Goal: Task Accomplishment & Management: Use online tool/utility

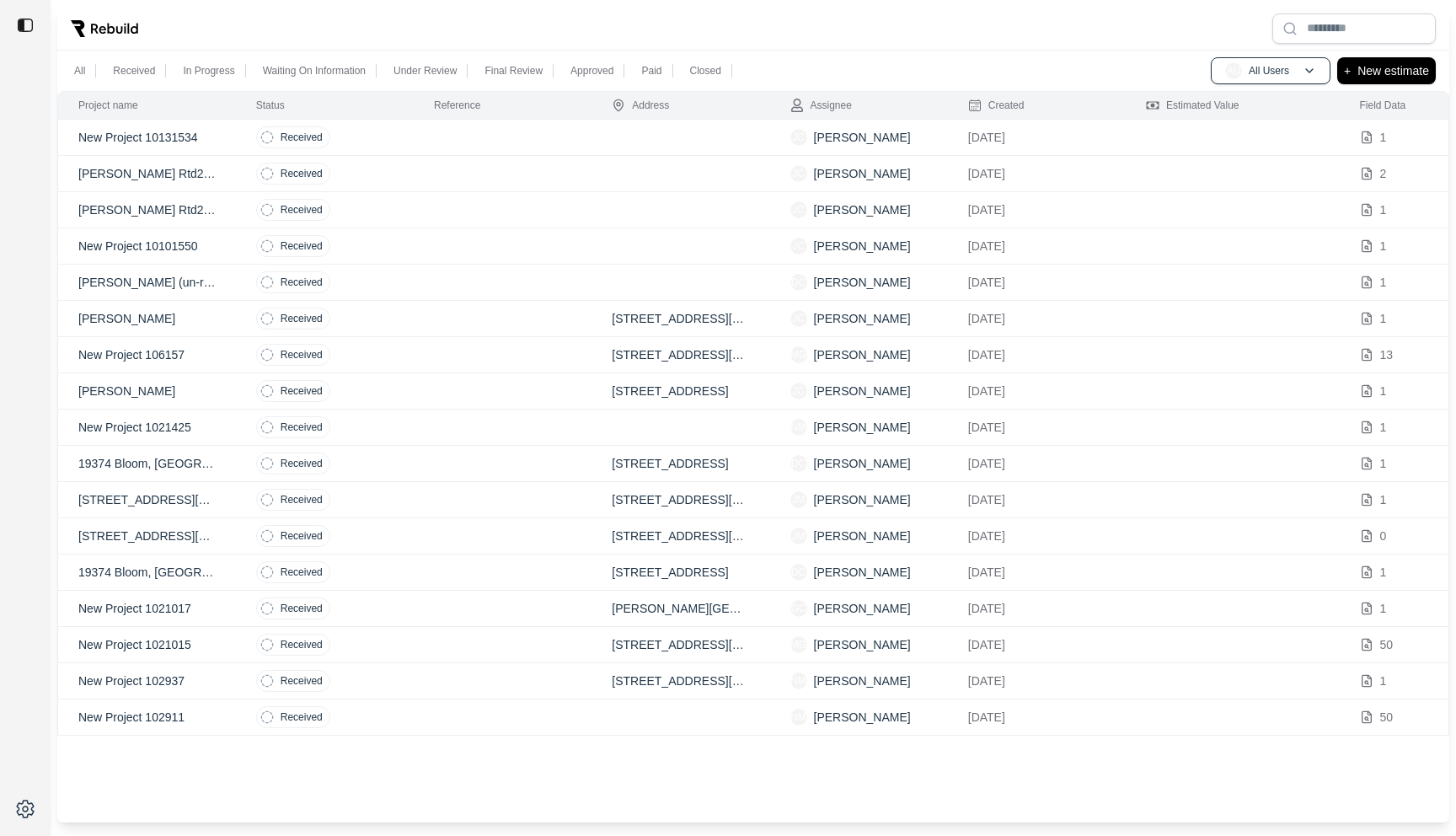
click at [403, 135] on td "Received" at bounding box center [324, 137] width 178 height 36
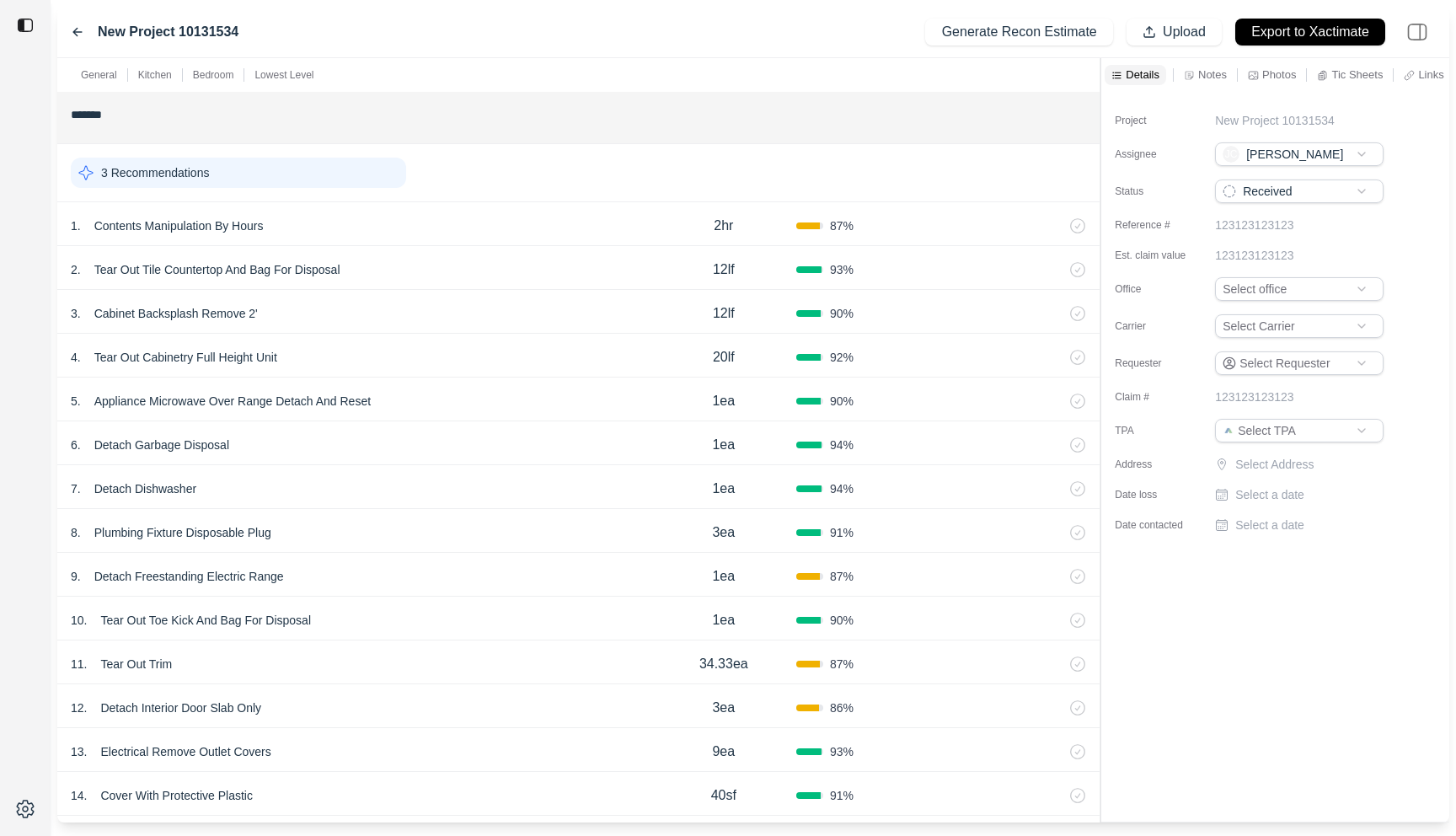
scroll to position [702, 0]
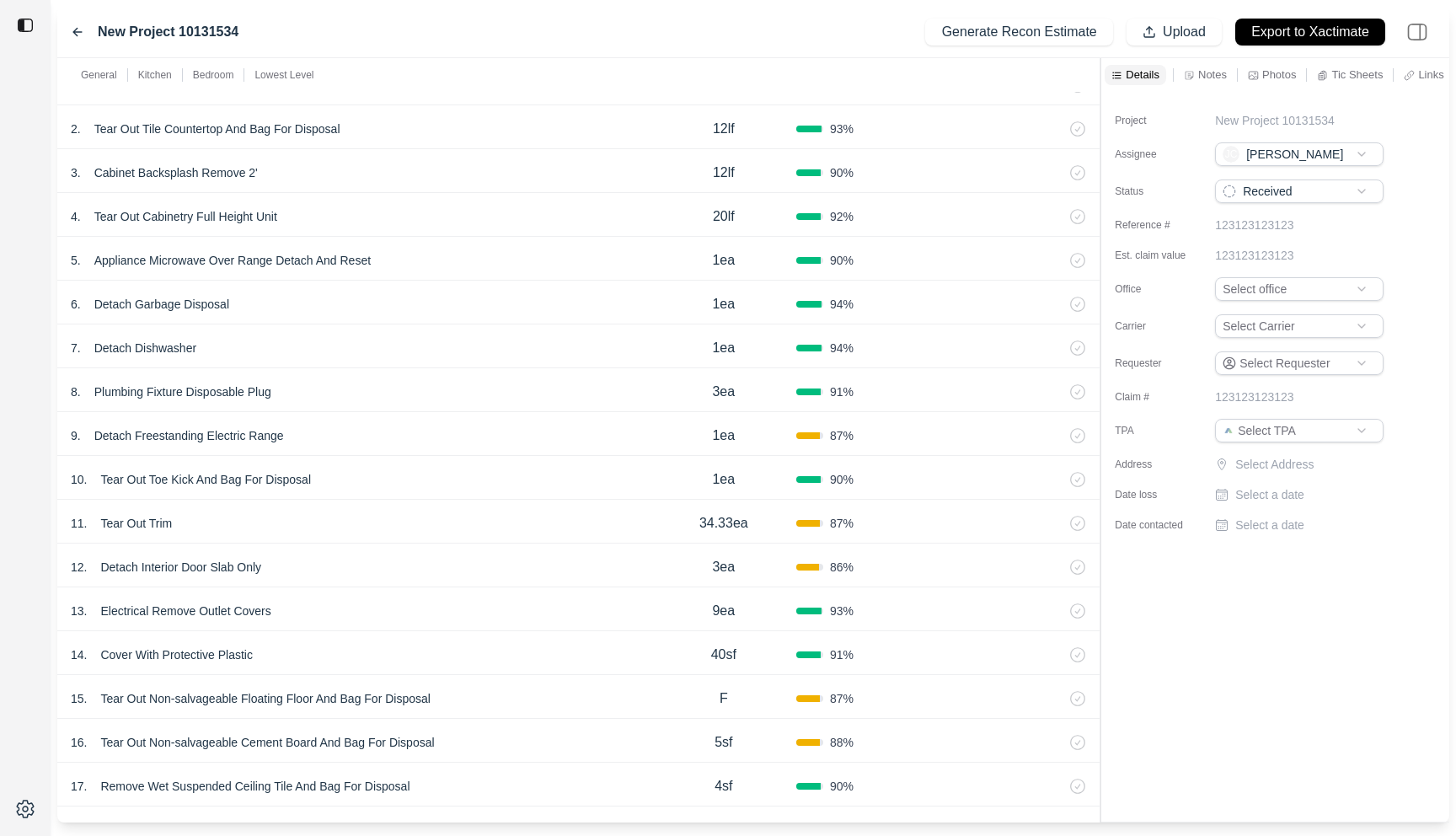
click at [468, 349] on div "7 . Detach Dishwasher" at bounding box center [361, 348] width 581 height 24
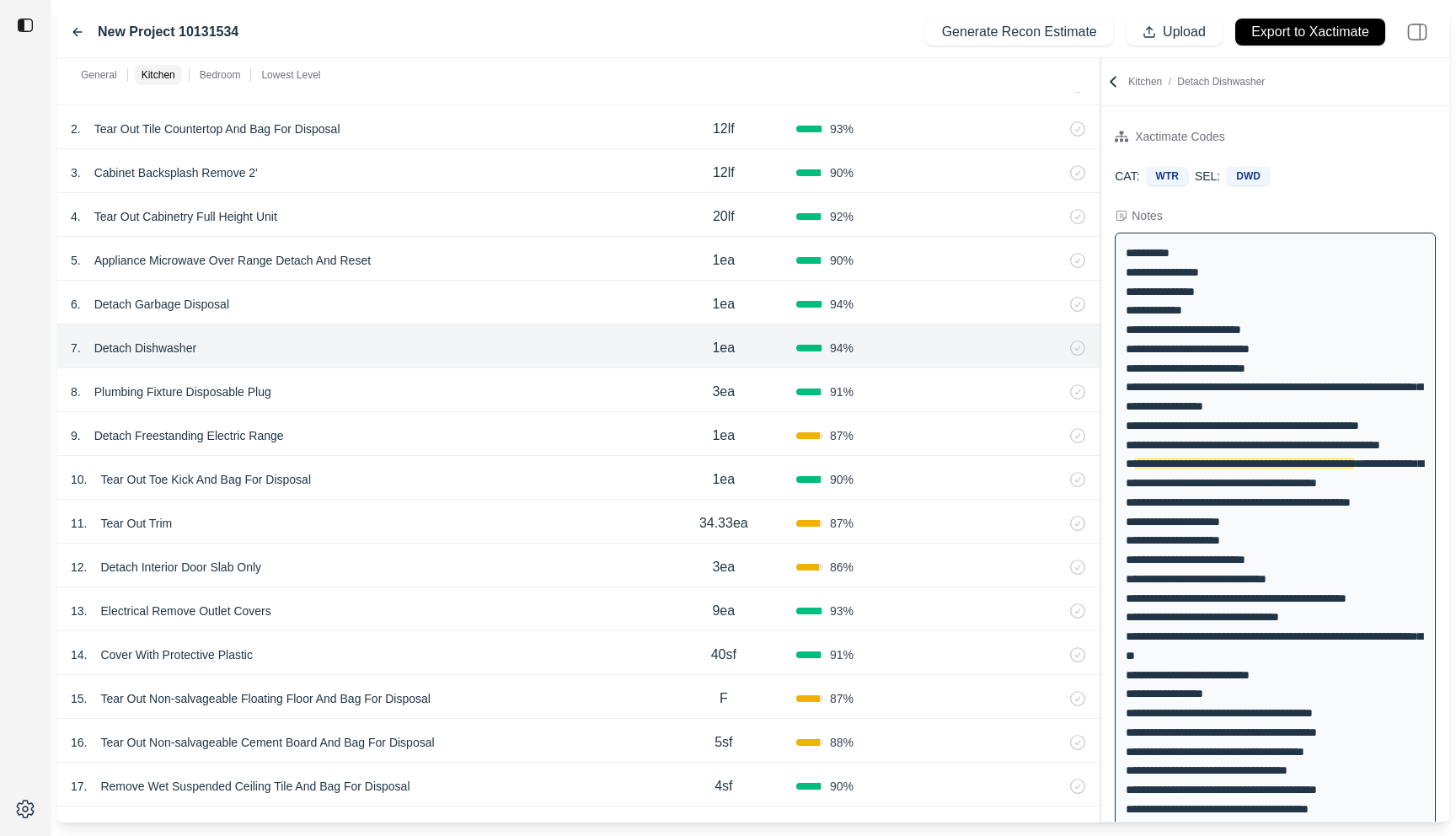
scroll to position [47, 0]
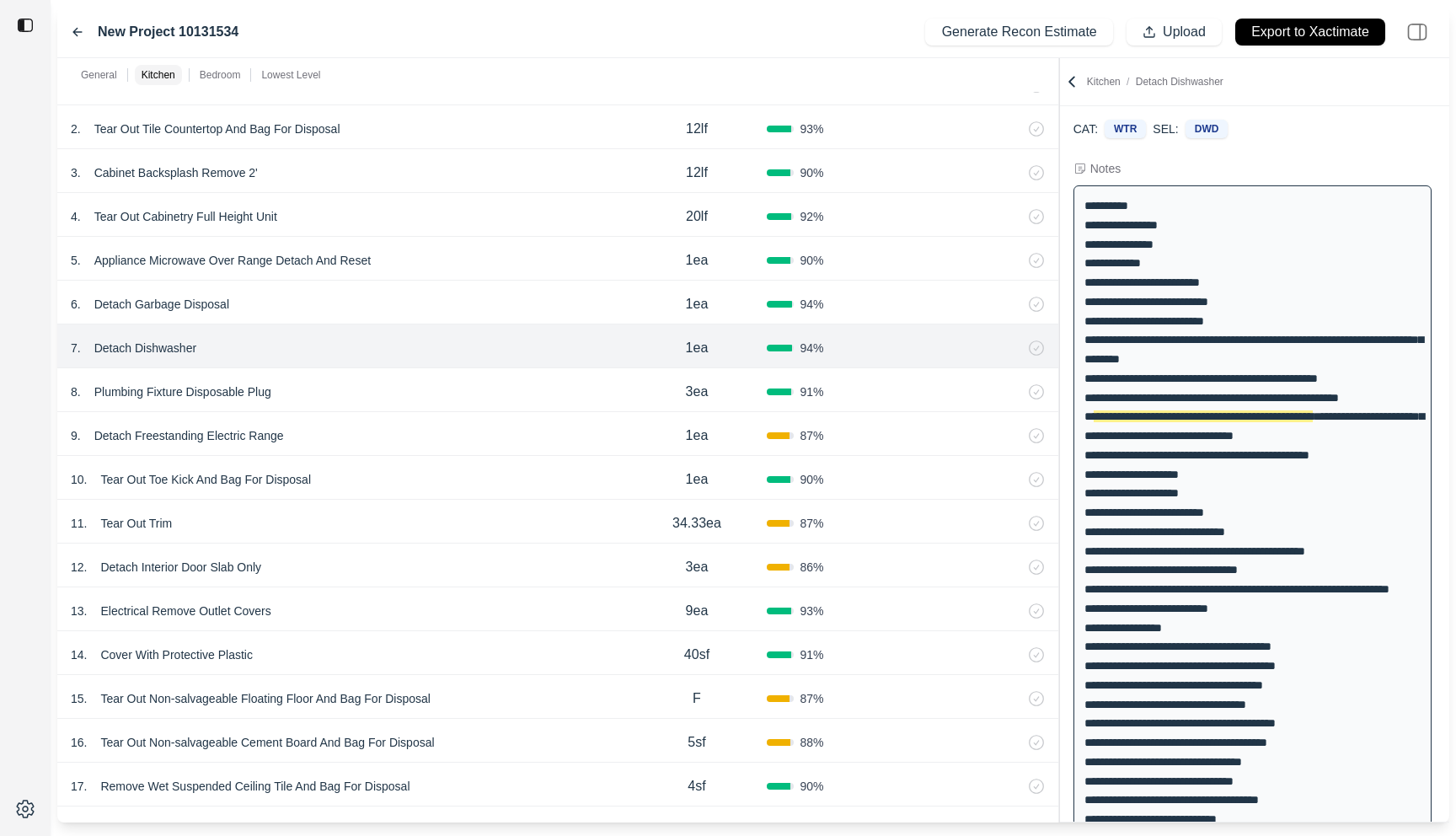
click at [1031, 119] on div "General Kitchen Bedroom Lowest Level ******* 1 Recommendation 1 . Emergency Ser…" at bounding box center [753, 440] width 1392 height 765
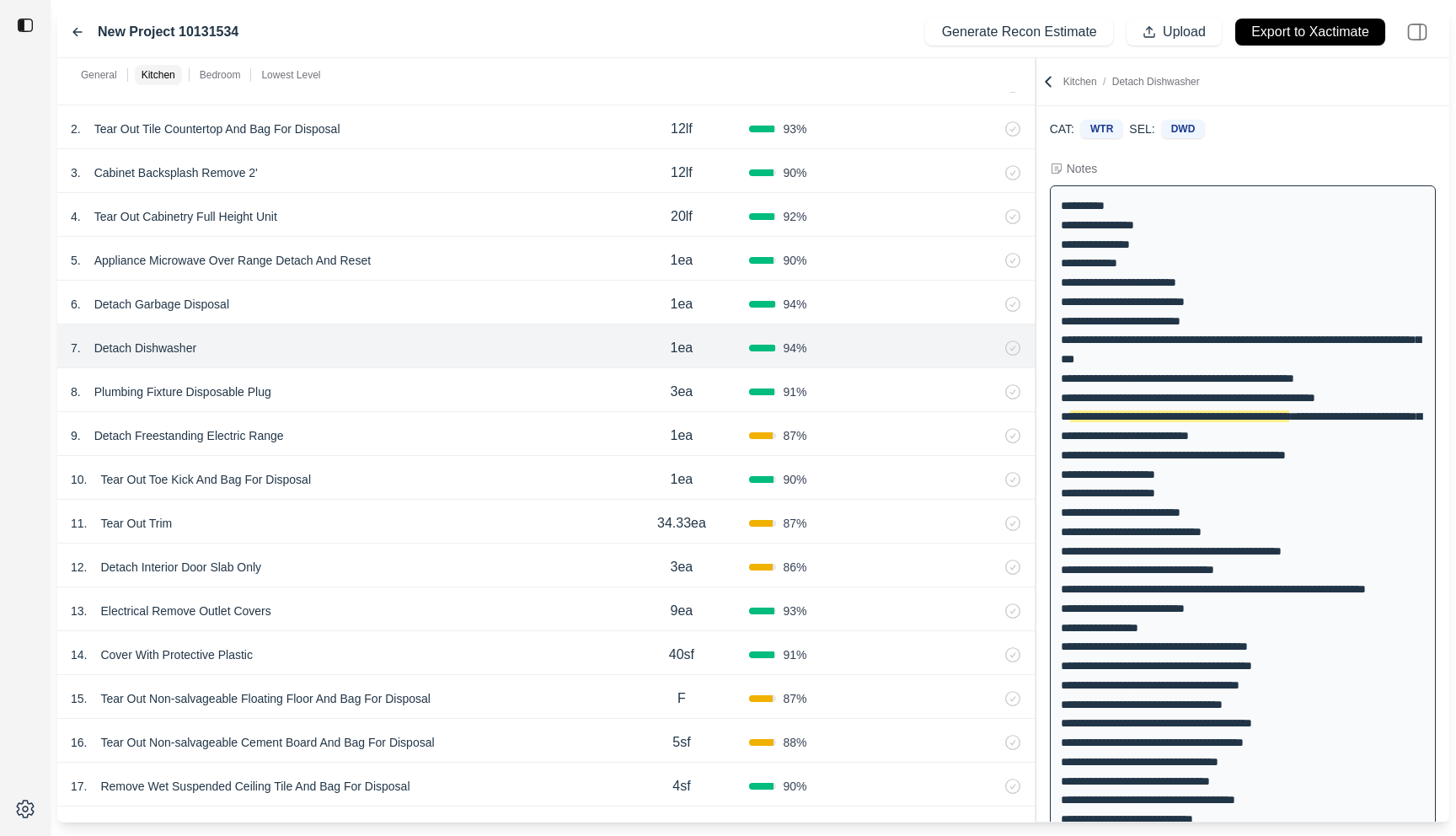
click at [461, 297] on div "6 . Detach Garbage Disposal" at bounding box center [342, 305] width 543 height 24
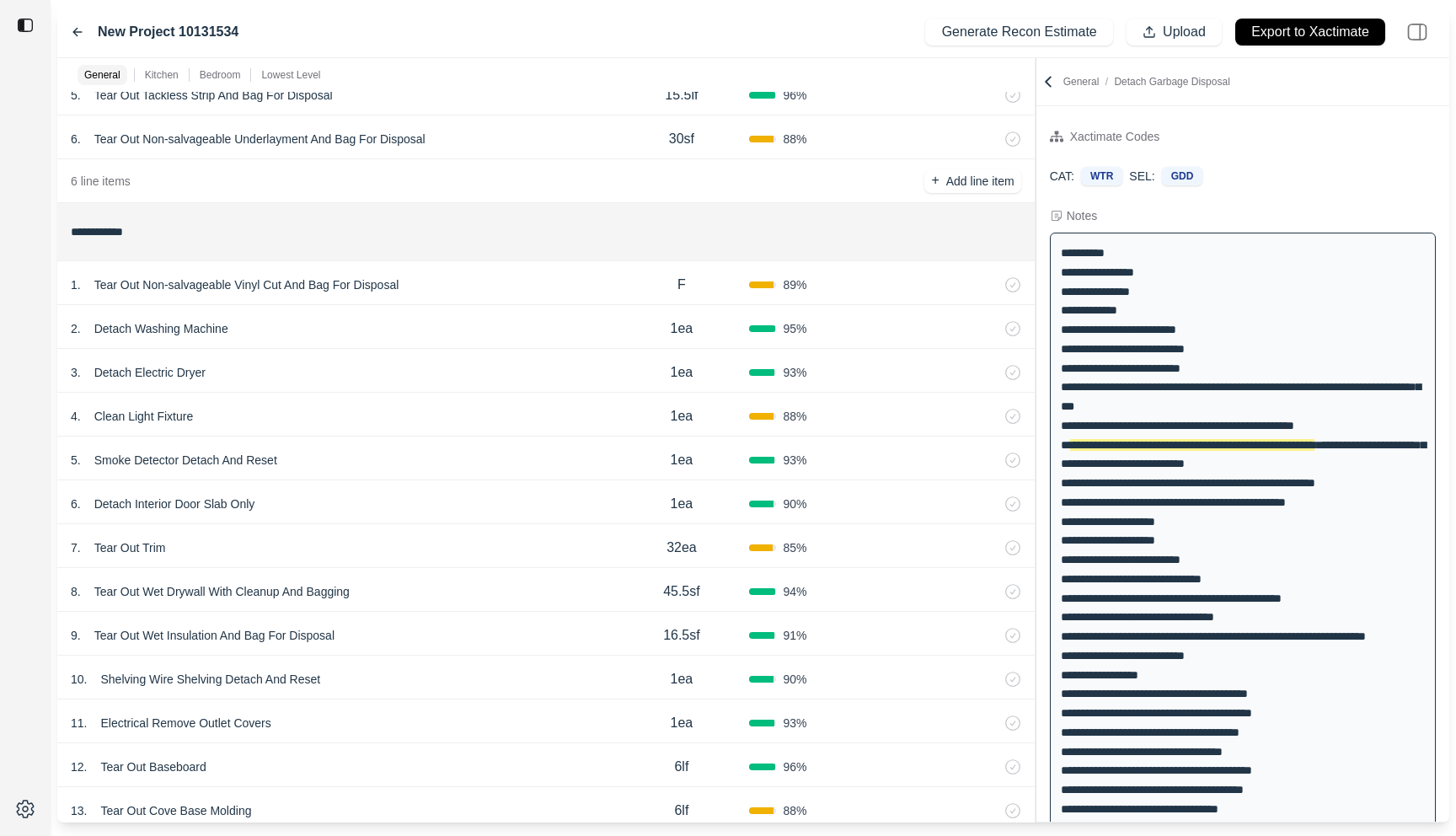
scroll to position [2115, 0]
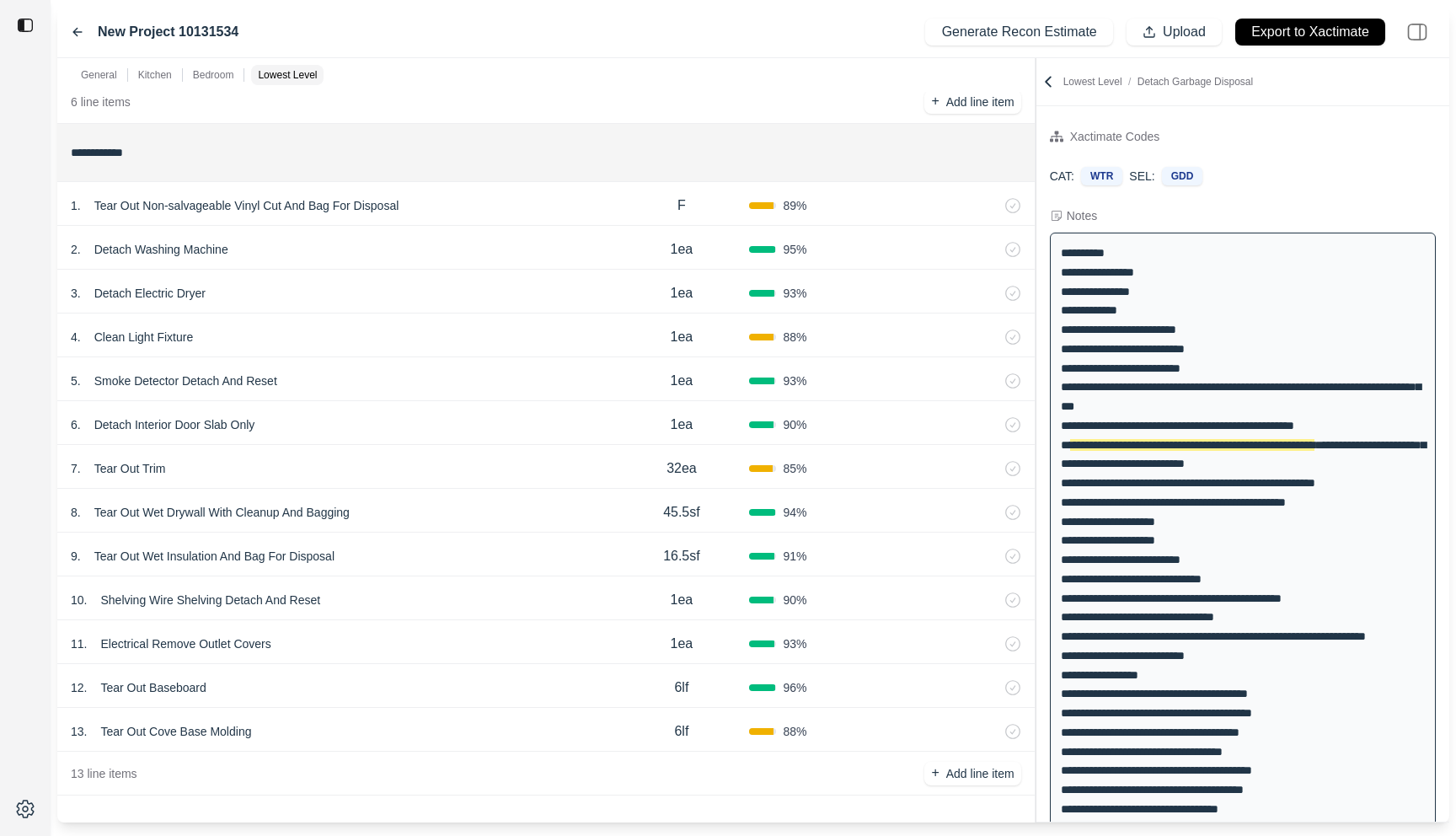
click at [443, 725] on div "13 . Tear Out Cove Base Molding" at bounding box center [342, 732] width 543 height 24
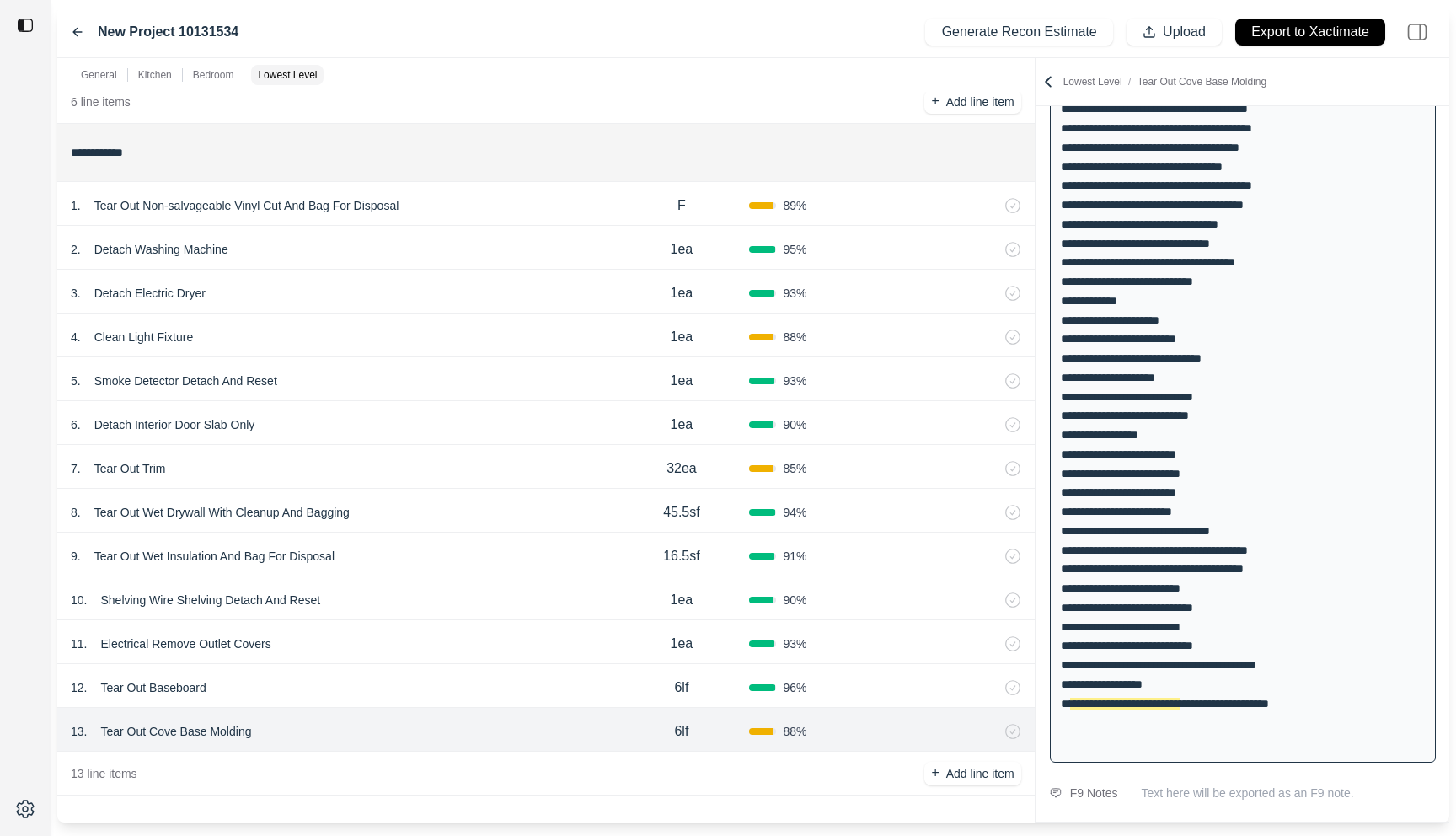
scroll to position [594, 0]
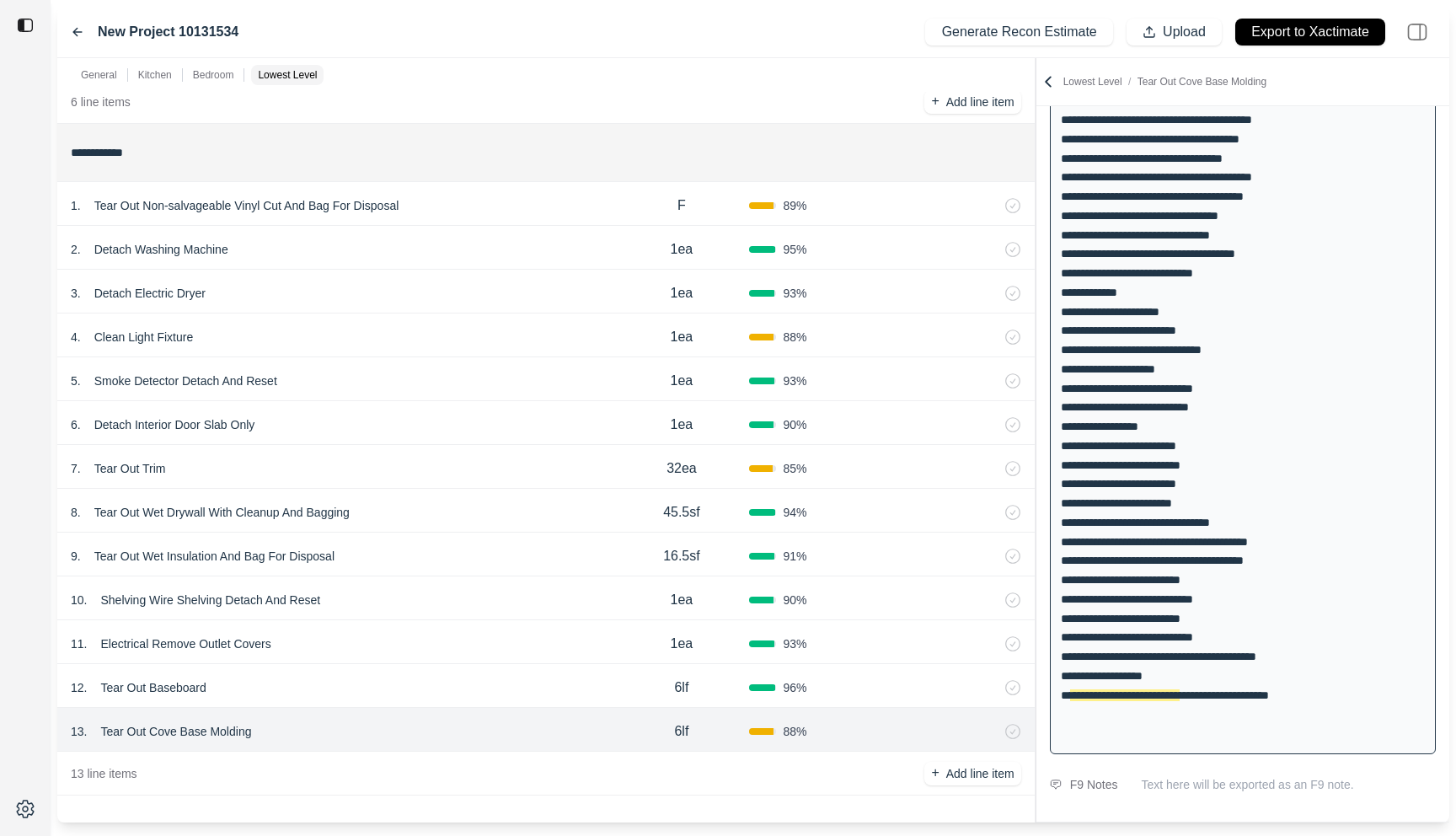
click at [443, 691] on div "12 . Tear Out Baseboard" at bounding box center [342, 688] width 543 height 24
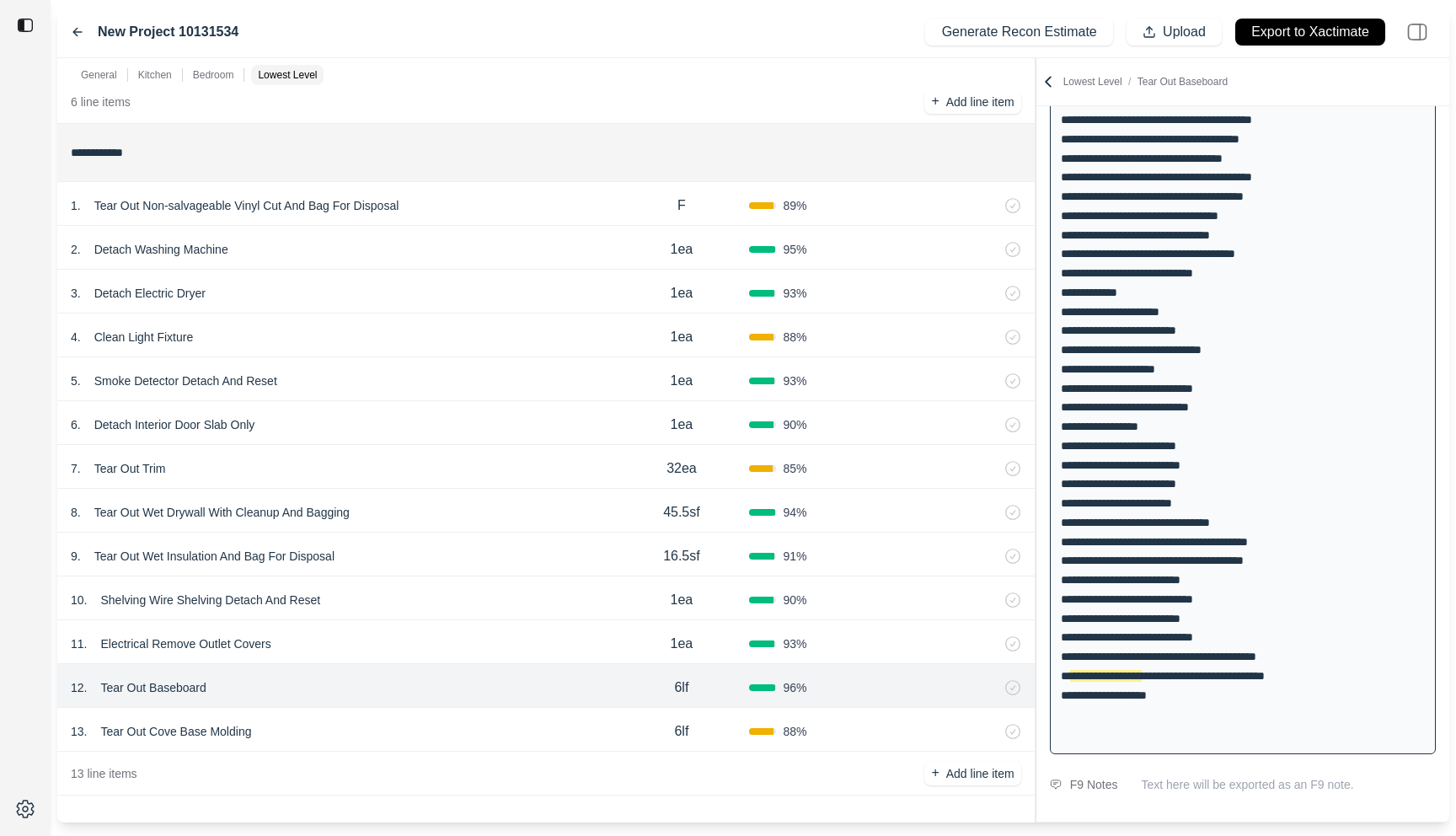
click at [451, 621] on div "11 . Electrical Remove Outlet Covers 1ea 93 %" at bounding box center [546, 643] width 977 height 44
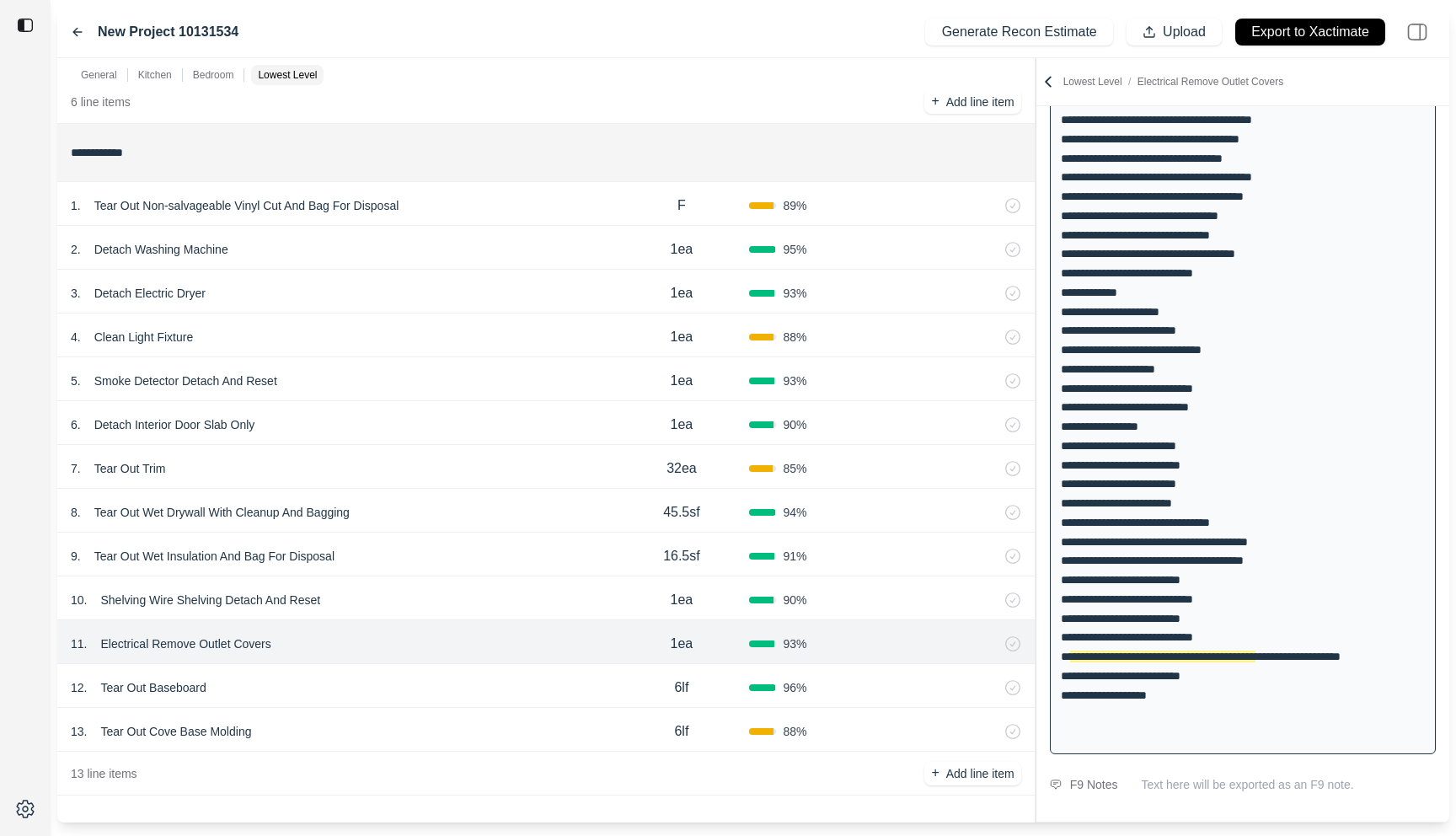
click at [457, 583] on div "10 . Shelving Wire Shelving Detach And Reset 1ea 90 %" at bounding box center [546, 598] width 977 height 44
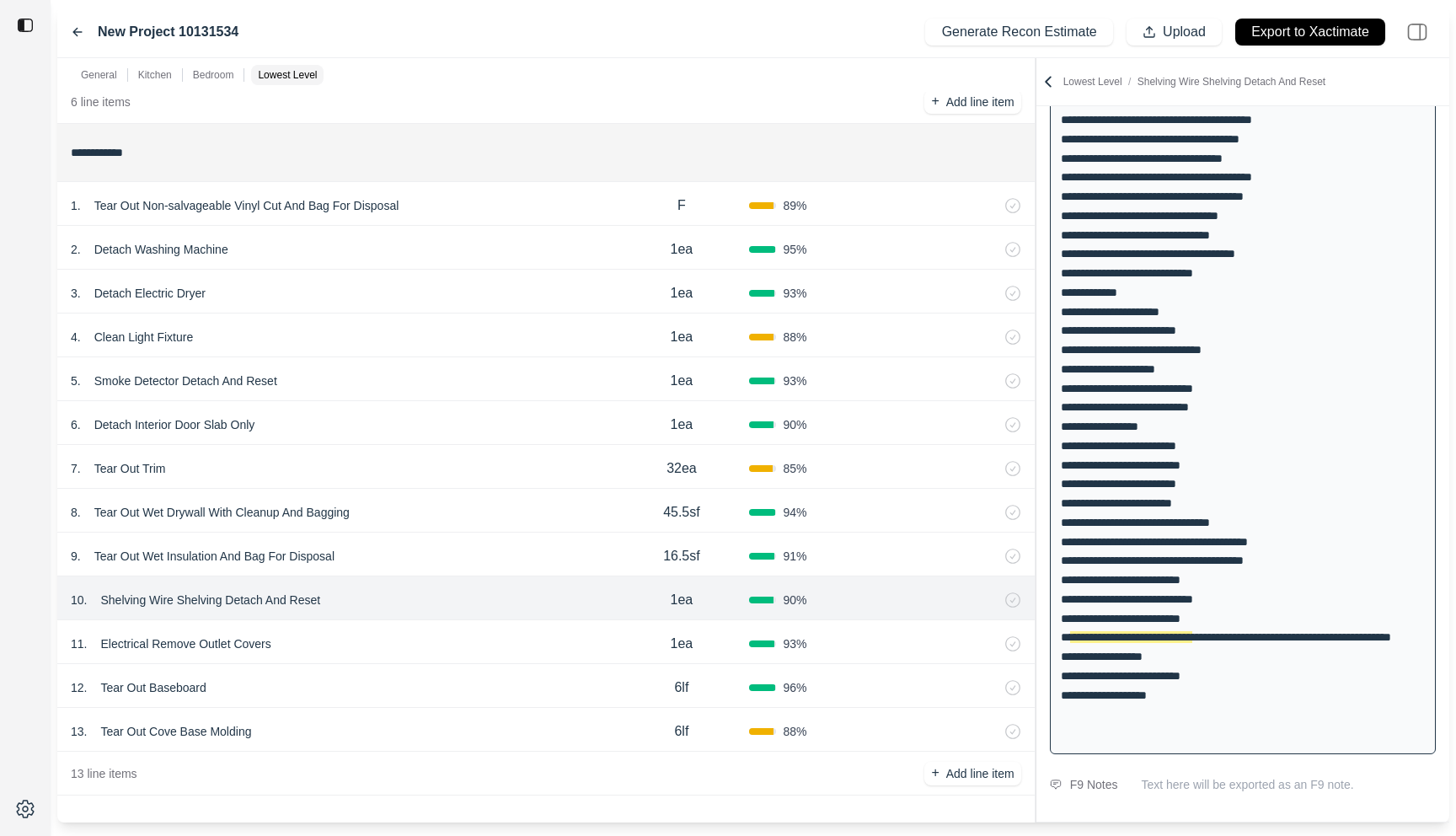
click at [466, 551] on div "9 . Tear Out Wet Insulation And Bag For Disposal" at bounding box center [342, 557] width 543 height 24
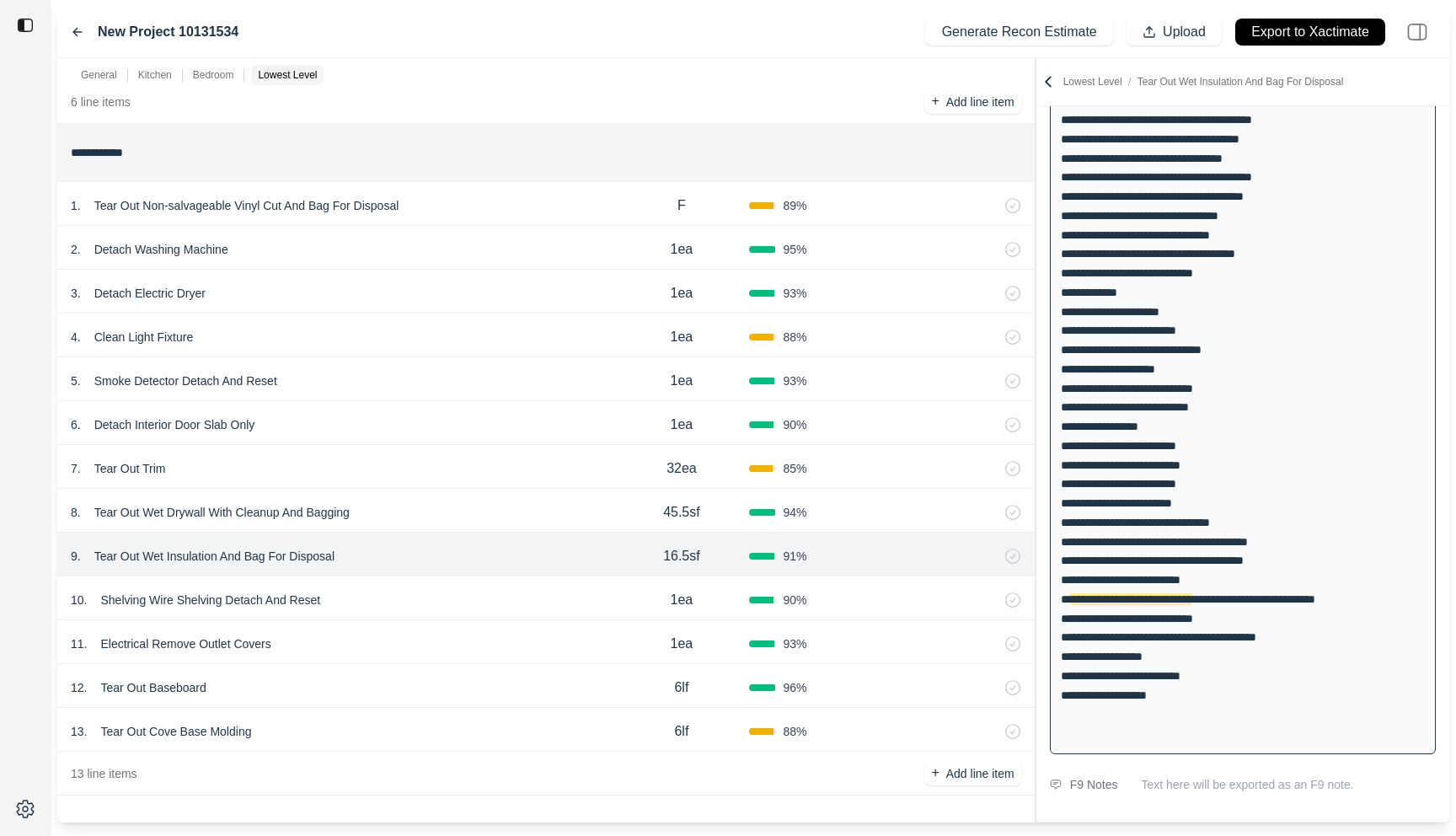
click at [468, 525] on div "8 . Tear Out Wet Drywall With Cleanup And Bagging 45.5sf 94 %" at bounding box center [546, 511] width 977 height 44
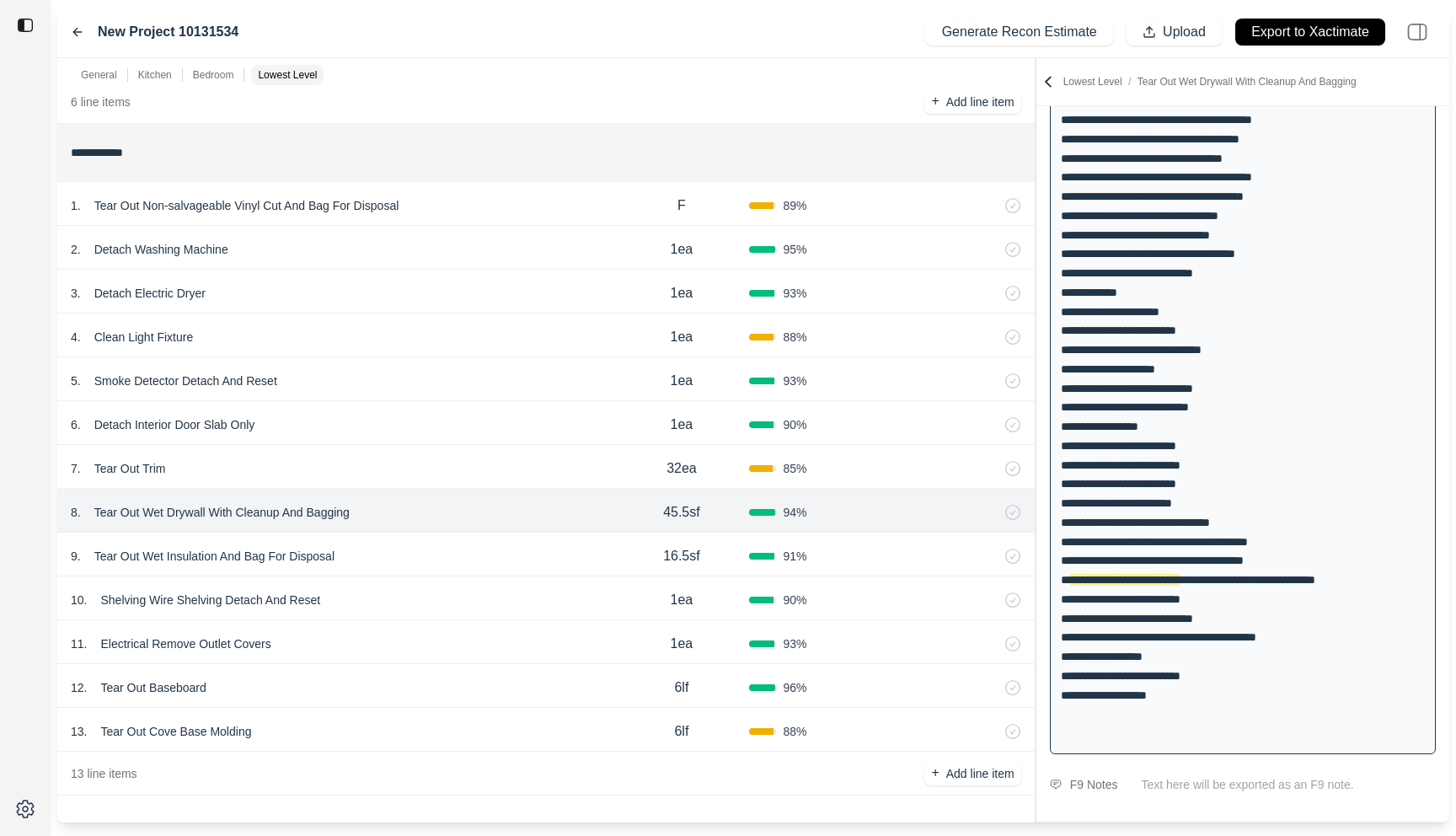
click at [476, 473] on div "7 . Tear Out Trim" at bounding box center [342, 469] width 543 height 24
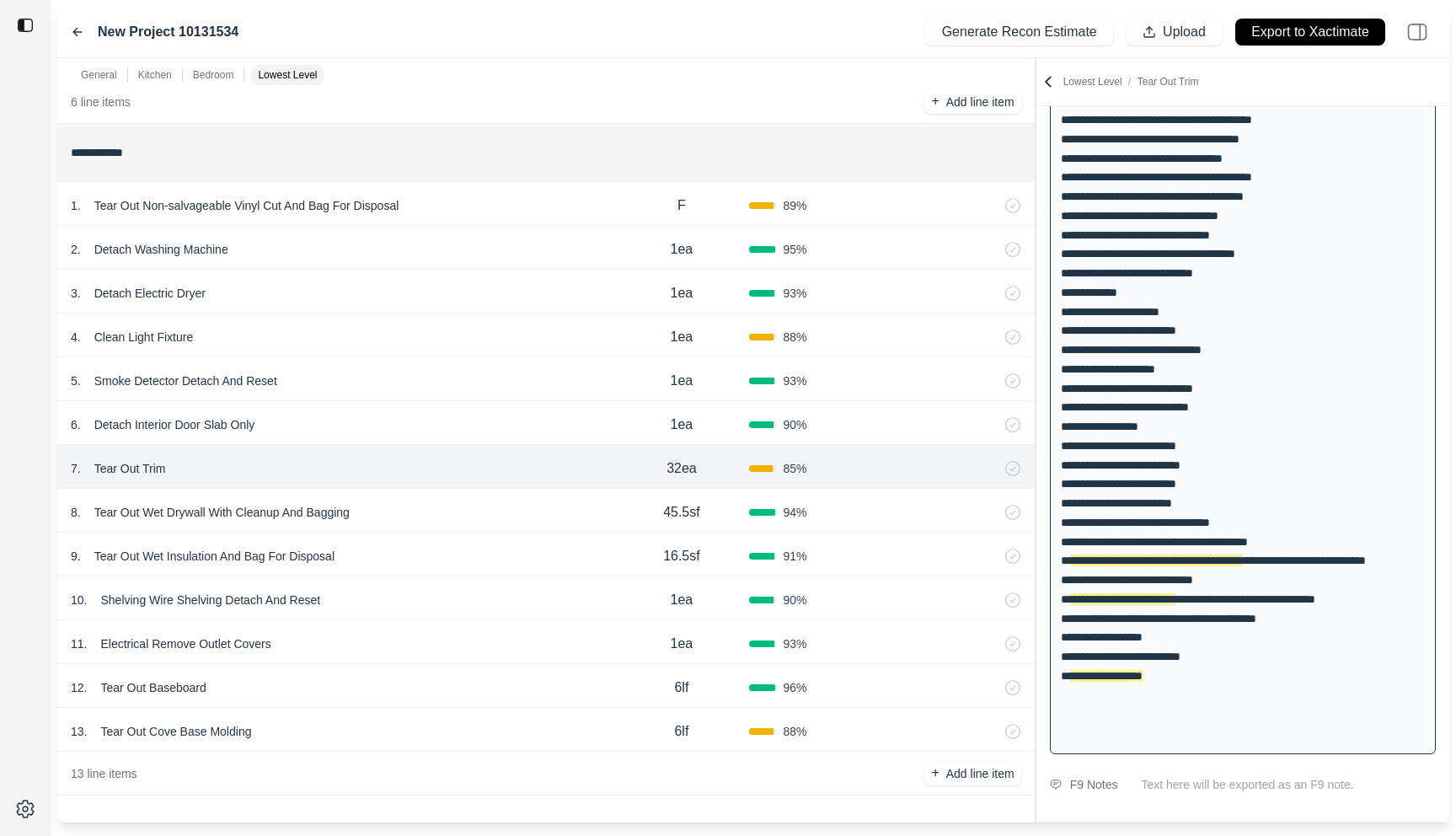
click at [481, 401] on div "6 . Detach Interior Door Slab Only 1ea 90 %" at bounding box center [546, 424] width 977 height 44
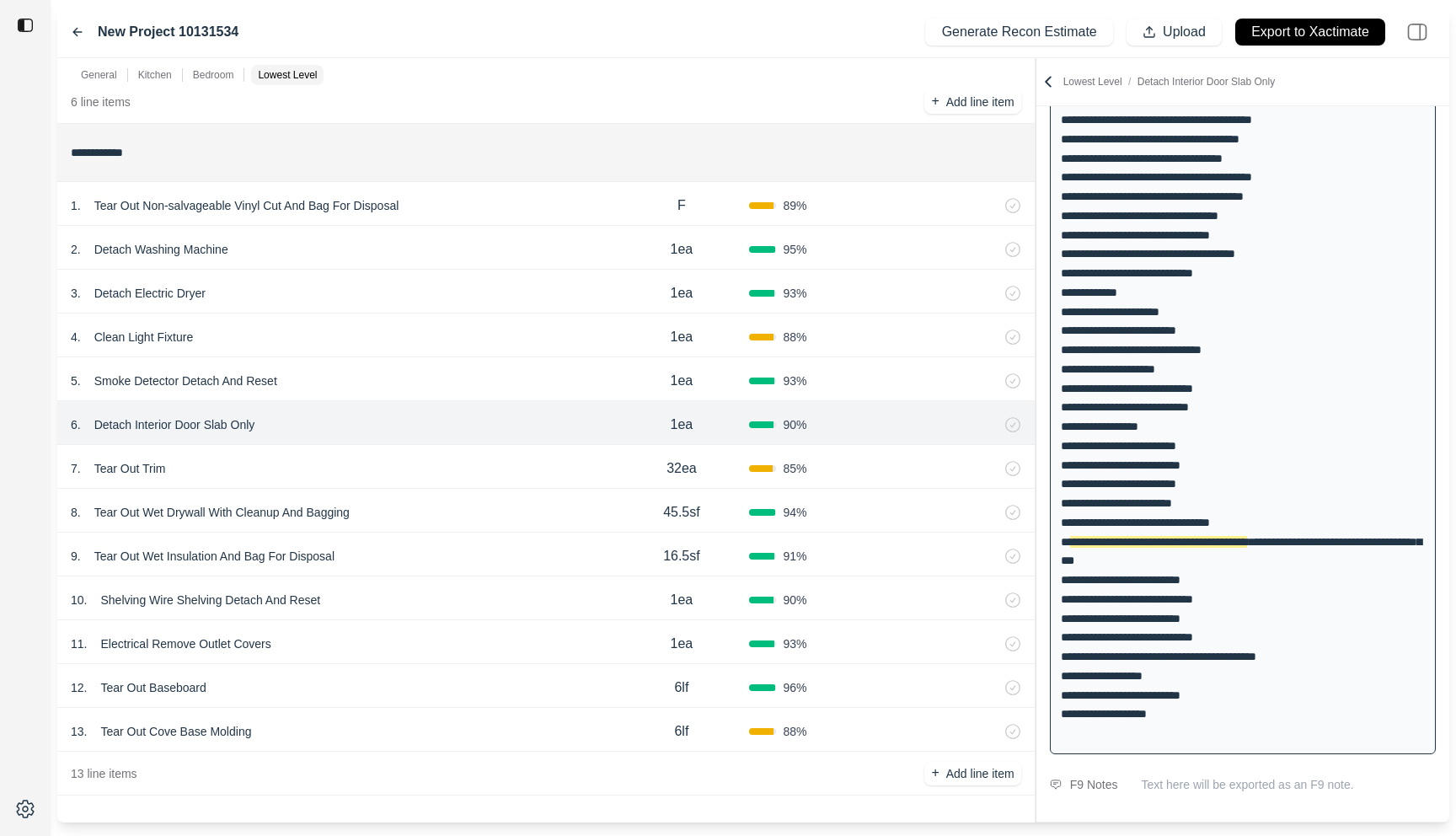
click at [481, 377] on div "5 . Smoke Detector Detach And Reset" at bounding box center [342, 381] width 543 height 24
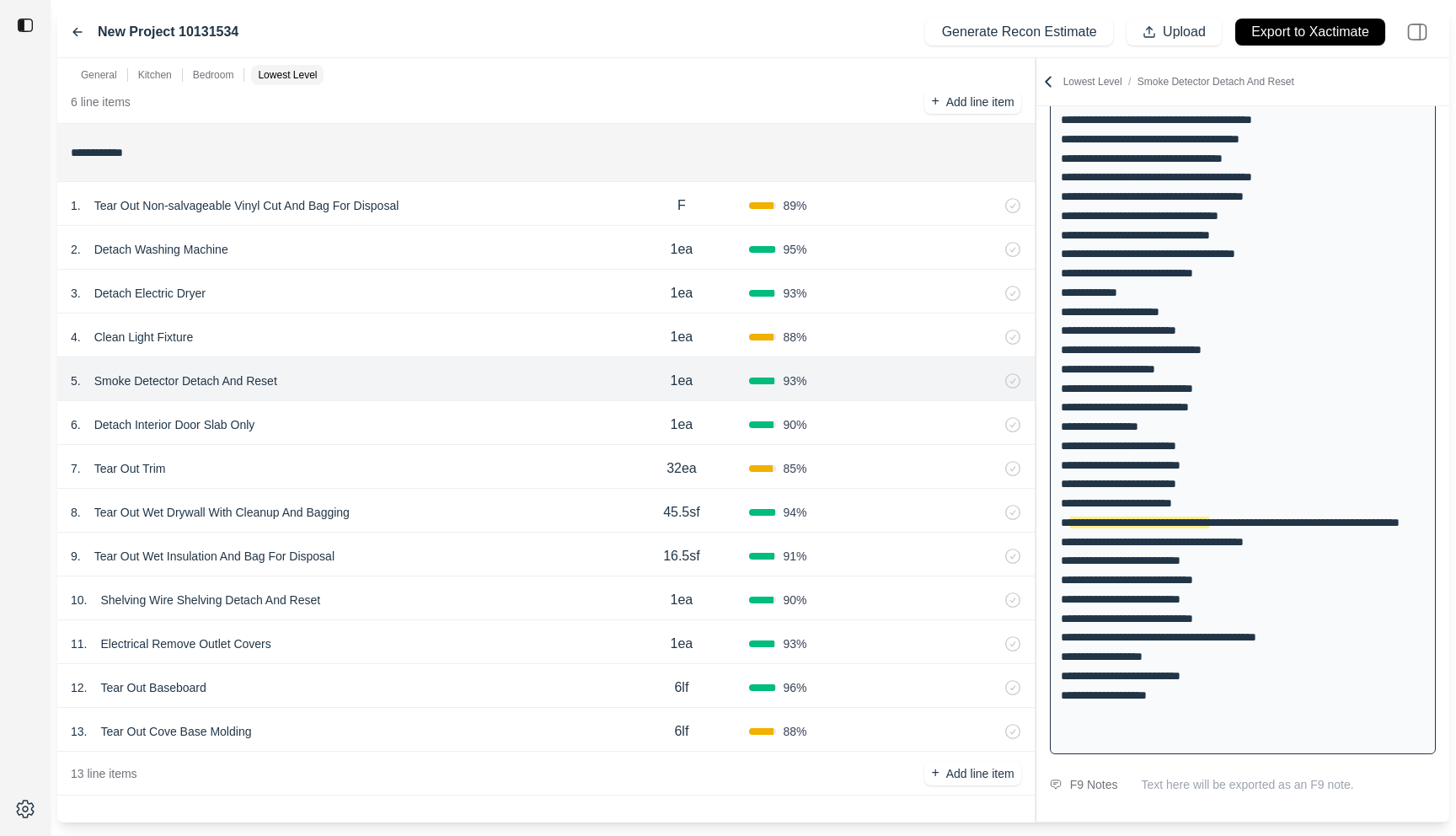
click at [481, 341] on div "4 . Clean Light Fixture" at bounding box center [342, 337] width 543 height 24
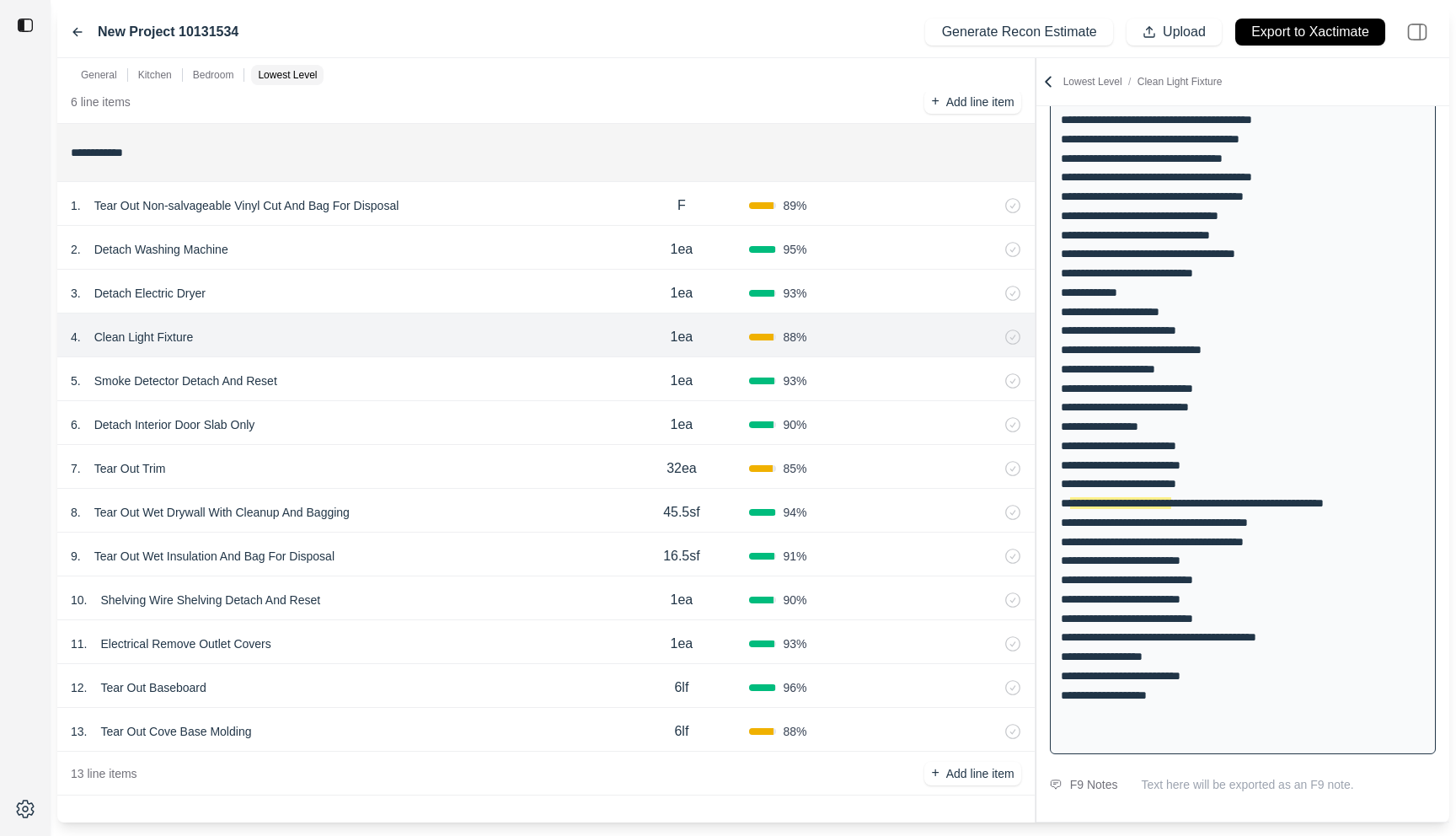
click at [473, 279] on div "3 . Detach Electric Dryer 1ea 93 %" at bounding box center [546, 292] width 977 height 44
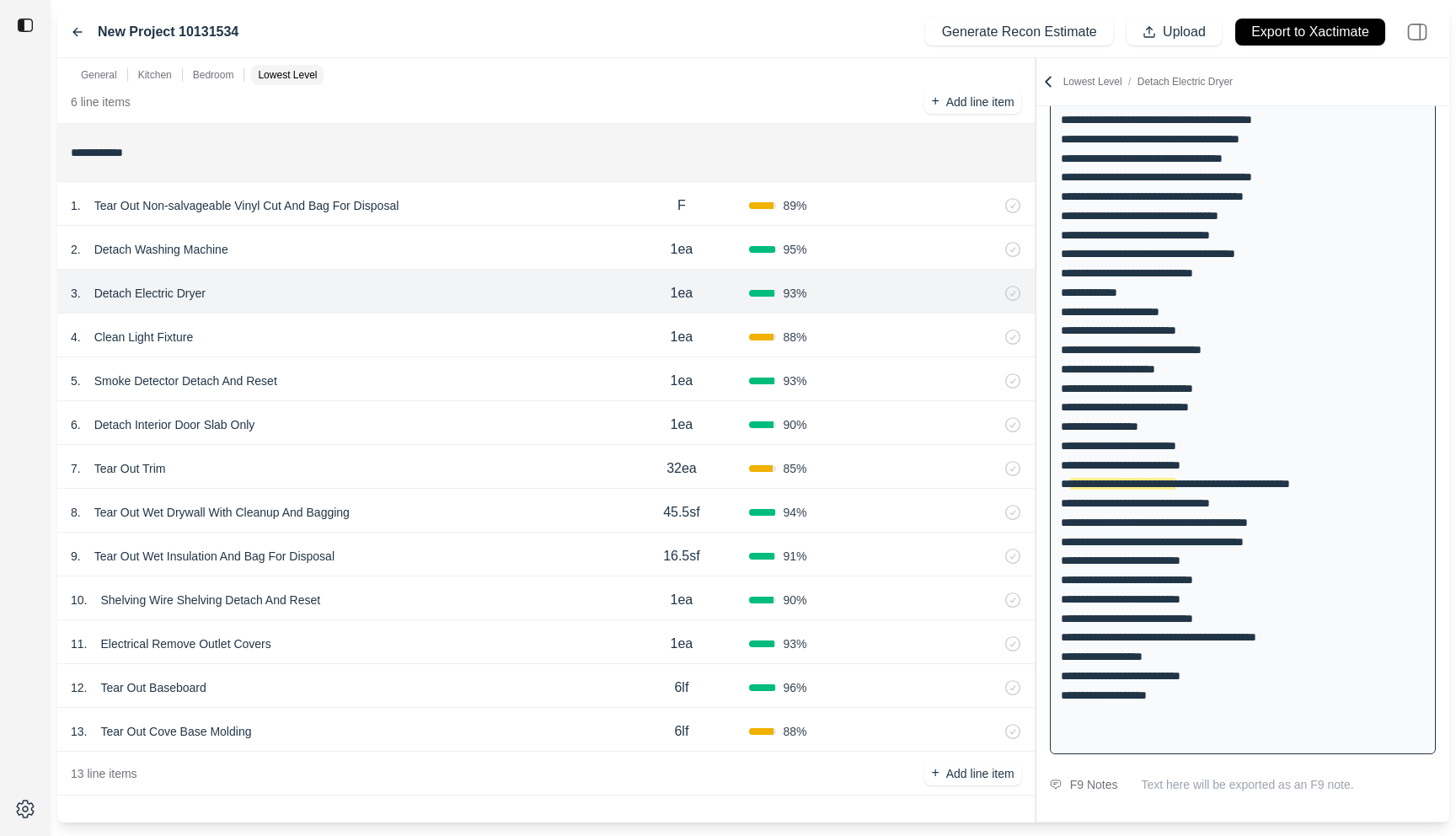
click at [483, 237] on div "2 . Detach Washing Machine 1ea 95 %" at bounding box center [546, 248] width 977 height 44
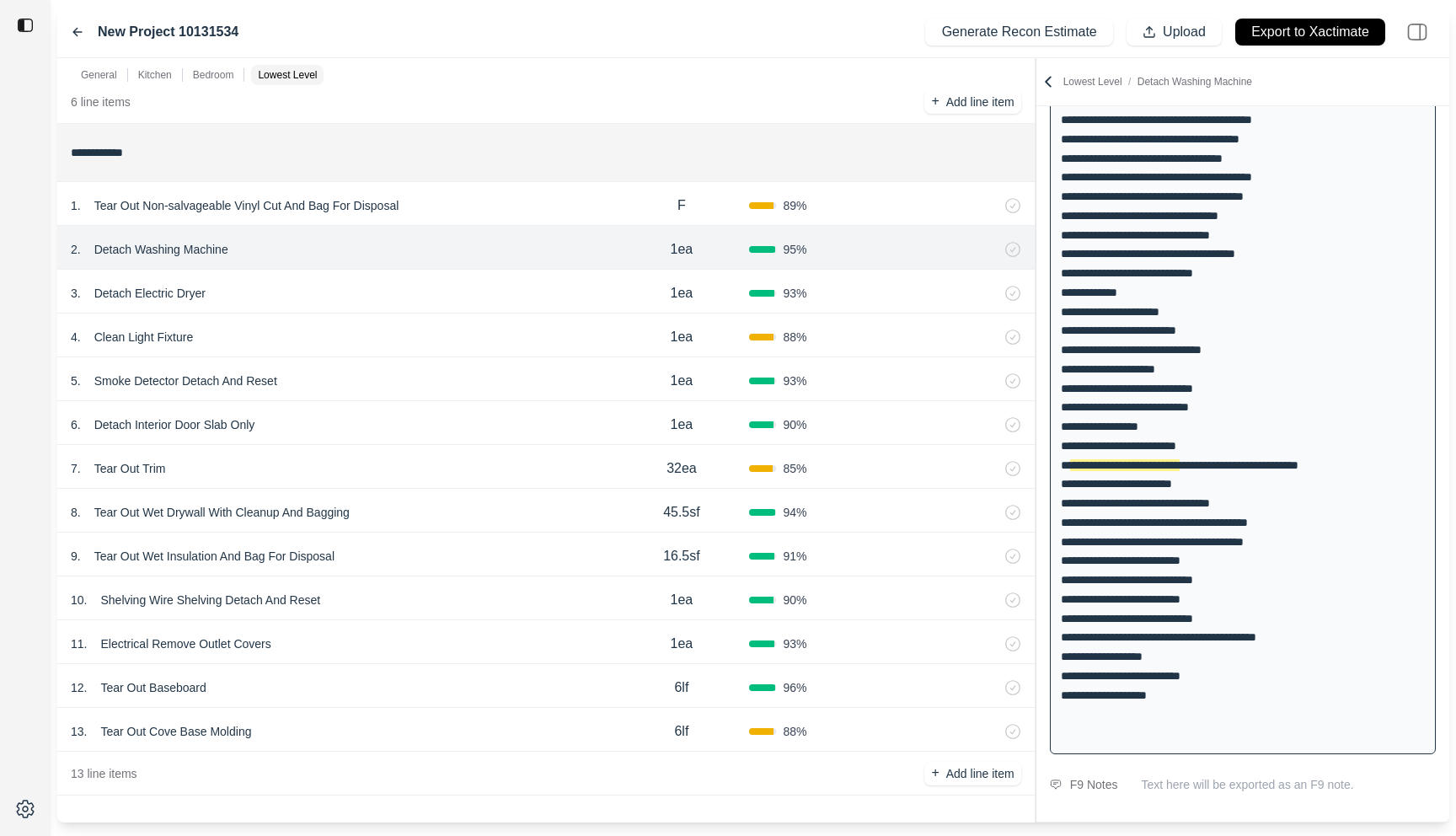
click at [487, 215] on div "1 . Tear Out Non-salvageable Vinyl Cut And Bag For Disposal" at bounding box center [342, 206] width 543 height 24
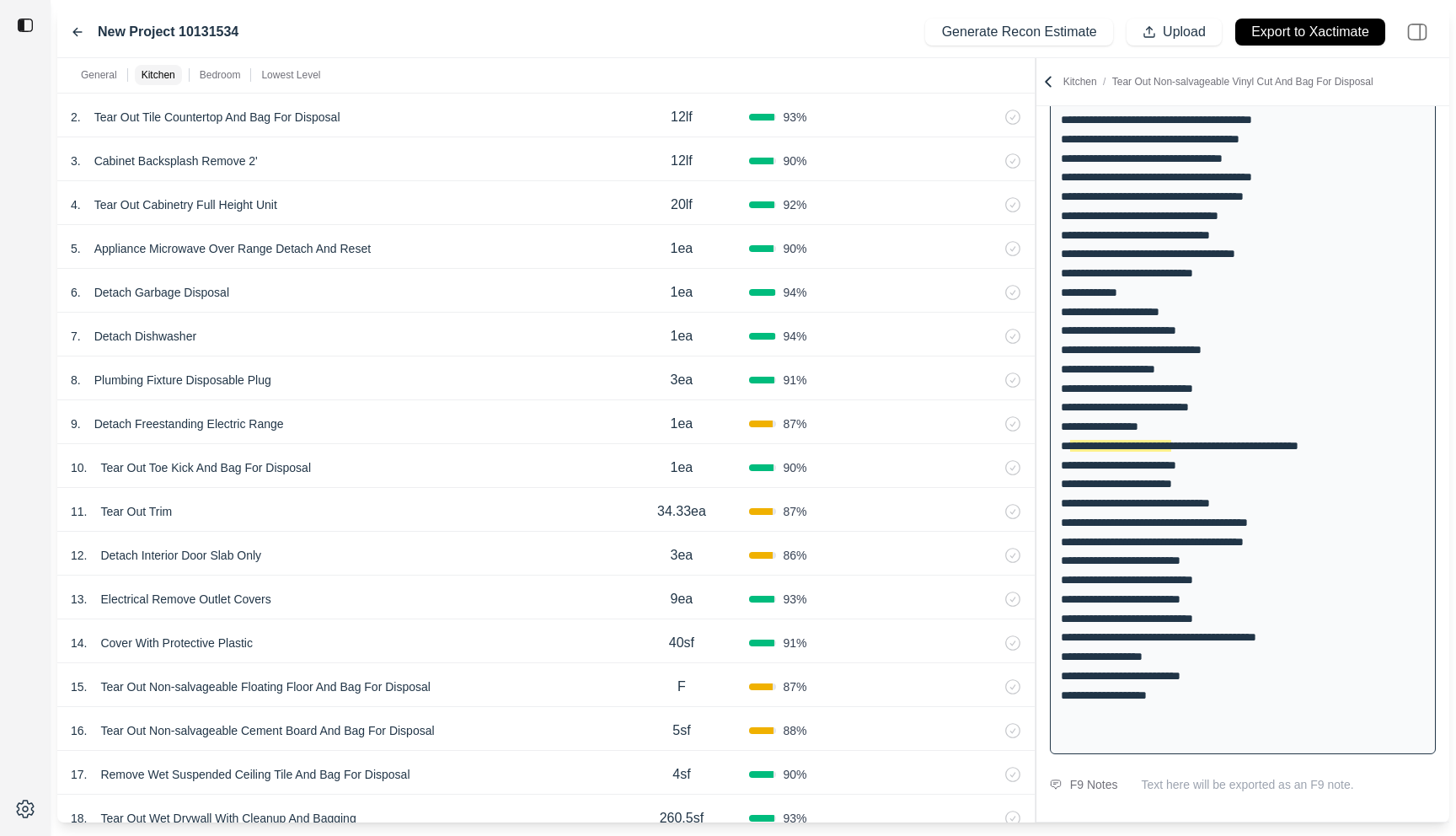
scroll to position [720, 0]
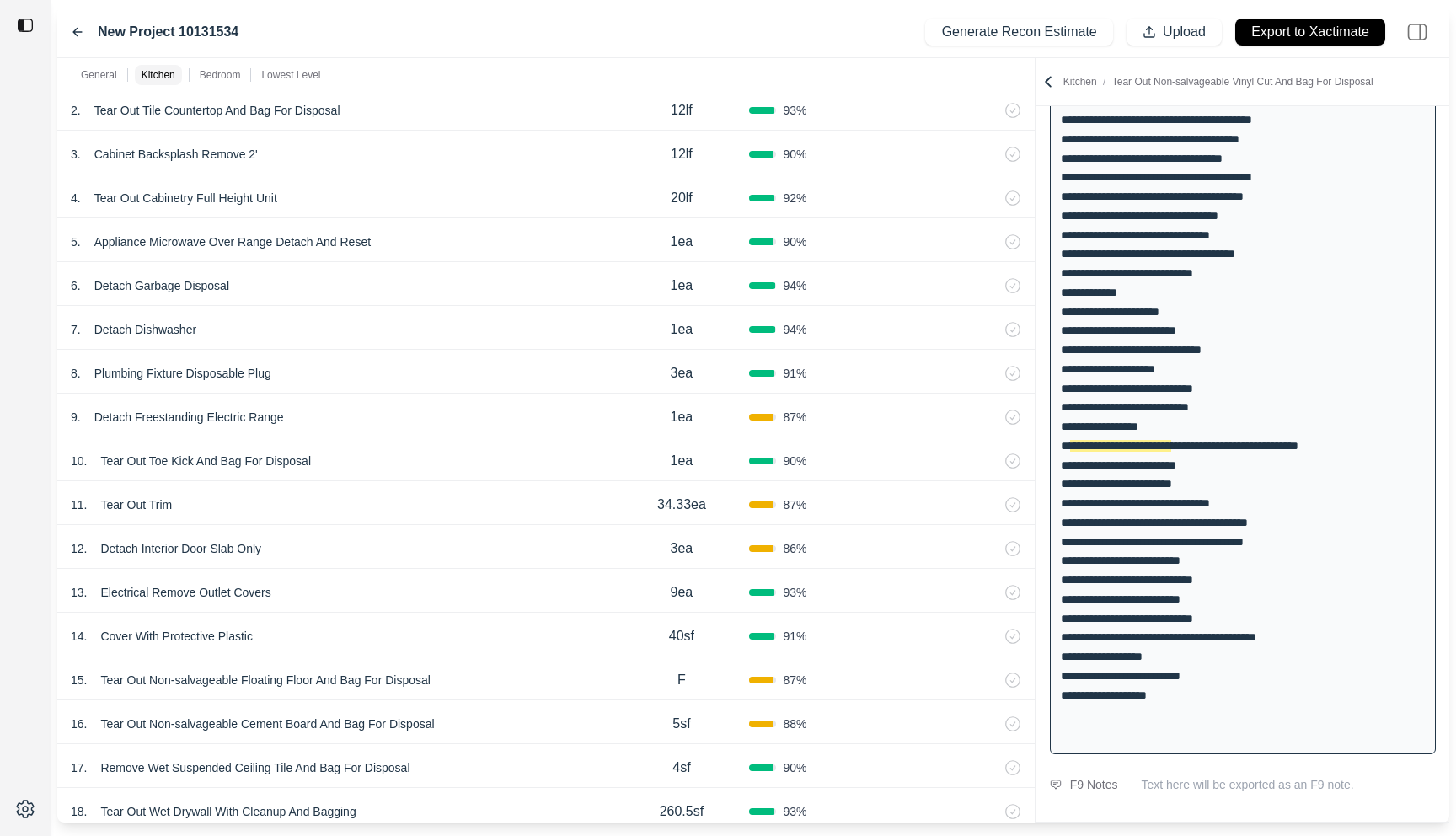
click at [440, 483] on div "11 . Tear Out Trim 34.33ea 87 %" at bounding box center [546, 504] width 977 height 44
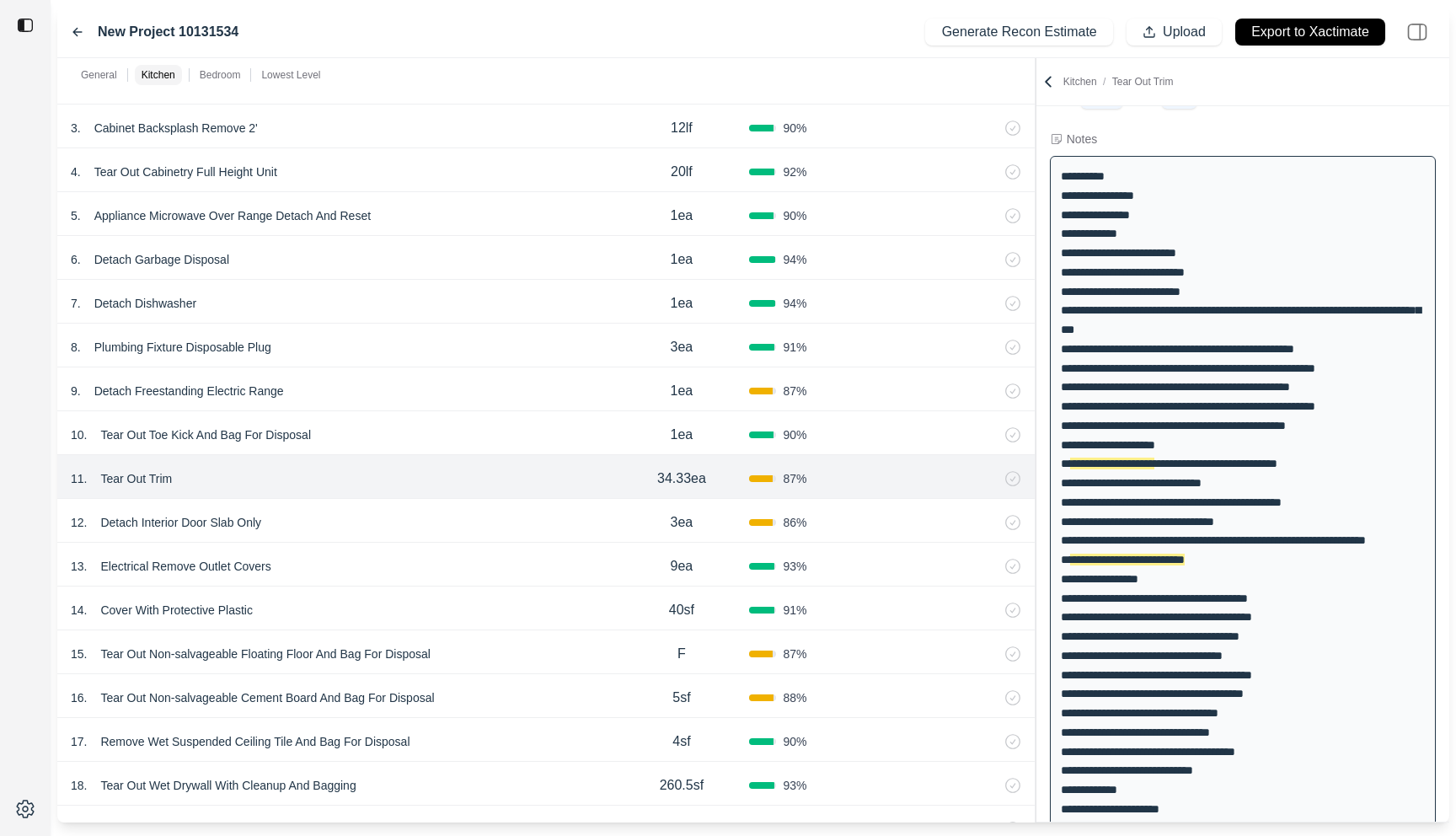
scroll to position [1585, 0]
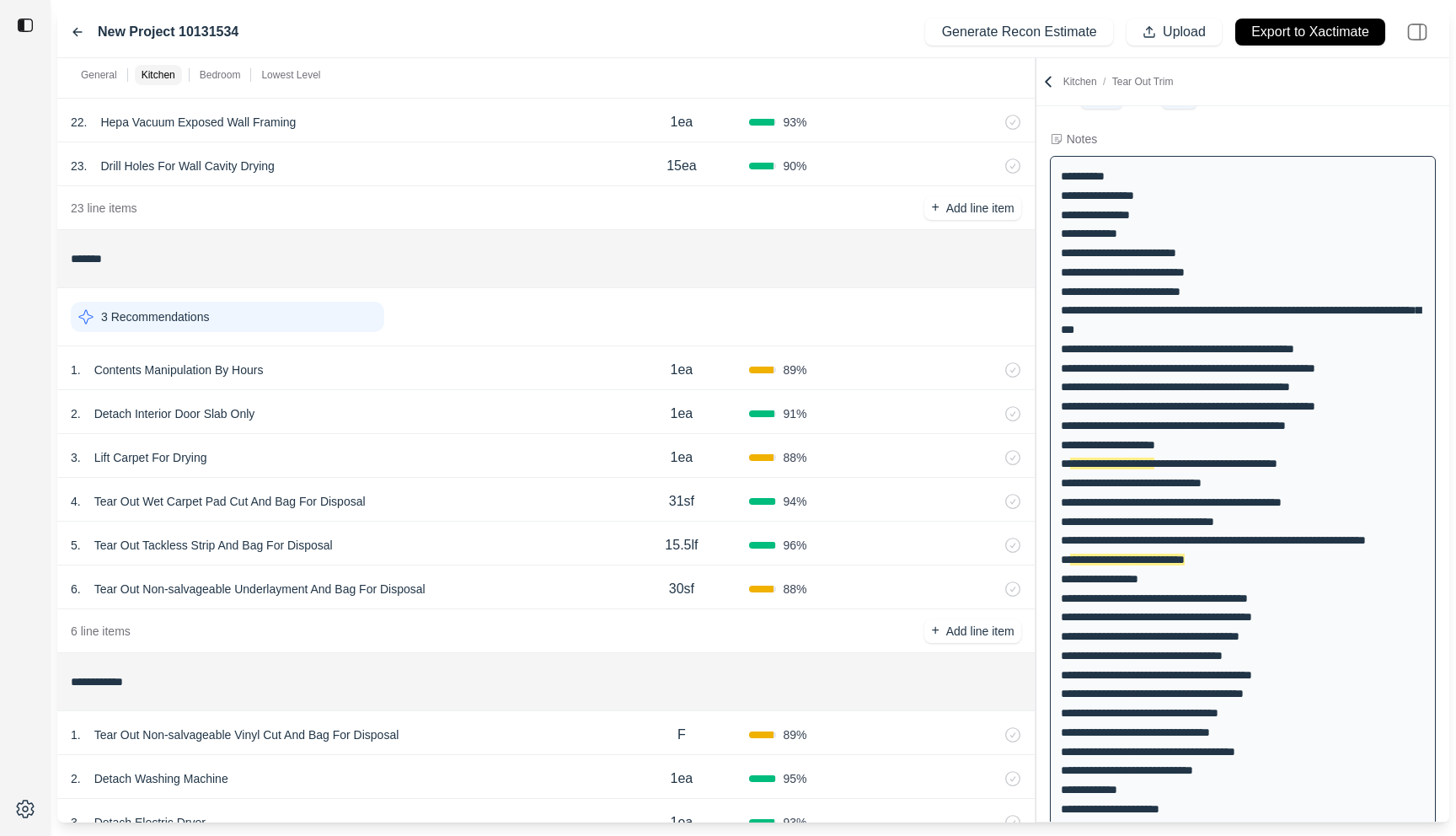
click at [449, 495] on div "4 . Tear Out Wet Carpet Pad Cut And Bag For Disposal" at bounding box center [342, 502] width 543 height 24
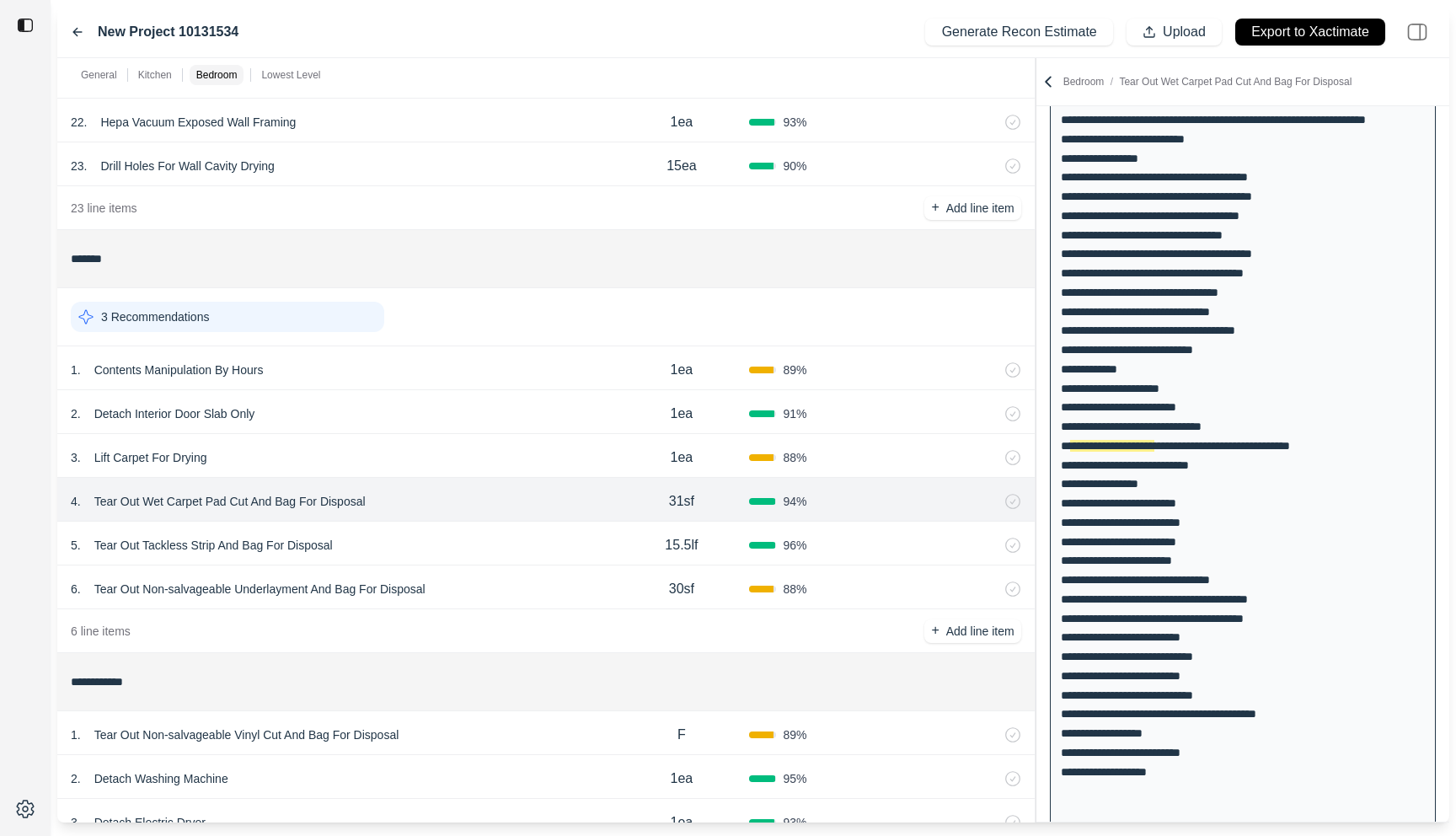
scroll to position [517, 0]
click at [454, 454] on div "3 . Lift Carpet For Drying" at bounding box center [342, 458] width 543 height 24
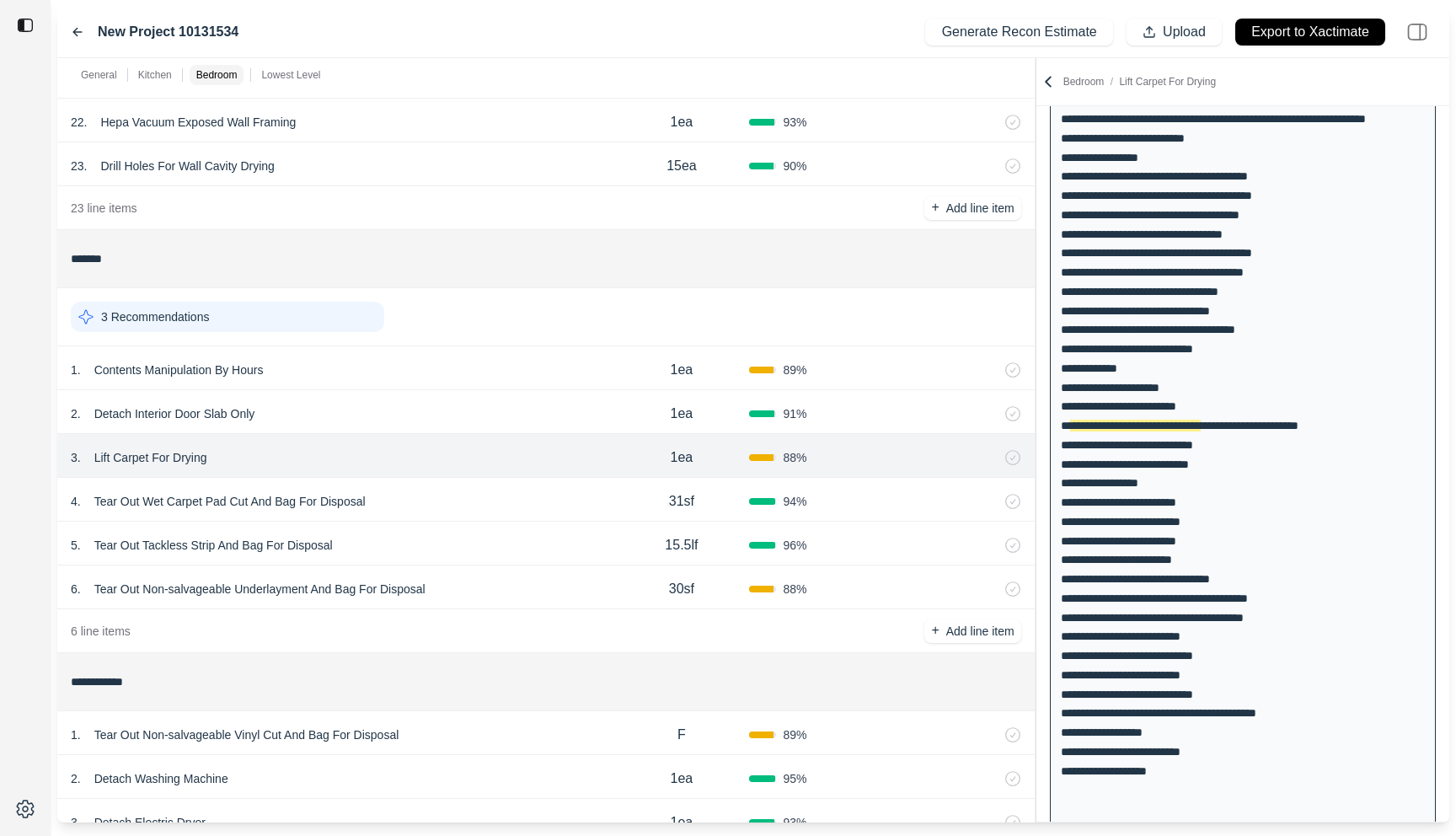
scroll to position [498, 0]
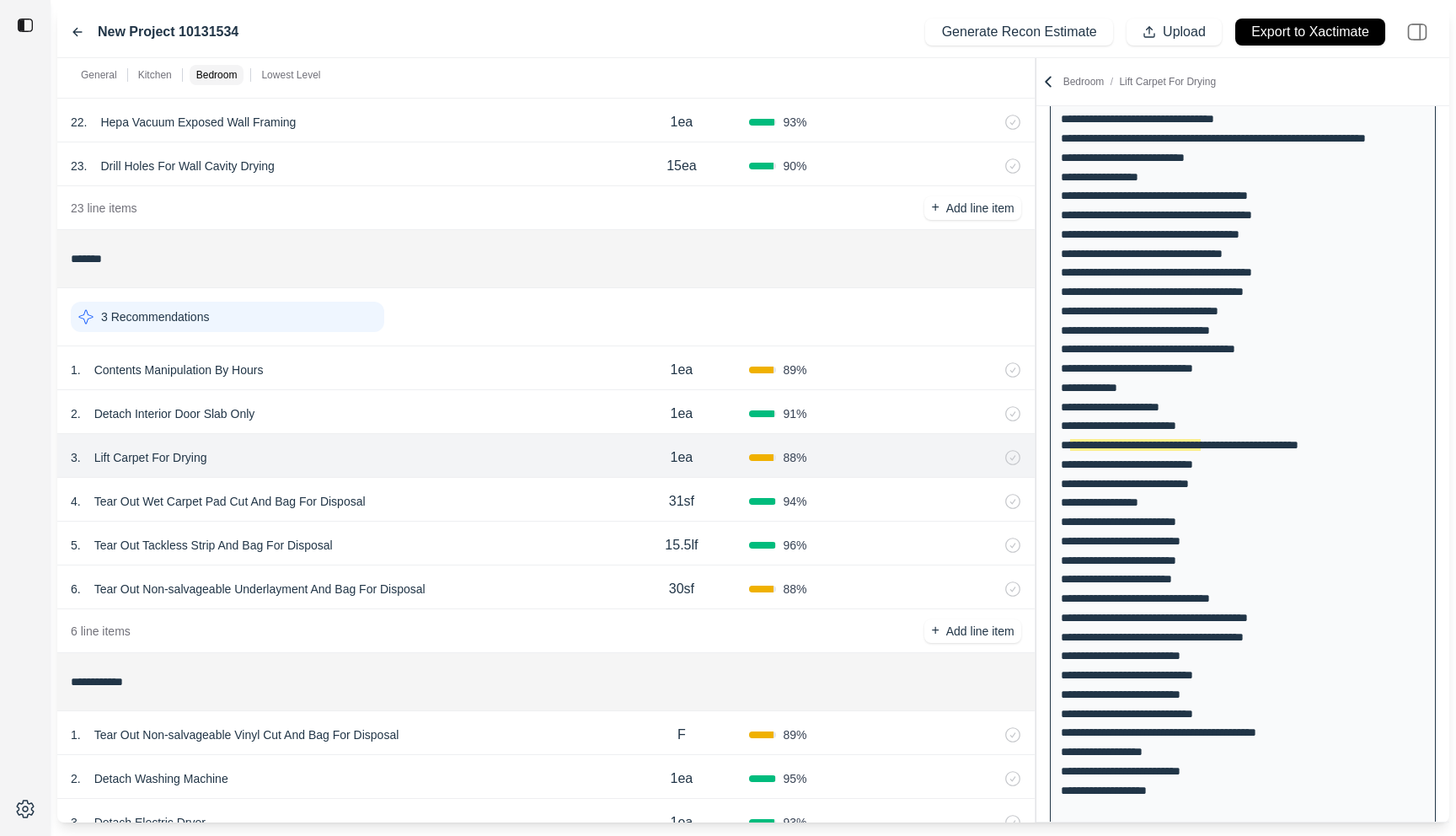
click at [451, 488] on div "4 . Tear Out Wet Carpet Pad Cut And Bag For Disposal 31sf 94 %" at bounding box center [546, 500] width 977 height 44
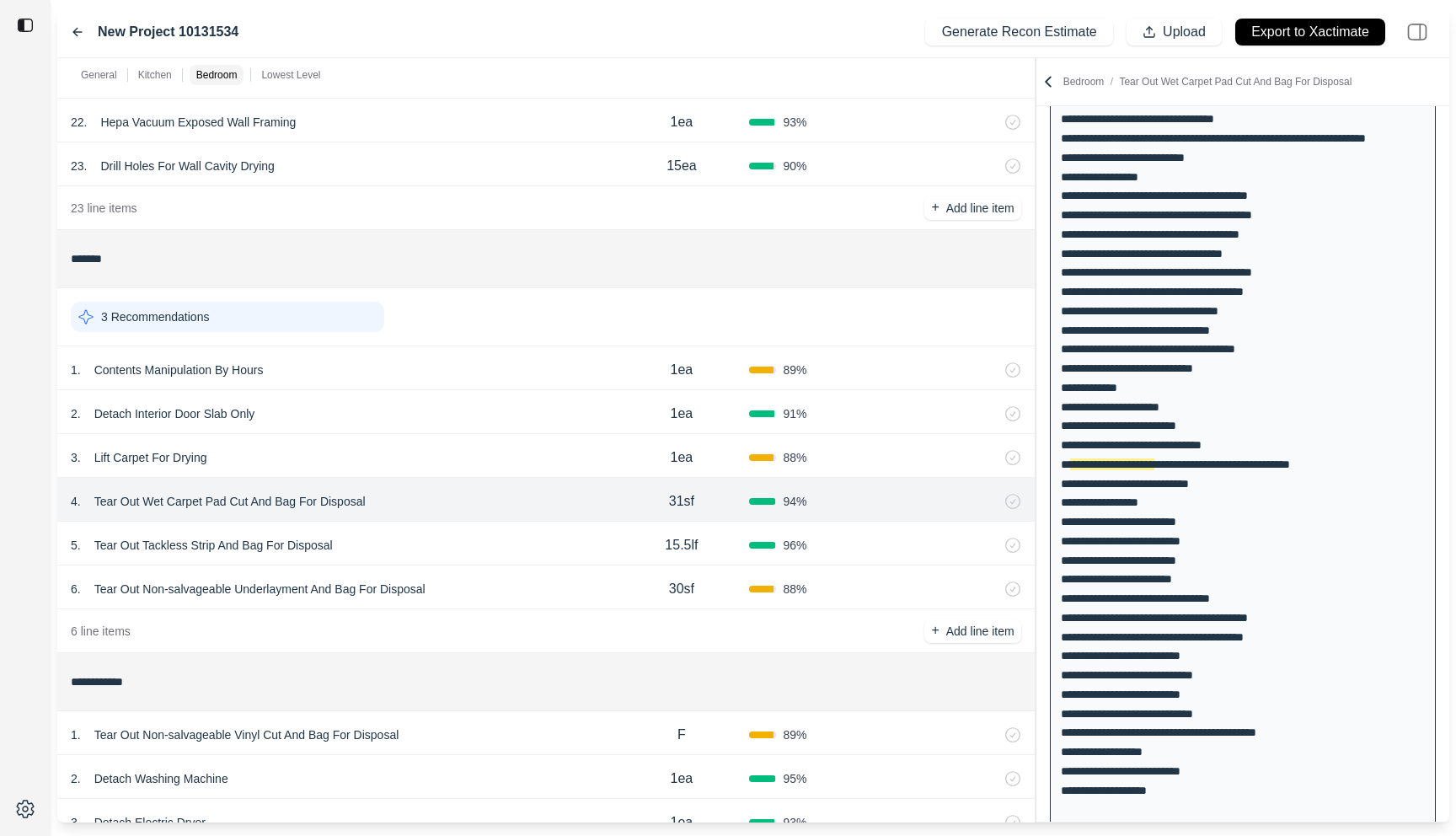
scroll to position [517, 0]
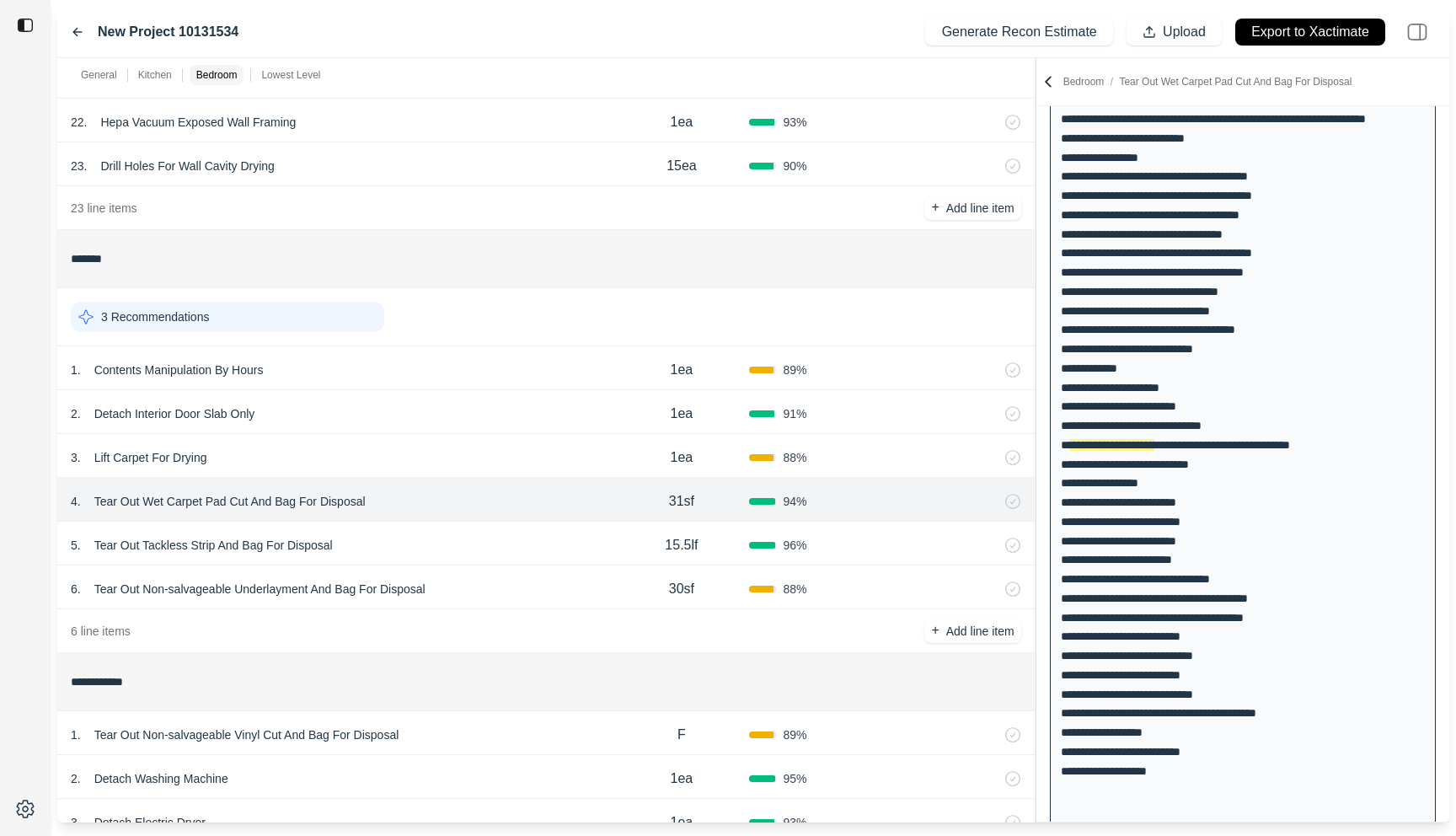
click at [453, 532] on div "5 . Tear Out Tackless Strip And Bag For Disposal 15.5lf 96 %" at bounding box center [546, 544] width 977 height 44
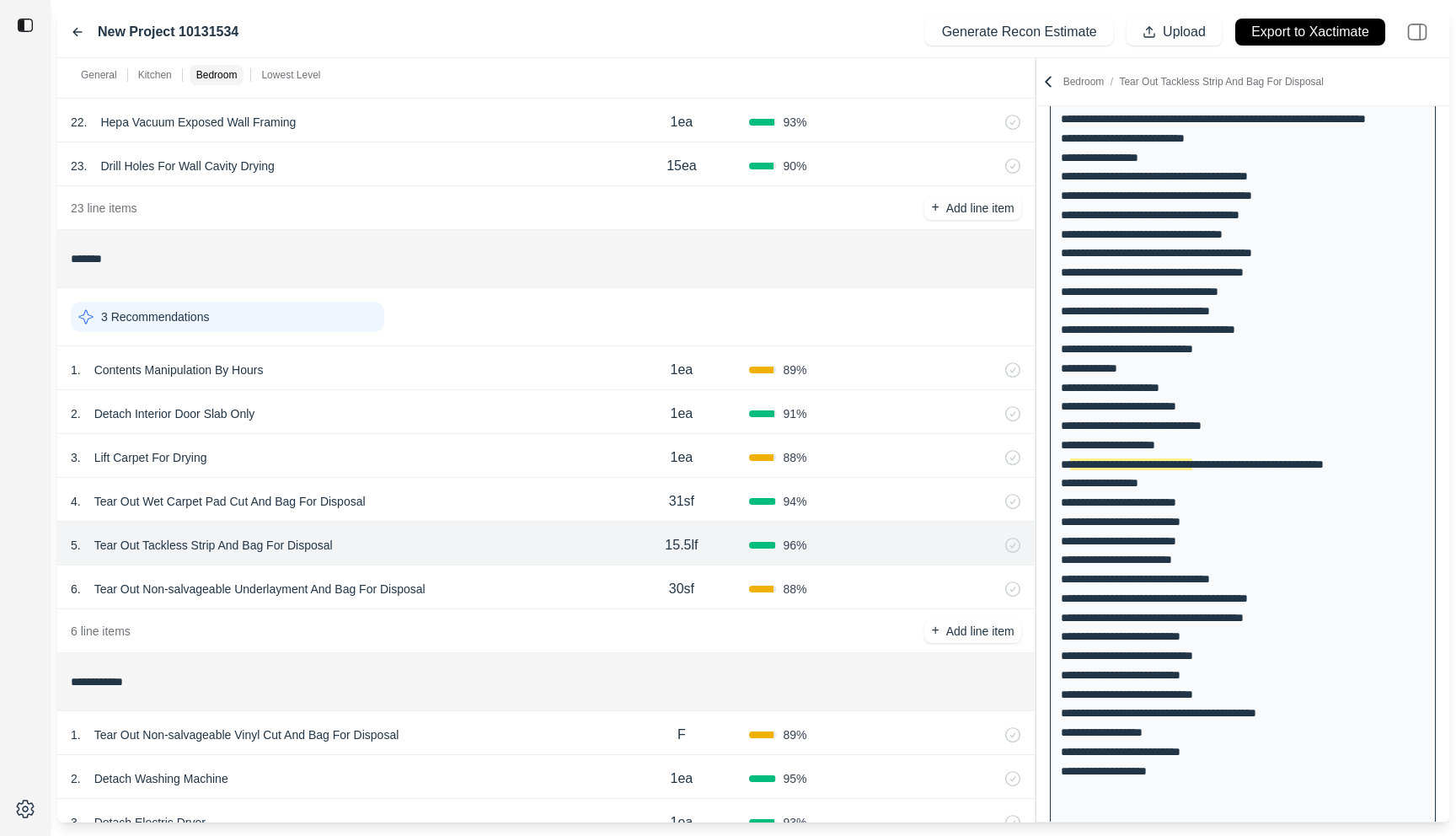
scroll to position [537, 0]
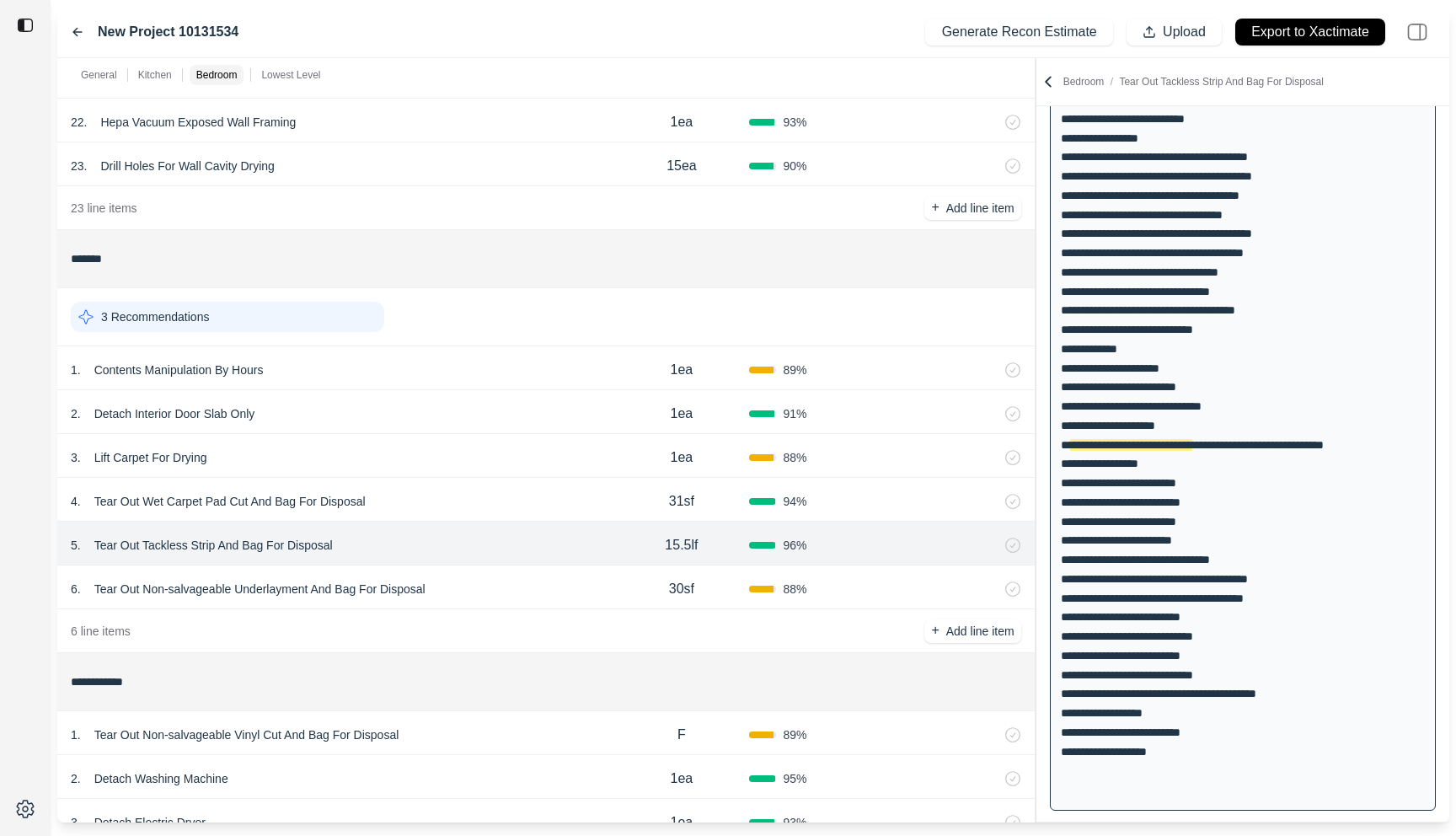
click at [478, 563] on div "5 . Tear Out Tackless Strip And Bag For Disposal 15.5lf 96 %" at bounding box center [546, 544] width 977 height 44
click at [480, 420] on div "2 . Detach Interior Door Slab Only" at bounding box center [342, 414] width 543 height 24
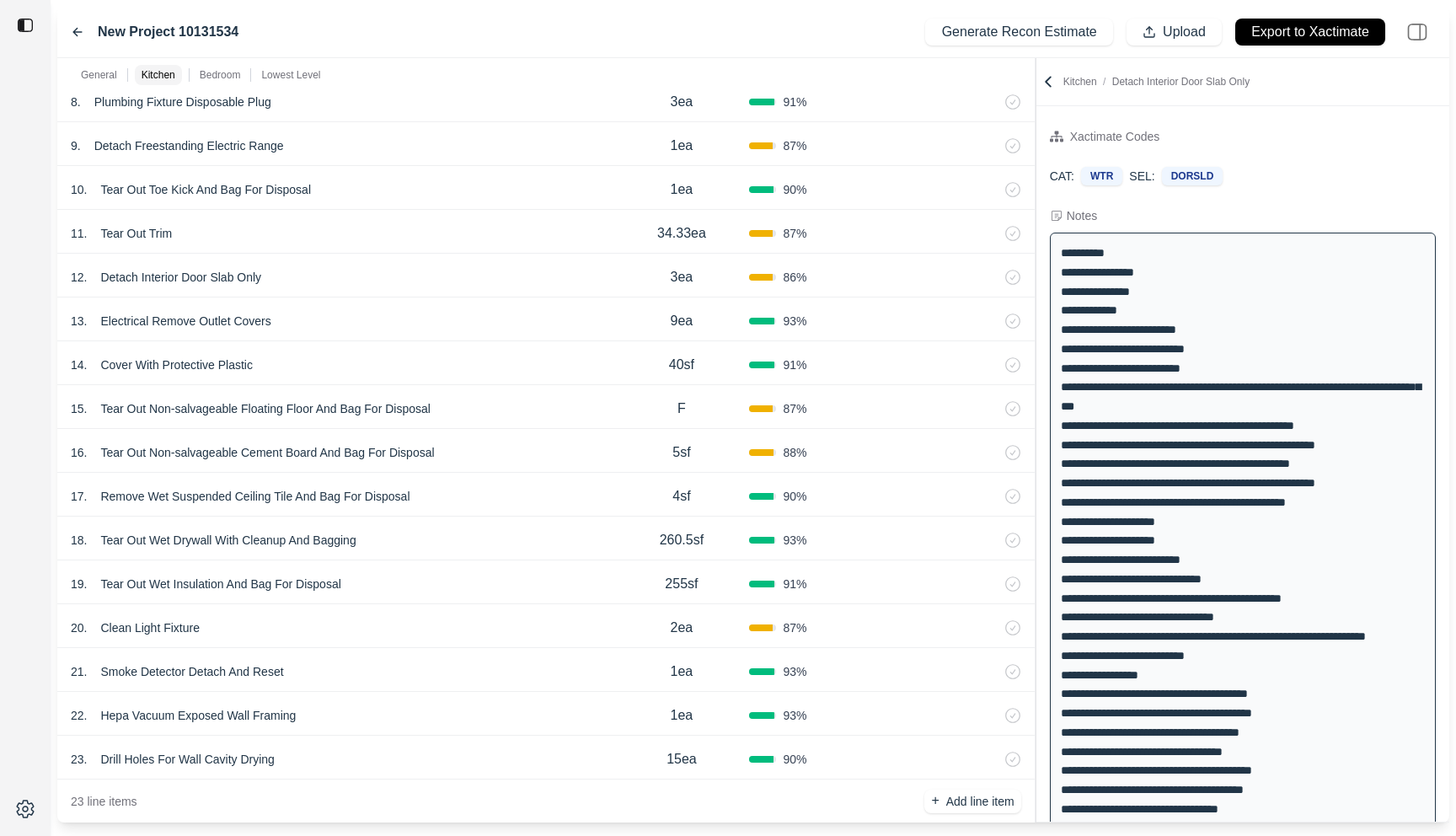
scroll to position [981, 0]
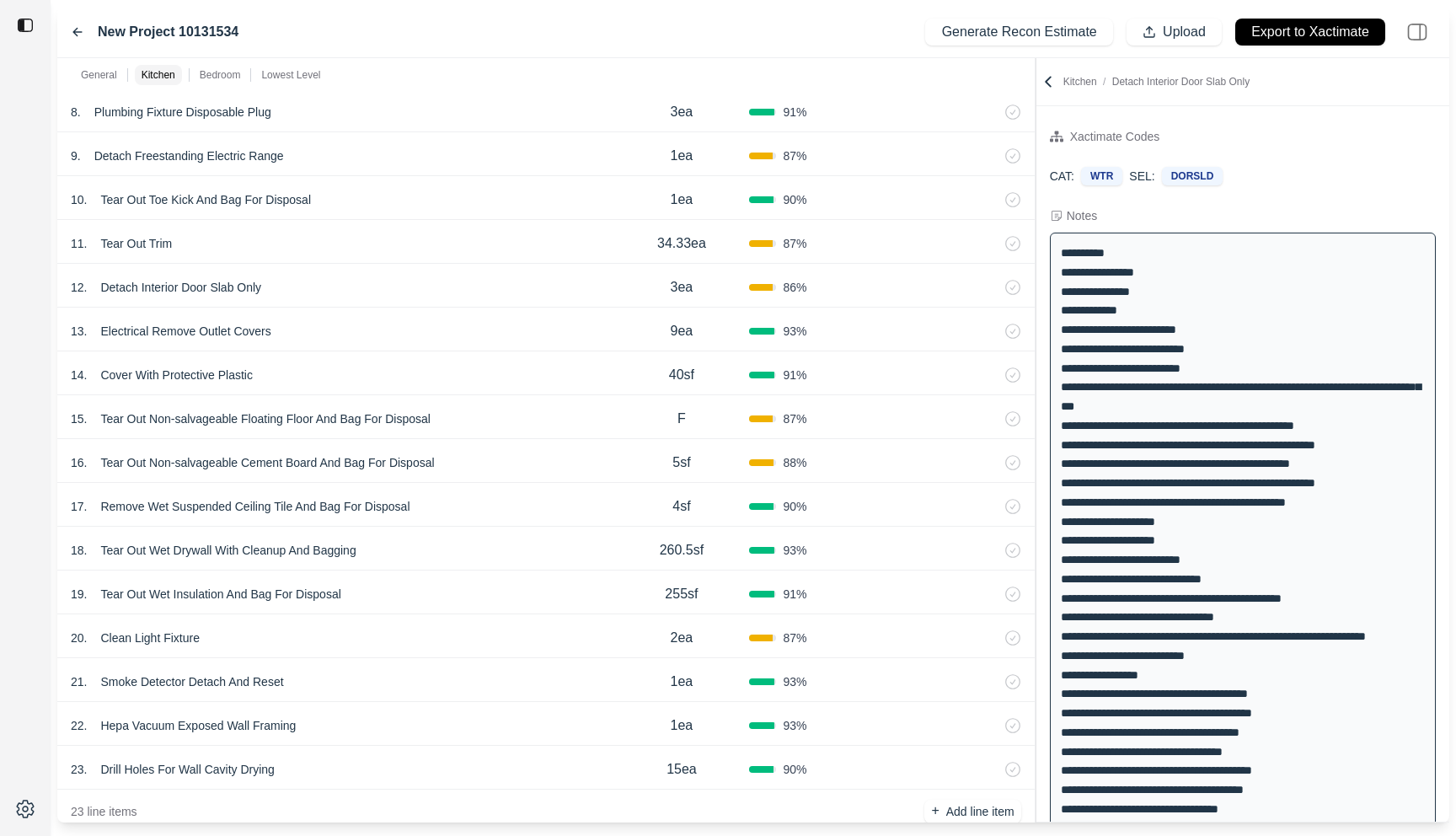
click at [458, 505] on div "17 . Remove Wet Suspended Ceiling Tile And Bag For Disposal" at bounding box center [342, 507] width 543 height 24
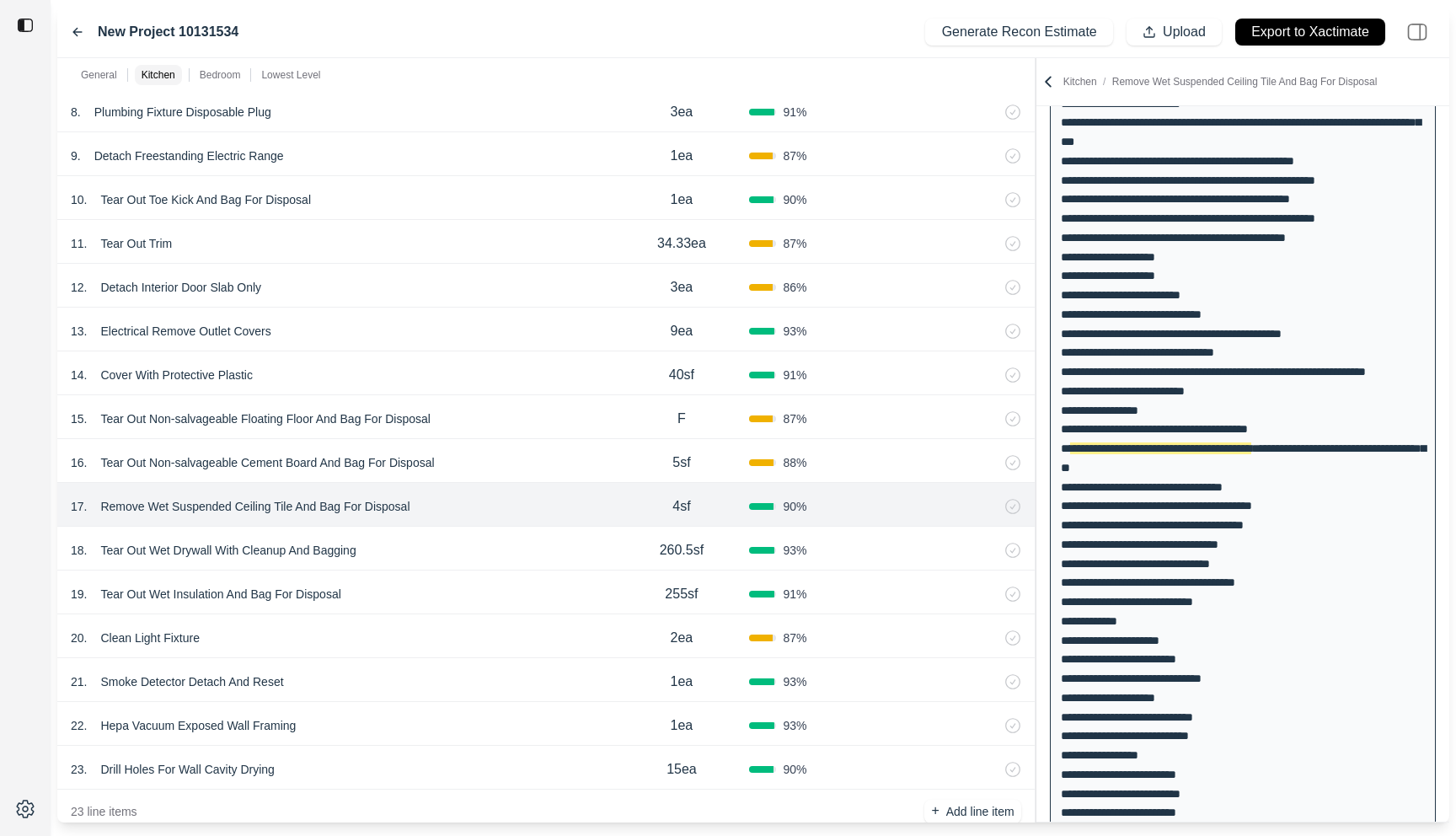
scroll to position [268, 0]
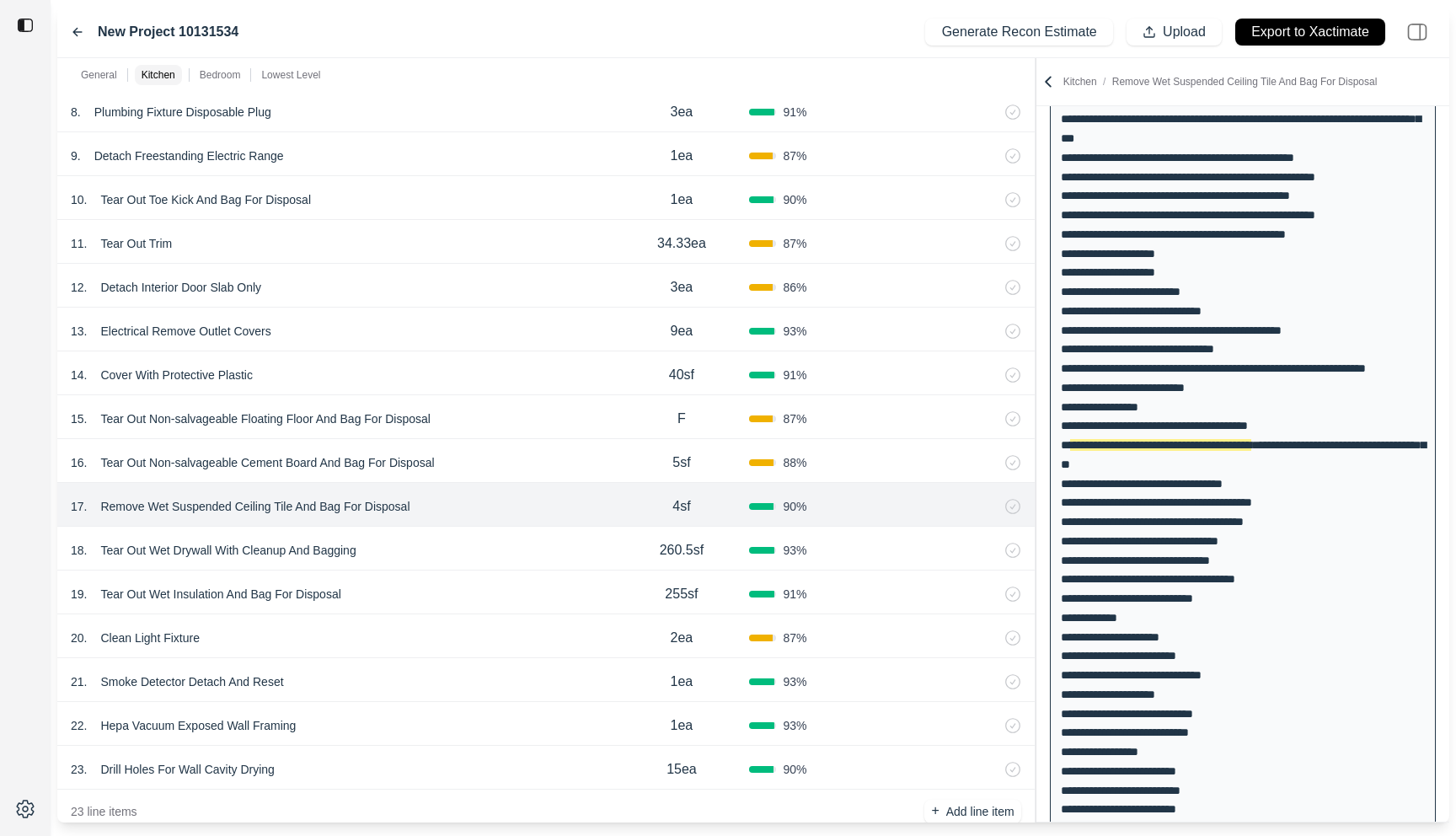
click at [511, 464] on div "16 . Tear Out Non-salvageable Cement Board And Bag For Disposal" at bounding box center [342, 463] width 543 height 24
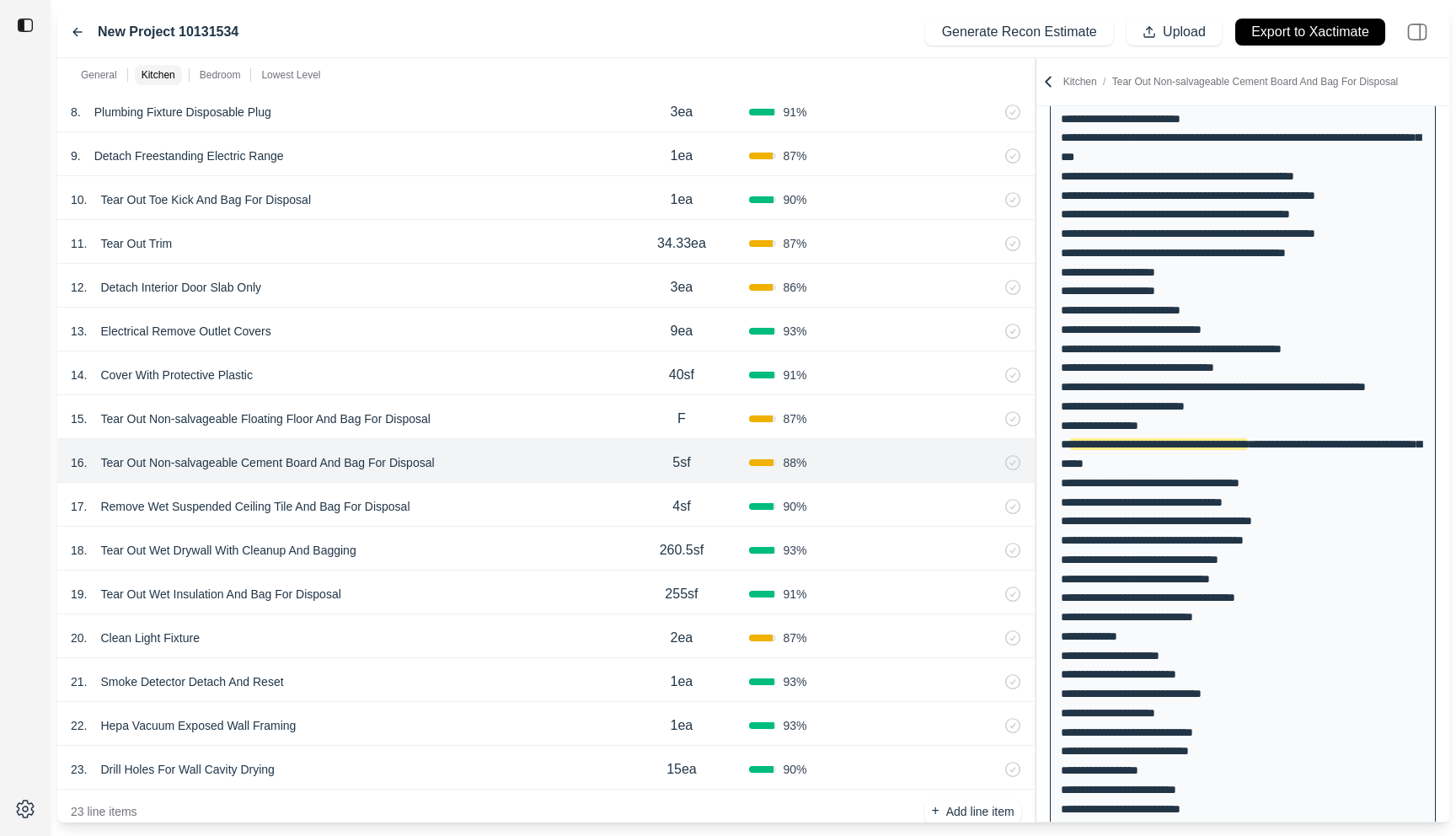
scroll to position [249, 0]
click at [511, 424] on div "15 . Tear Out Non-salvageable Floating Floor And Bag For Disposal" at bounding box center [342, 419] width 543 height 24
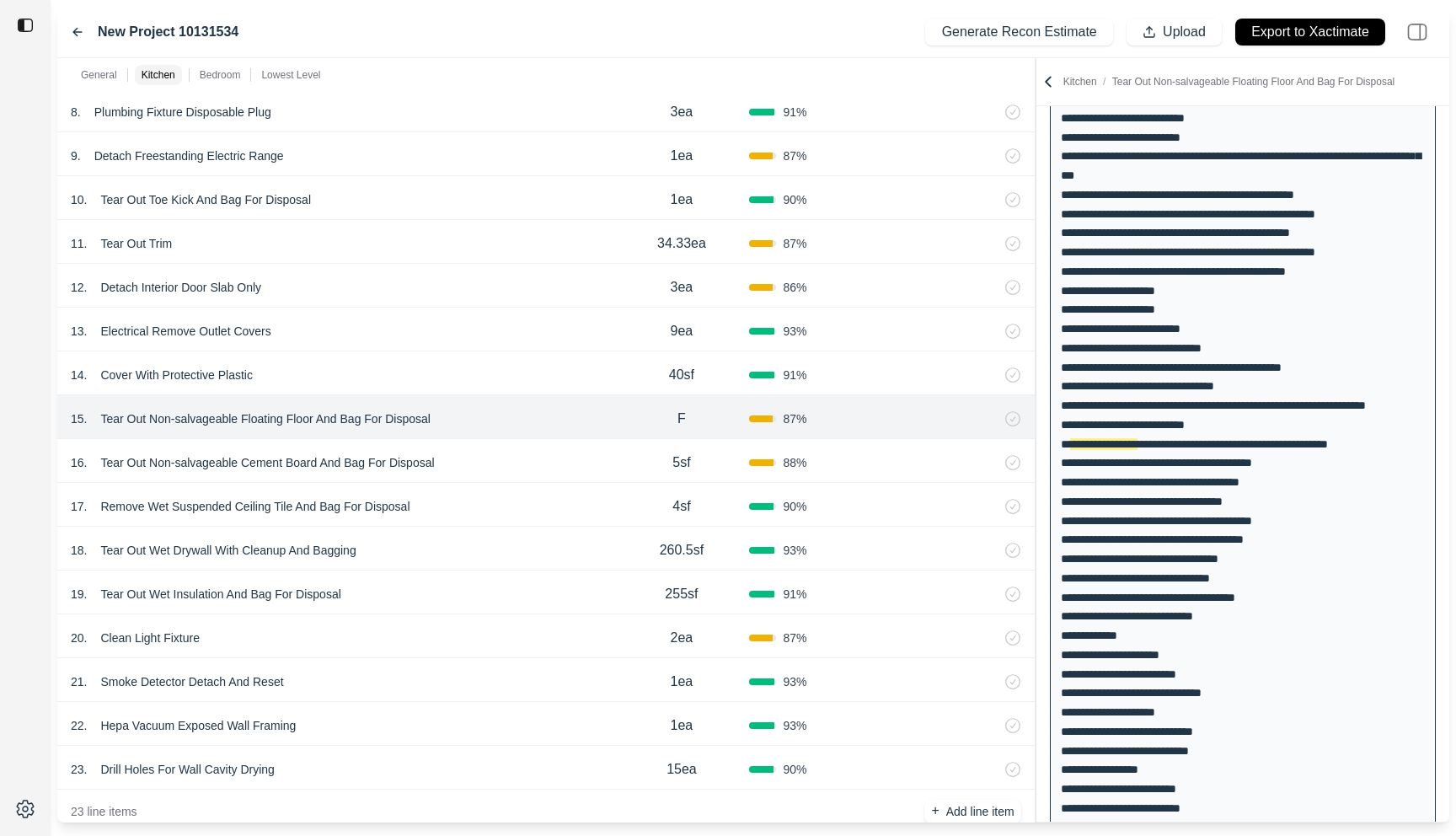
scroll to position [230, 0]
click at [502, 456] on div "16 . Tear Out Non-salvageable Cement Board And Bag For Disposal" at bounding box center [342, 463] width 543 height 24
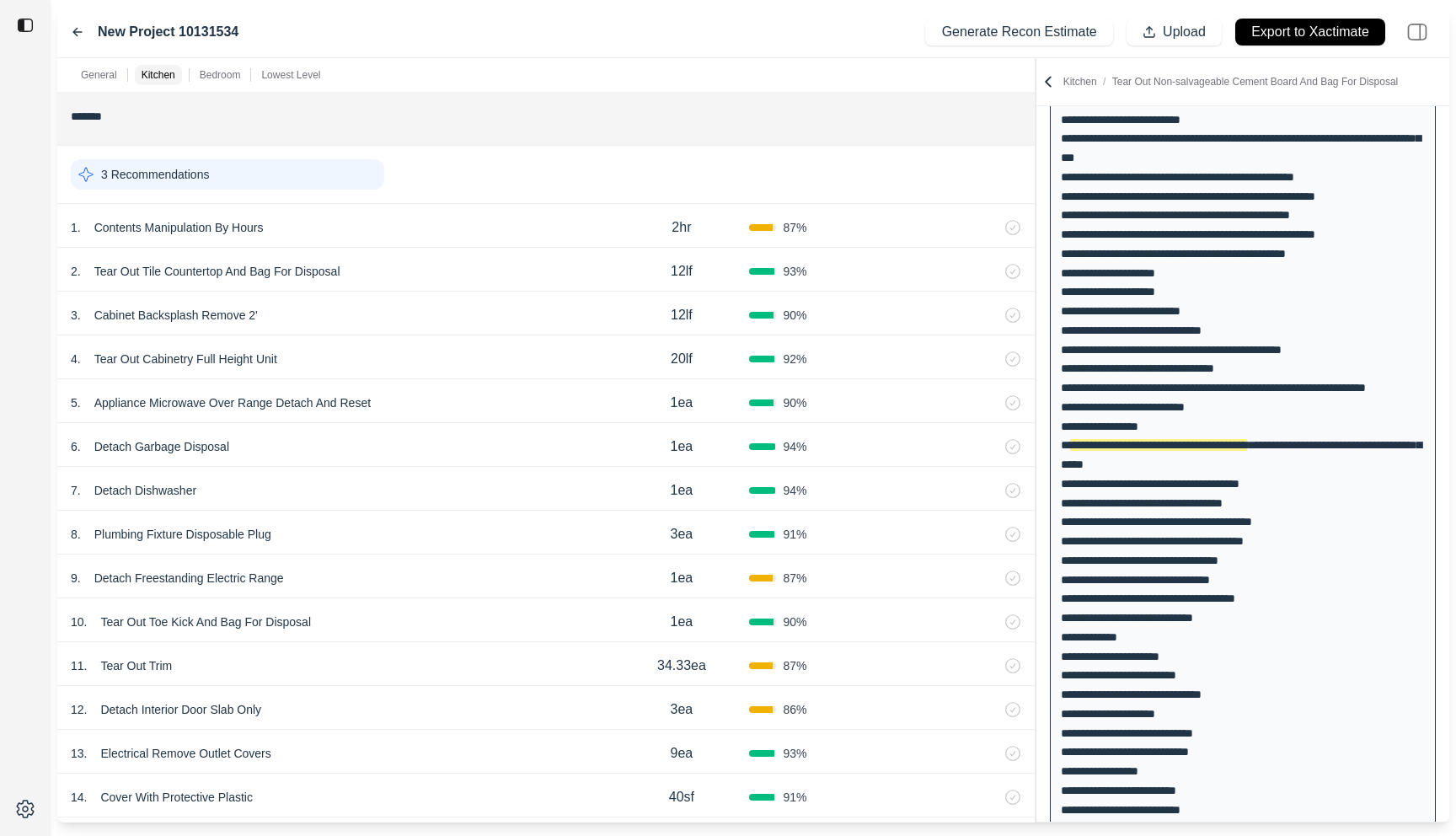
scroll to position [556, 0]
click at [485, 219] on div "1 . Contents Manipulation By Hours" at bounding box center [342, 231] width 543 height 24
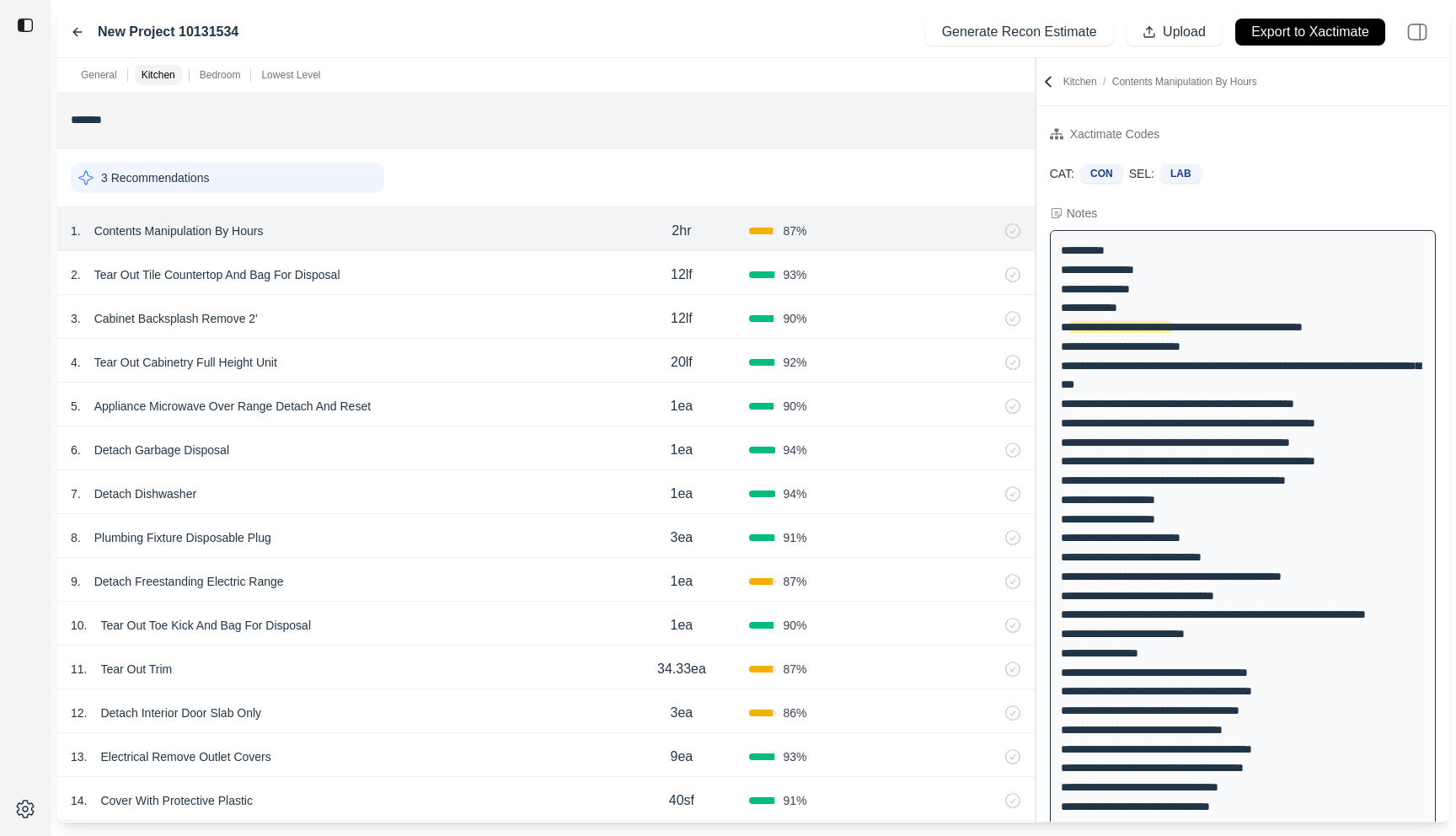
scroll to position [0, 0]
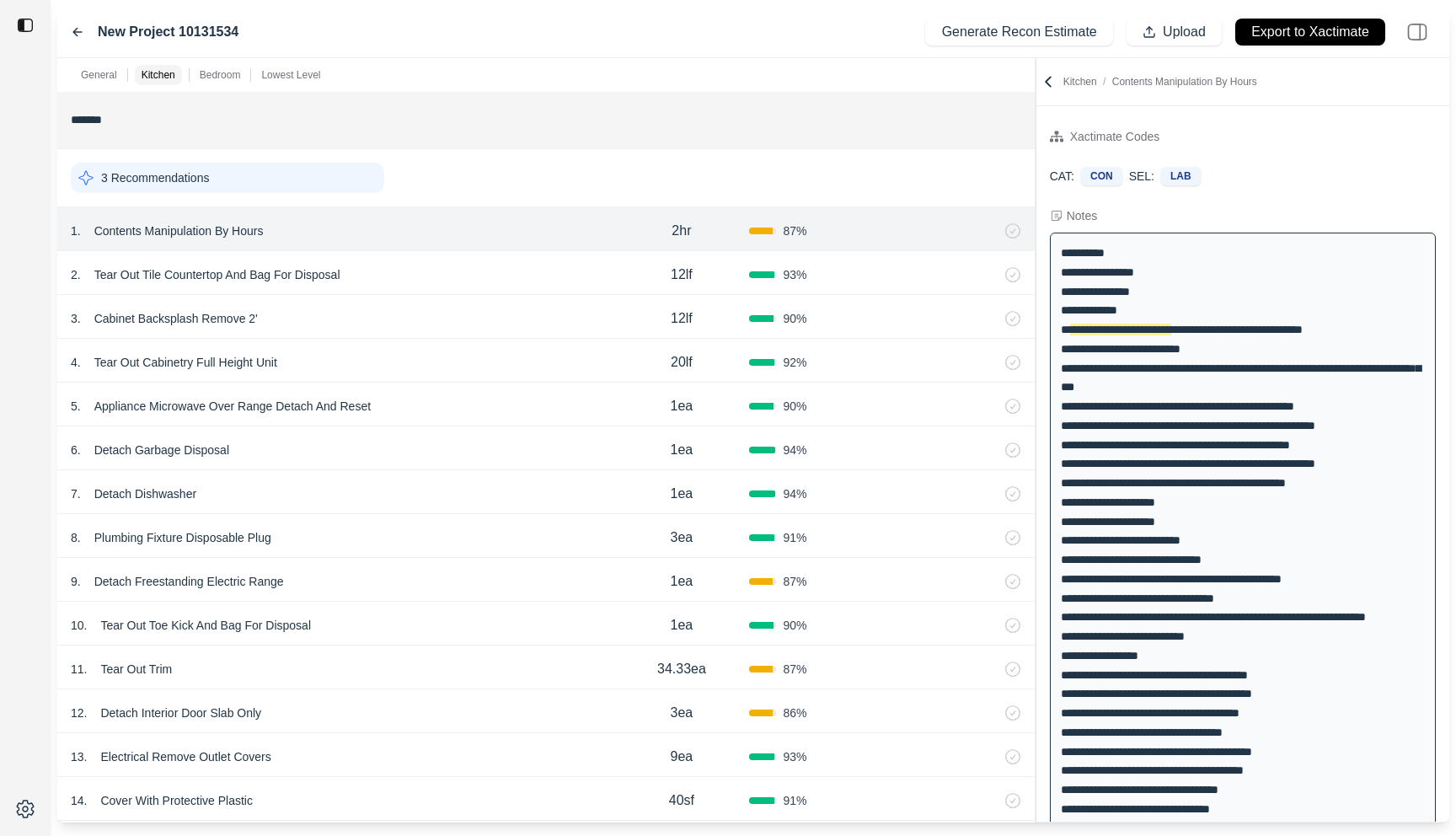
click at [472, 258] on div "2 . Tear Out Tile Countertop And Bag For Disposal 12lf 93 %" at bounding box center [546, 273] width 977 height 44
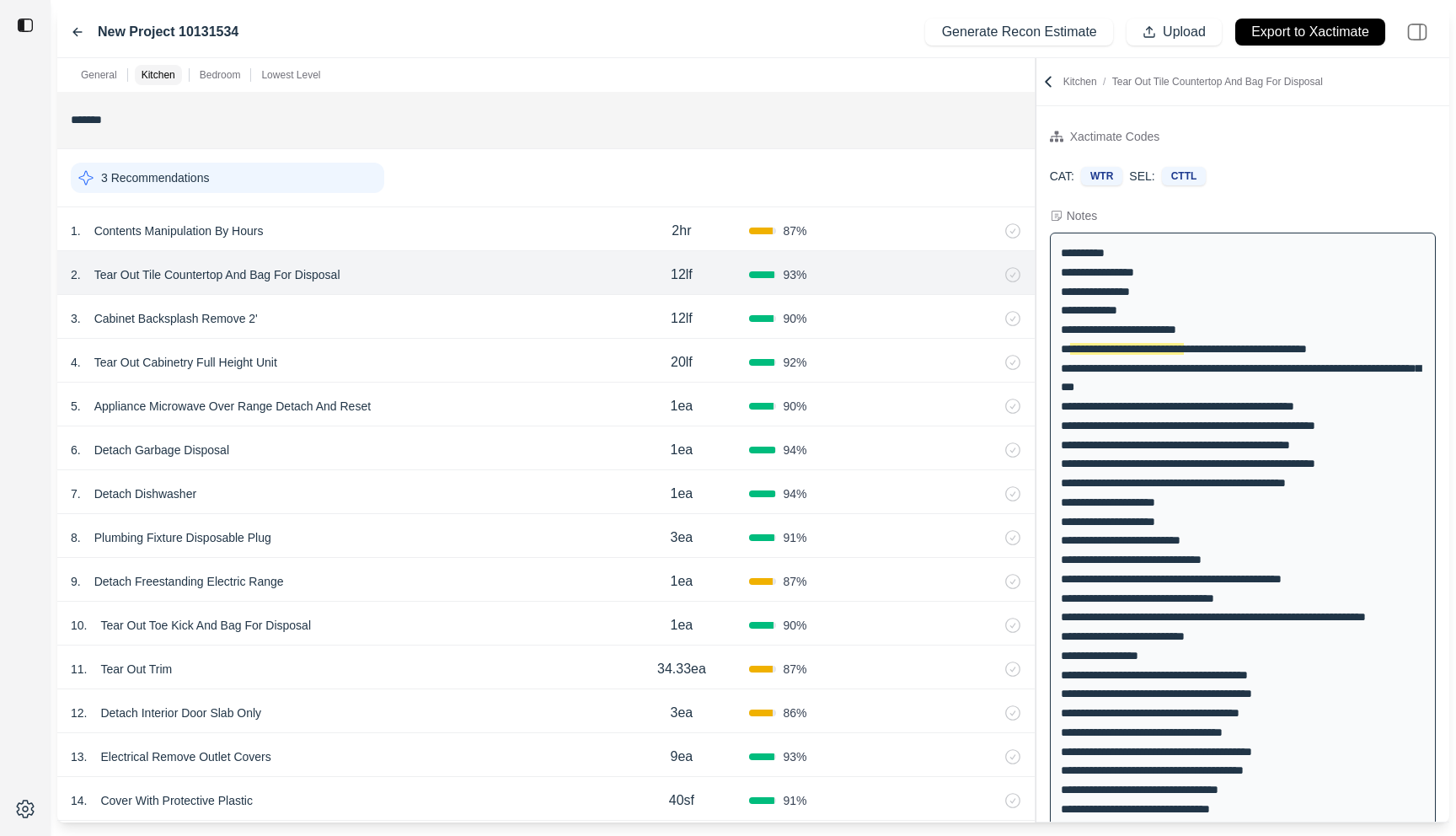
click at [459, 319] on div "3 . Cabinet Backsplash Remove 2'" at bounding box center [342, 319] width 543 height 24
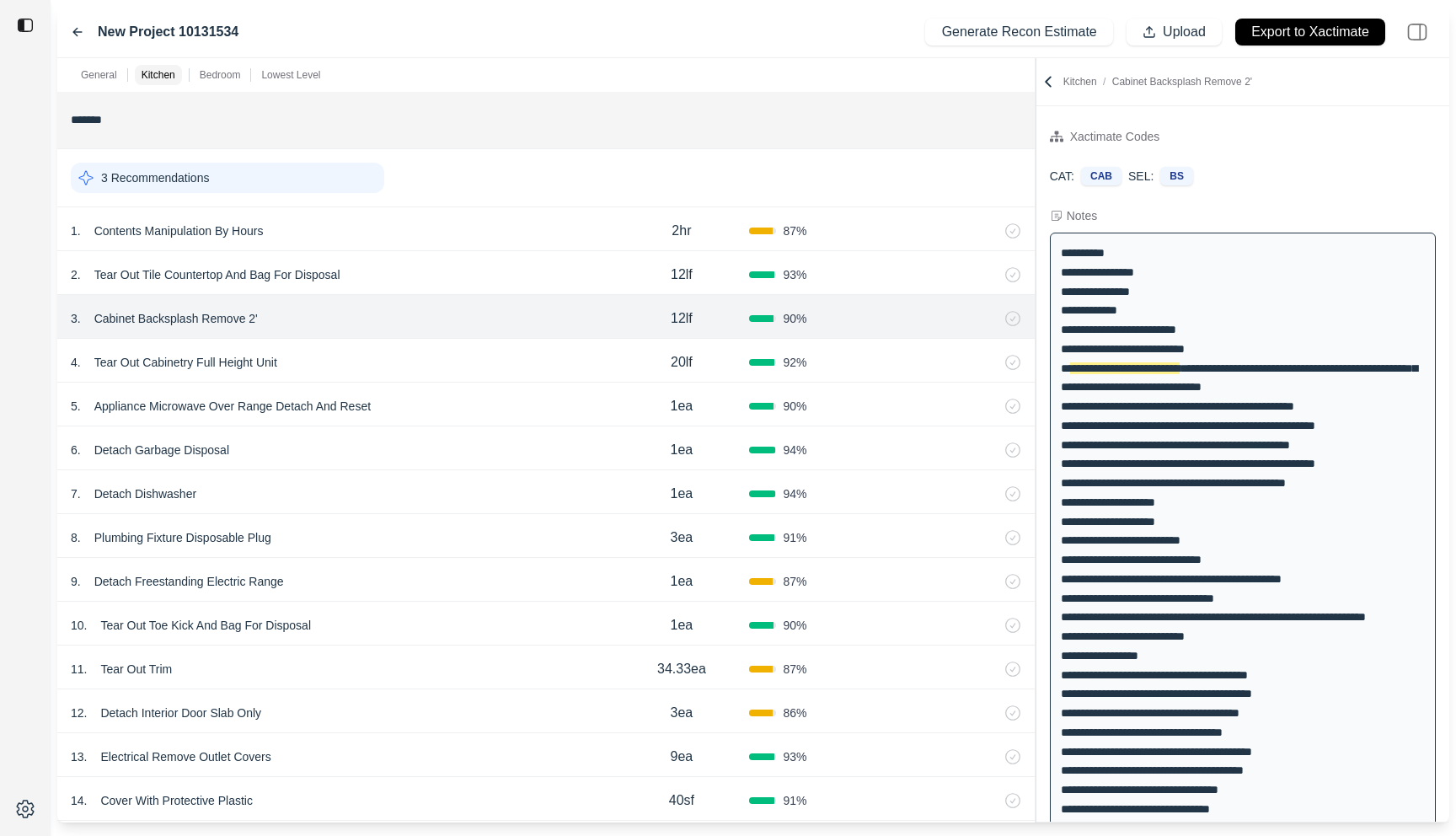
click at [449, 372] on div "4 . Tear Out Cabinetry Full Height Unit" at bounding box center [342, 363] width 543 height 24
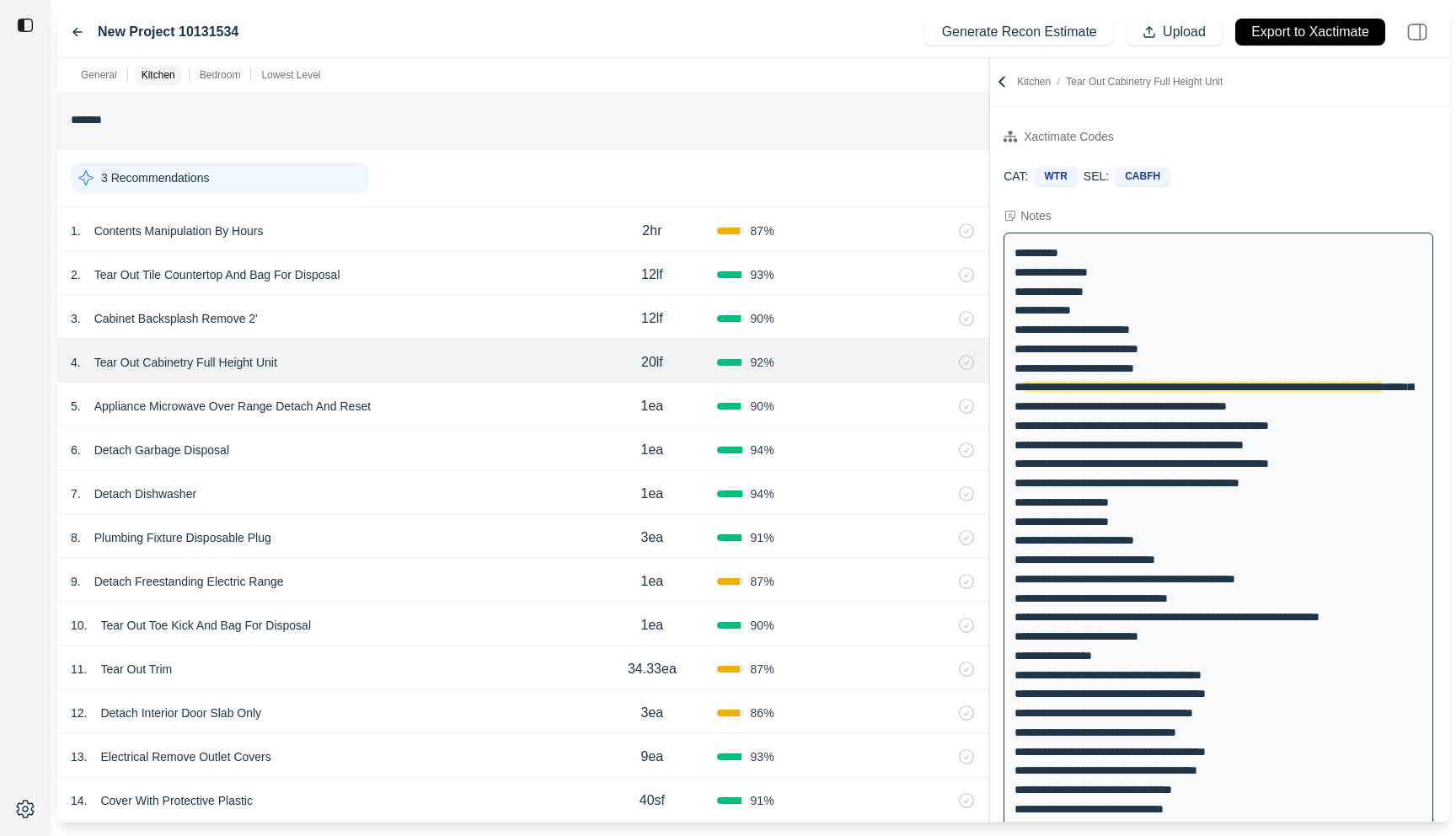
click at [976, 179] on div "General Kitchen Bedroom Lowest Level ******* 1 Recommendation 1 . Emergency Ser…" at bounding box center [753, 440] width 1392 height 765
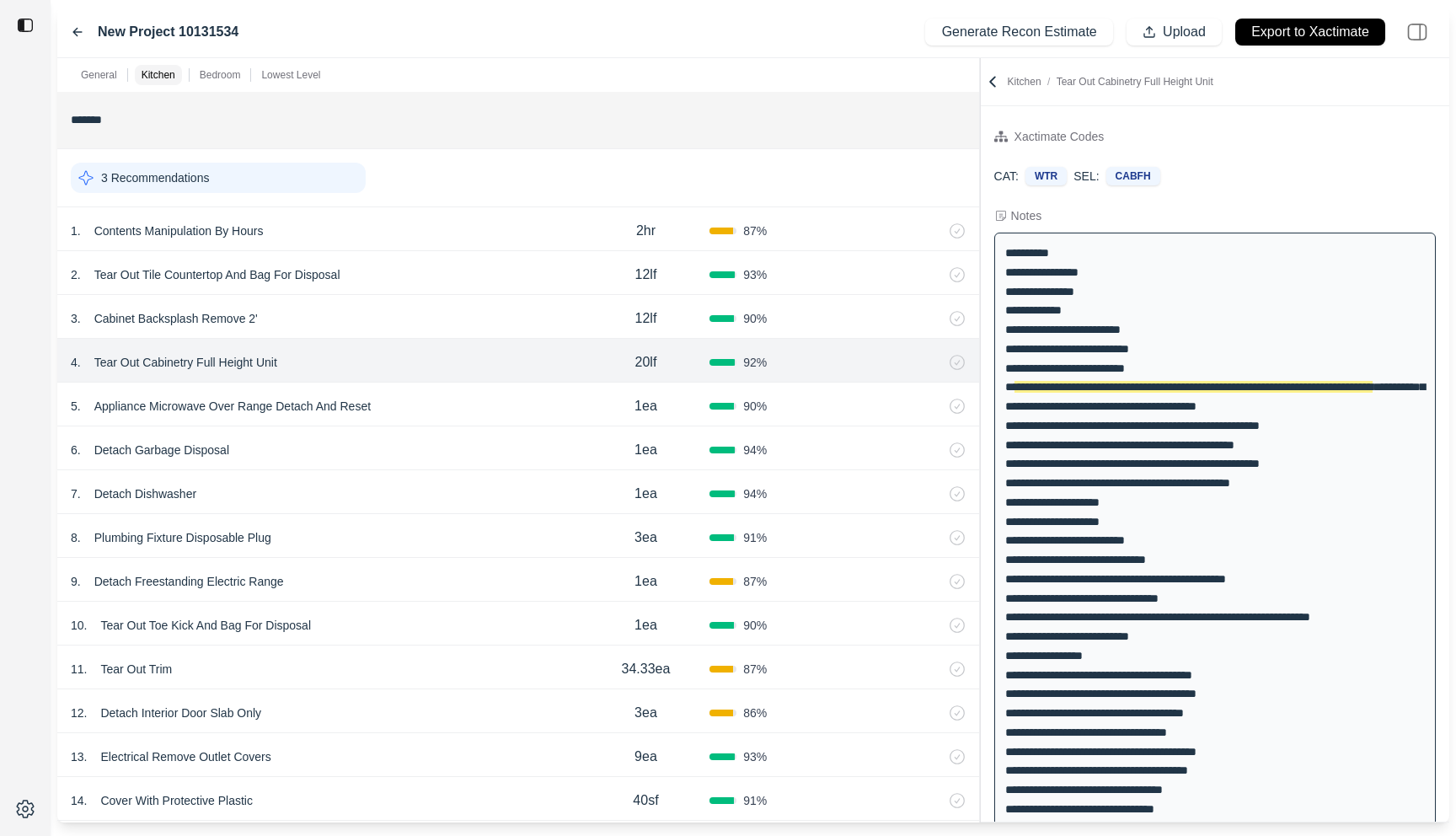
click at [281, 355] on p "Tear Out Cabinetry Full Height Unit" at bounding box center [185, 363] width 196 height 24
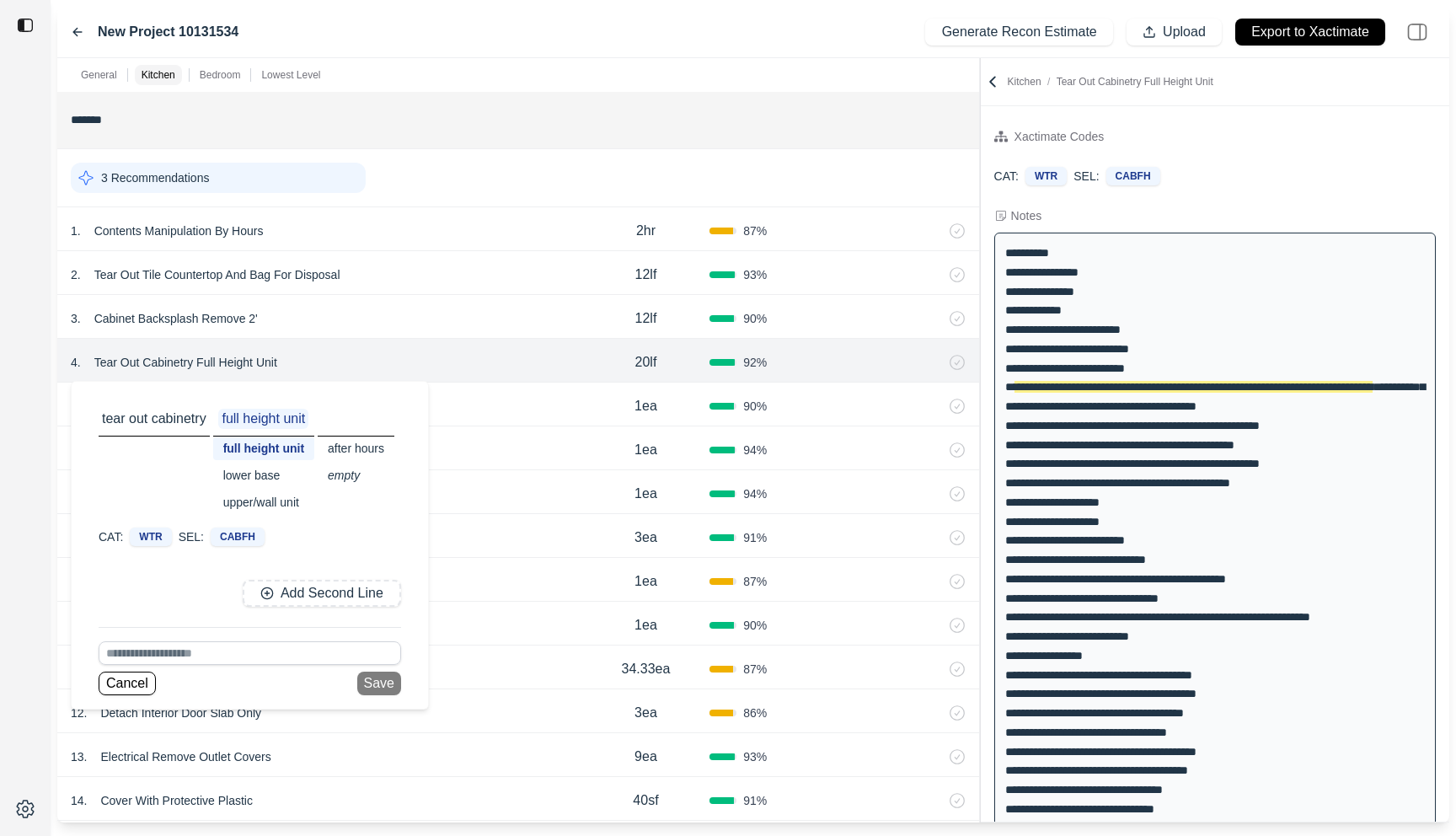
click at [11, 484] on div at bounding box center [25, 418] width 51 height 836
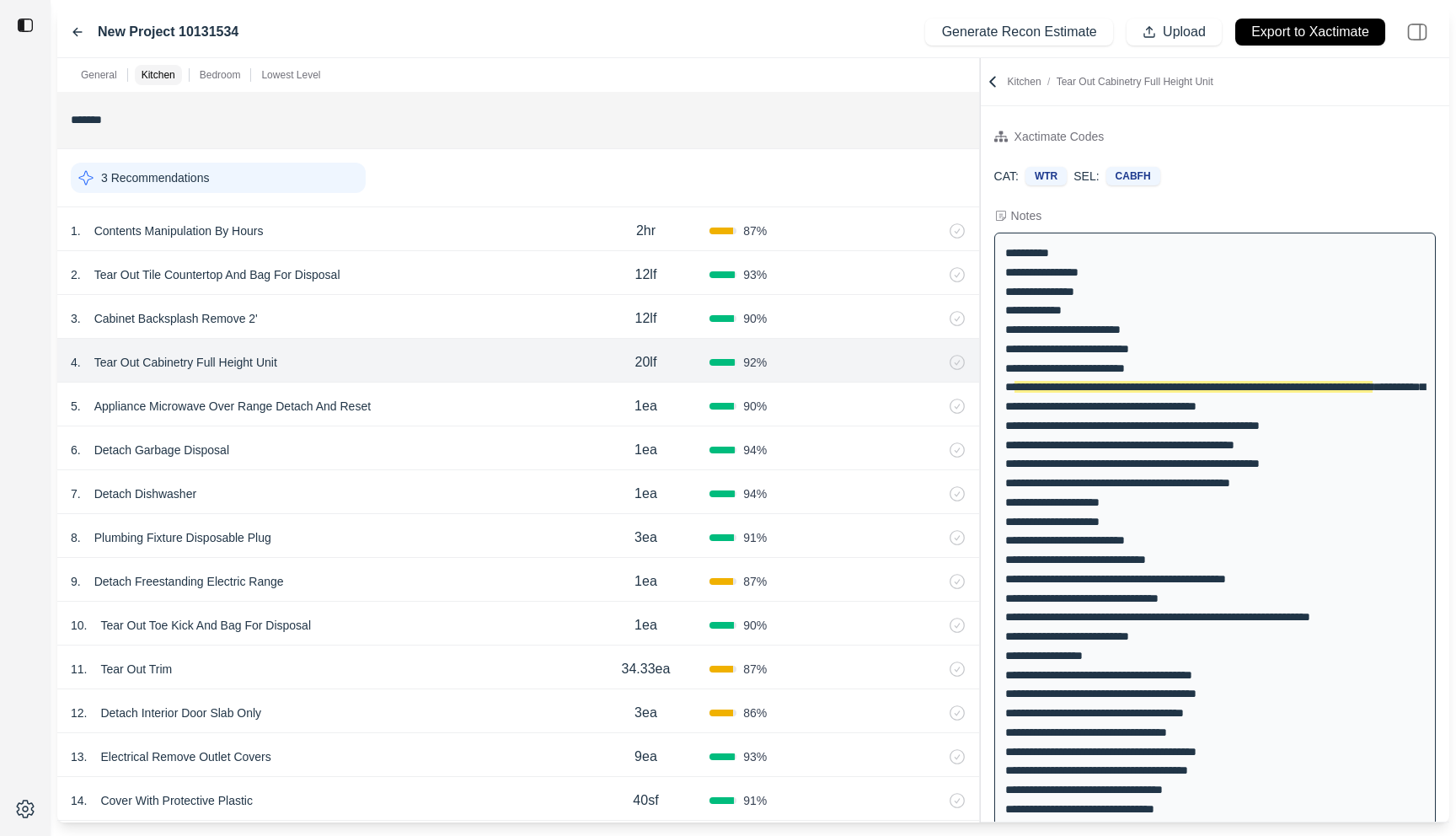
click at [454, 399] on div "5 . Appliance Microwave Over Range Detach And Reset" at bounding box center [327, 407] width 512 height 24
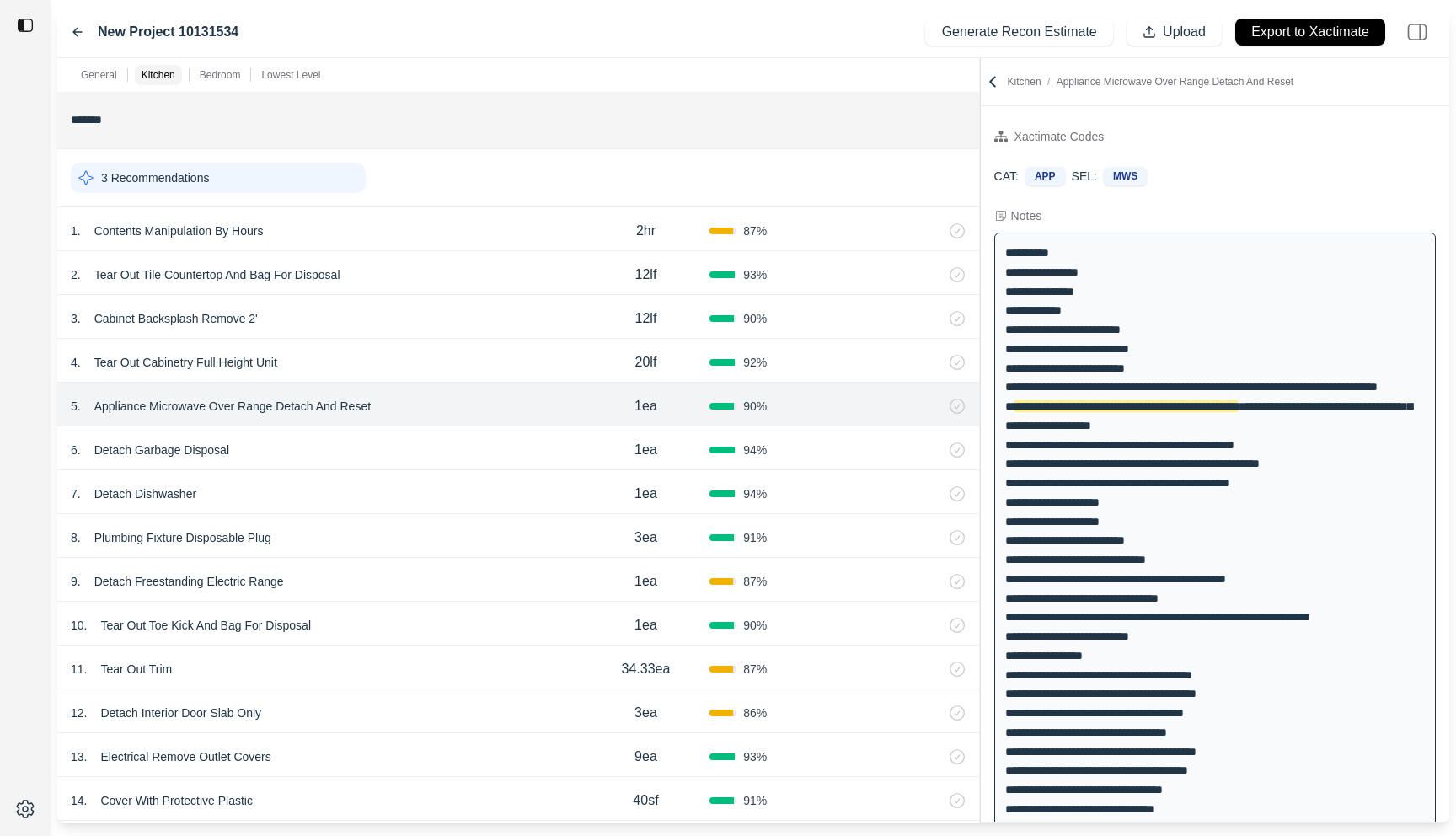
click at [503, 359] on div "4 . Tear Out Cabinetry Full Height Unit" at bounding box center [327, 363] width 512 height 24
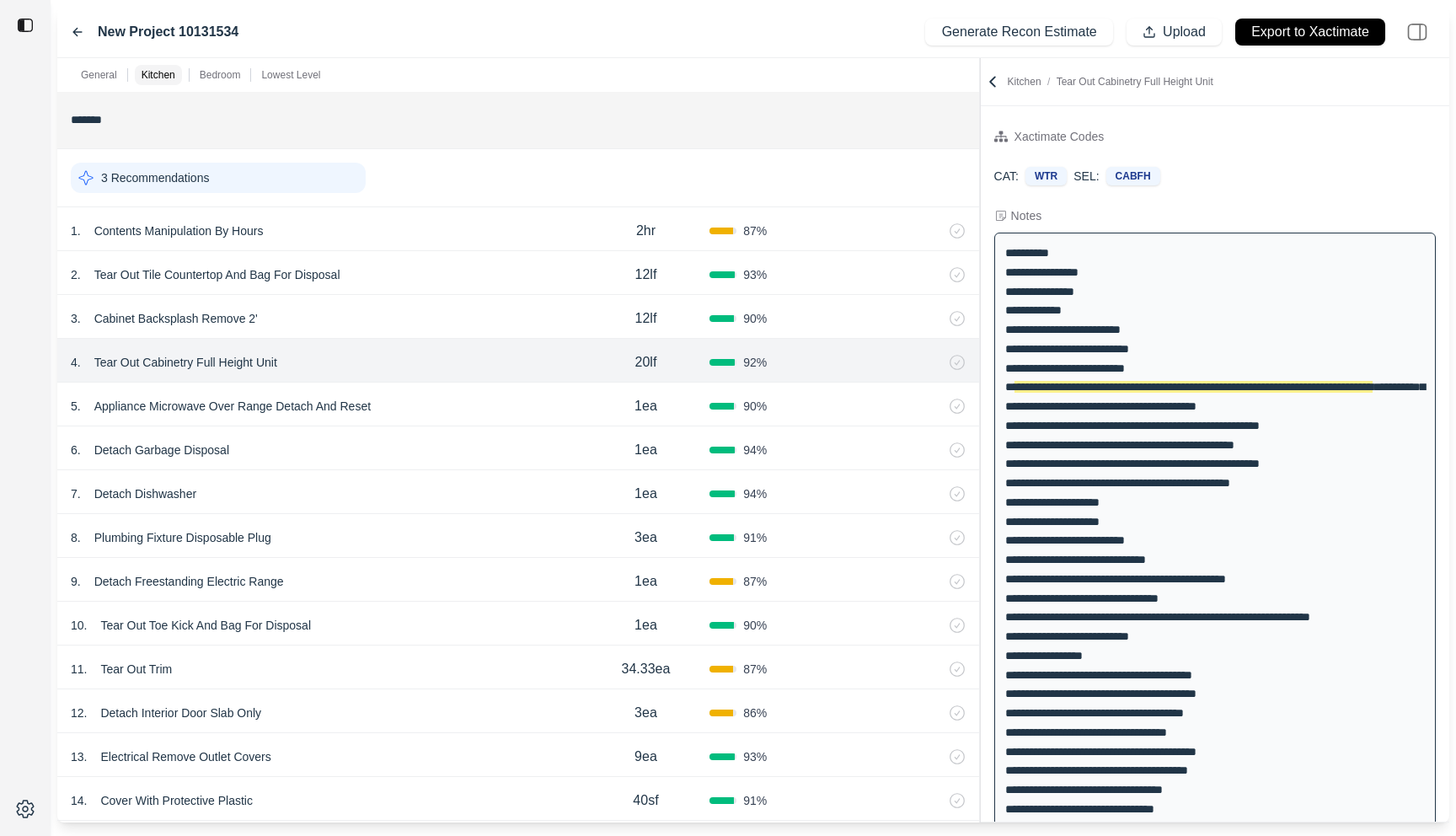
click at [480, 404] on div "5 . Appliance Microwave Over Range Detach And Reset" at bounding box center [327, 407] width 512 height 24
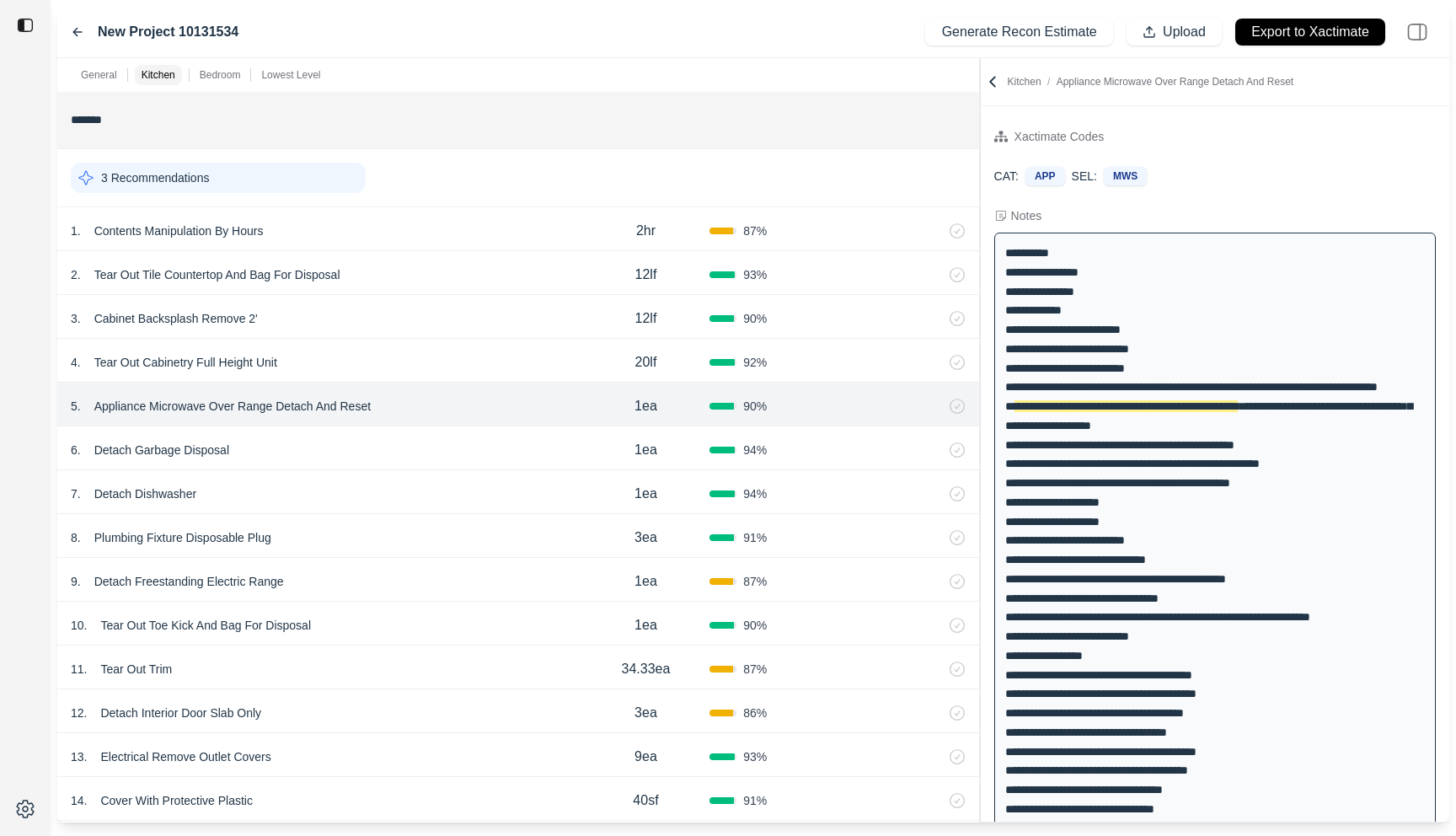
click at [346, 441] on div "6 . Detach Garbage Disposal" at bounding box center [327, 450] width 512 height 24
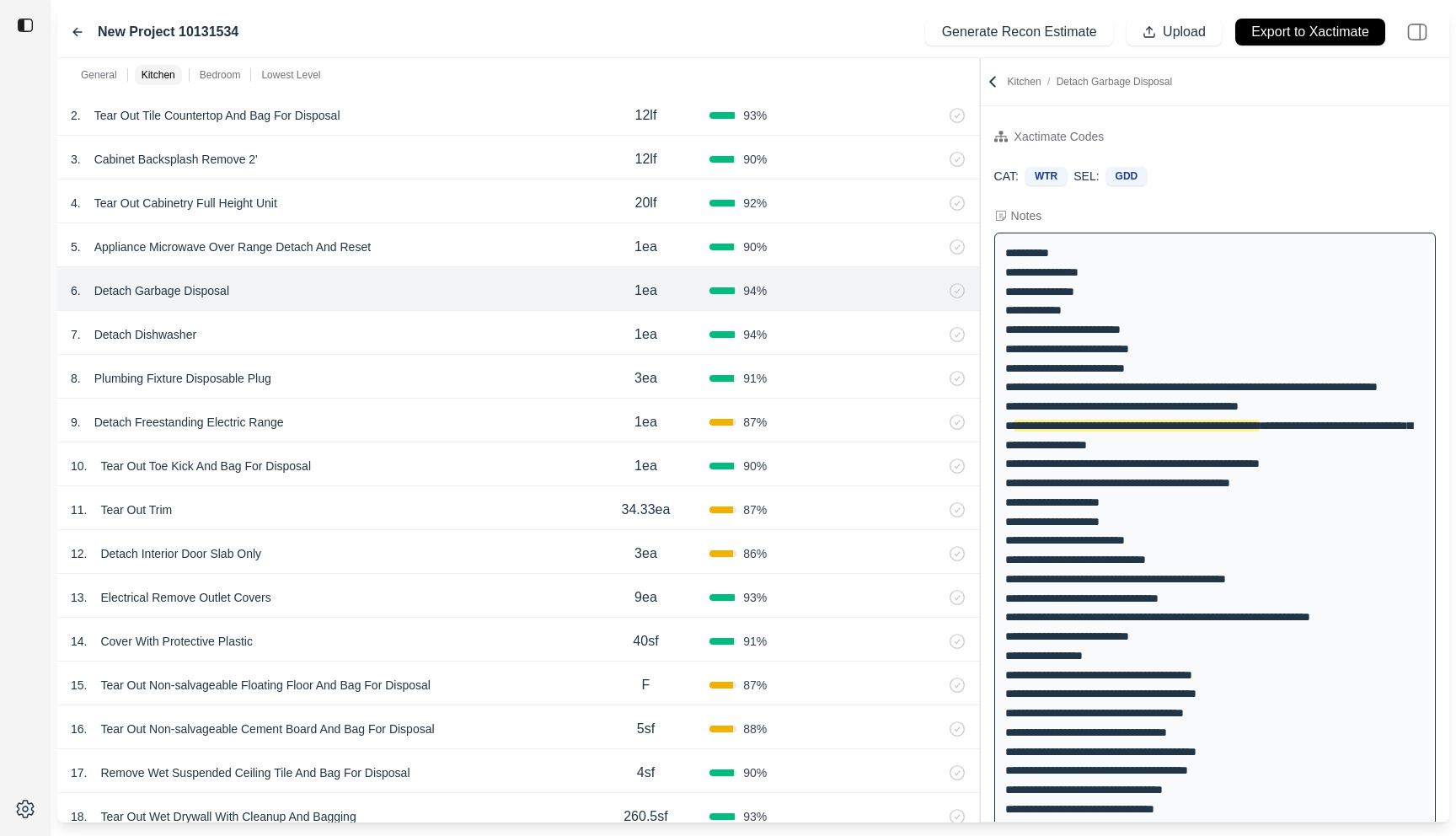
scroll to position [749, 0]
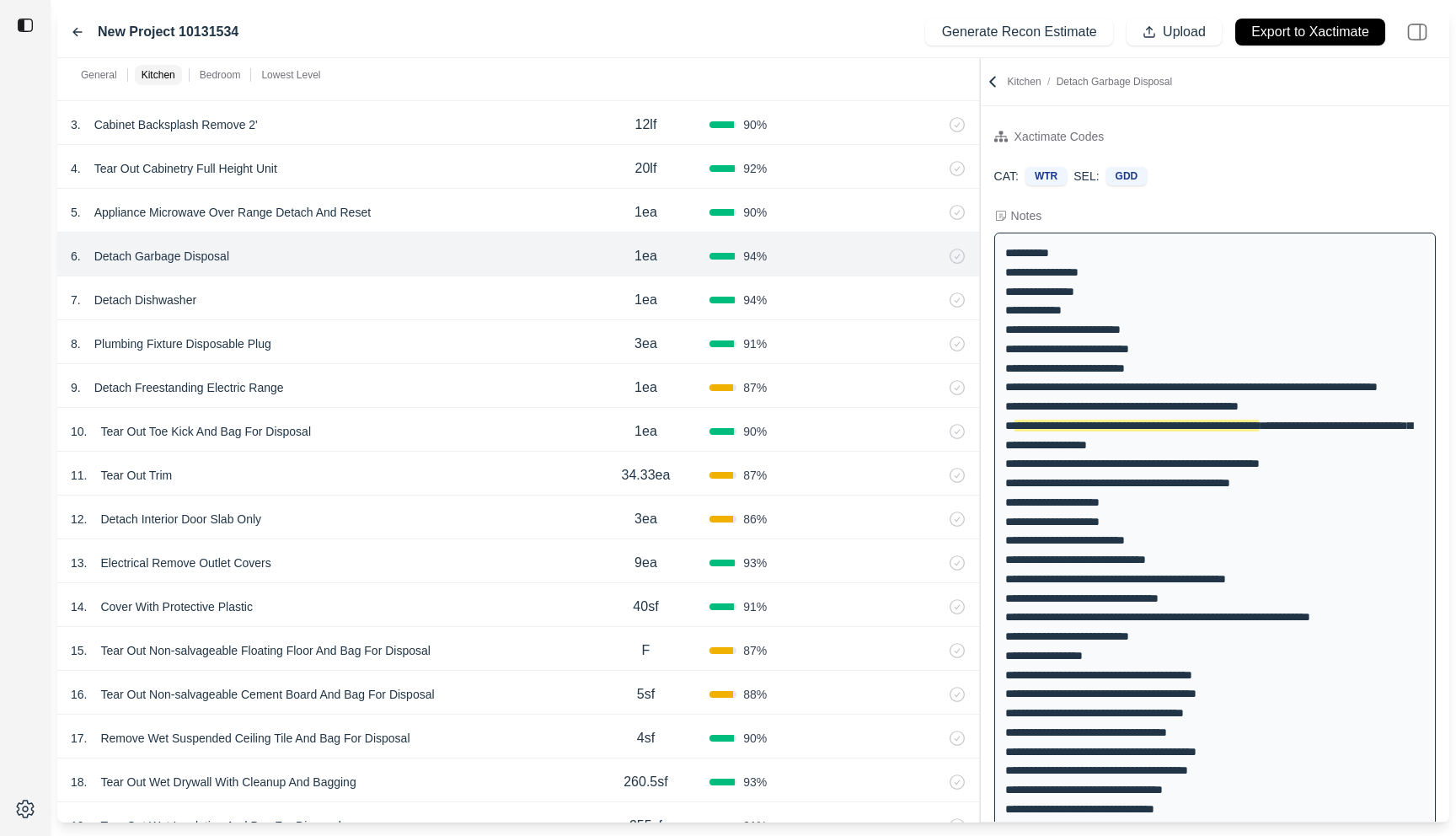
click at [438, 296] on div "7 . Detach Dishwasher" at bounding box center [327, 300] width 512 height 24
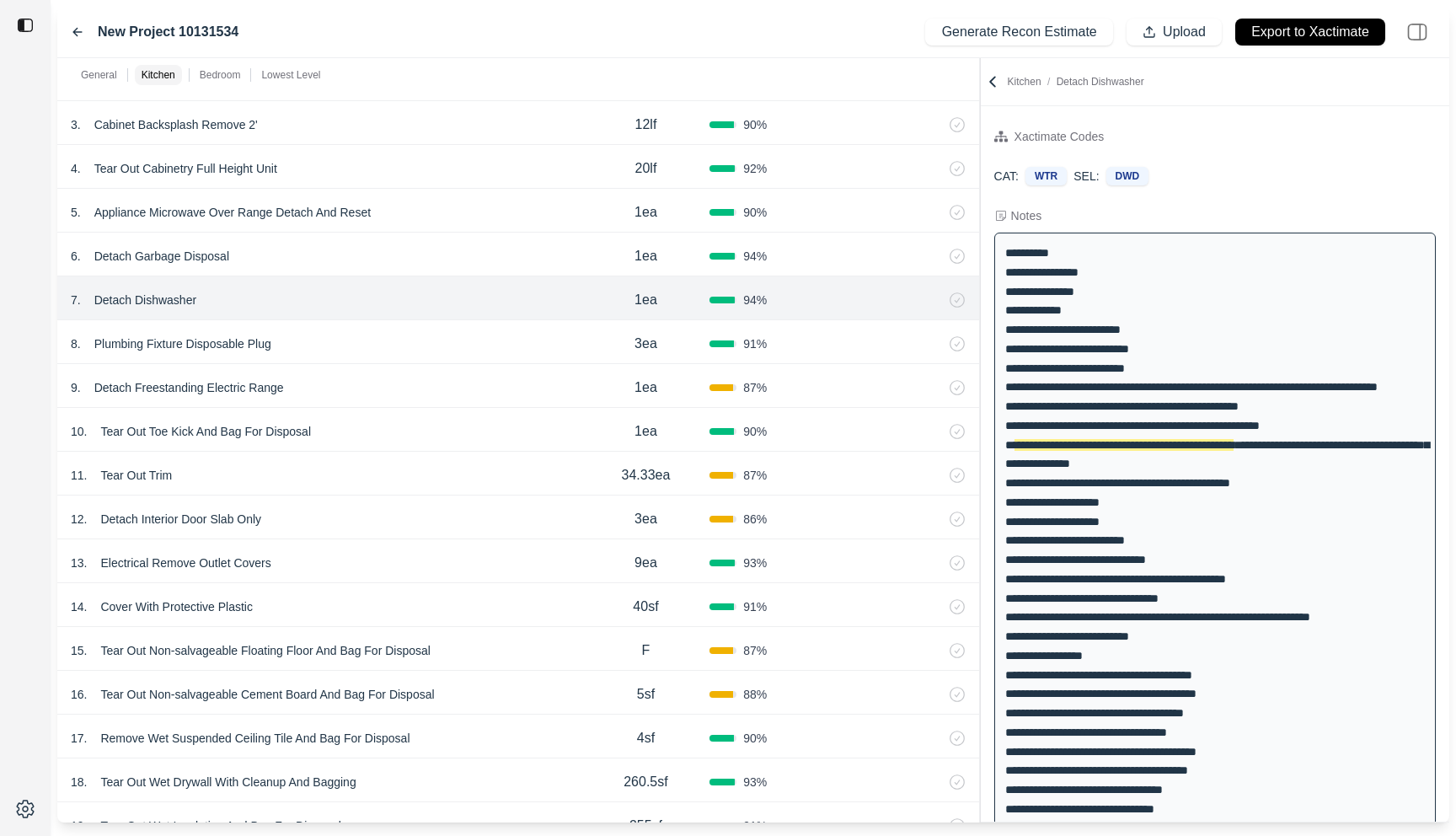
click at [429, 339] on div "8 . Plumbing Fixture Disposable Plug" at bounding box center [327, 344] width 512 height 24
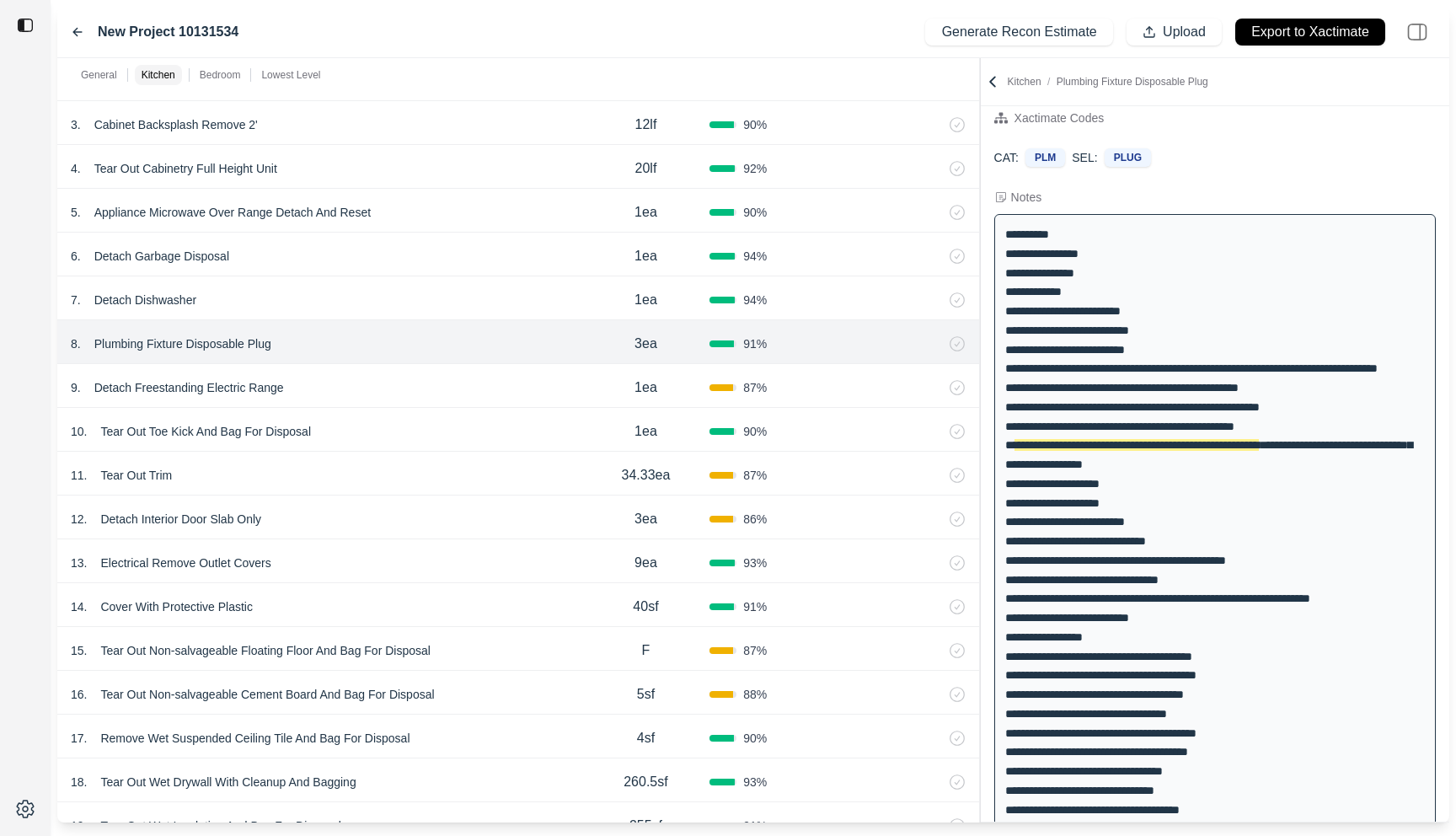
scroll to position [18, 0]
click at [416, 388] on div "9 . Detach Freestanding Electric Range" at bounding box center [327, 388] width 512 height 24
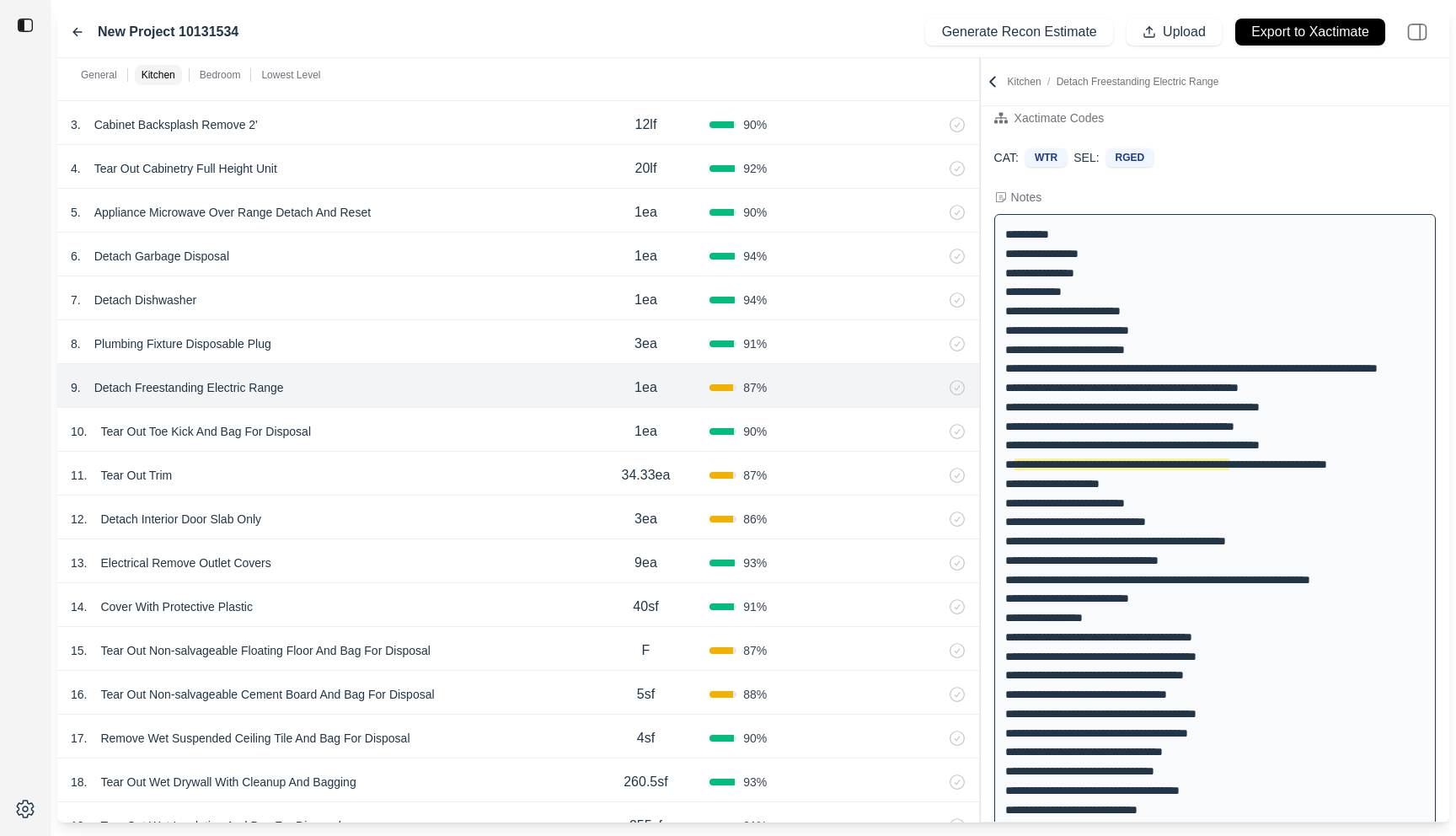
scroll to position [38, 0]
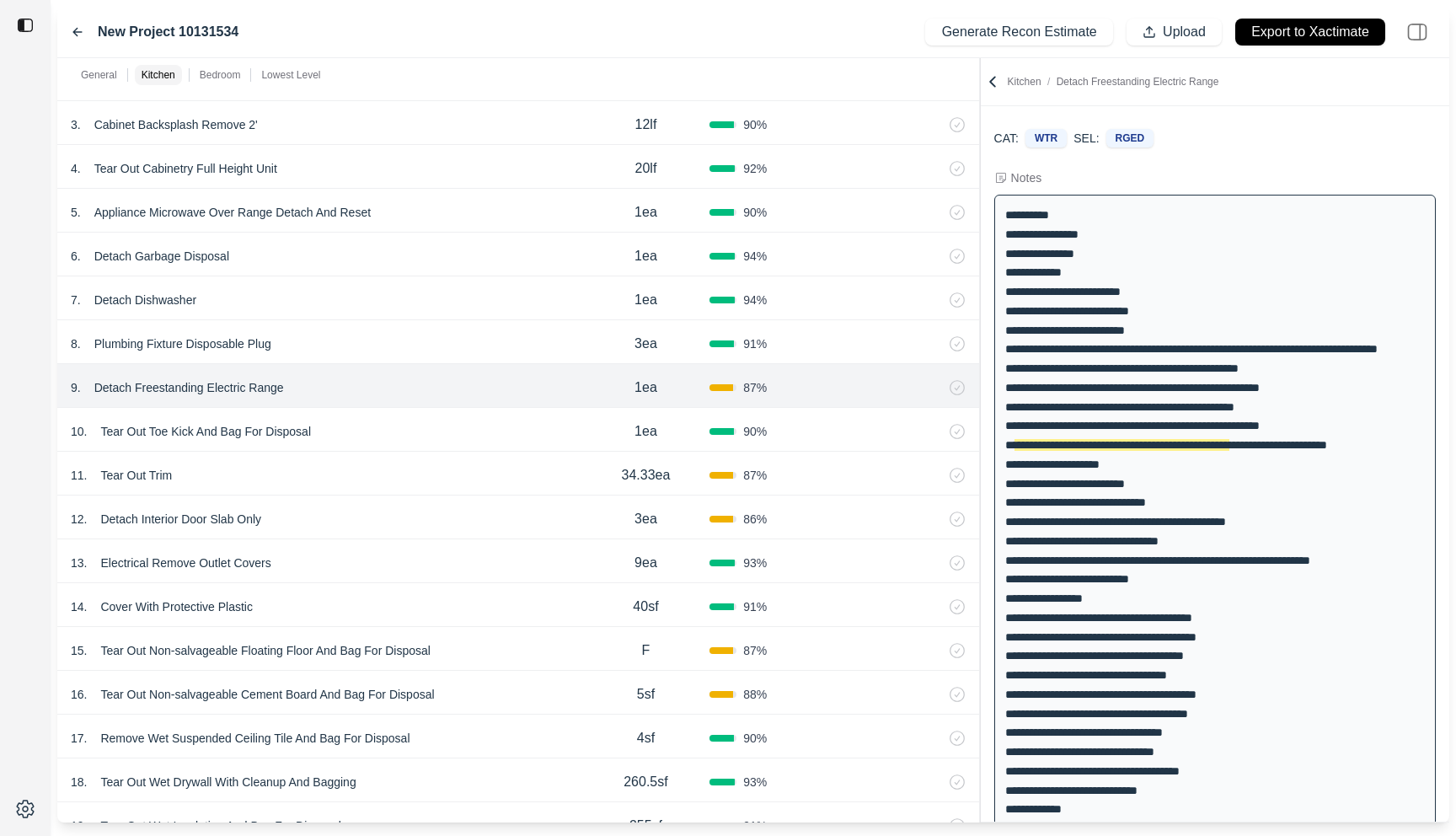
click at [422, 351] on div "8 . Plumbing Fixture Disposable Plug" at bounding box center [327, 344] width 512 height 24
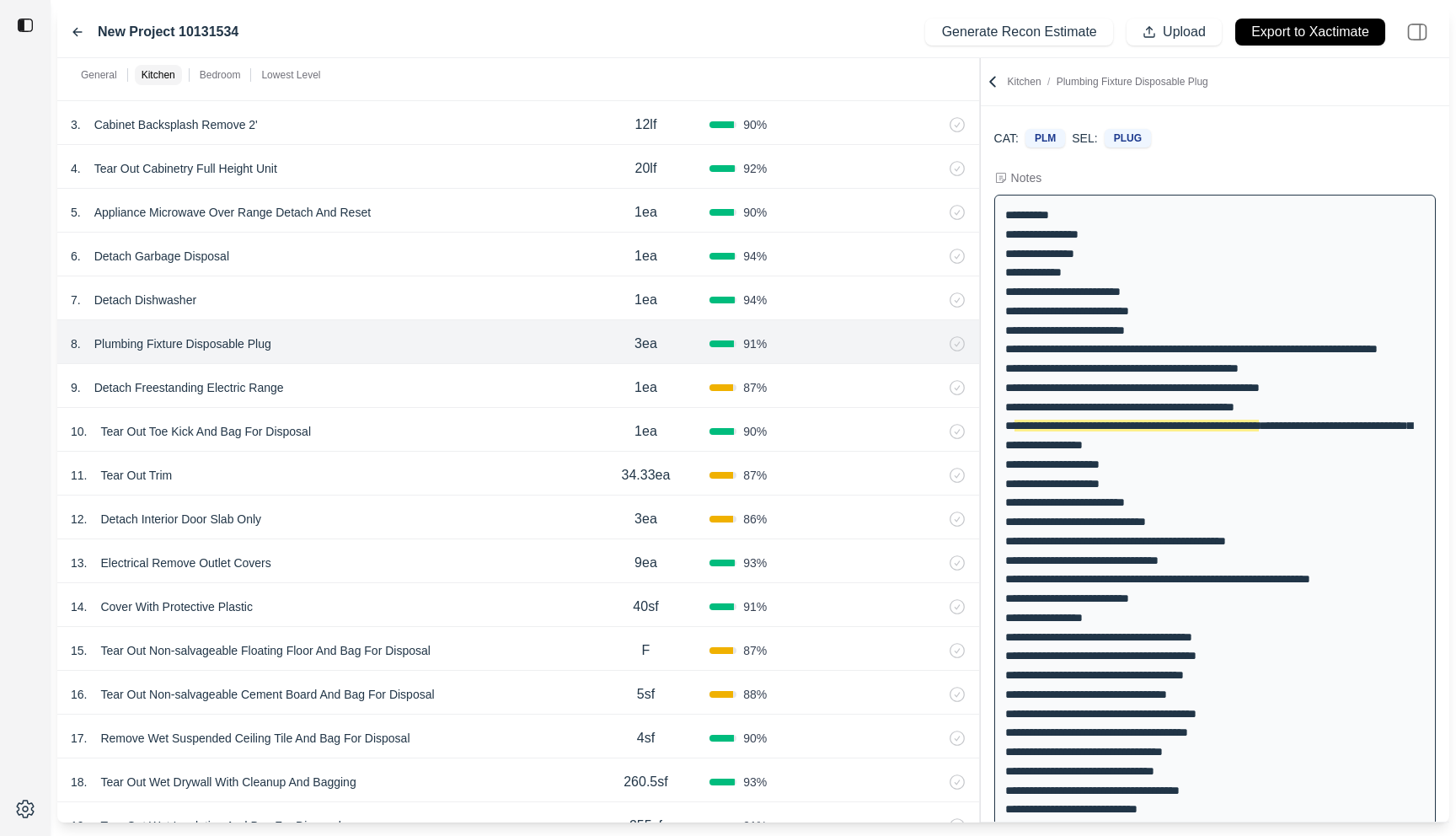
scroll to position [18, 0]
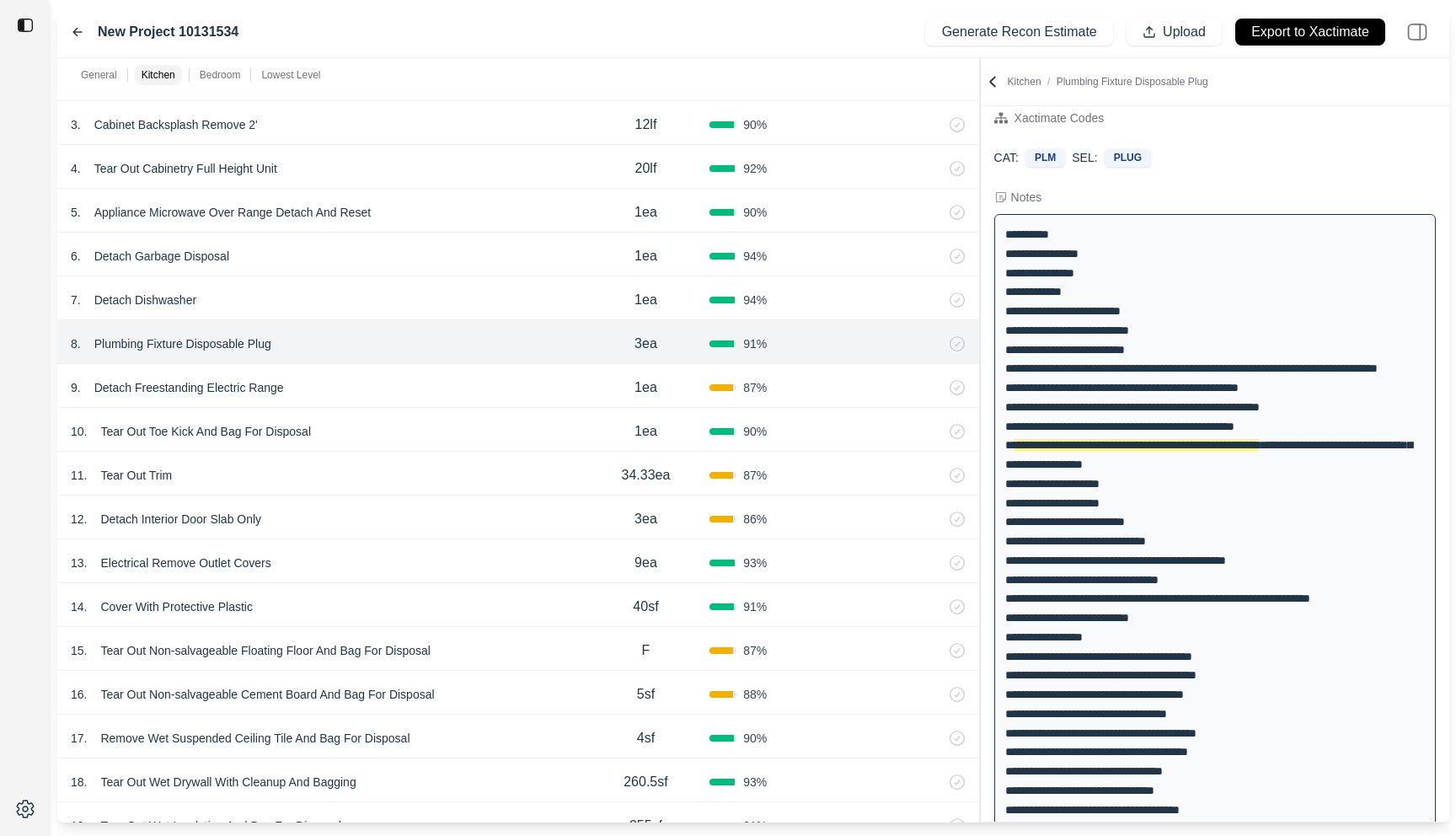
click at [429, 376] on div "9 . Detach Freestanding Electric Range 1ea 87 %" at bounding box center [518, 387] width 922 height 44
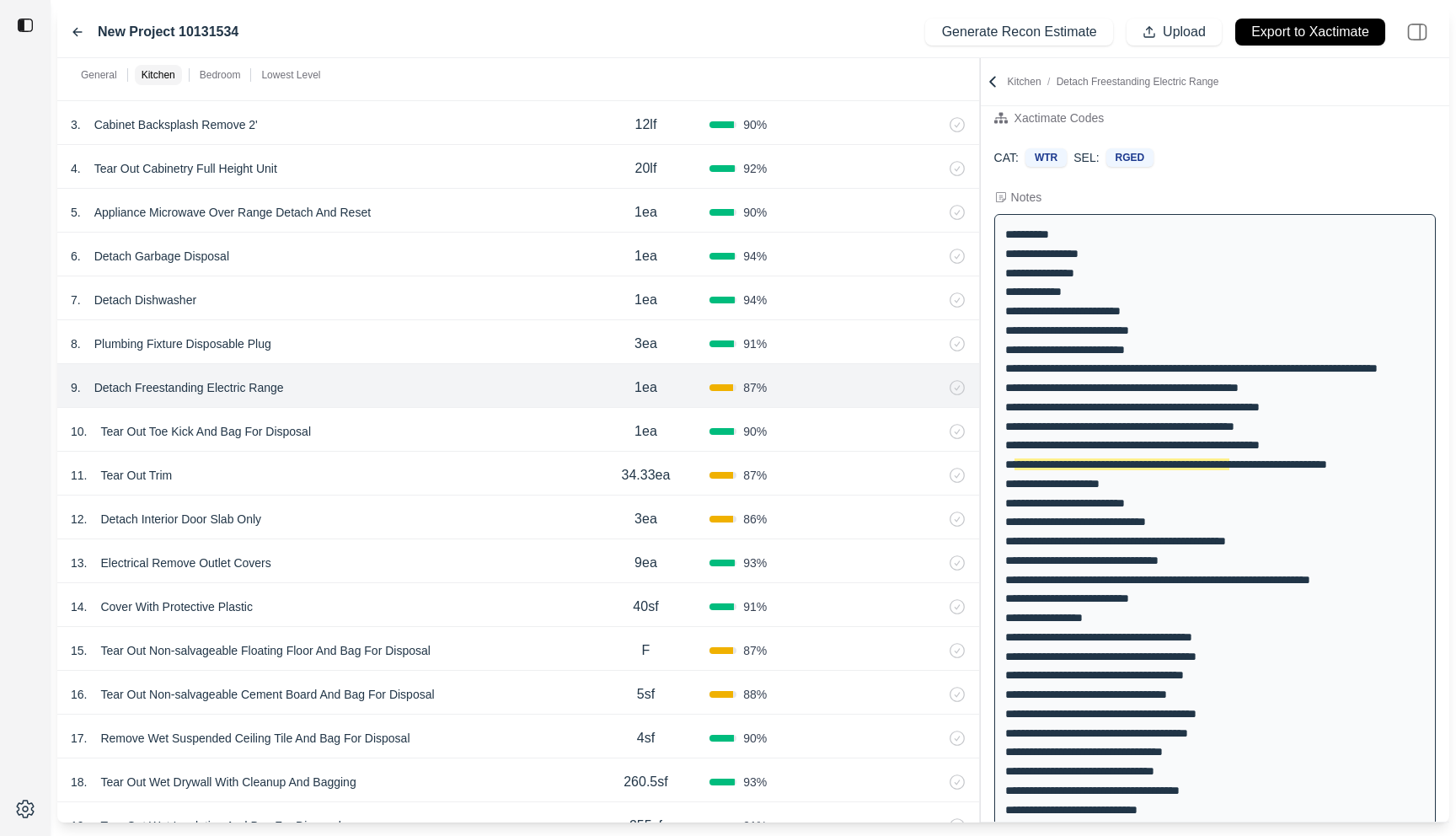
scroll to position [38, 0]
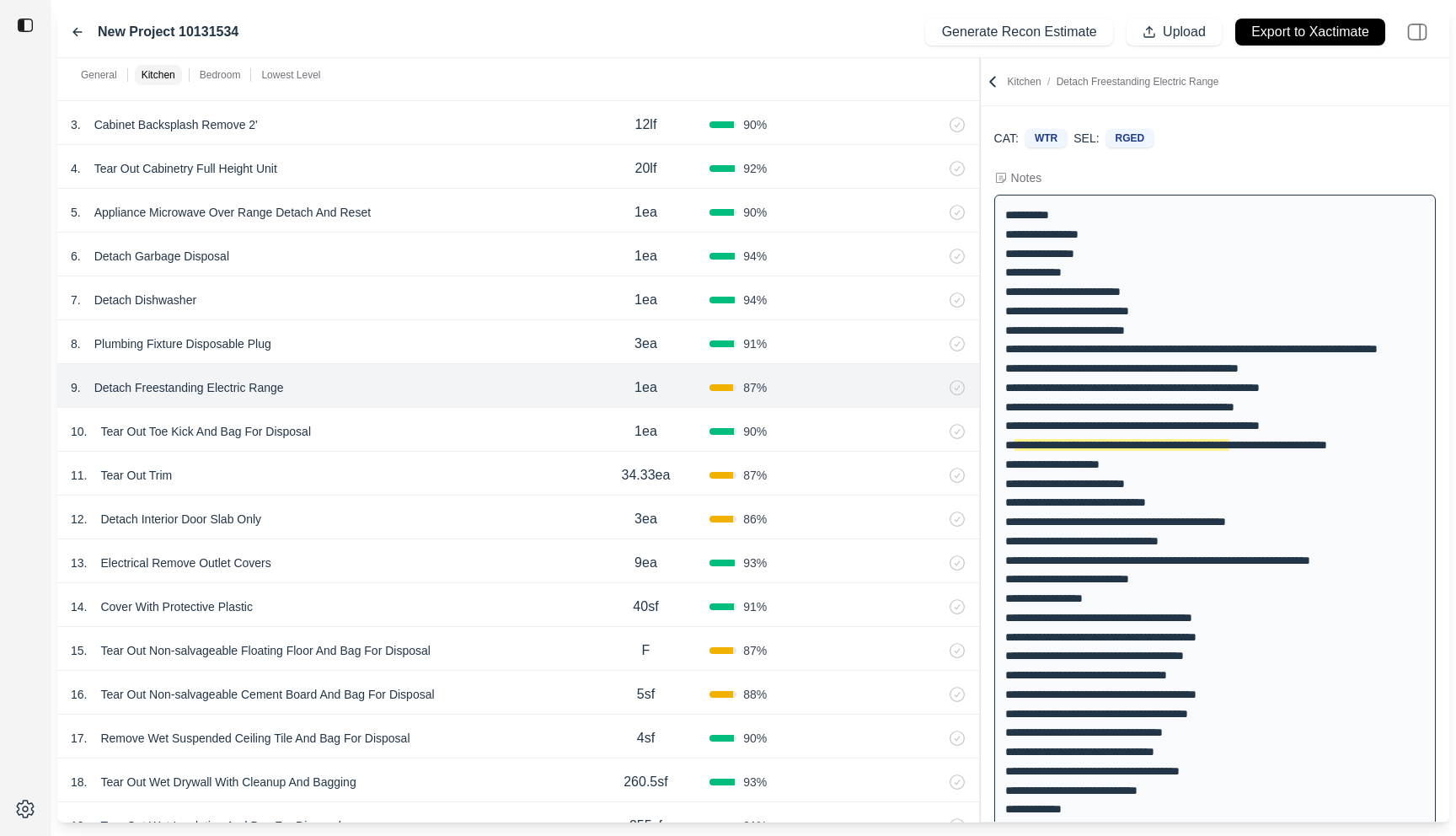
click at [426, 435] on div "10 . Tear Out Toe Kick And Bag For Disposal" at bounding box center [327, 432] width 512 height 24
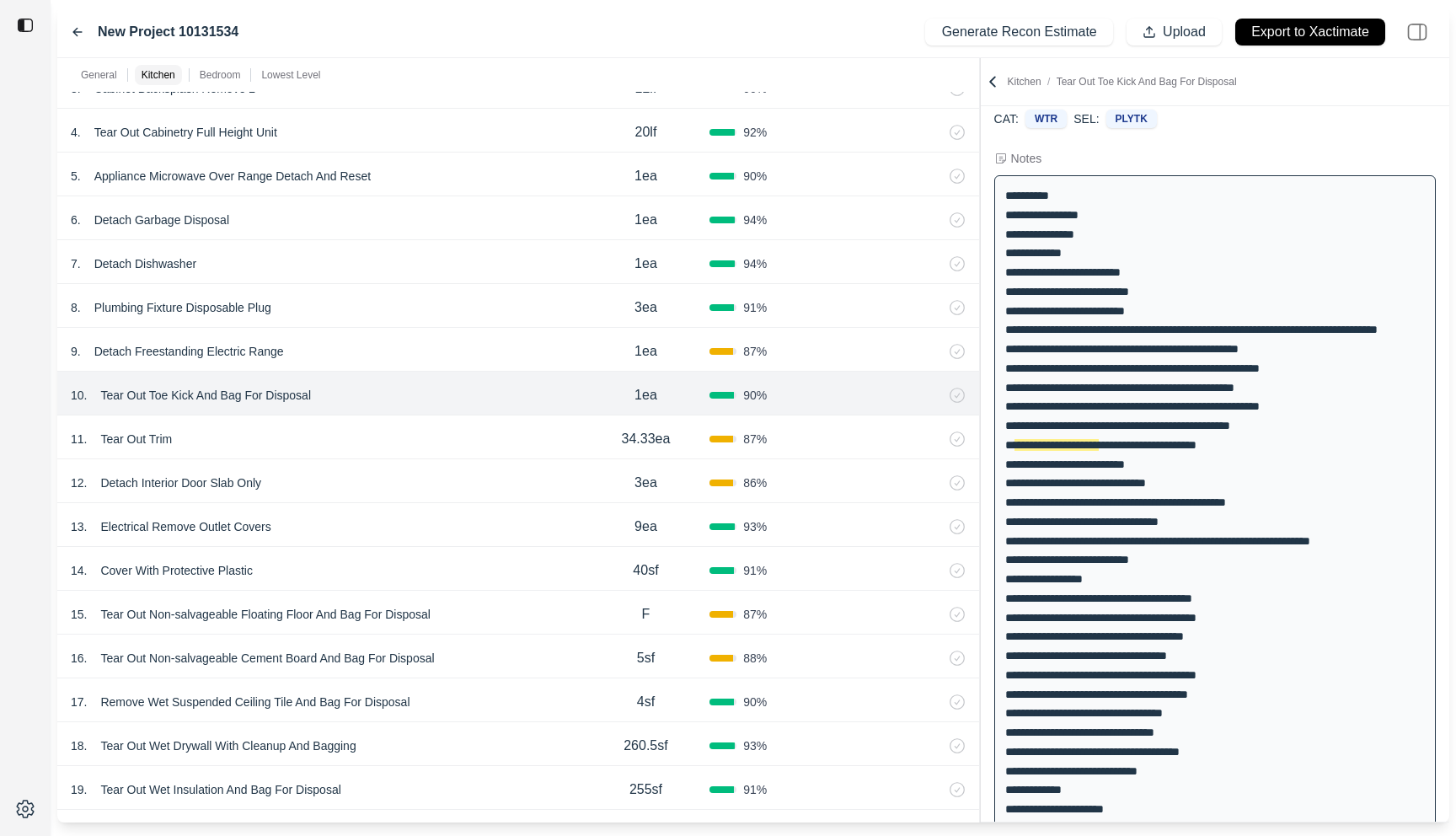
scroll to position [799, 0]
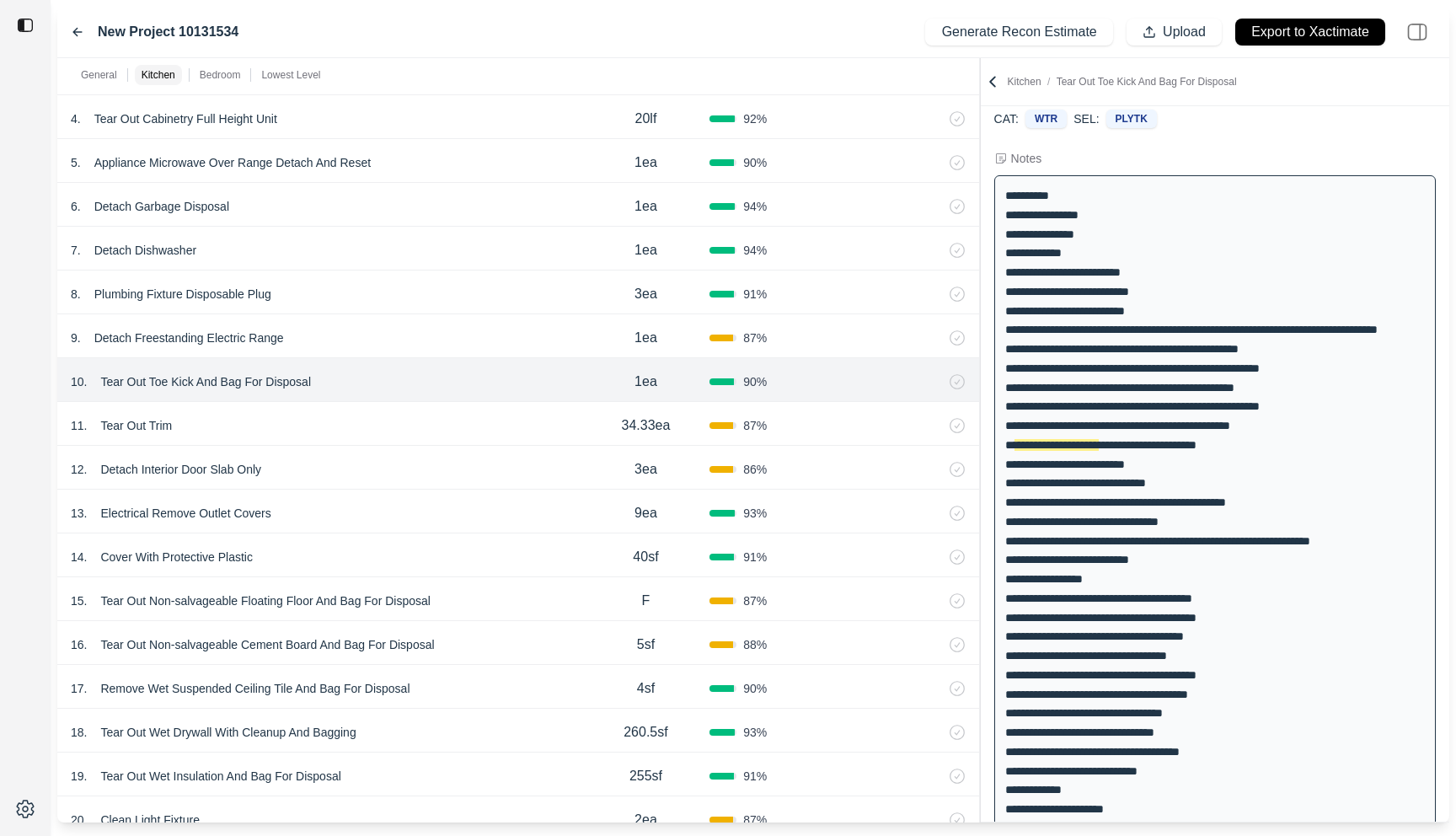
click at [416, 420] on div "11 . Tear Out Trim" at bounding box center [327, 426] width 512 height 24
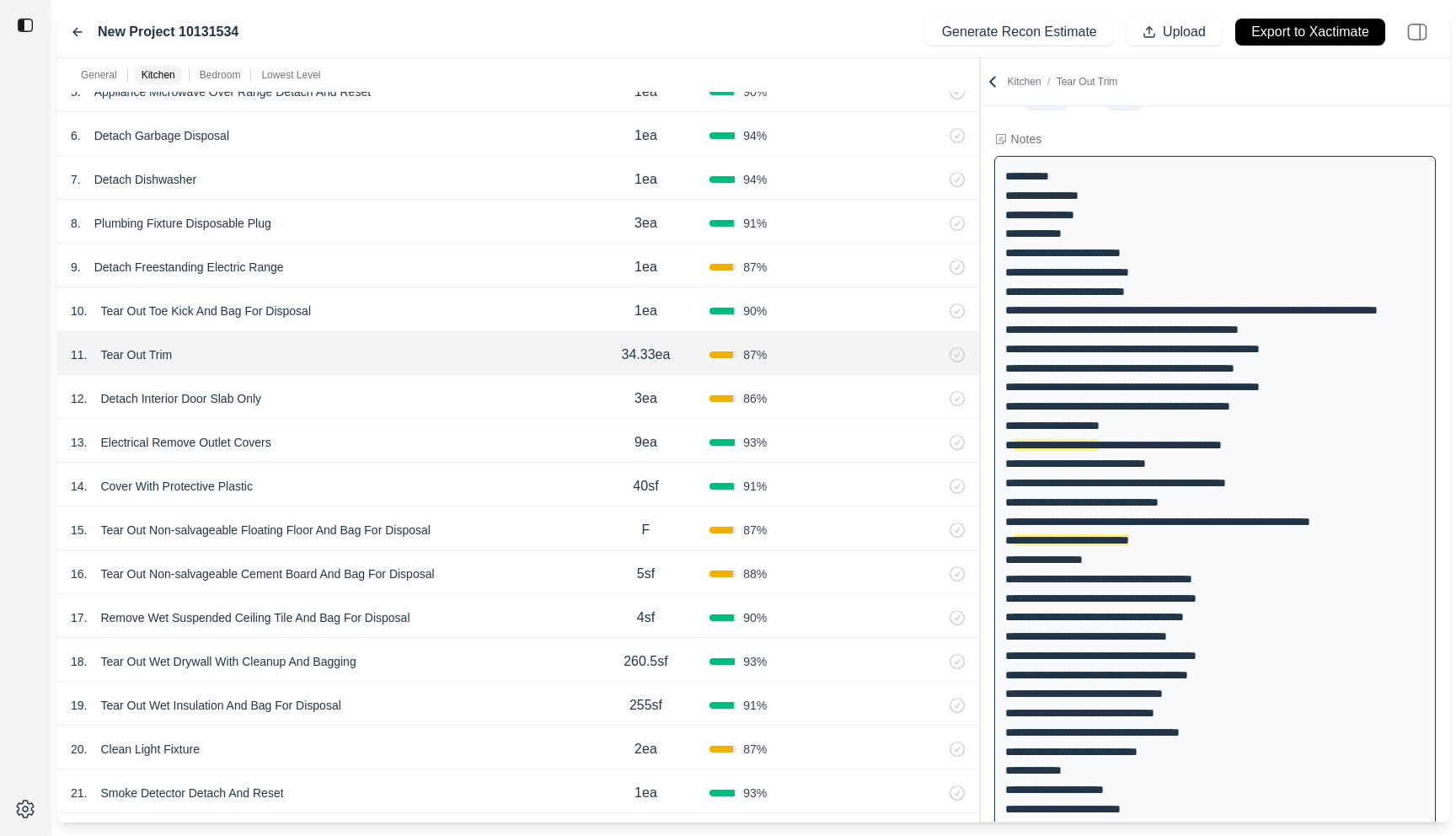
scroll to position [866, 0]
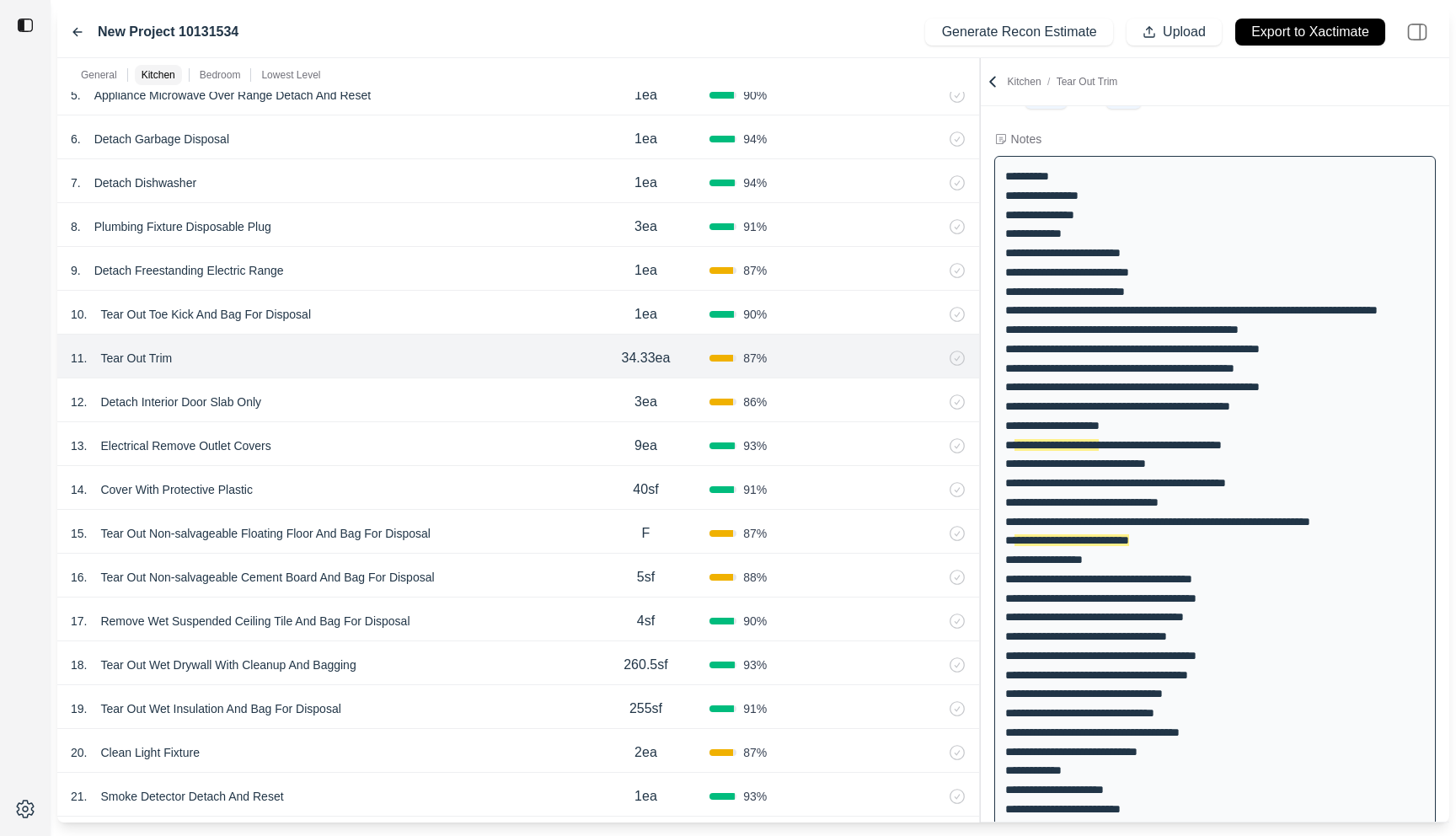
click at [445, 399] on div "12 . Detach Interior Door Slab Only" at bounding box center [327, 402] width 512 height 24
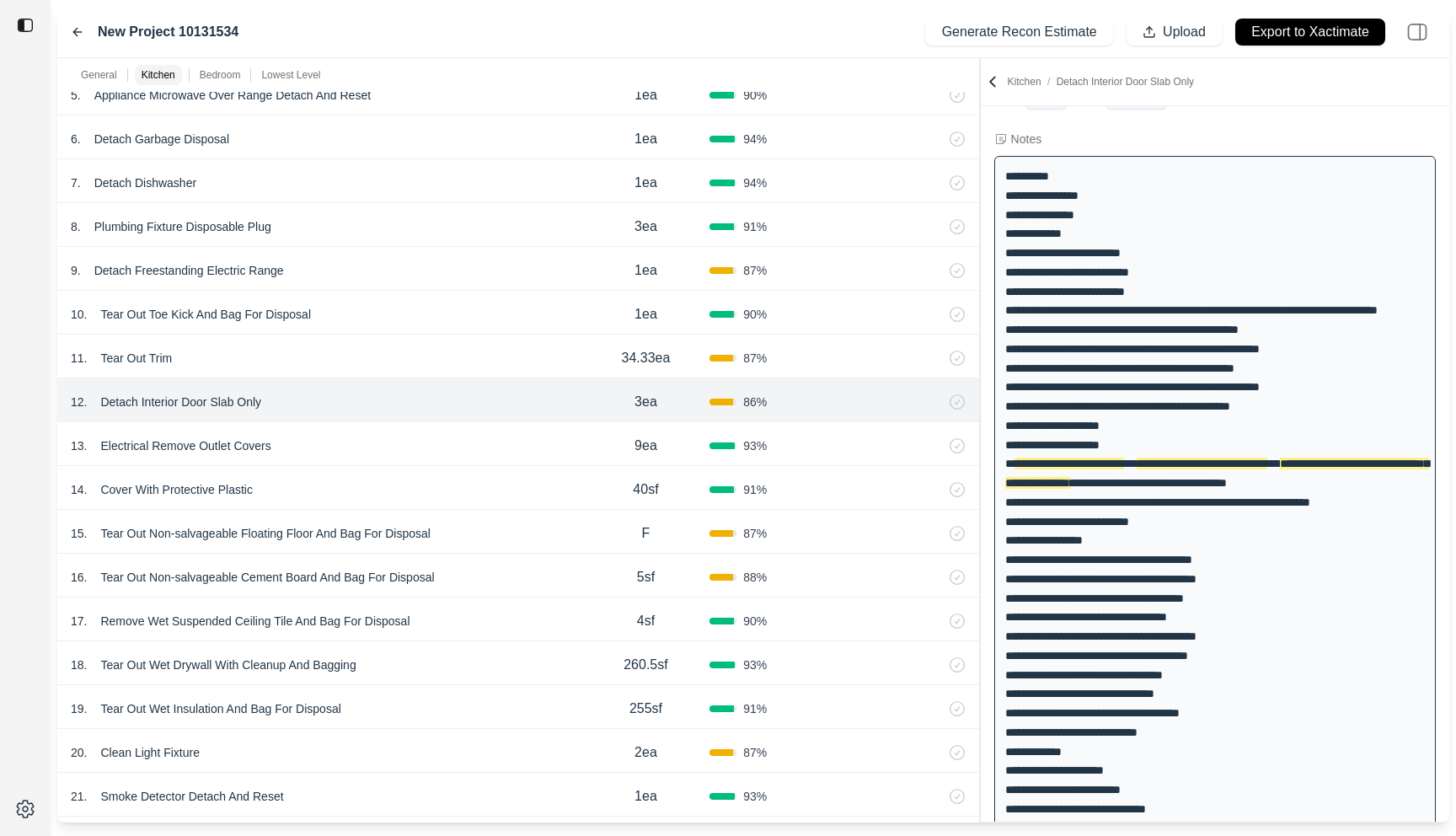
scroll to position [95, 0]
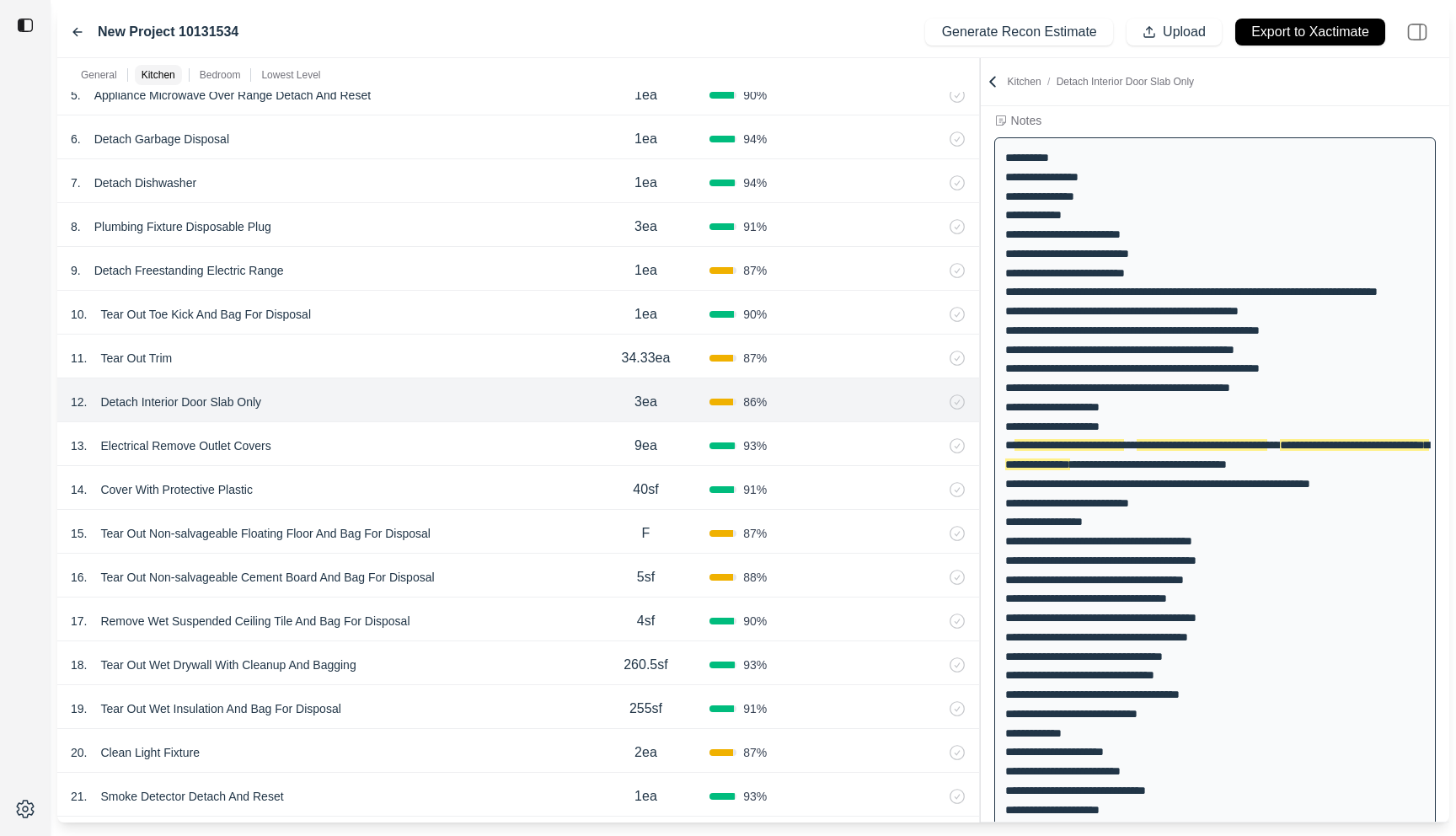
click at [445, 430] on div "13 . Electrical Remove Outlet Covers 9ea 93 %" at bounding box center [518, 445] width 922 height 44
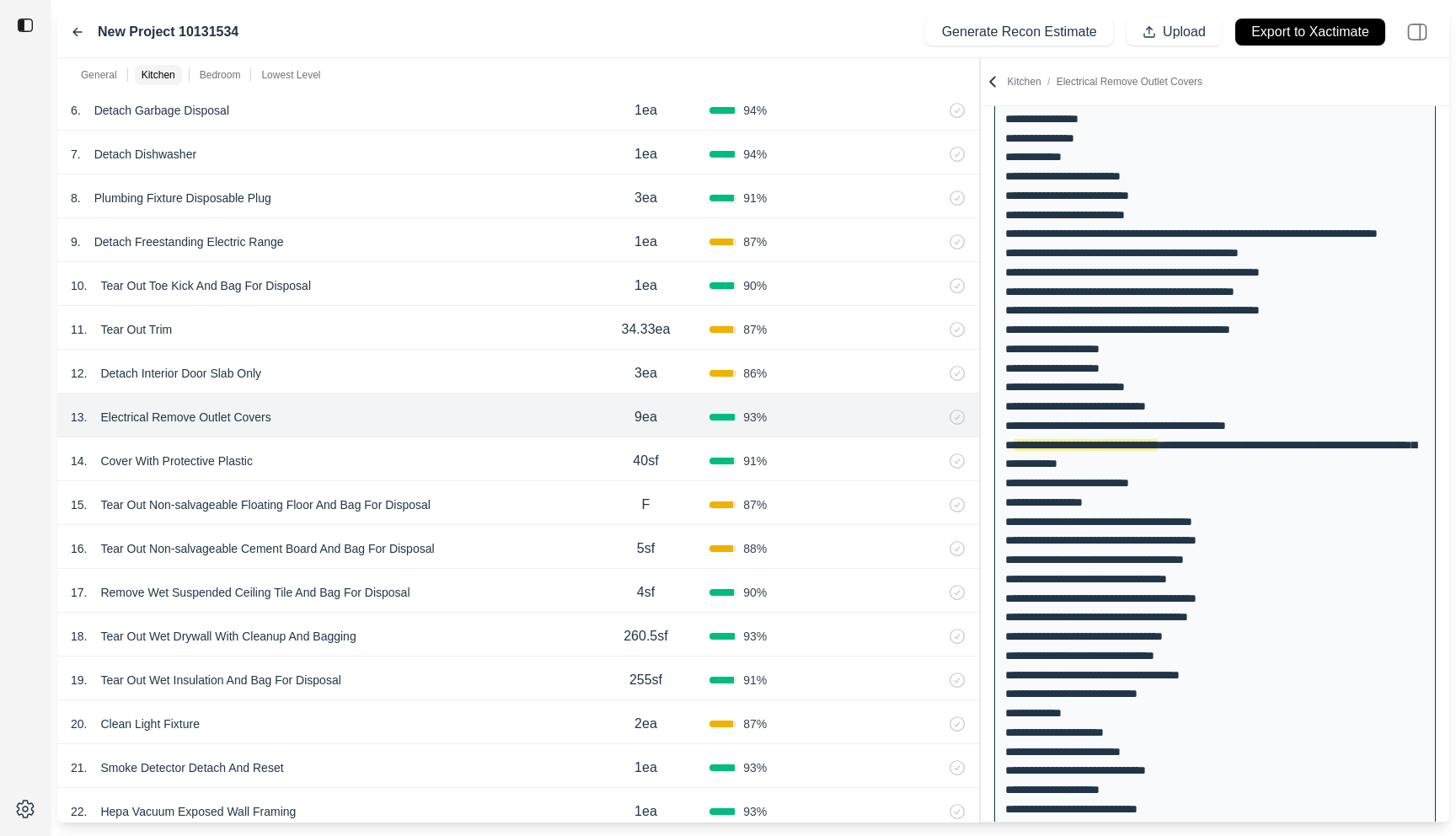
scroll to position [901, 0]
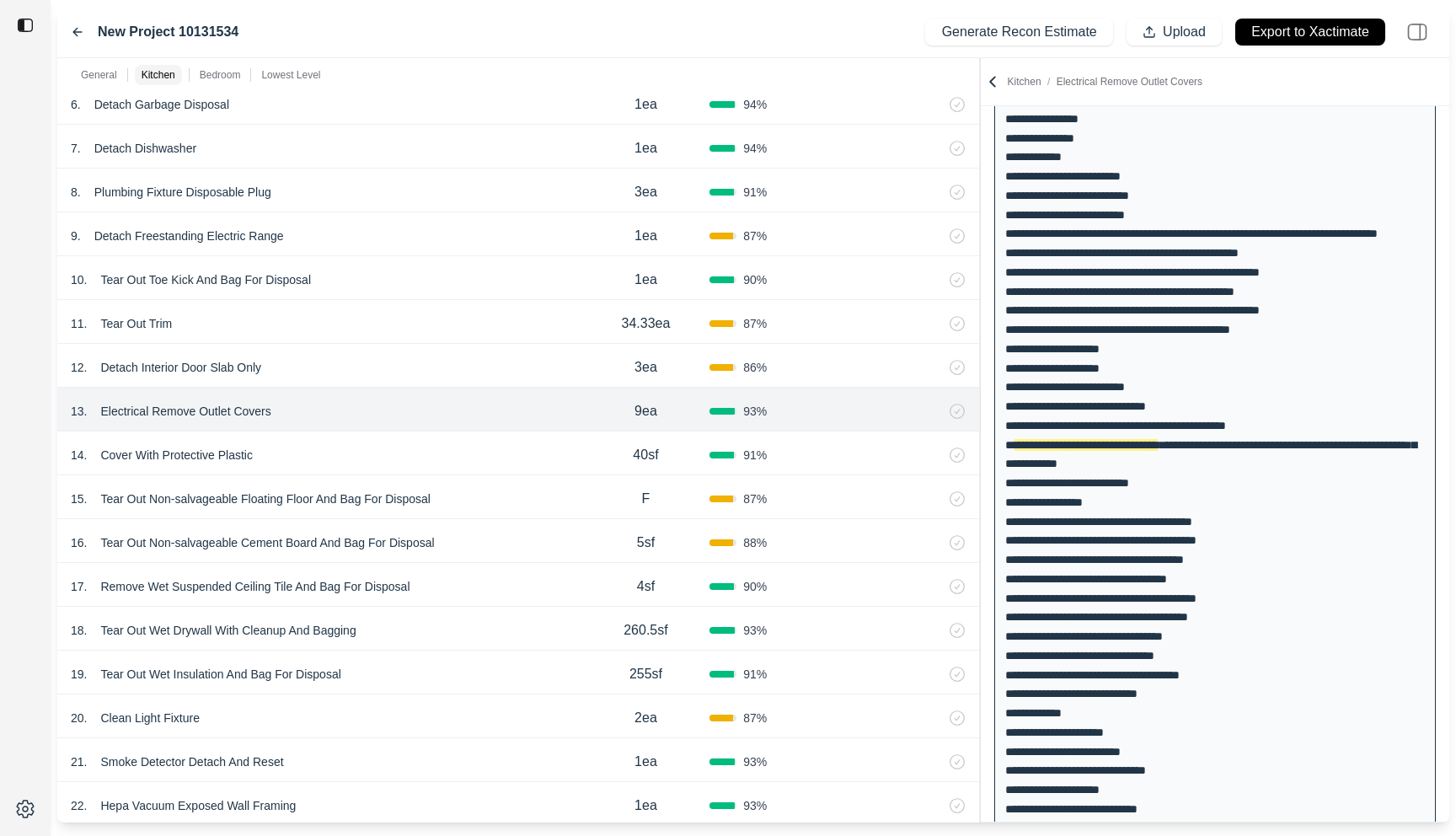
click at [494, 454] on div "14 . Cover With Protective Plastic" at bounding box center [327, 456] width 512 height 24
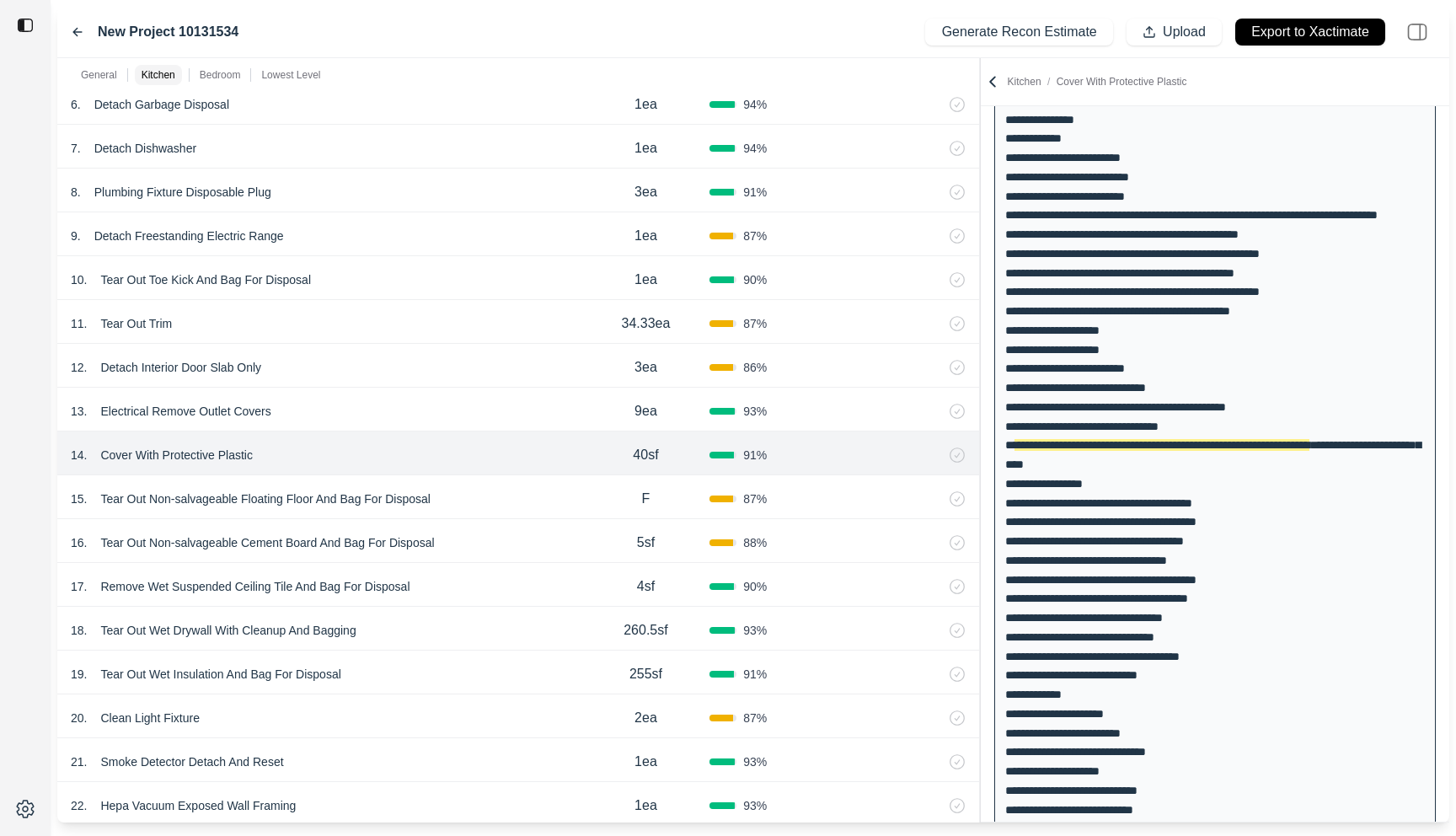
click at [510, 491] on div "15 . Tear Out Non-salvageable Floating Floor And Bag For Disposal" at bounding box center [327, 499] width 512 height 24
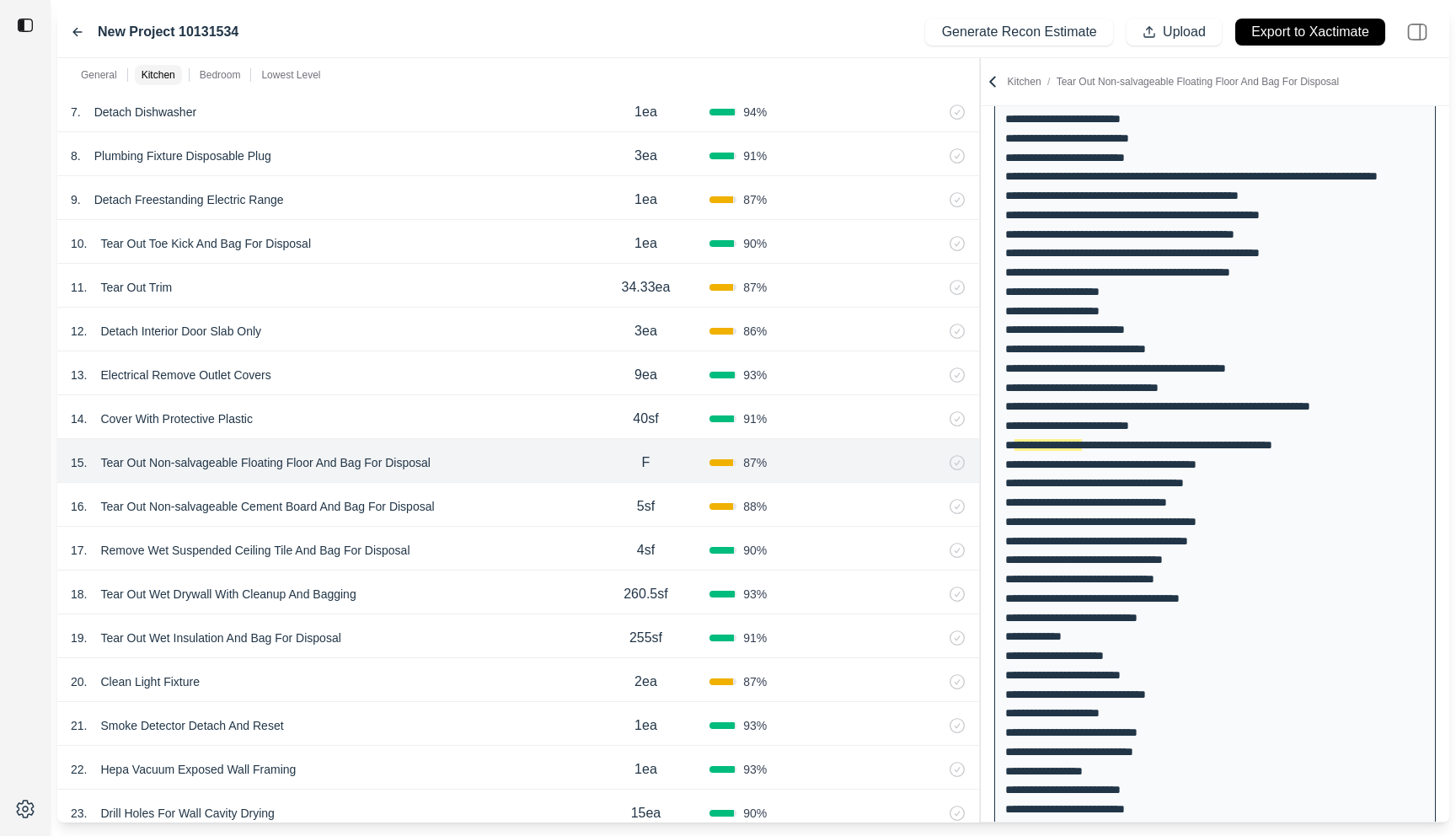
scroll to position [936, 0]
click at [510, 491] on div "16 . Tear Out Non-salvageable Cement Board And Bag For Disposal 5sf 88 %" at bounding box center [518, 507] width 922 height 44
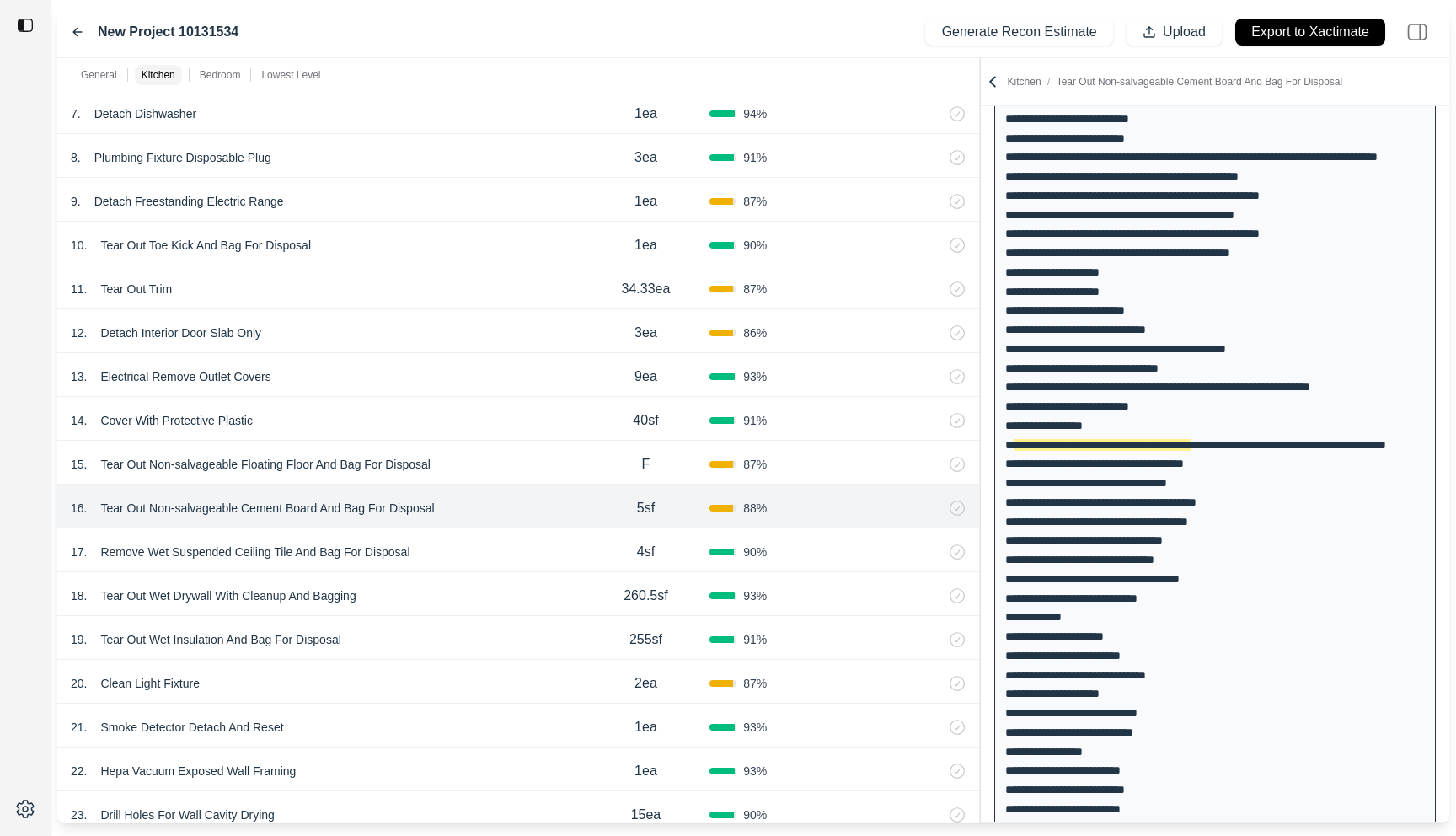
click at [343, 454] on p "Tear Out Non-salvageable Floating Floor And Bag For Disposal" at bounding box center [265, 465] width 343 height 24
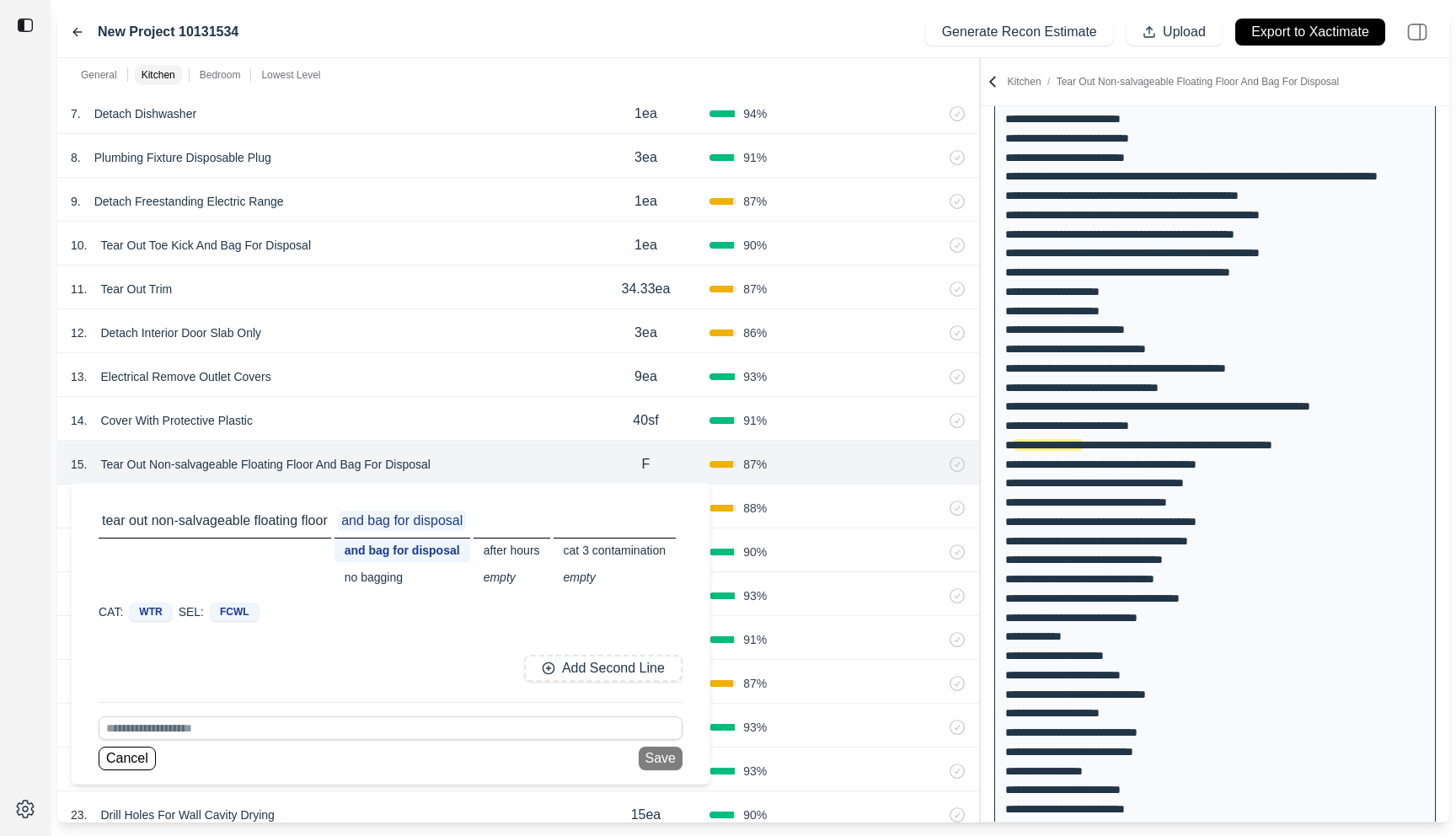
scroll to position [211, 0]
click at [15, 616] on div at bounding box center [25, 418] width 51 height 836
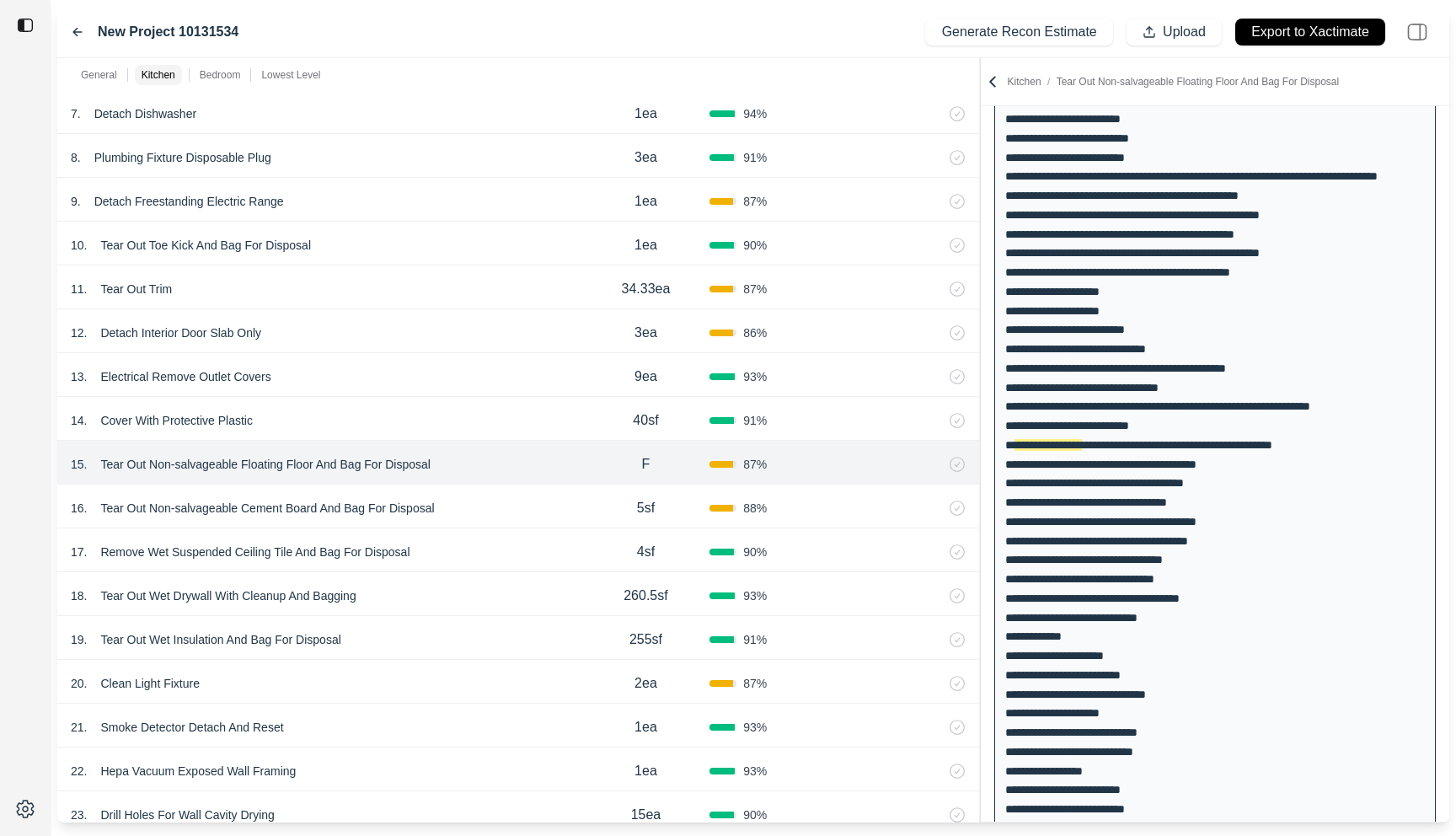
click at [512, 509] on div "16 . Tear Out Non-salvageable Cement Board And Bag For Disposal" at bounding box center [327, 508] width 512 height 24
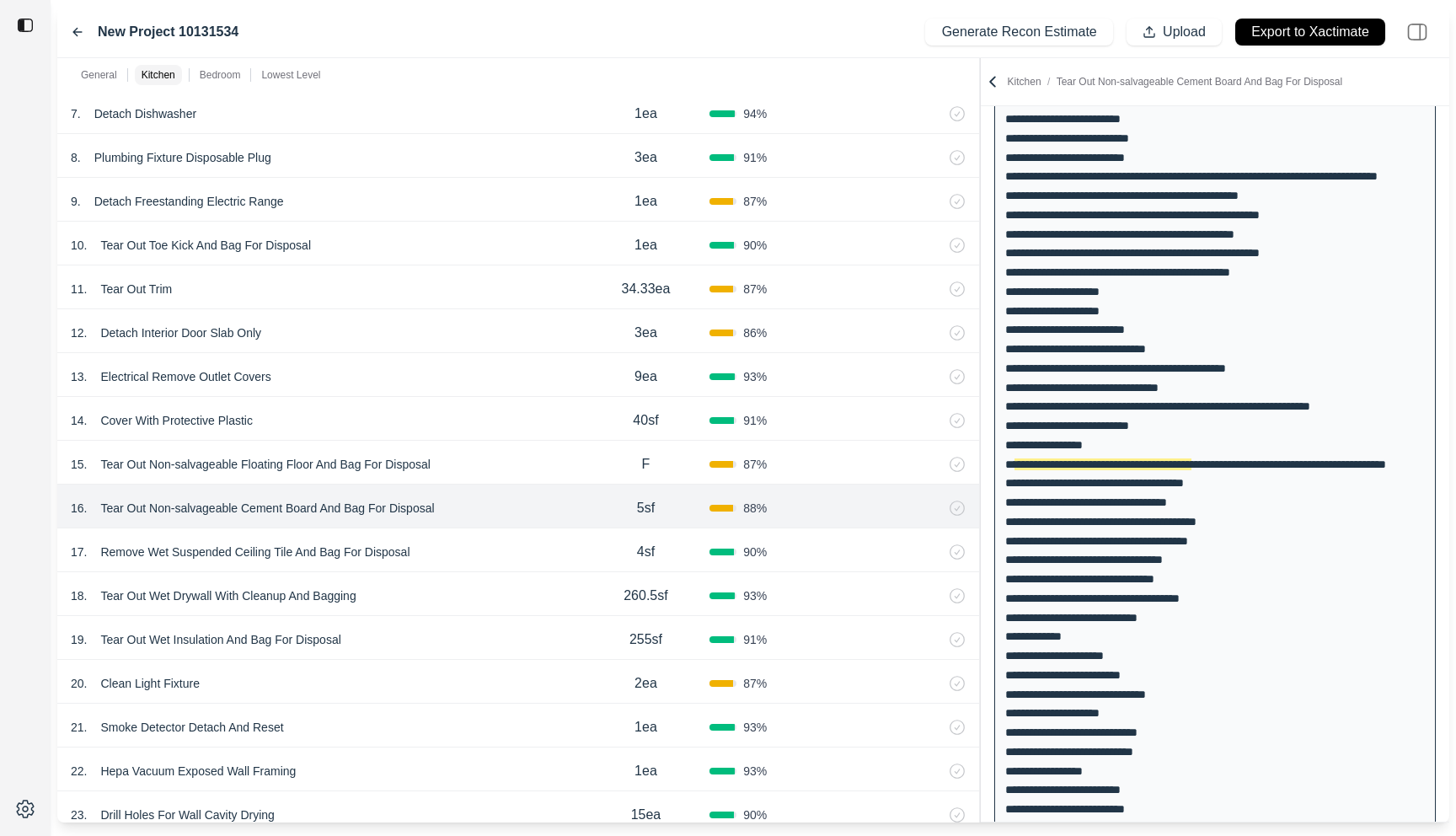
scroll to position [230, 0]
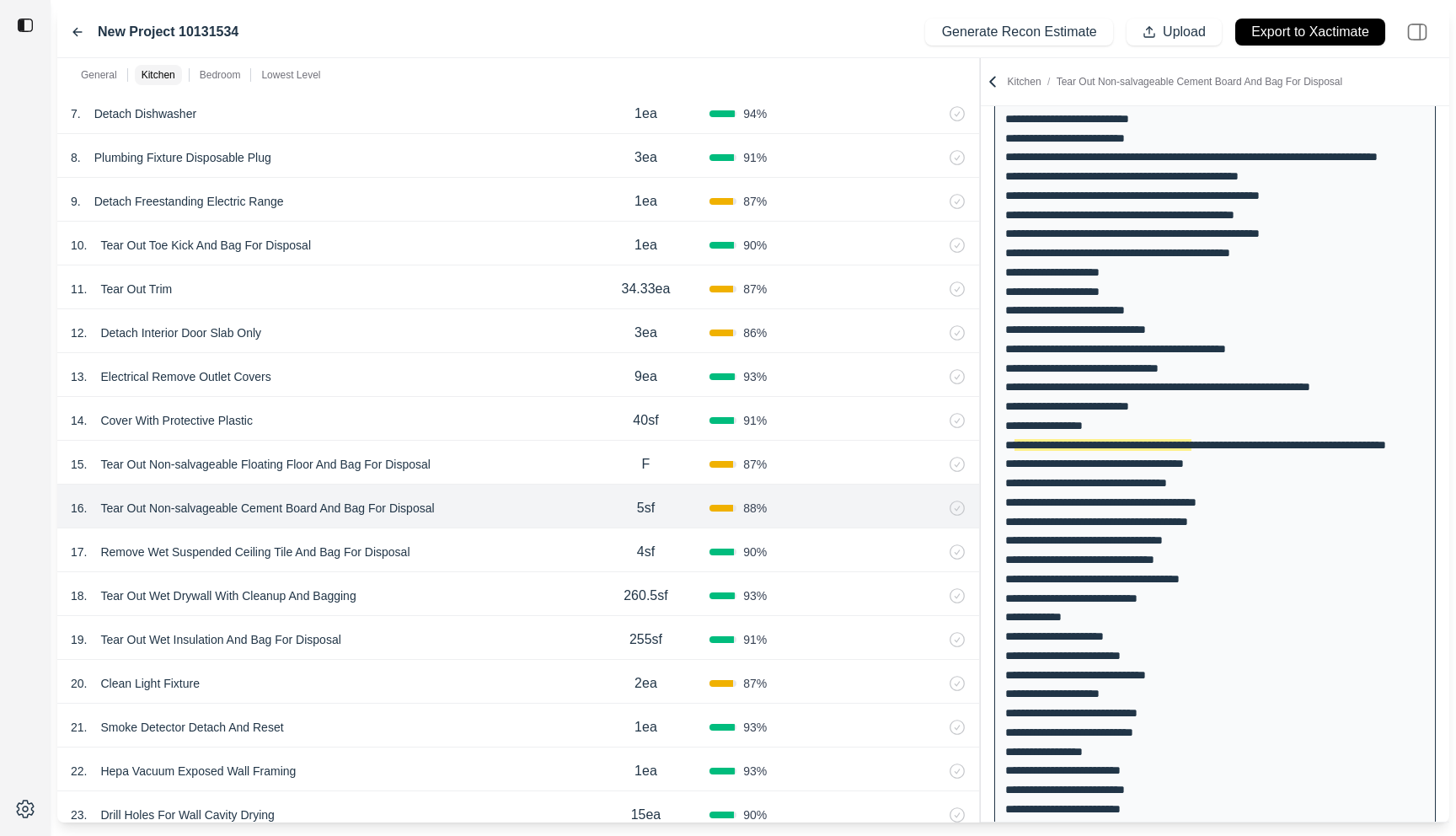
click at [514, 539] on div "17 . Remove Wet Suspended Ceiling Tile And Bag For Disposal 4sf 90 %" at bounding box center [518, 551] width 922 height 44
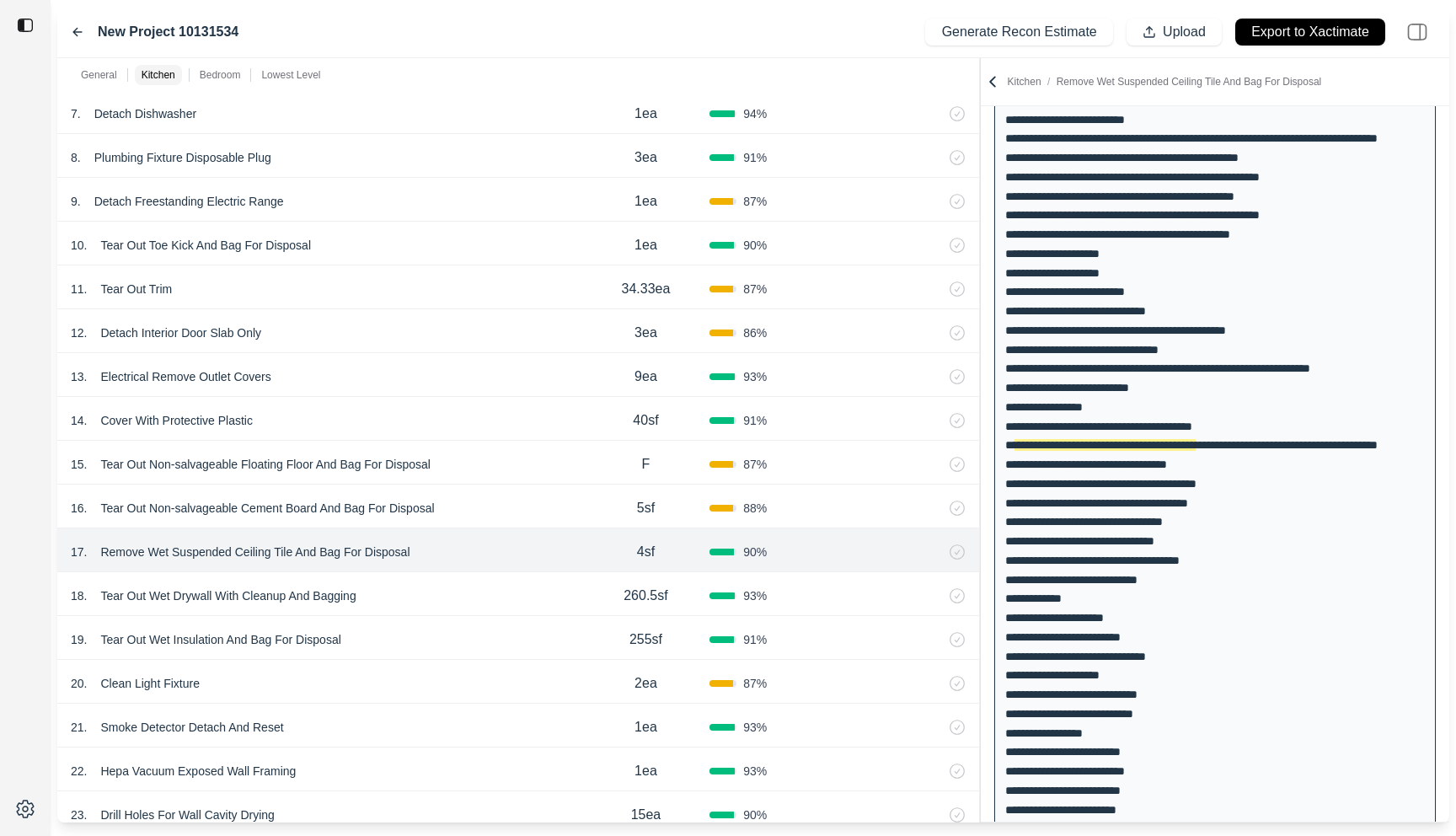
scroll to position [249, 0]
click at [506, 581] on div "18 . Tear Out Wet Drywall With Cleanup And Bagging 260.5sf 93 %" at bounding box center [518, 595] width 922 height 44
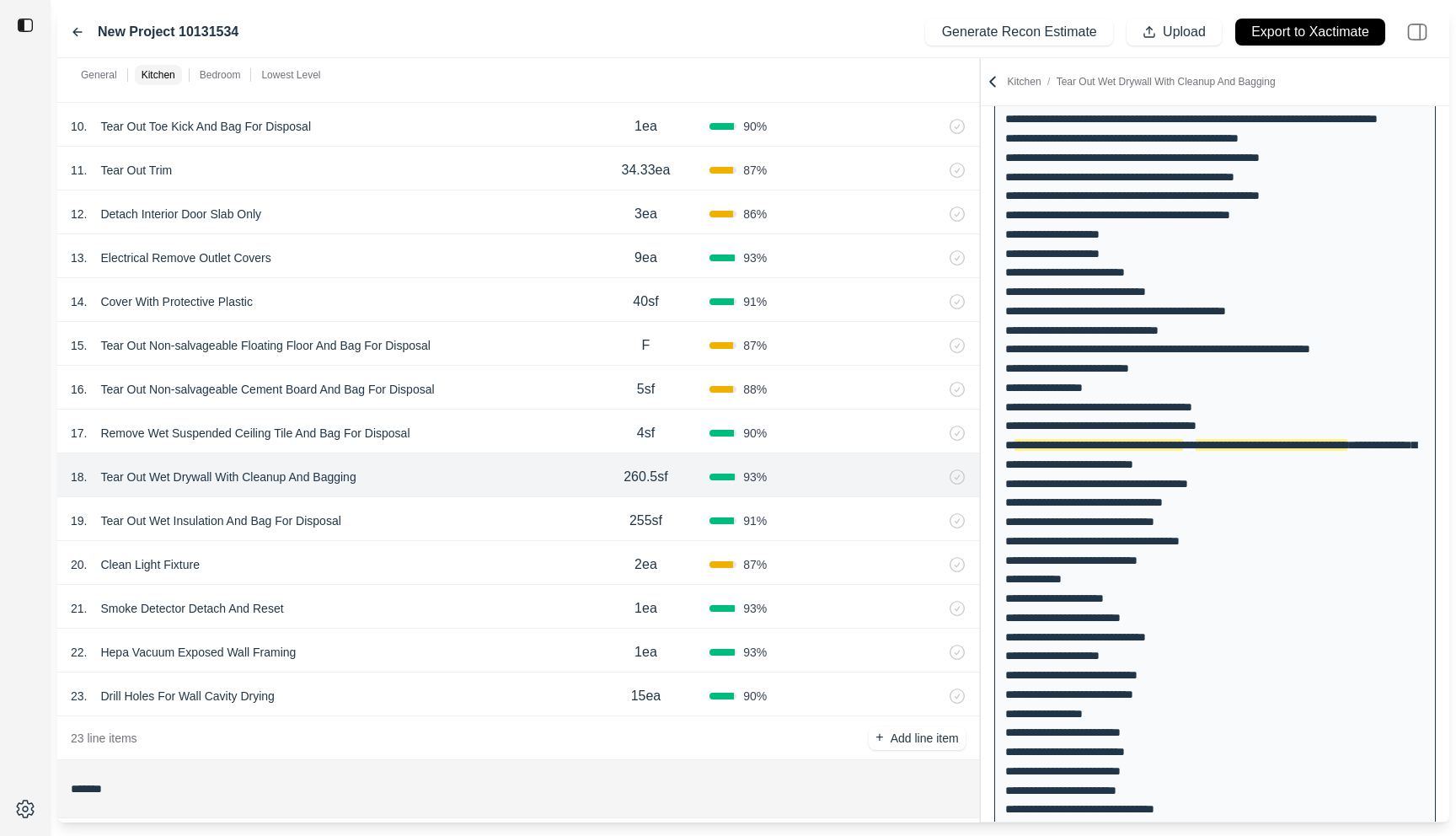
scroll to position [1052, 0]
click at [505, 512] on div "19 . Tear Out Wet Insulation And Bag For Disposal" at bounding box center [327, 524] width 512 height 24
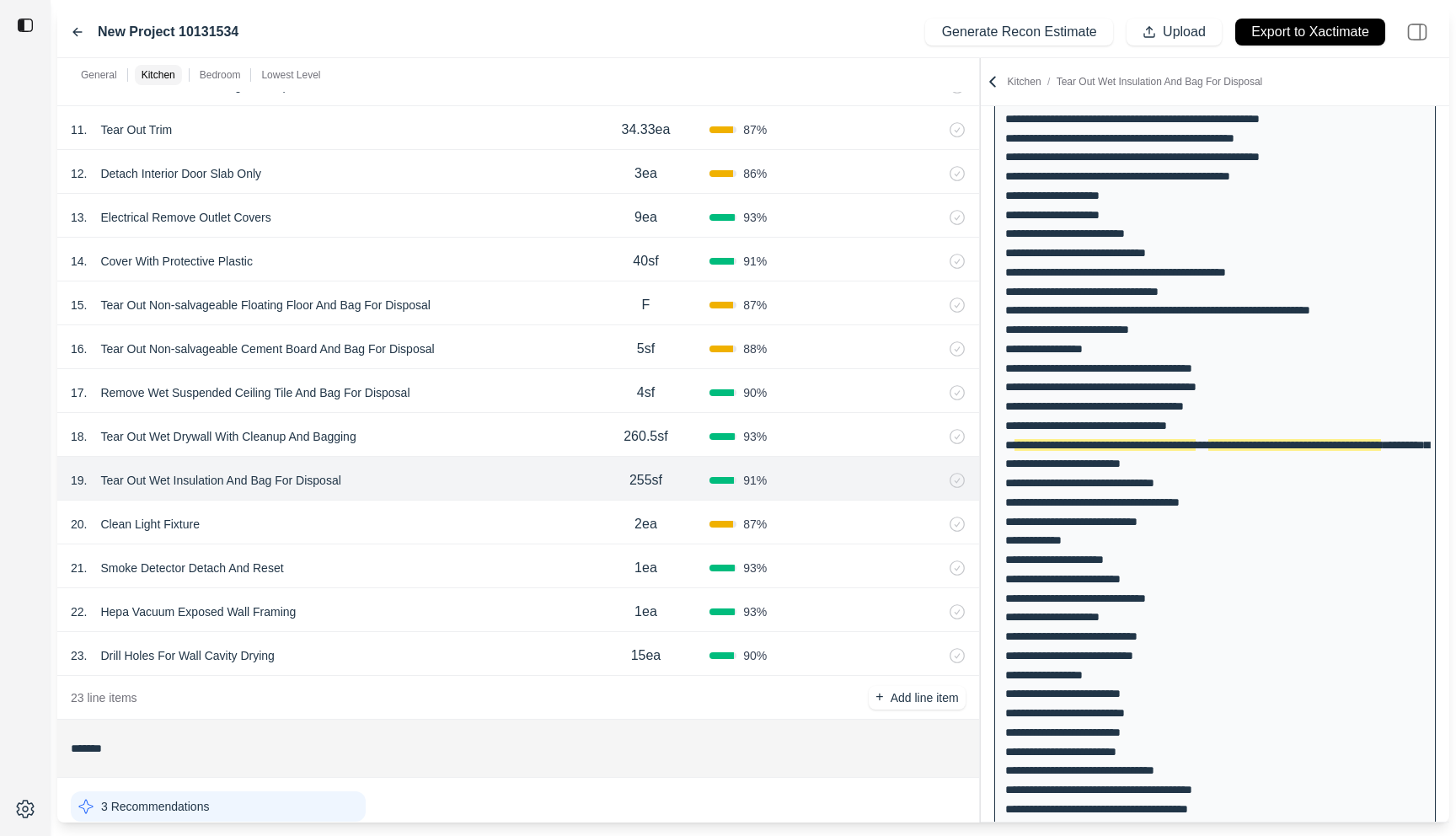
scroll to position [1097, 0]
click at [511, 345] on div "16 . Tear Out Non-salvageable Cement Board And Bag For Disposal" at bounding box center [327, 348] width 512 height 24
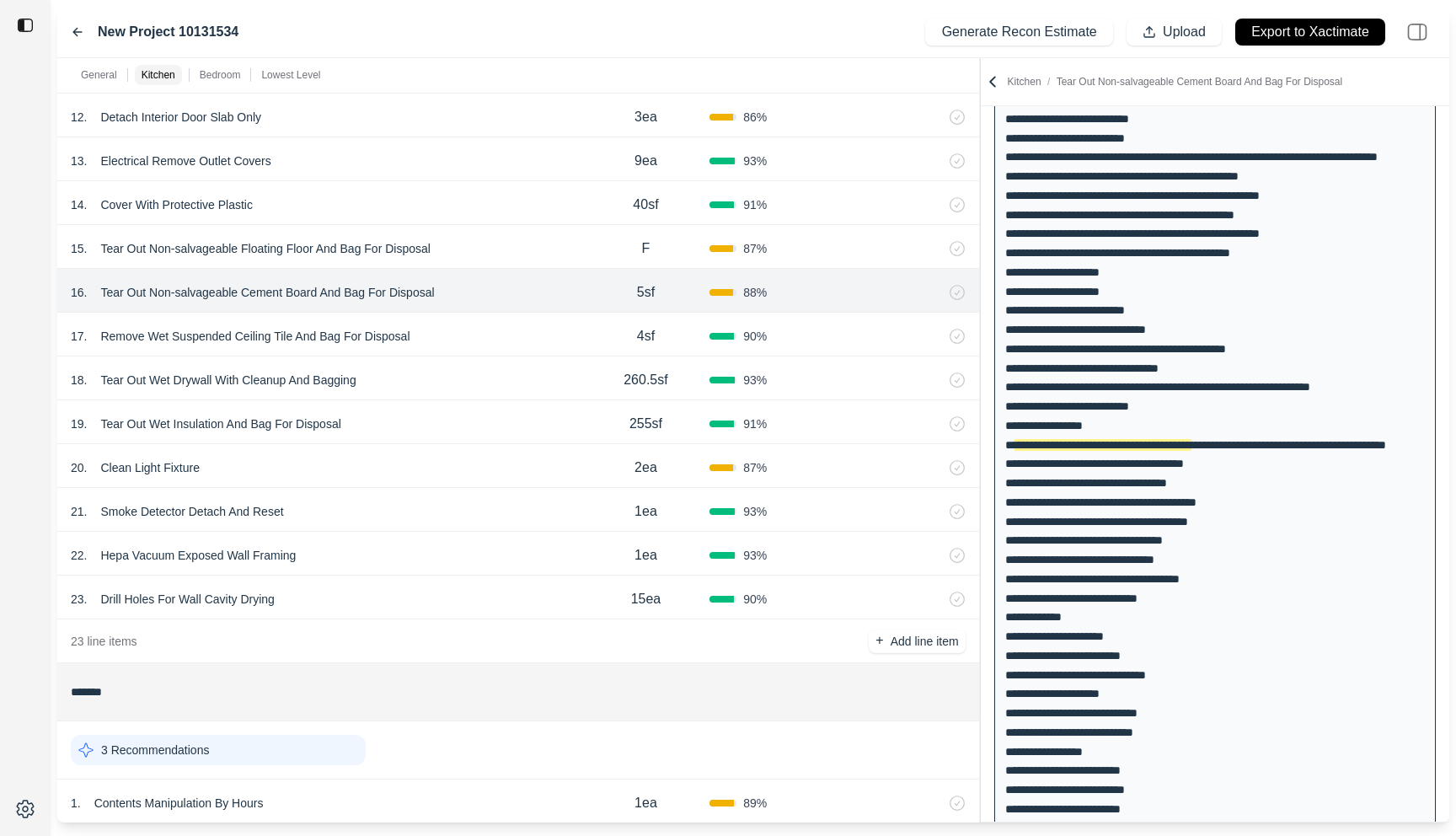
scroll to position [1158, 0]
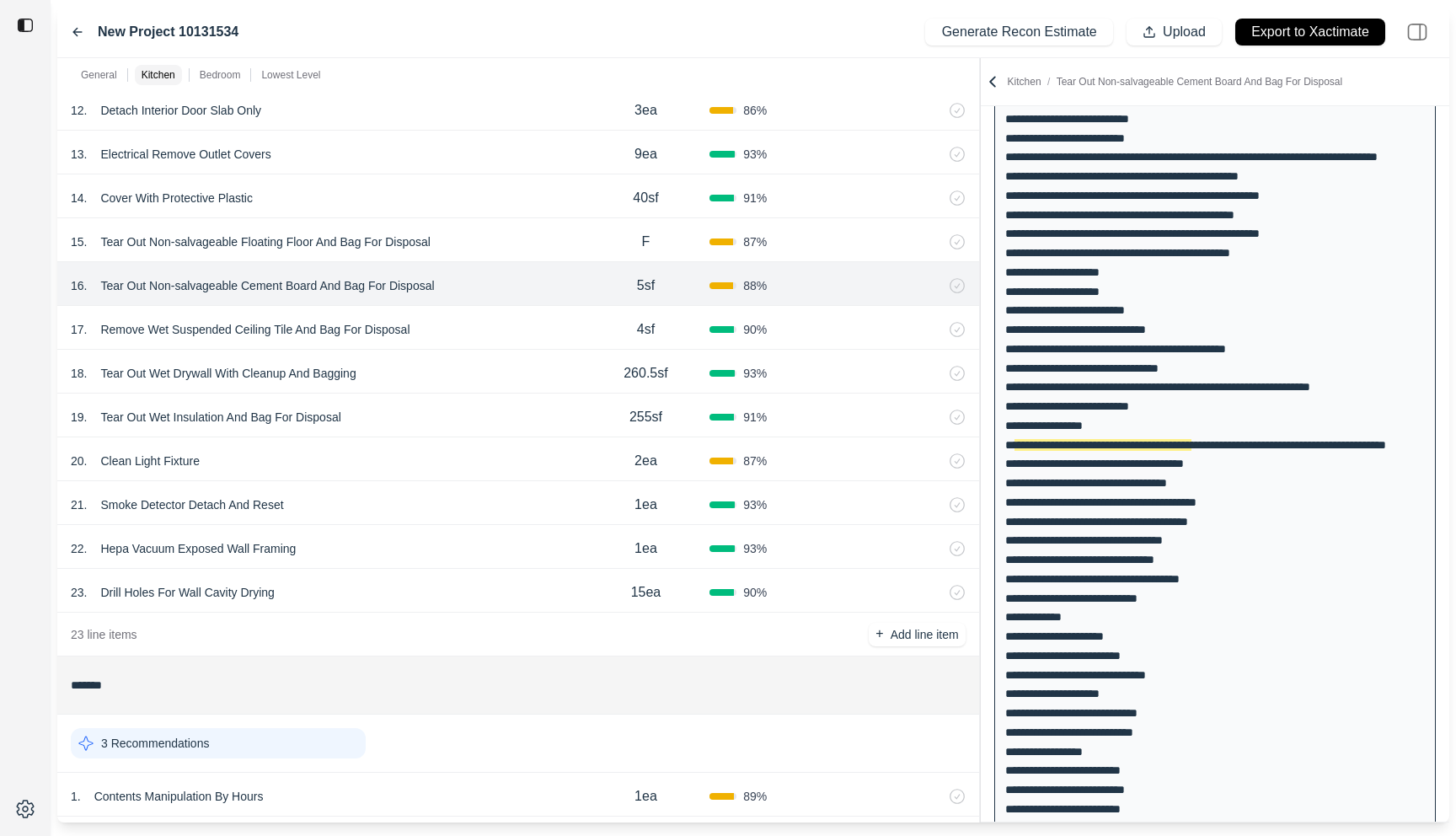
click at [490, 467] on div "20 . Clean Light Fixture" at bounding box center [327, 461] width 512 height 24
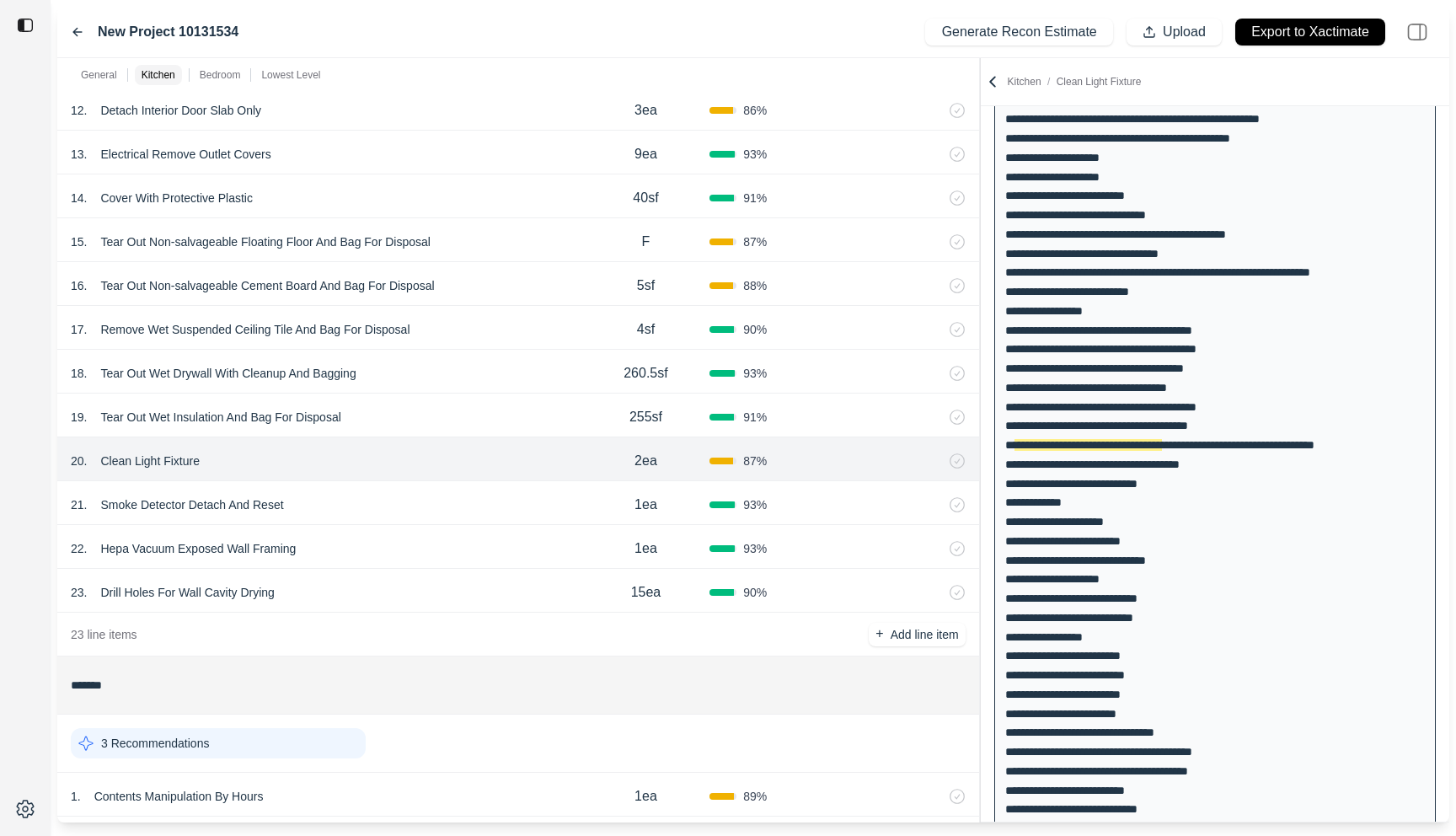
scroll to position [345, 0]
click at [485, 495] on div "21 . Smoke Detector Detach And Reset" at bounding box center [327, 505] width 512 height 24
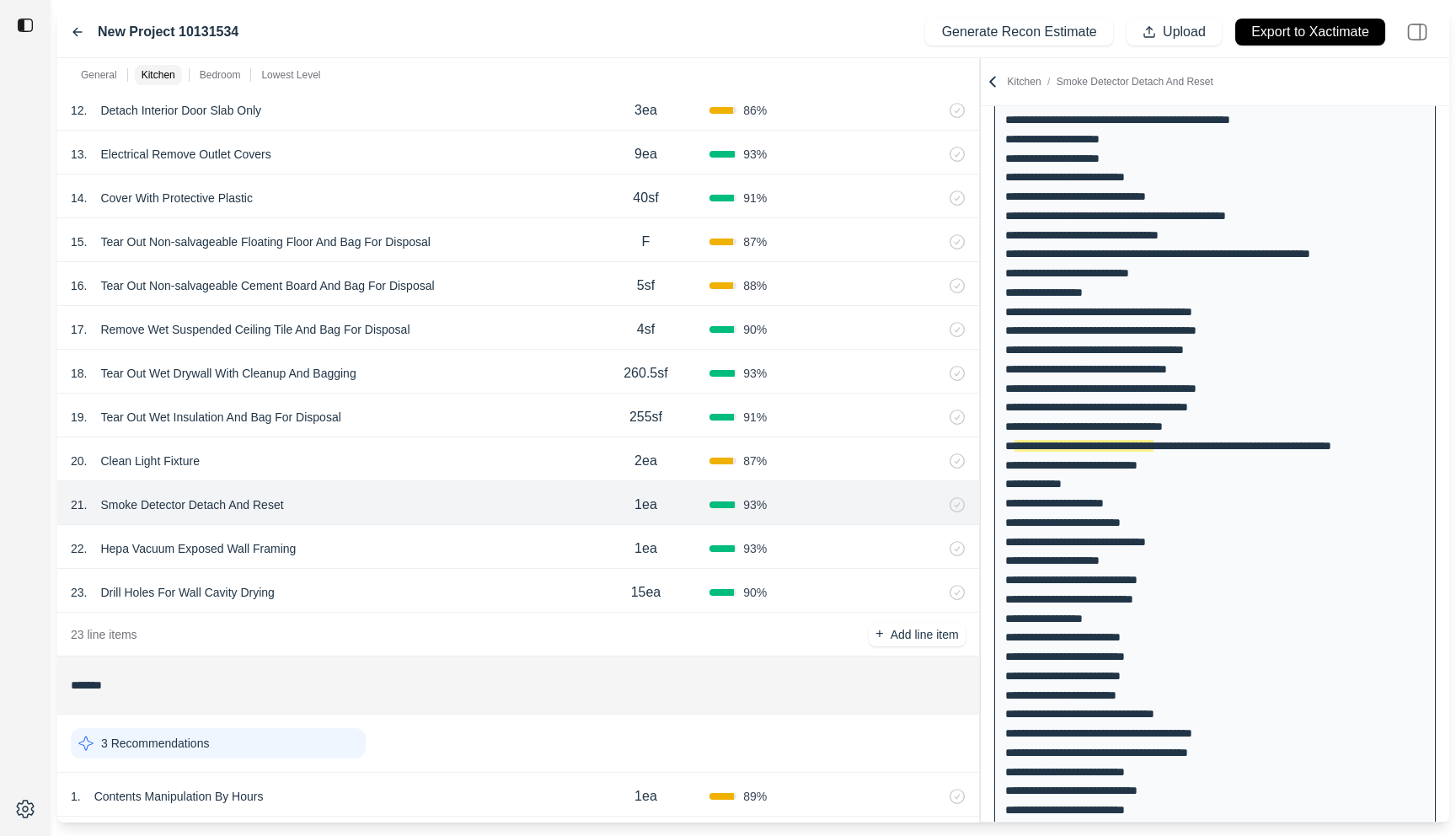
scroll to position [365, 0]
click at [475, 526] on div "22 . Hepa Vacuum Exposed Wall Framing 1ea 93 %" at bounding box center [518, 548] width 922 height 44
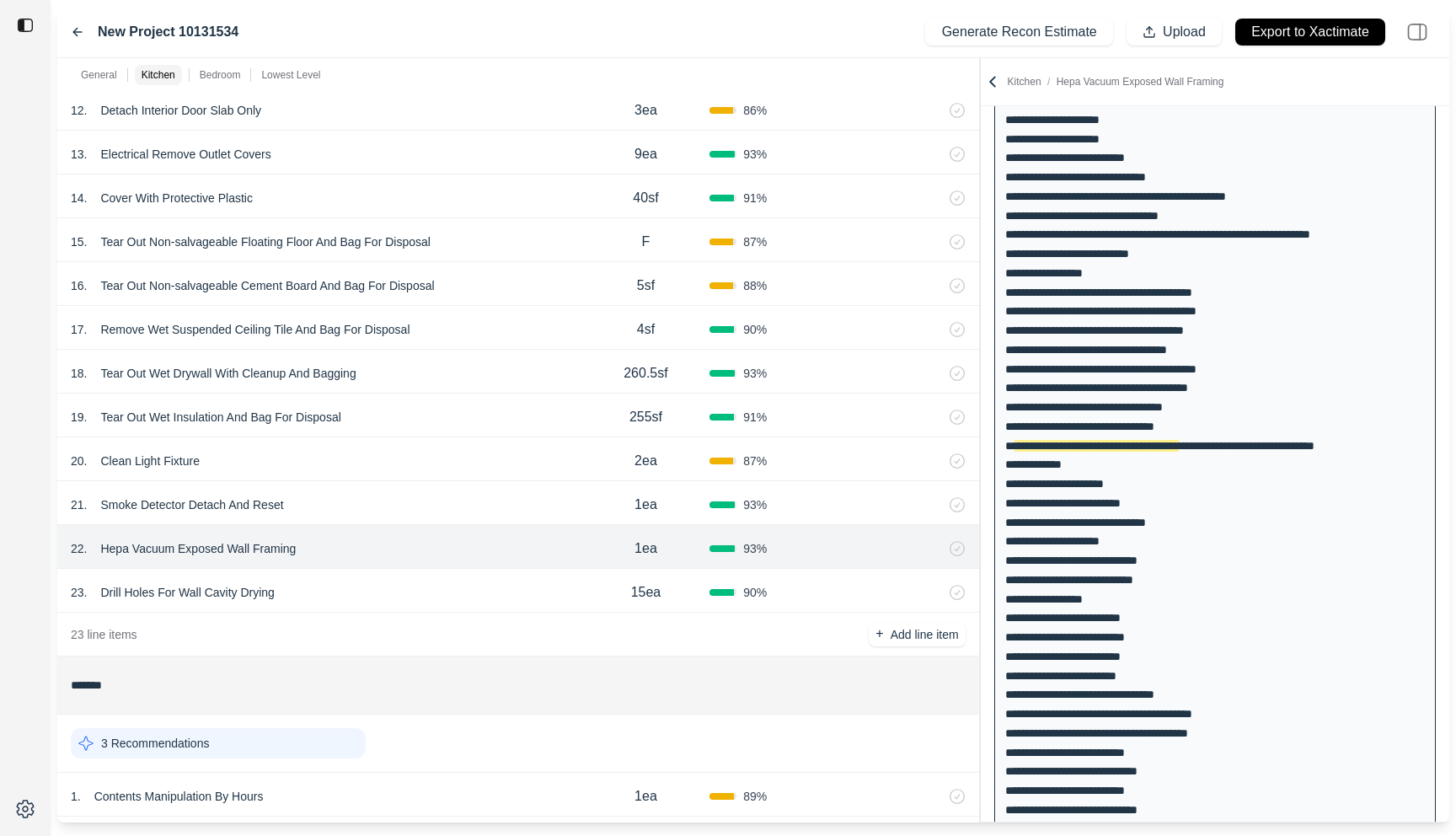
scroll to position [384, 0]
click at [468, 583] on div "23 . Drill Holes For Wall Cavity Drying" at bounding box center [327, 593] width 512 height 24
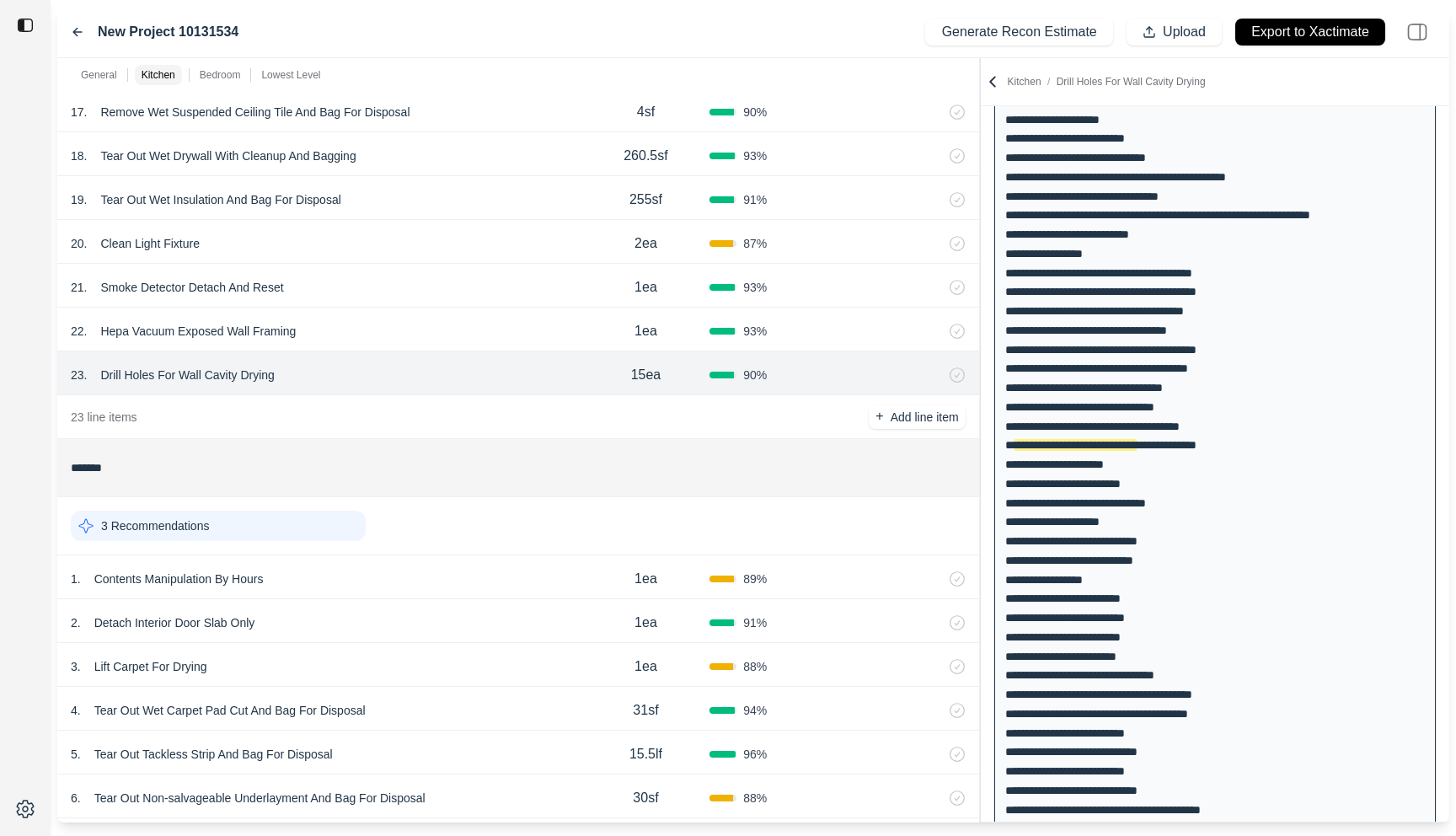
scroll to position [1374, 0]
click at [468, 583] on div "1 . Contents Manipulation By Hours" at bounding box center [327, 582] width 512 height 24
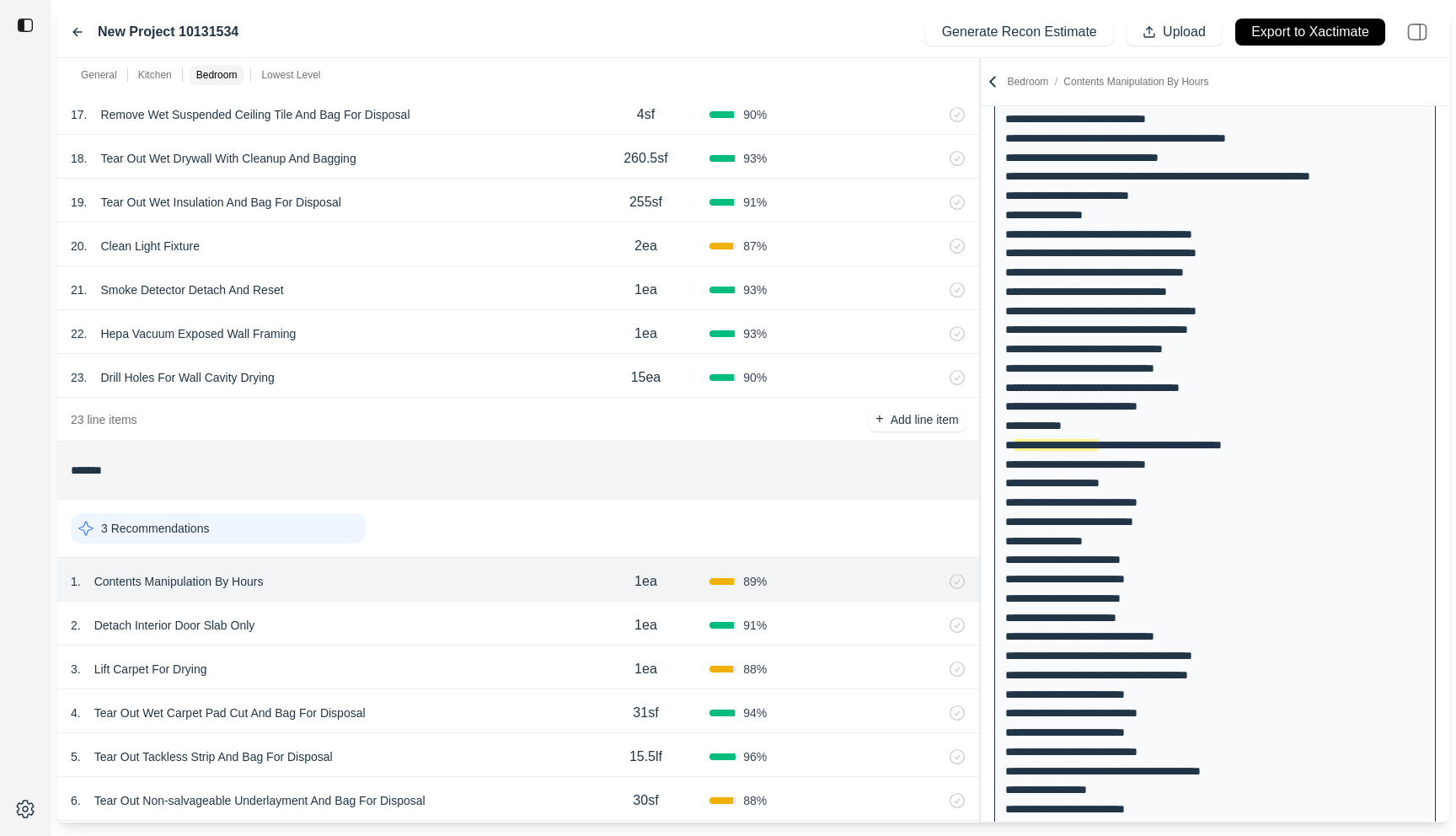
scroll to position [1402, 0]
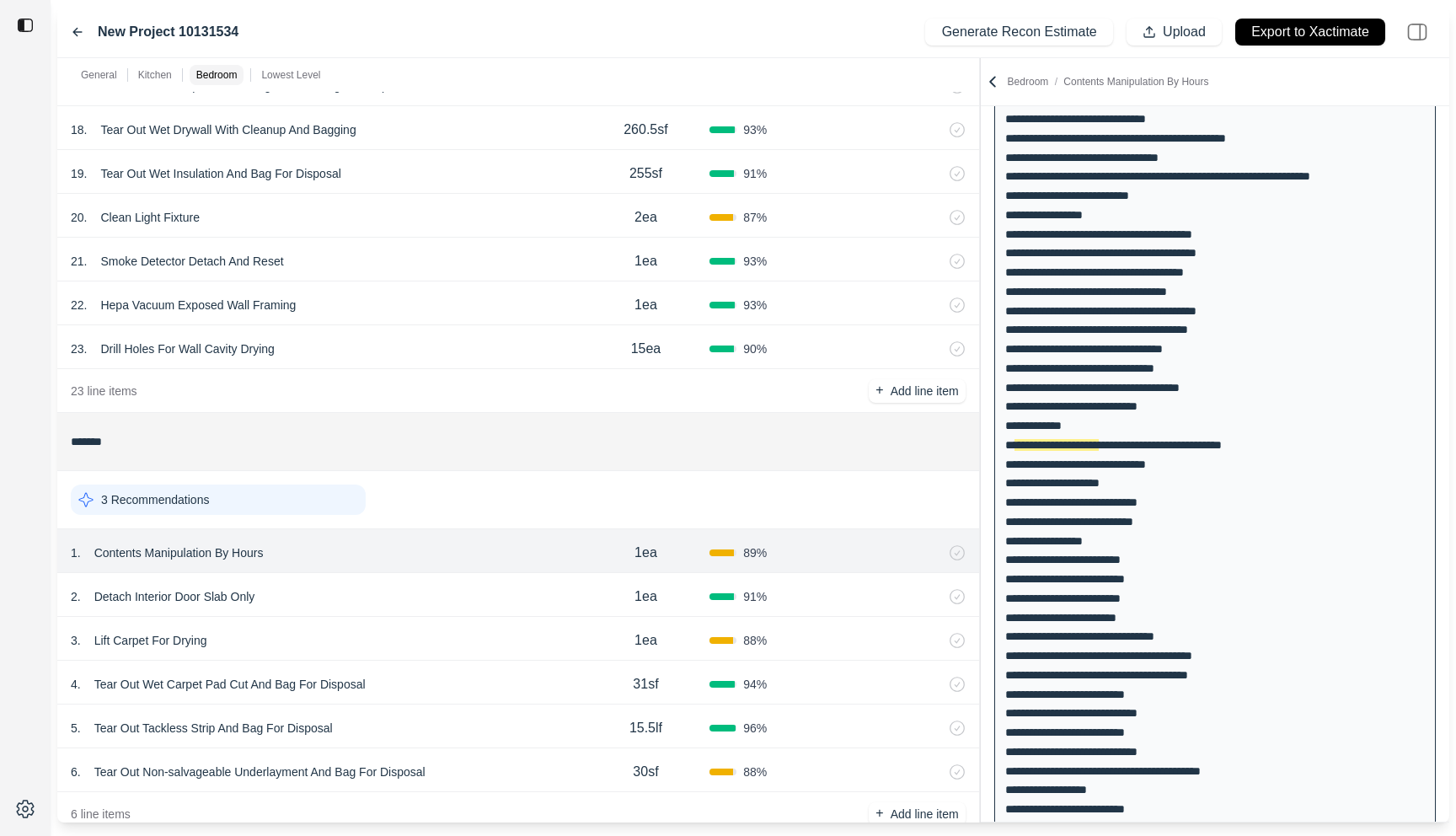
click at [467, 596] on div "2 . Detach Interior Door Slab Only" at bounding box center [327, 598] width 512 height 24
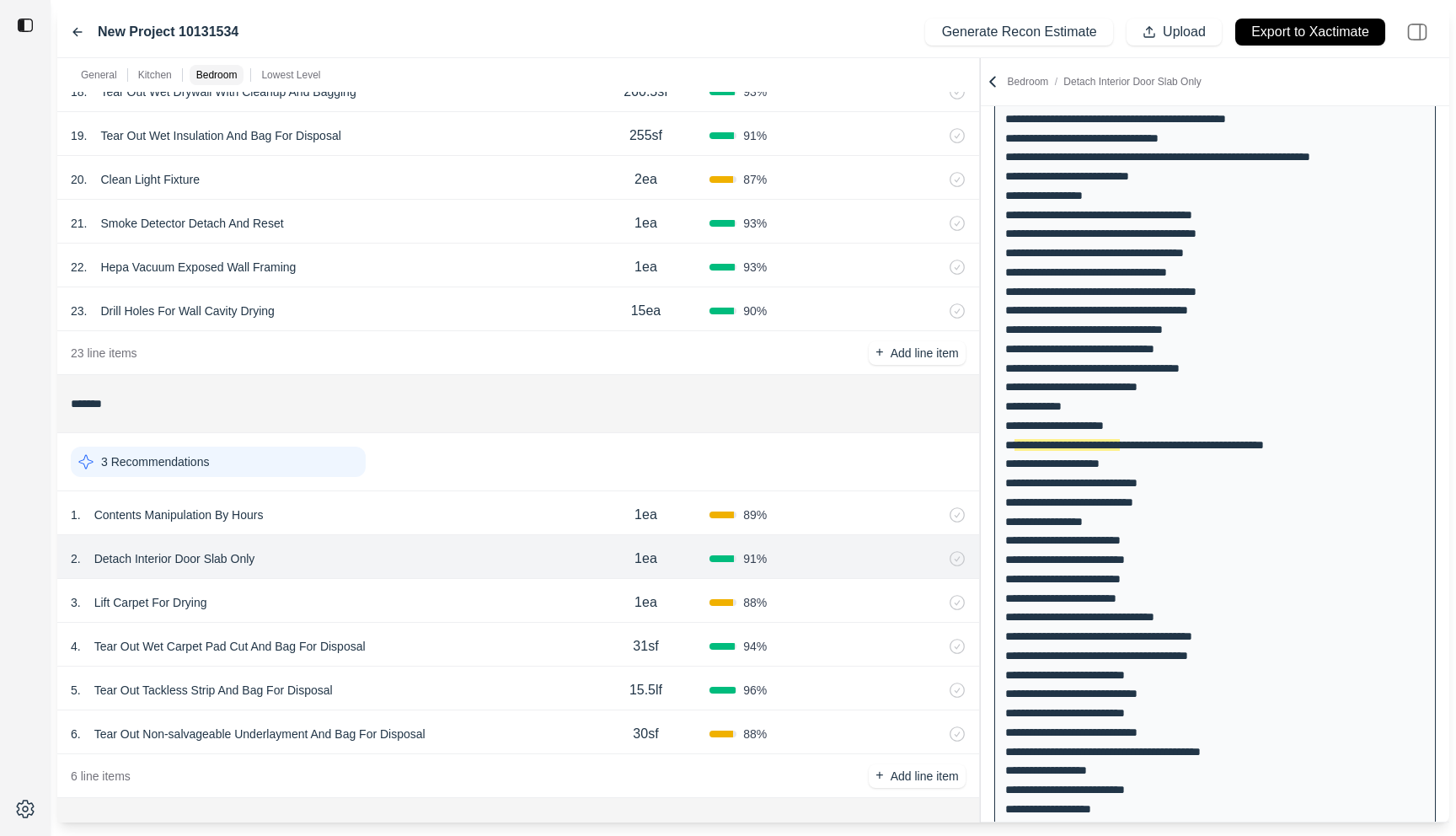
scroll to position [1448, 0]
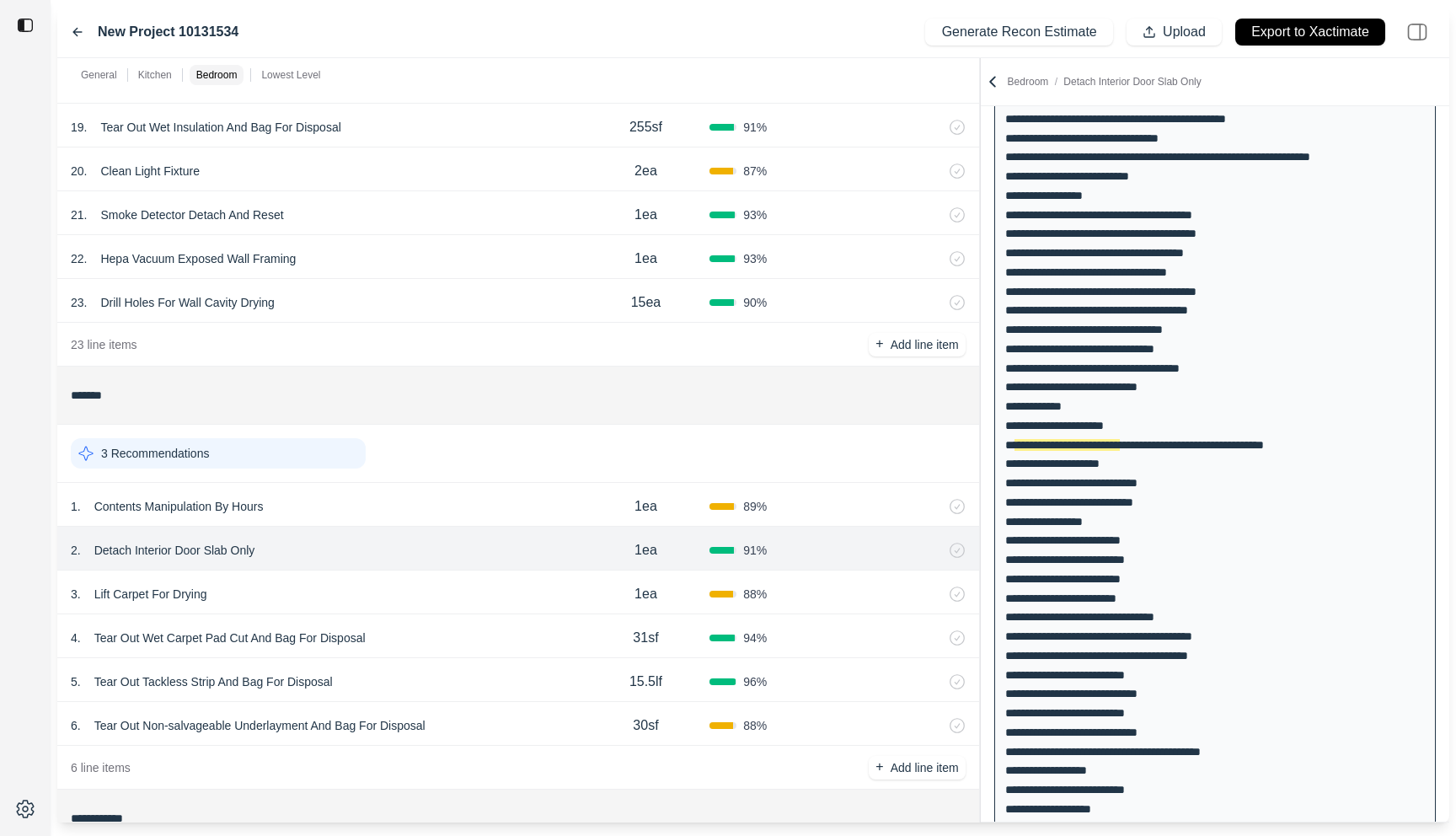
click at [467, 596] on div "3 . Lift Carpet For Drying" at bounding box center [327, 595] width 512 height 24
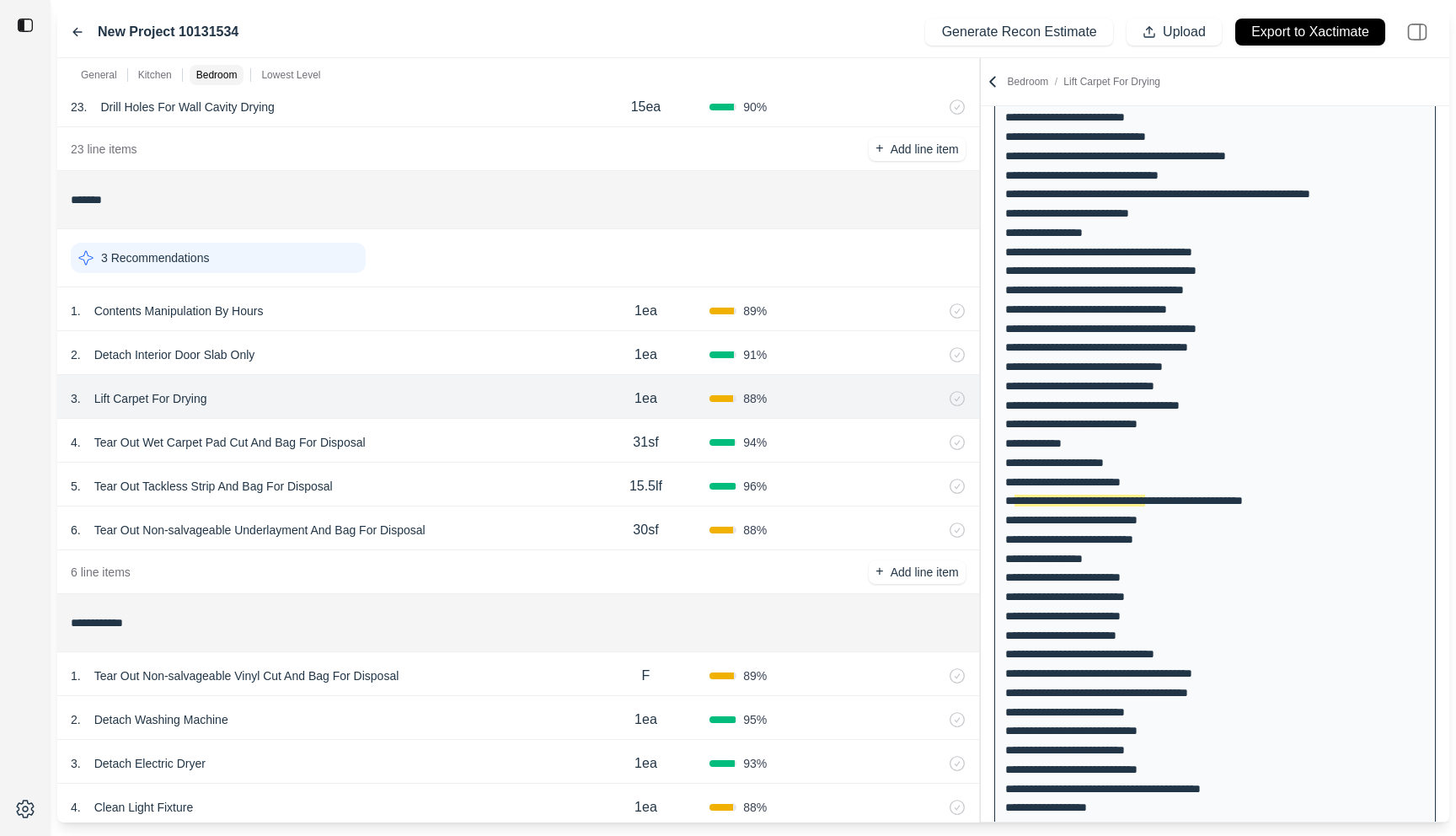
scroll to position [1646, 0]
click at [489, 433] on div "4 . Tear Out Wet Carpet Pad Cut And Bag For Disposal" at bounding box center [327, 441] width 512 height 24
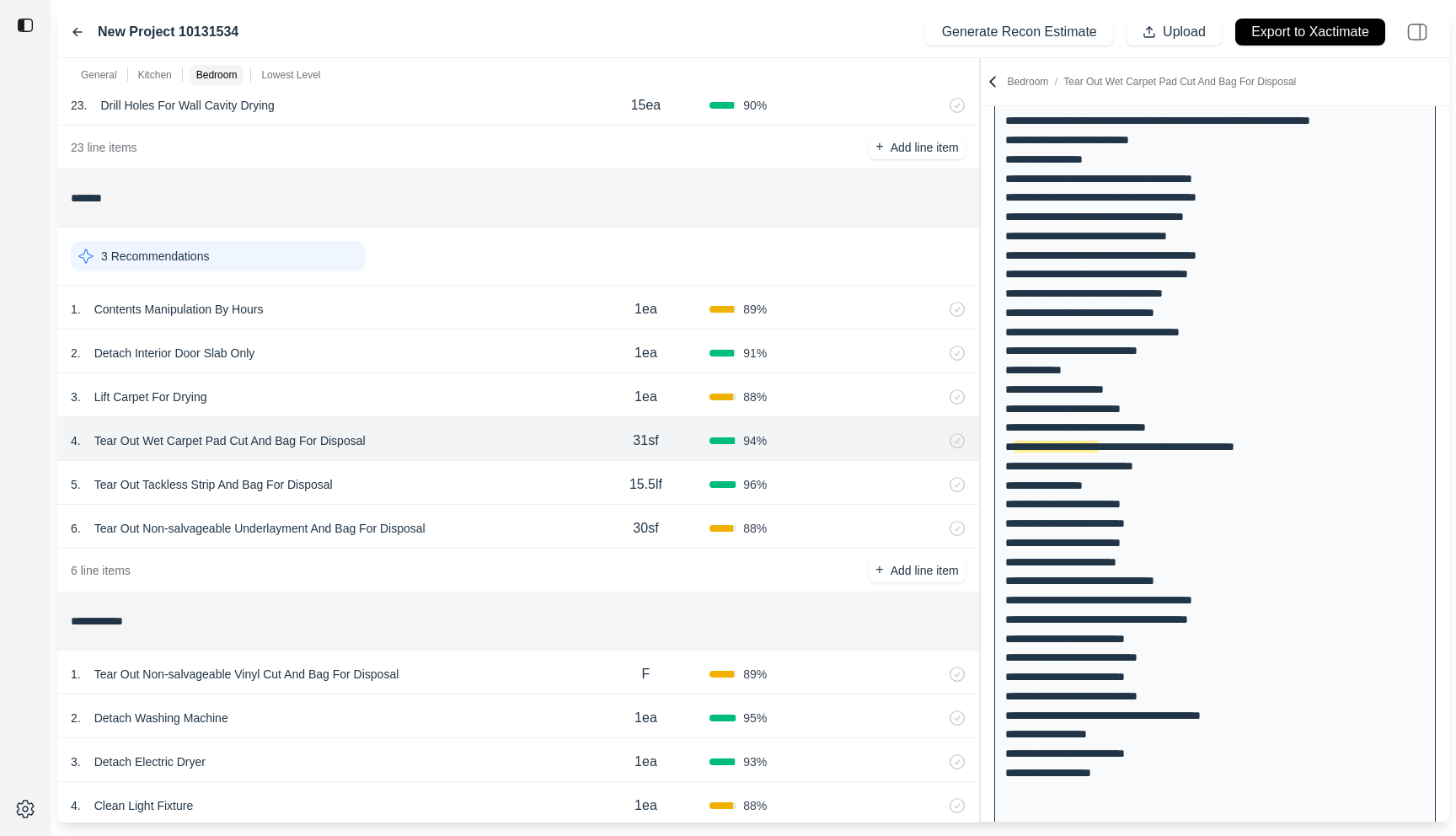
scroll to position [498, 0]
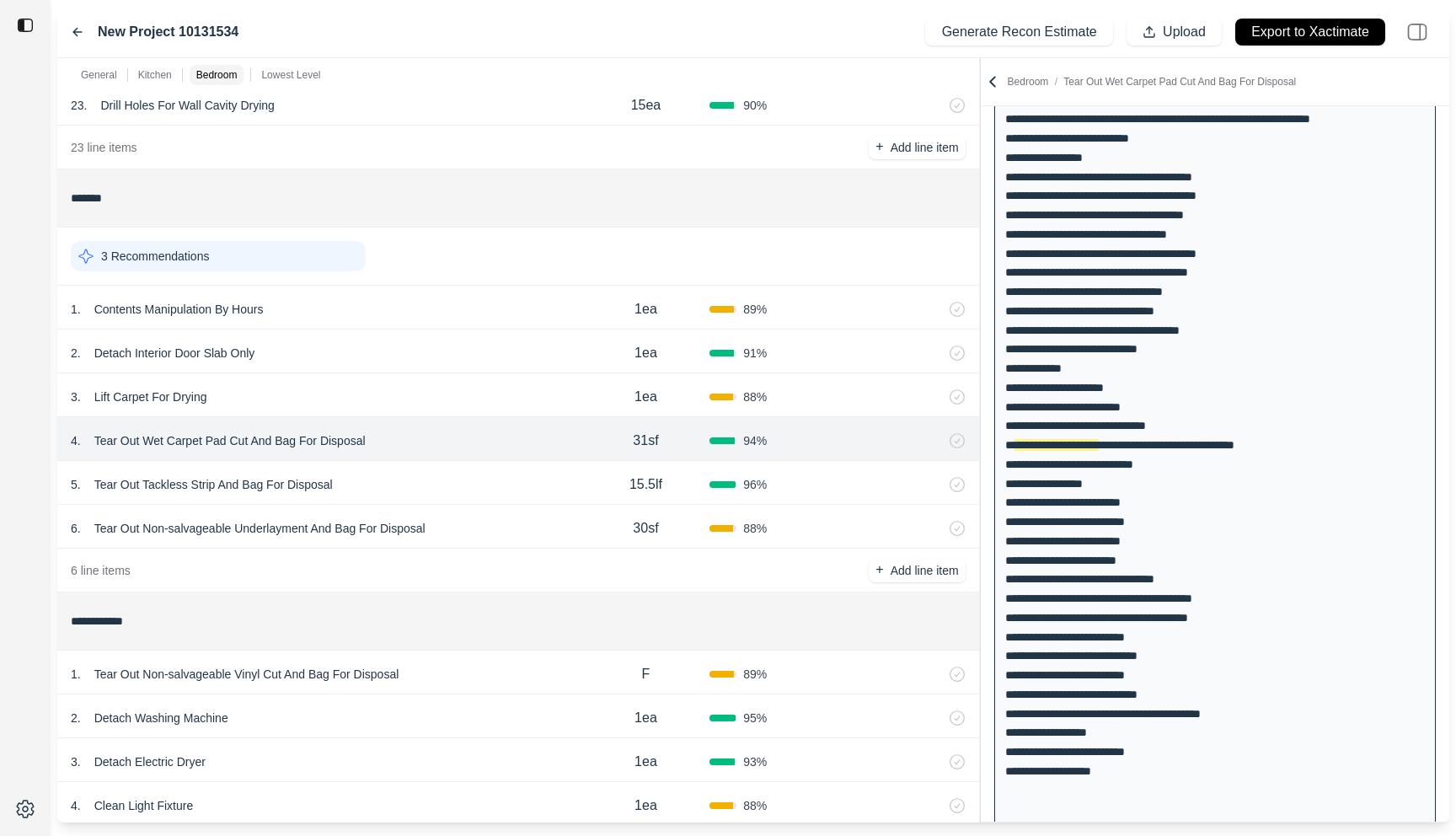
click at [482, 480] on div "5 . Tear Out Tackless Strip And Bag For Disposal" at bounding box center [327, 485] width 512 height 24
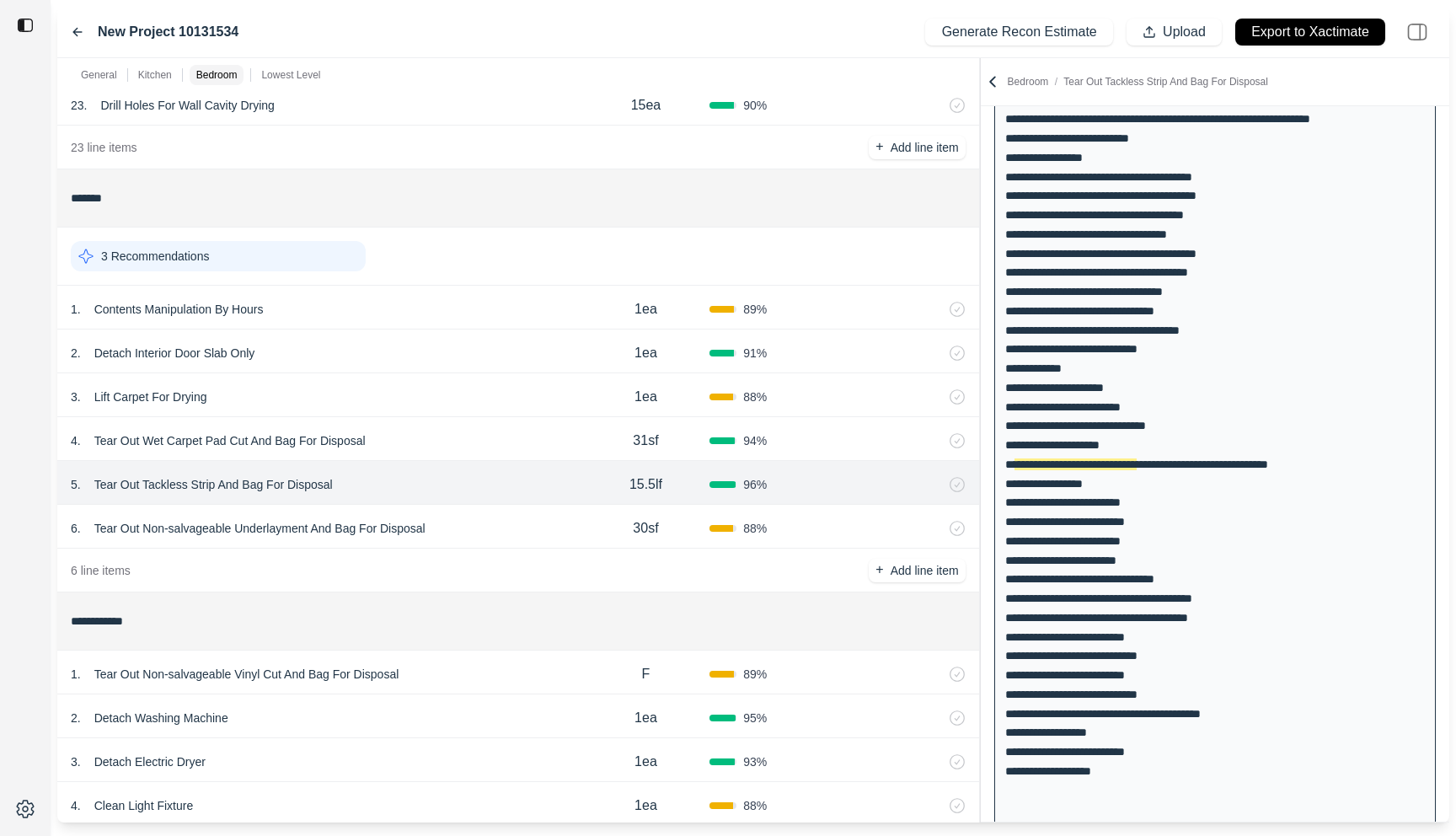
scroll to position [517, 0]
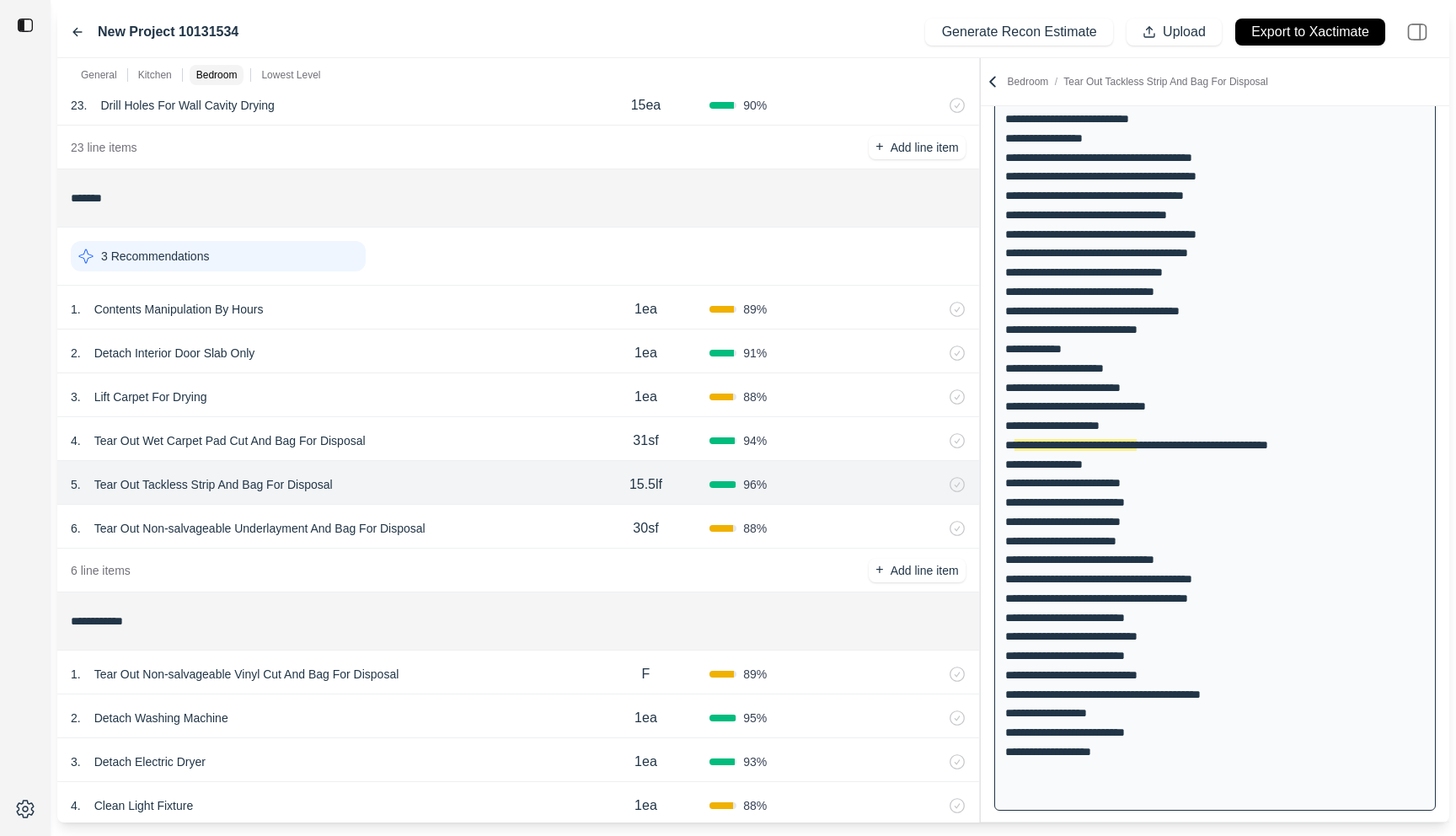
click at [536, 524] on div "6 . Tear Out Non-salvageable Underlayment And Bag For Disposal" at bounding box center [327, 528] width 512 height 24
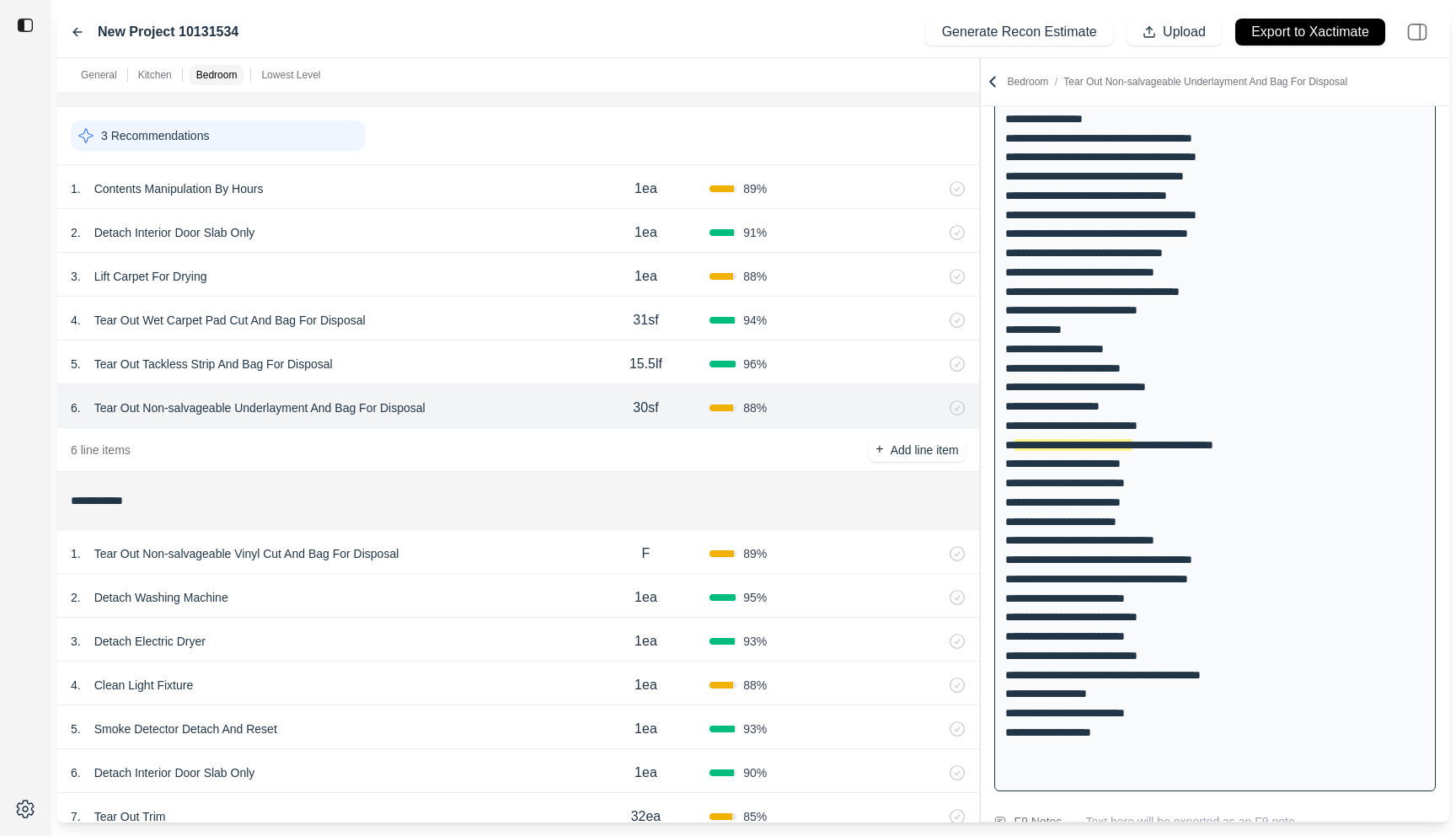
scroll to position [1767, 0]
drag, startPoint x: 489, startPoint y: 433, endPoint x: 524, endPoint y: 552, distance: 124.0
click at [524, 552] on div "1 . Tear Out Non-salvageable Vinyl Cut And Bag For Disposal" at bounding box center [327, 553] width 512 height 24
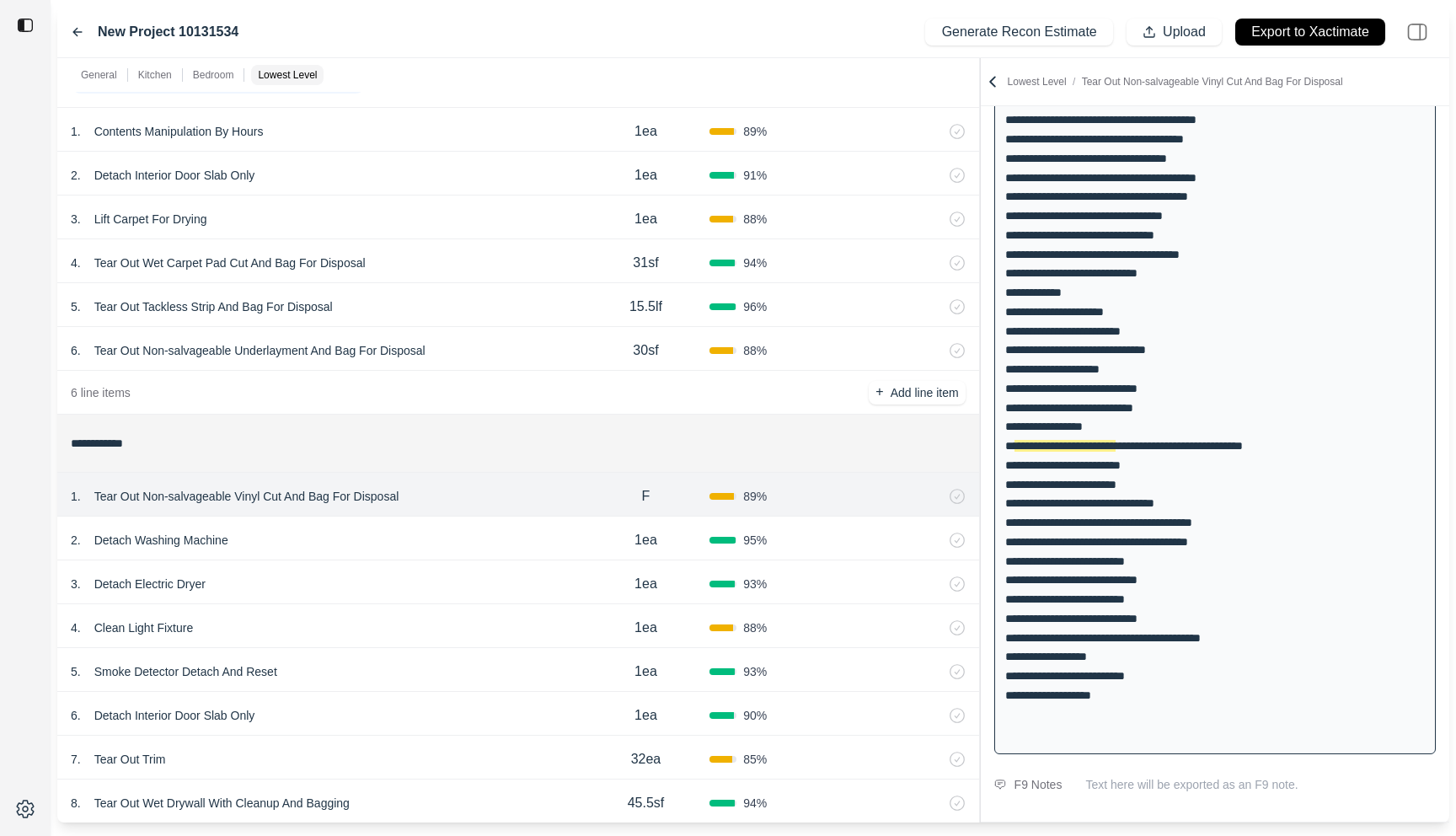
scroll to position [1828, 0]
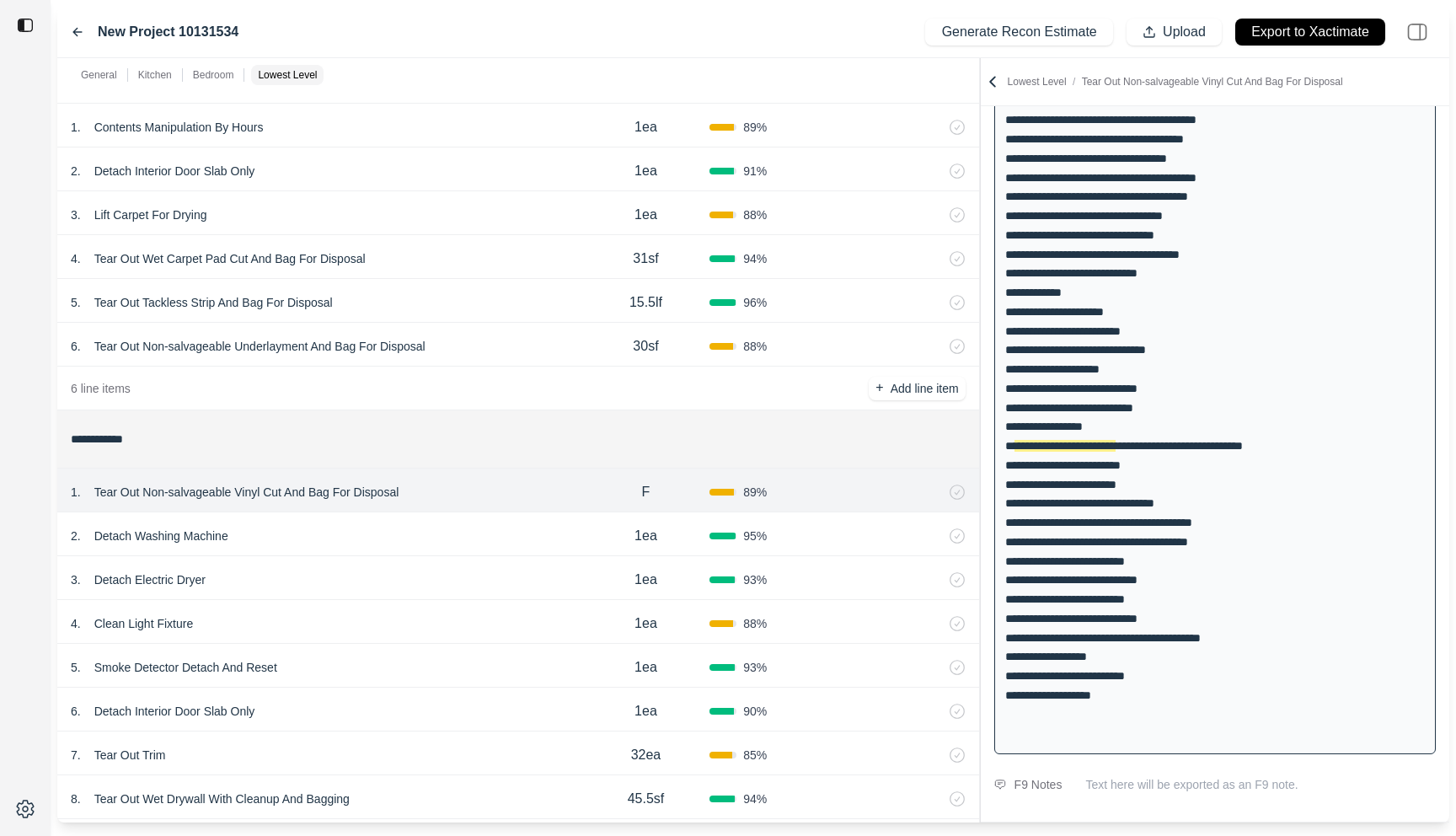
click at [513, 548] on div "2 . Detach Washing Machine 1ea 95 %" at bounding box center [518, 535] width 922 height 44
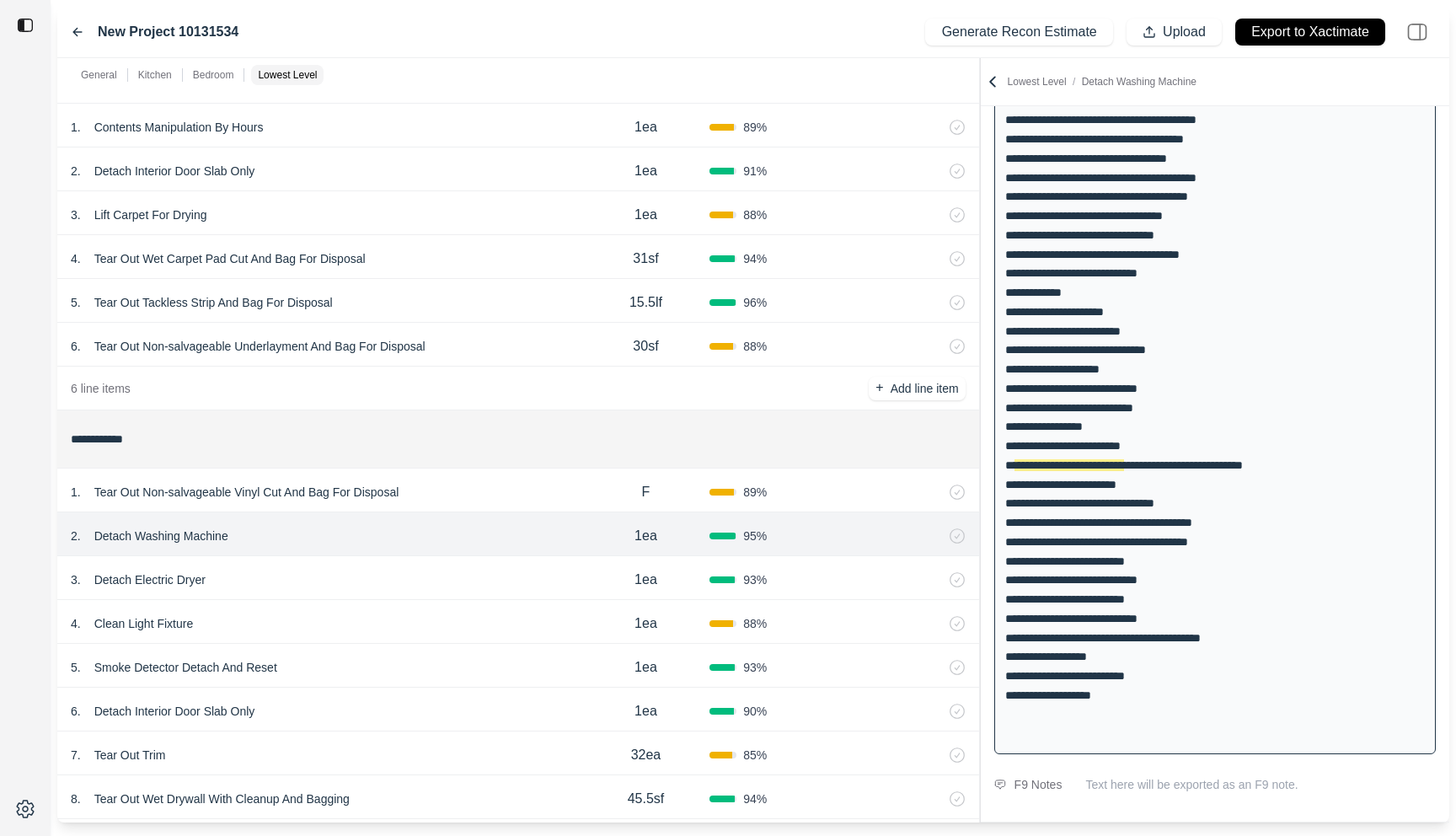
click at [505, 575] on div "3 . Detach Electric Dryer" at bounding box center [327, 580] width 512 height 24
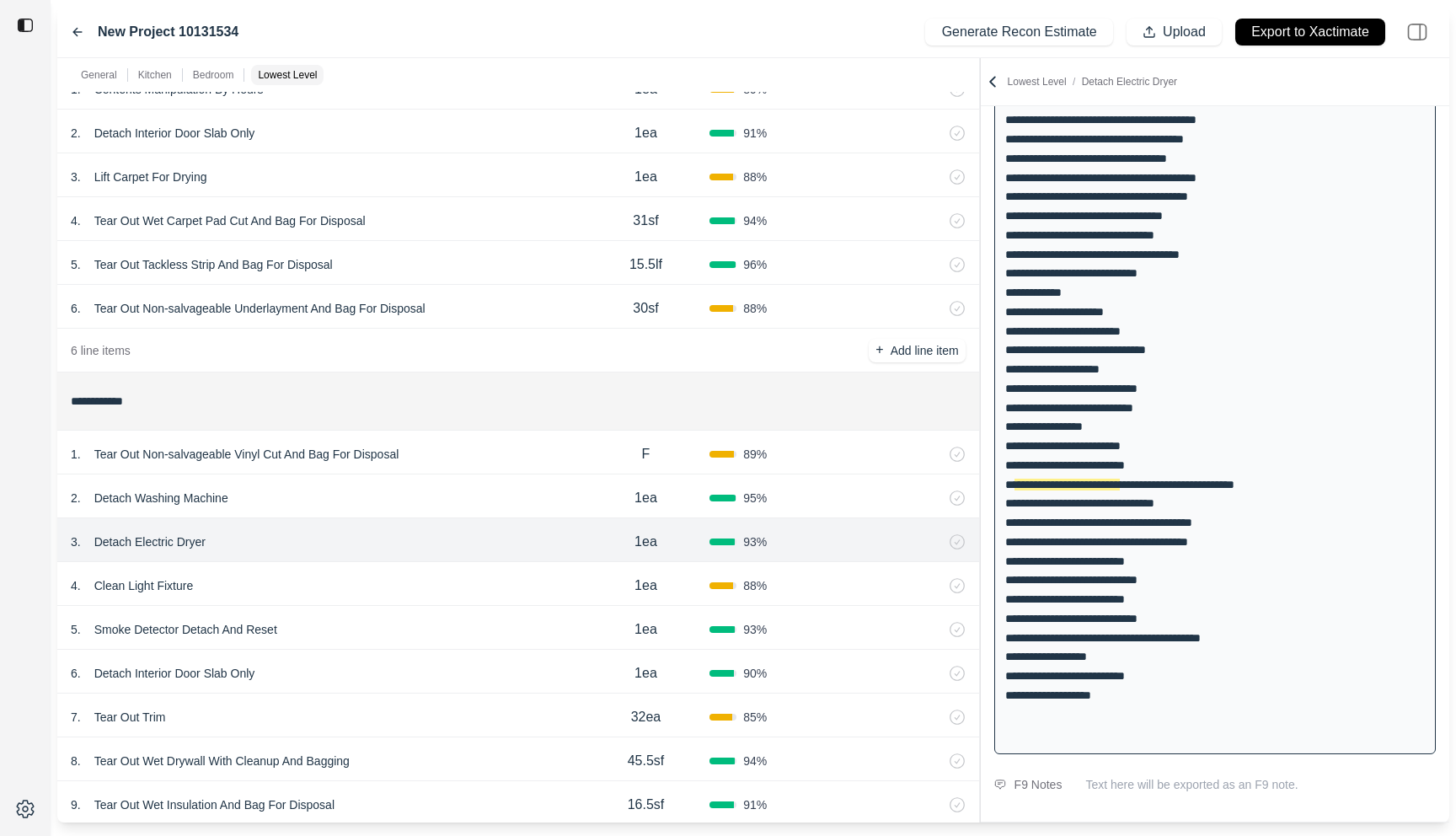
scroll to position [1876, 0]
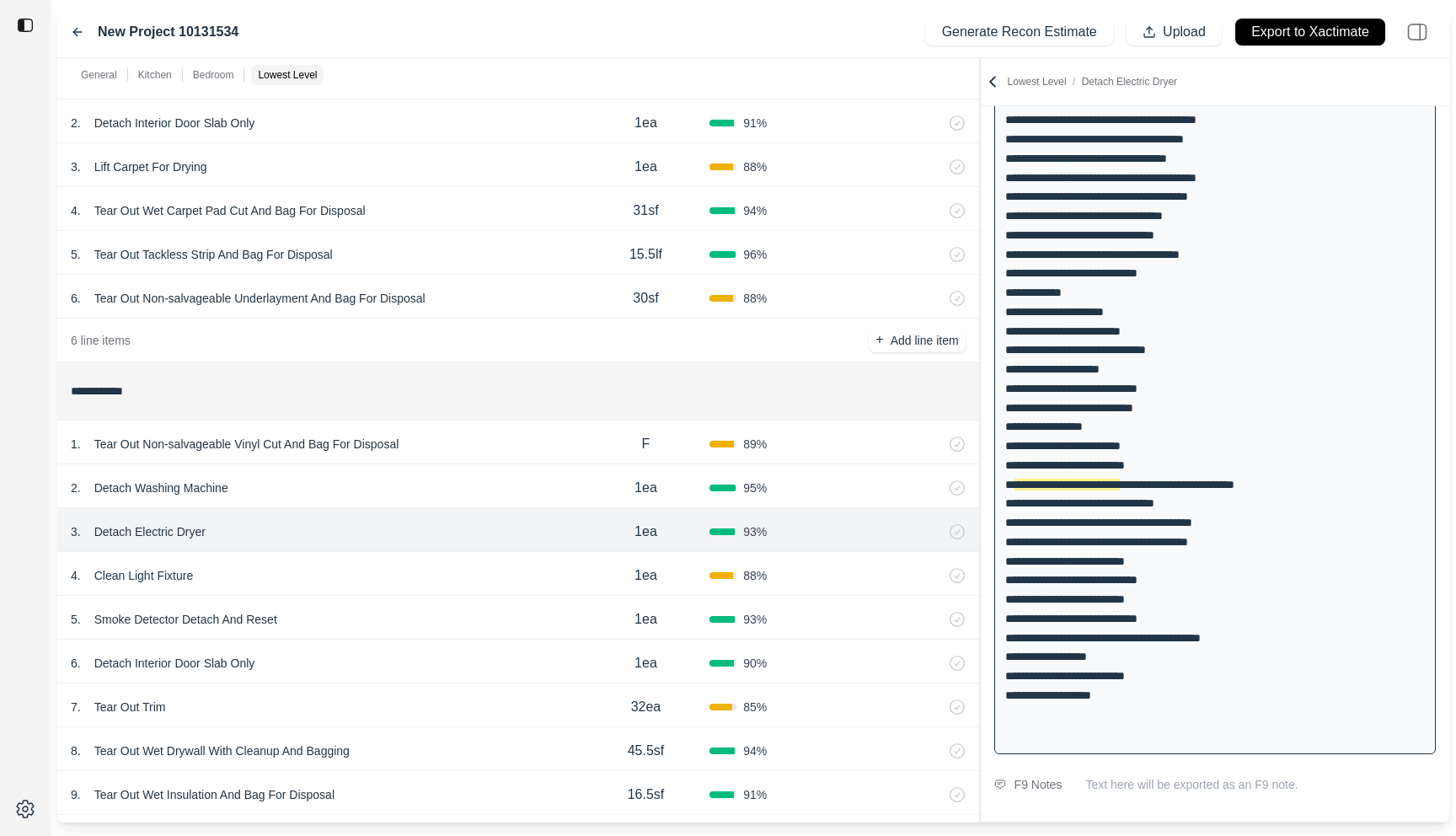
click at [494, 583] on div "4 . Clean Light Fixture" at bounding box center [327, 576] width 512 height 24
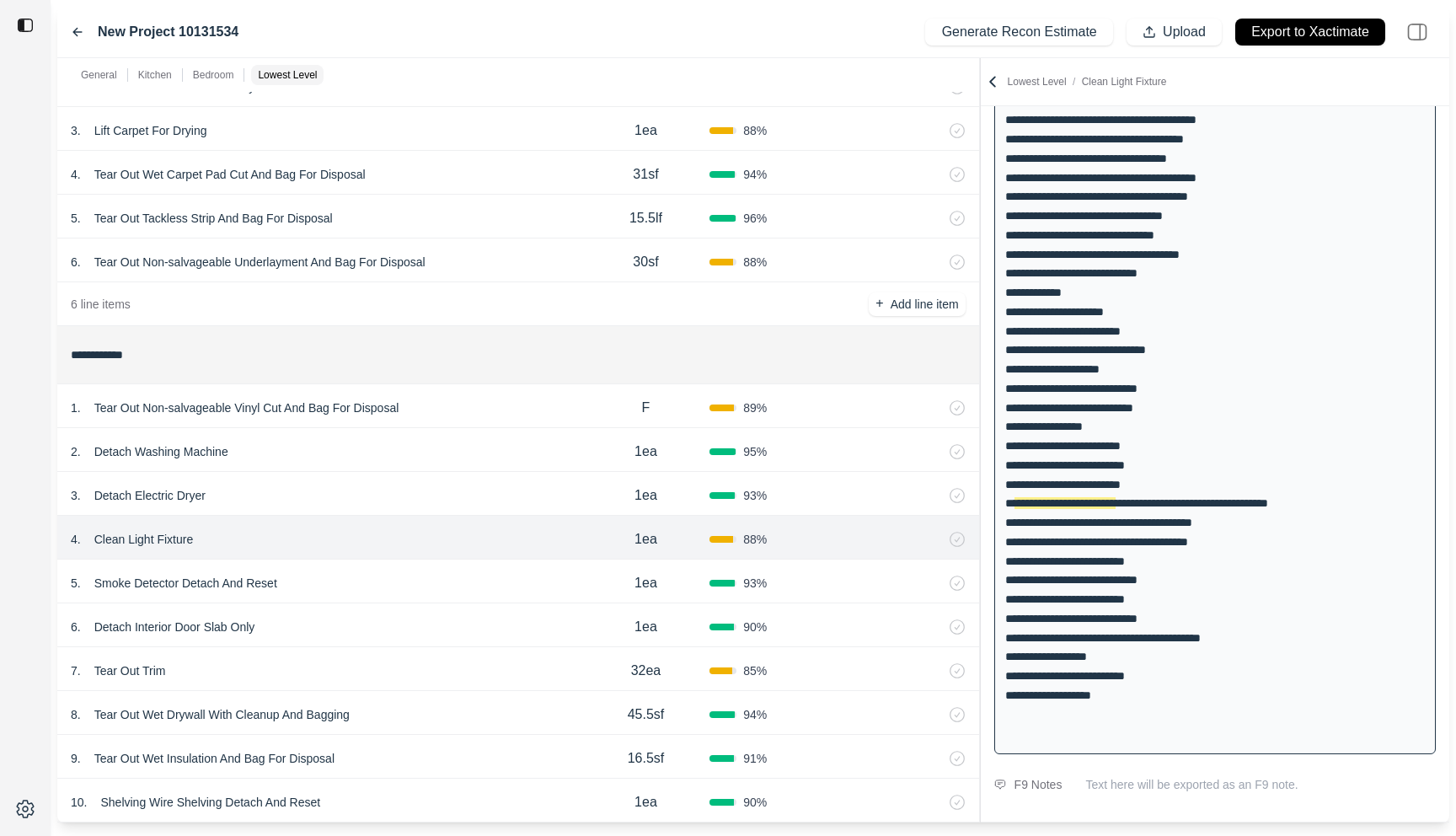
scroll to position [1914, 0]
click at [461, 588] on div "5 . Smoke Detector Detach And Reset" at bounding box center [327, 582] width 512 height 24
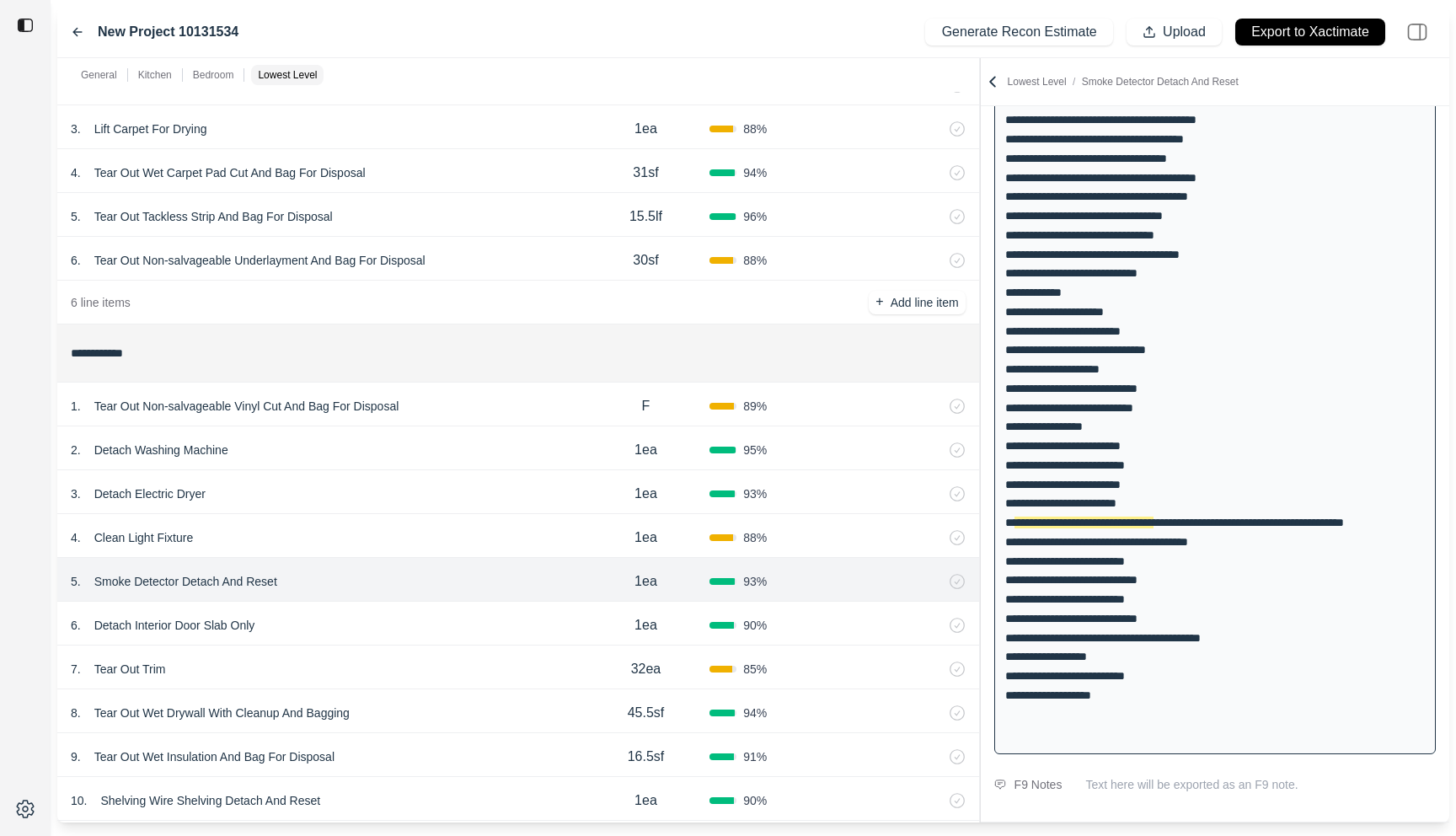
click at [453, 626] on div "6 . Detach Interior Door Slab Only" at bounding box center [327, 626] width 512 height 24
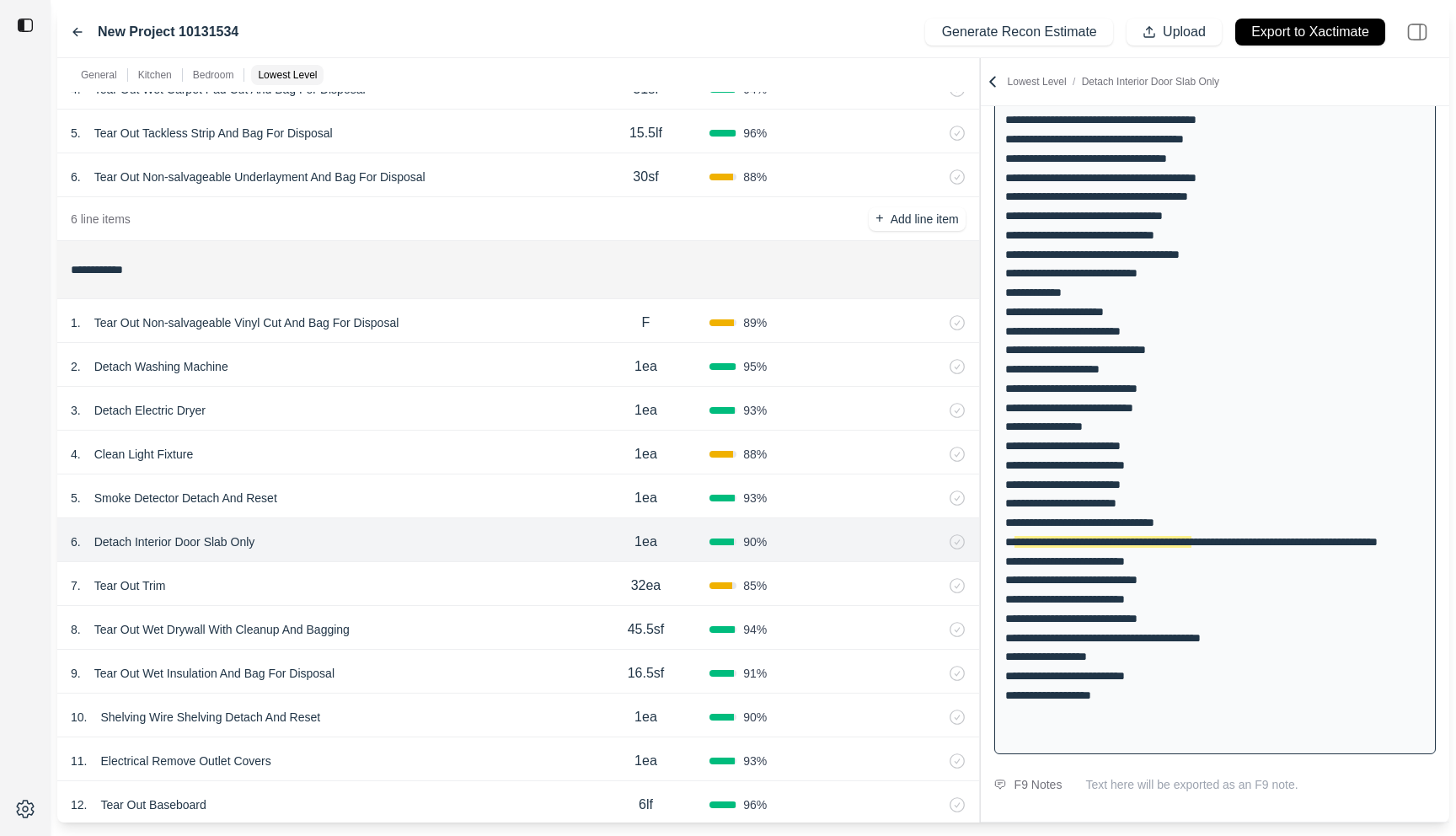
scroll to position [2000, 0]
click at [456, 565] on div "7 . Tear Out Trim 32ea 85 %" at bounding box center [518, 582] width 922 height 44
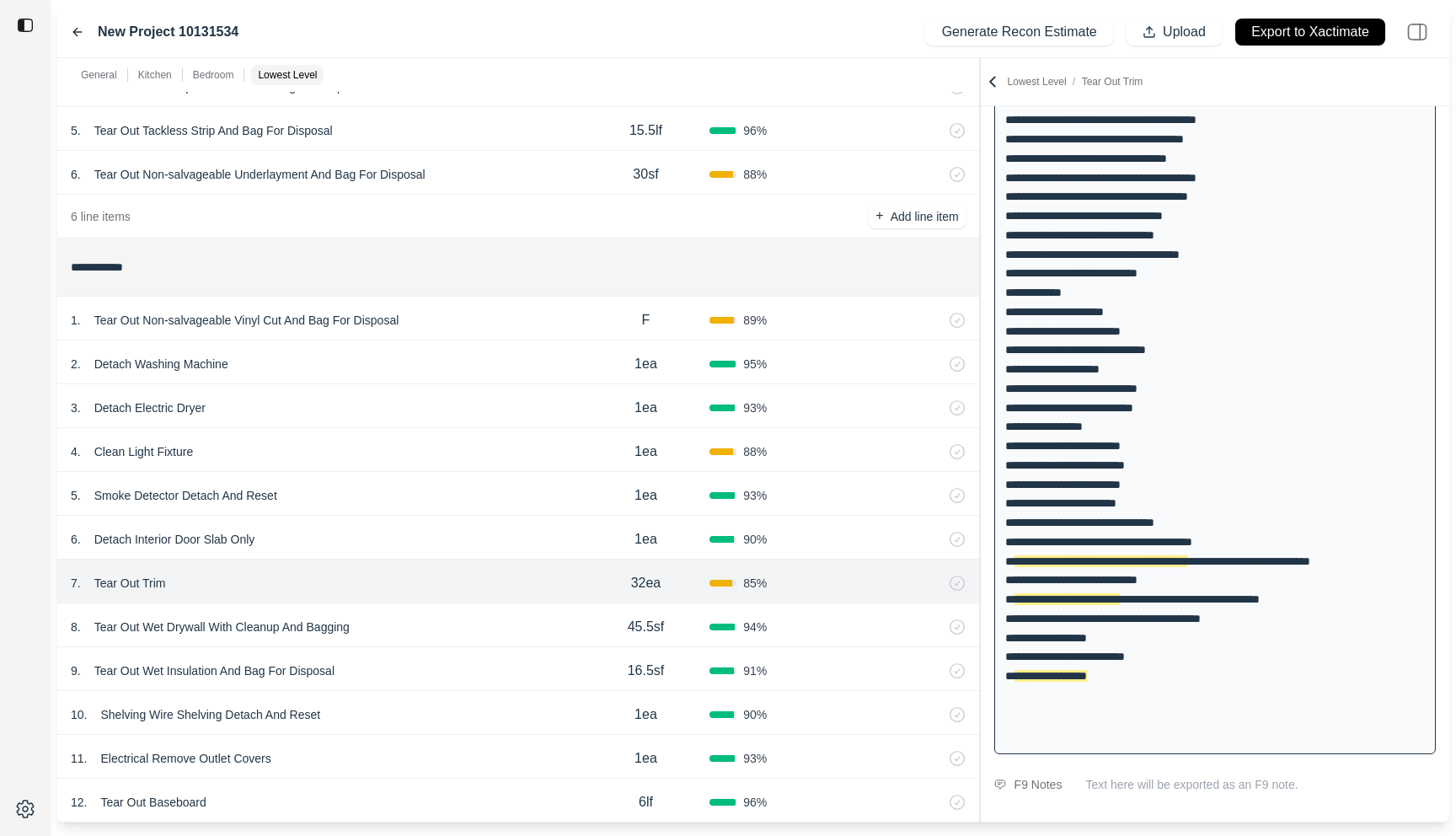
click at [456, 621] on div "8 . Tear Out Wet Drywall With Cleanup And Bagging" at bounding box center [327, 628] width 512 height 24
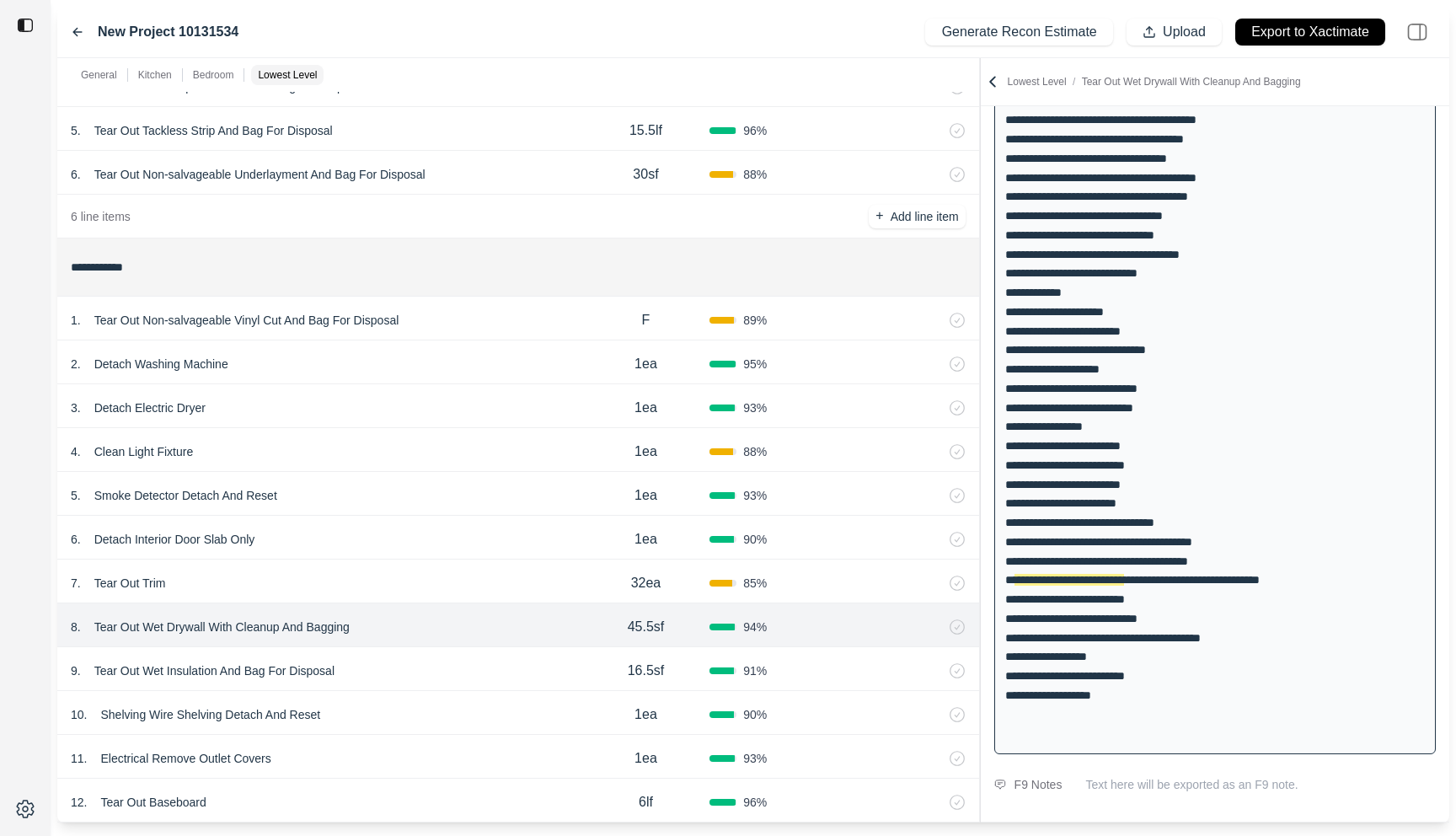
click at [456, 661] on div "9 . Tear Out Wet Insulation And Bag For Disposal" at bounding box center [327, 671] width 512 height 24
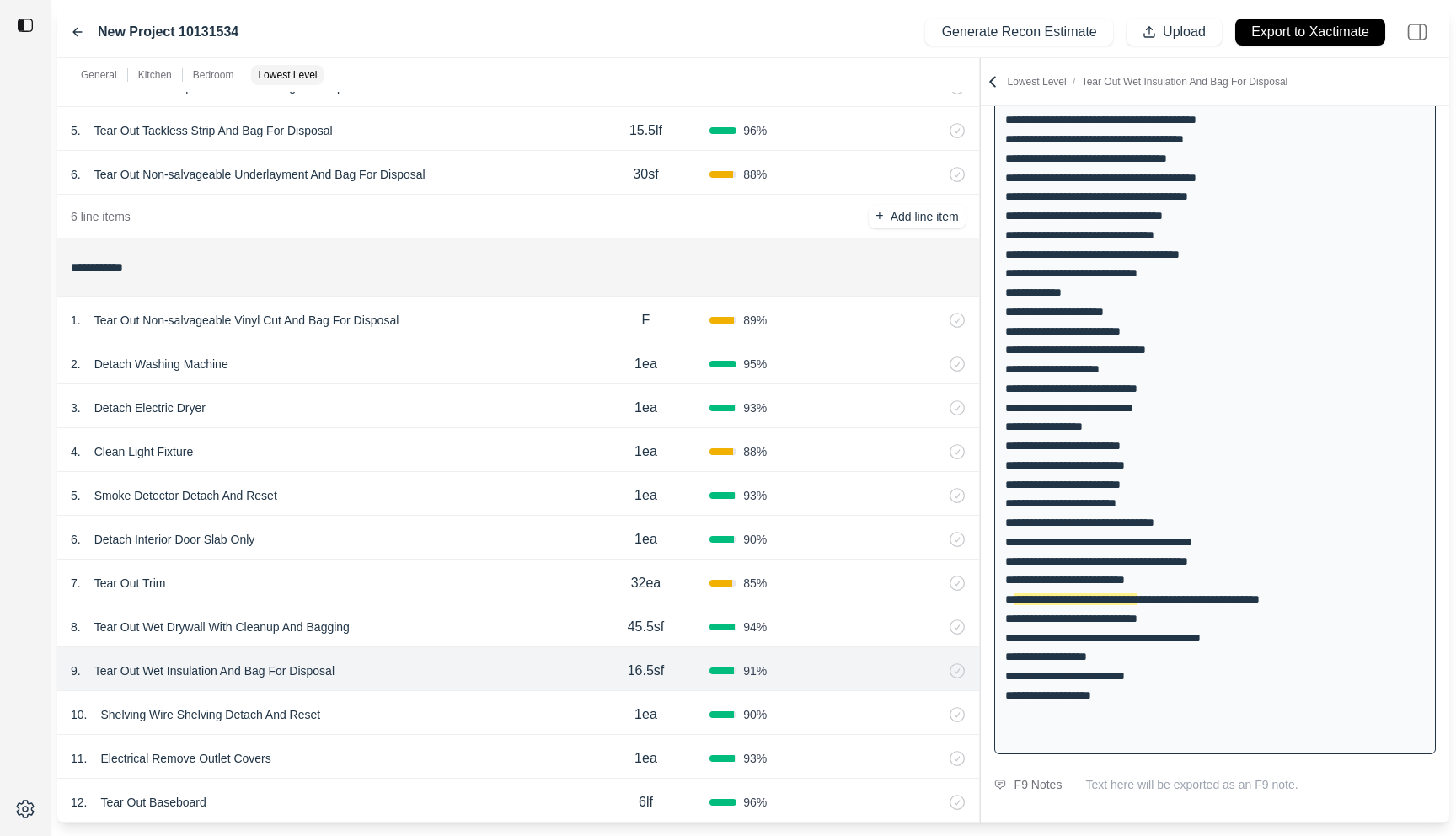
click at [465, 626] on div "8 . Tear Out Wet Drywall With Cleanup And Bagging" at bounding box center [327, 628] width 512 height 24
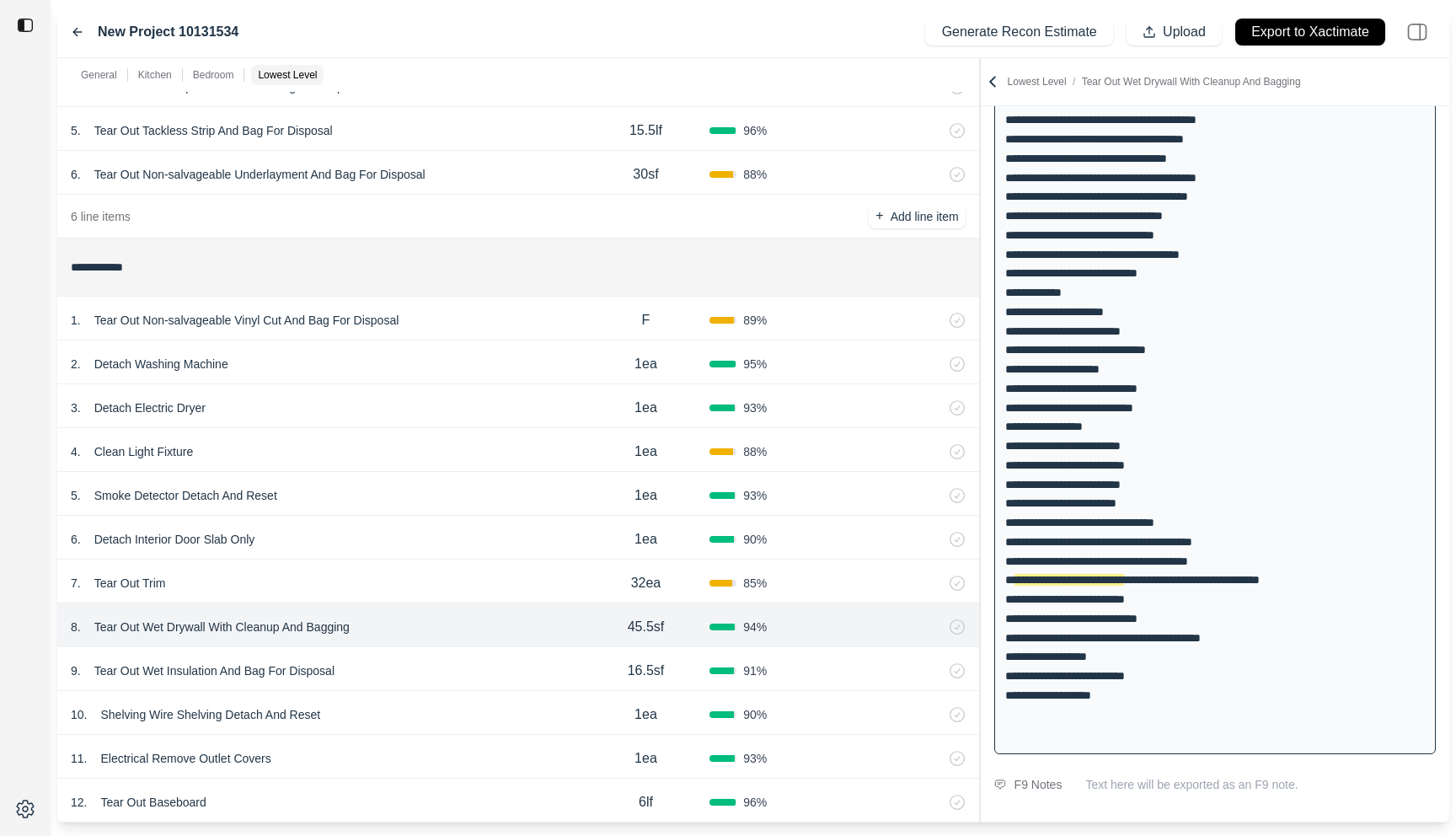
click at [470, 592] on div "7 . Tear Out Trim" at bounding box center [327, 584] width 512 height 24
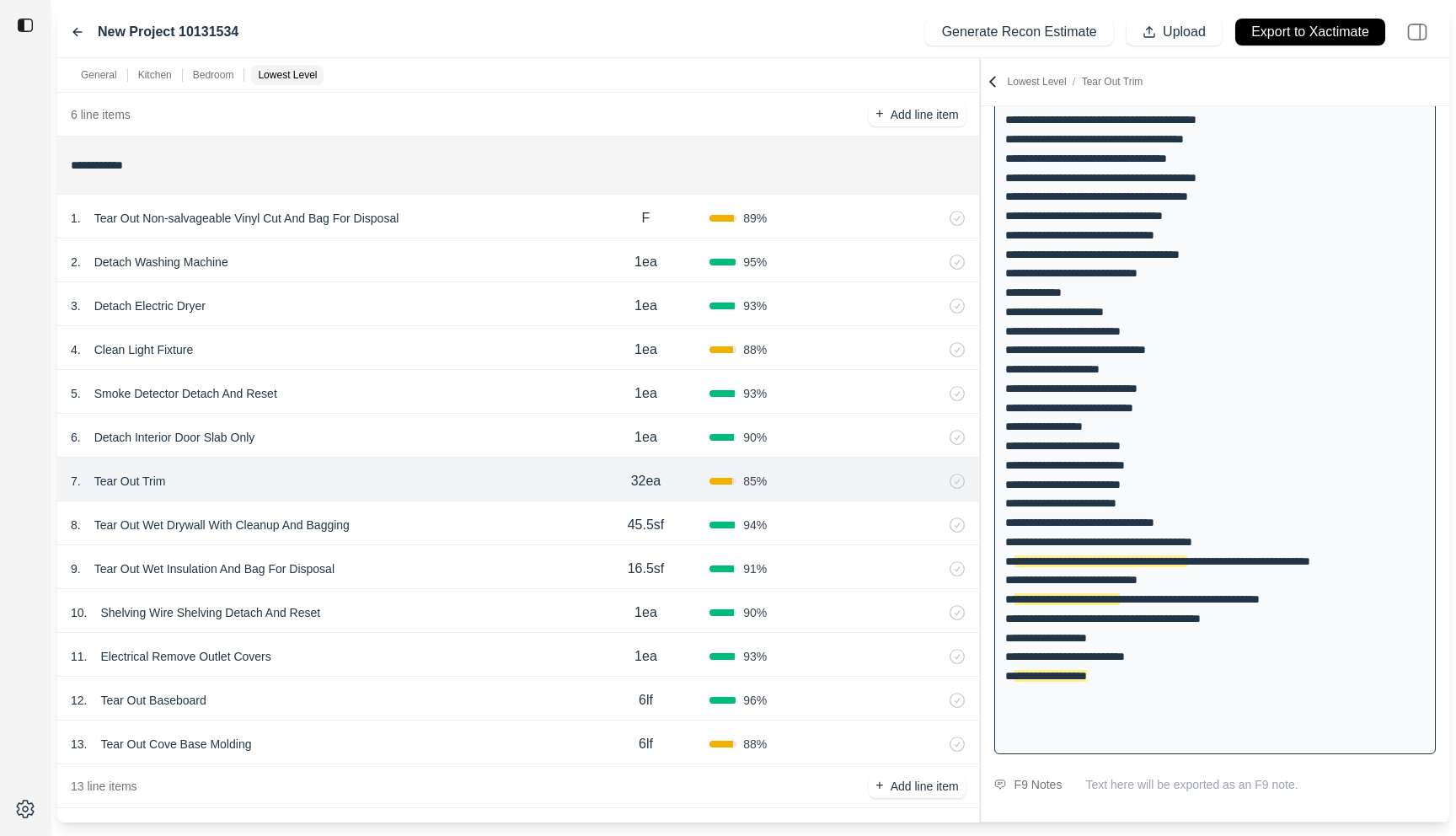
scroll to position [2115, 0]
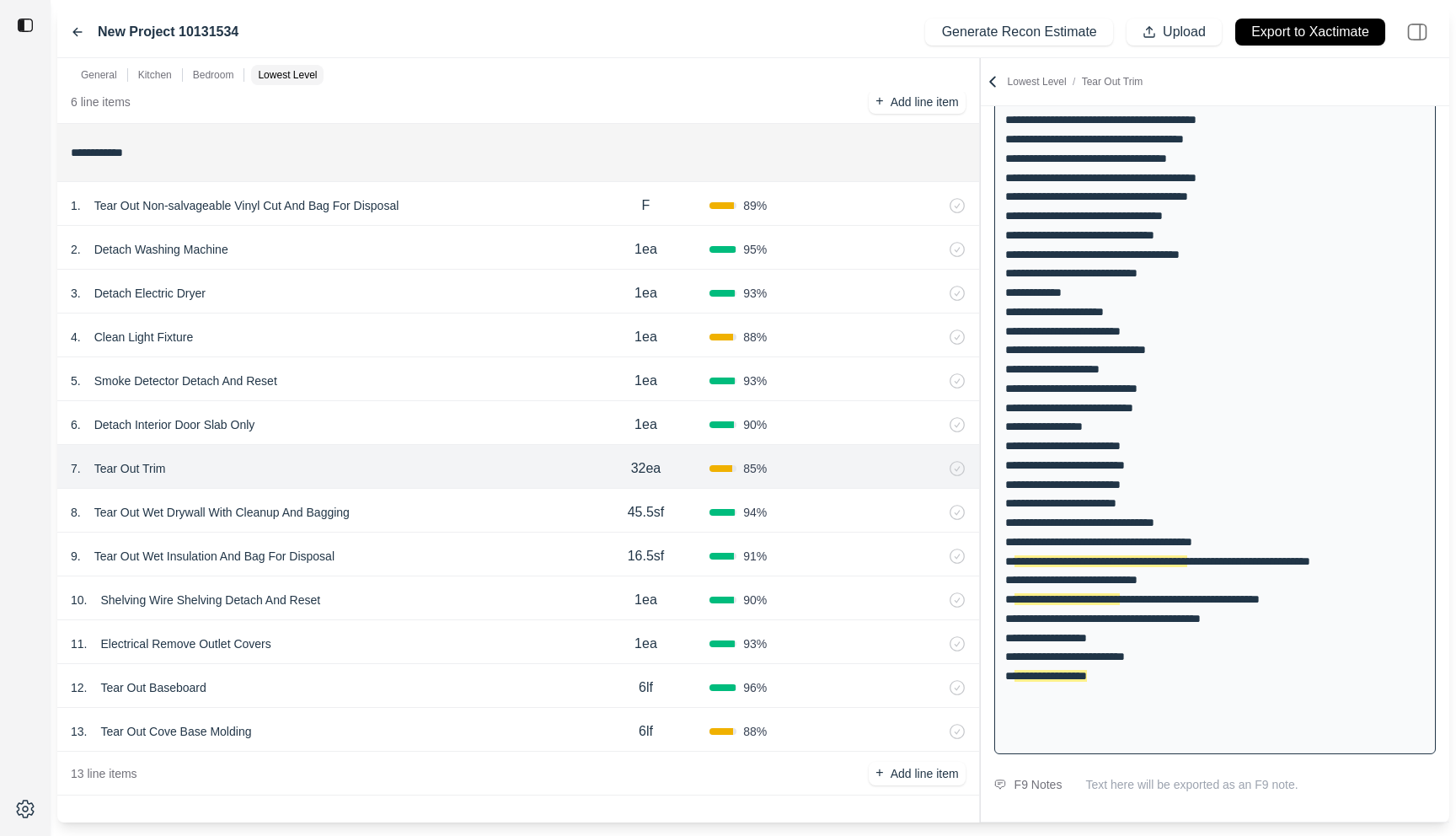
click at [458, 552] on div "9 . Tear Out Wet Insulation And Bag For Disposal" at bounding box center [327, 557] width 512 height 24
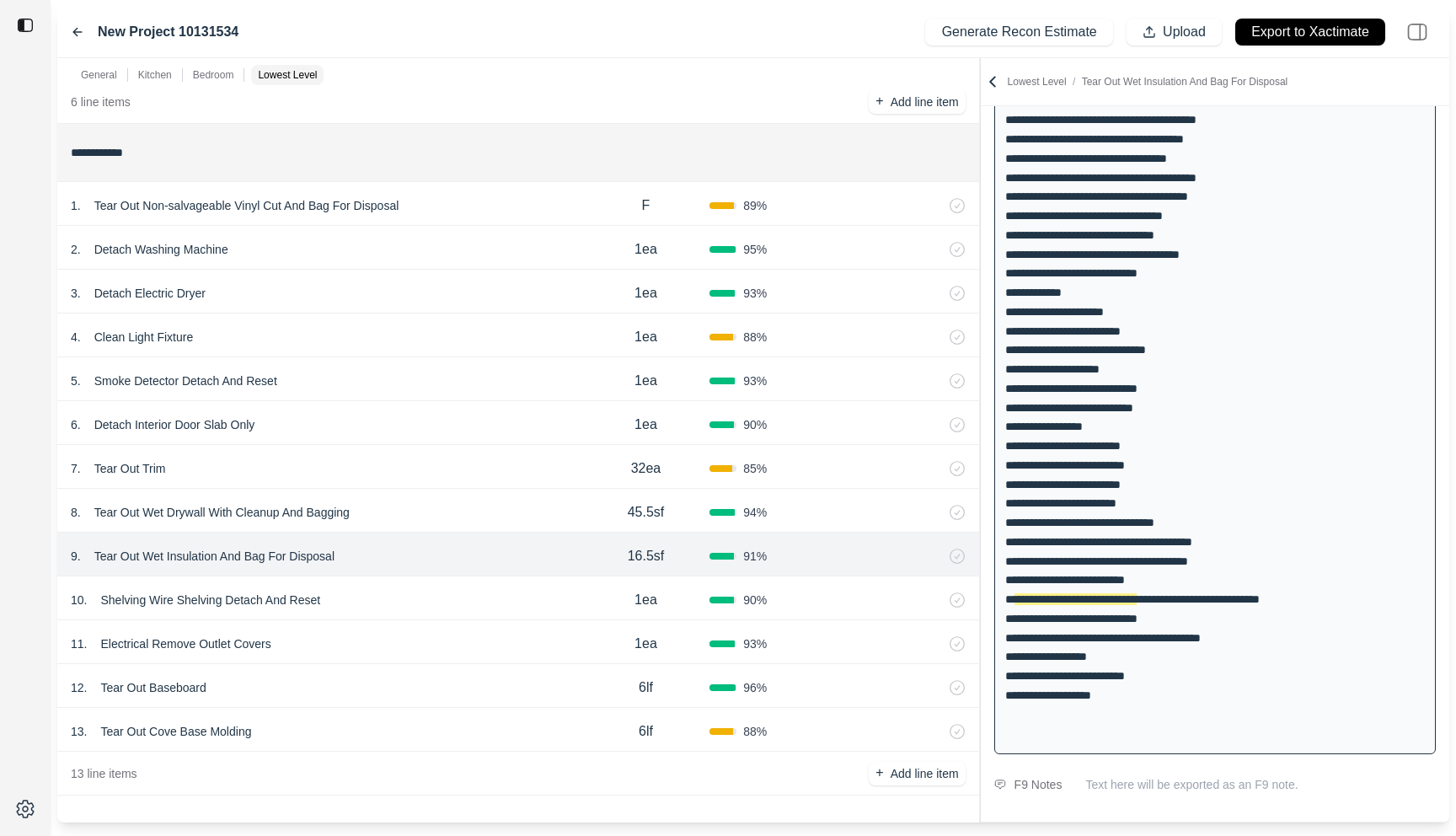
click at [457, 604] on div "10 . Shelving Wire Shelving Detach And Reset" at bounding box center [327, 600] width 512 height 24
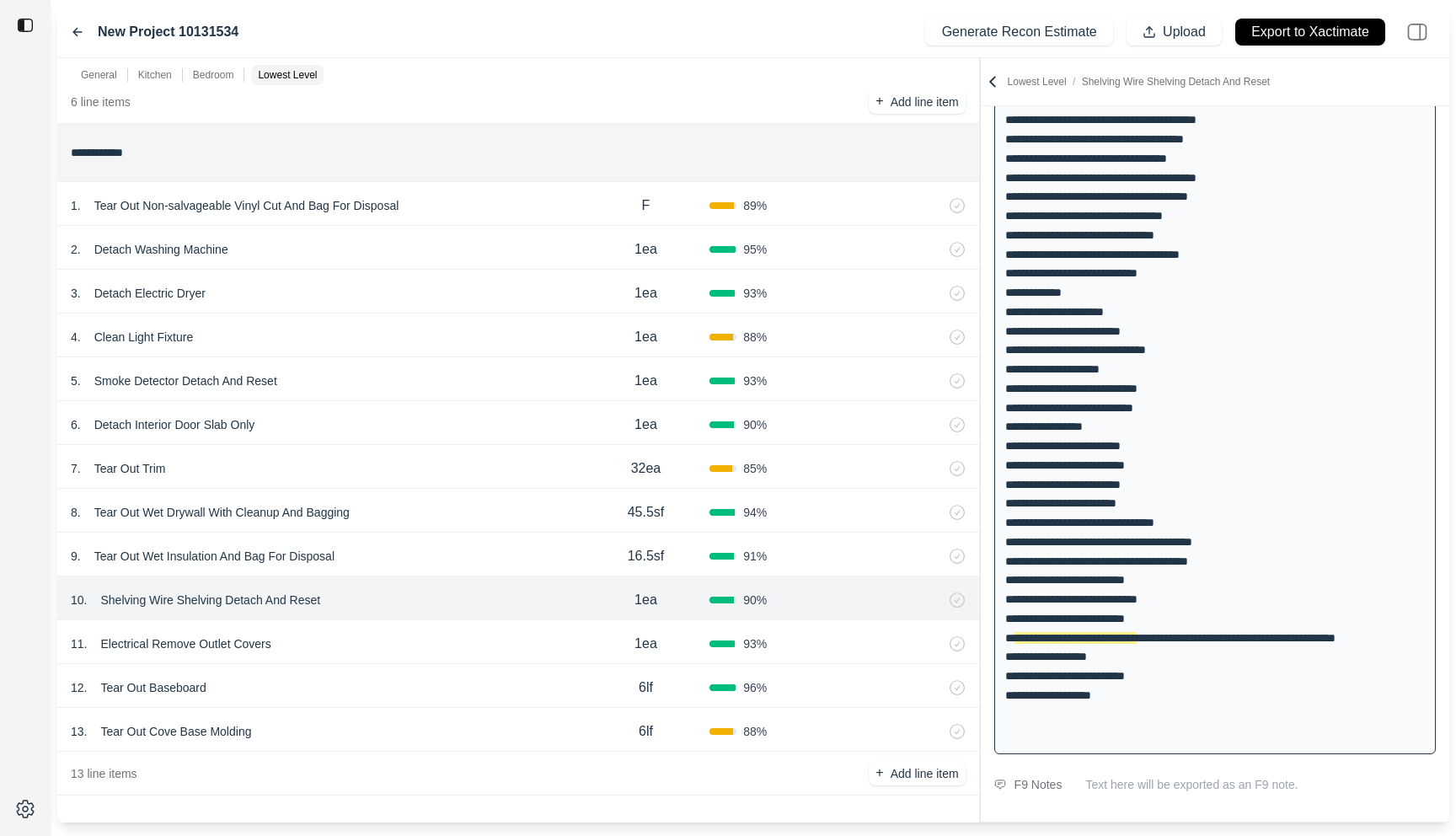
click at [460, 627] on div "11 . Electrical Remove Outlet Covers 1ea 93 %" at bounding box center [518, 643] width 922 height 44
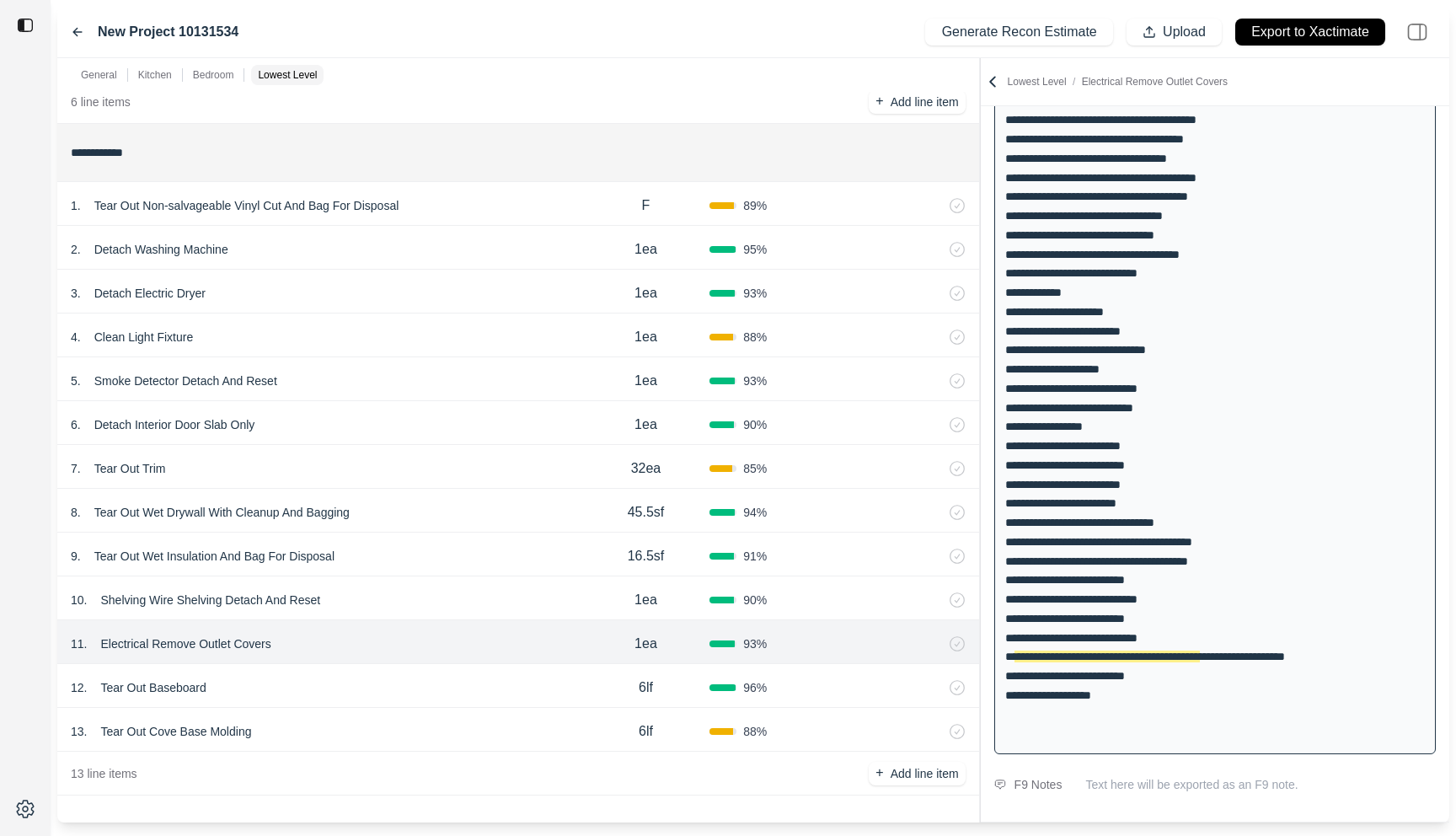
click at [457, 663] on div "11 . Electrical Remove Outlet Covers 1ea 93 %" at bounding box center [518, 643] width 922 height 44
click at [455, 690] on div "12 . Tear Out Baseboard" at bounding box center [327, 688] width 512 height 24
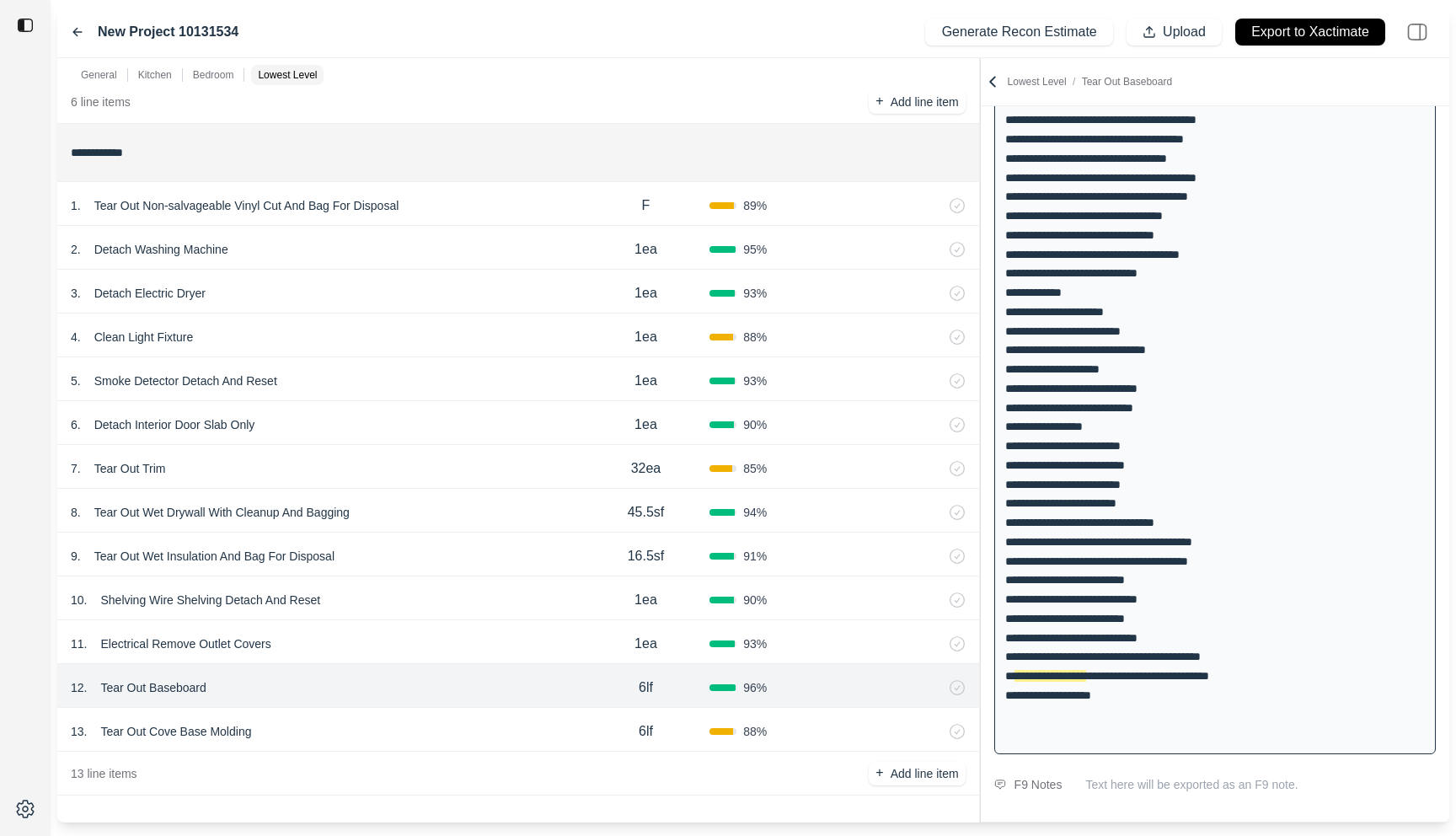
click at [413, 474] on div "7 . Tear Out Trim" at bounding box center [327, 469] width 512 height 24
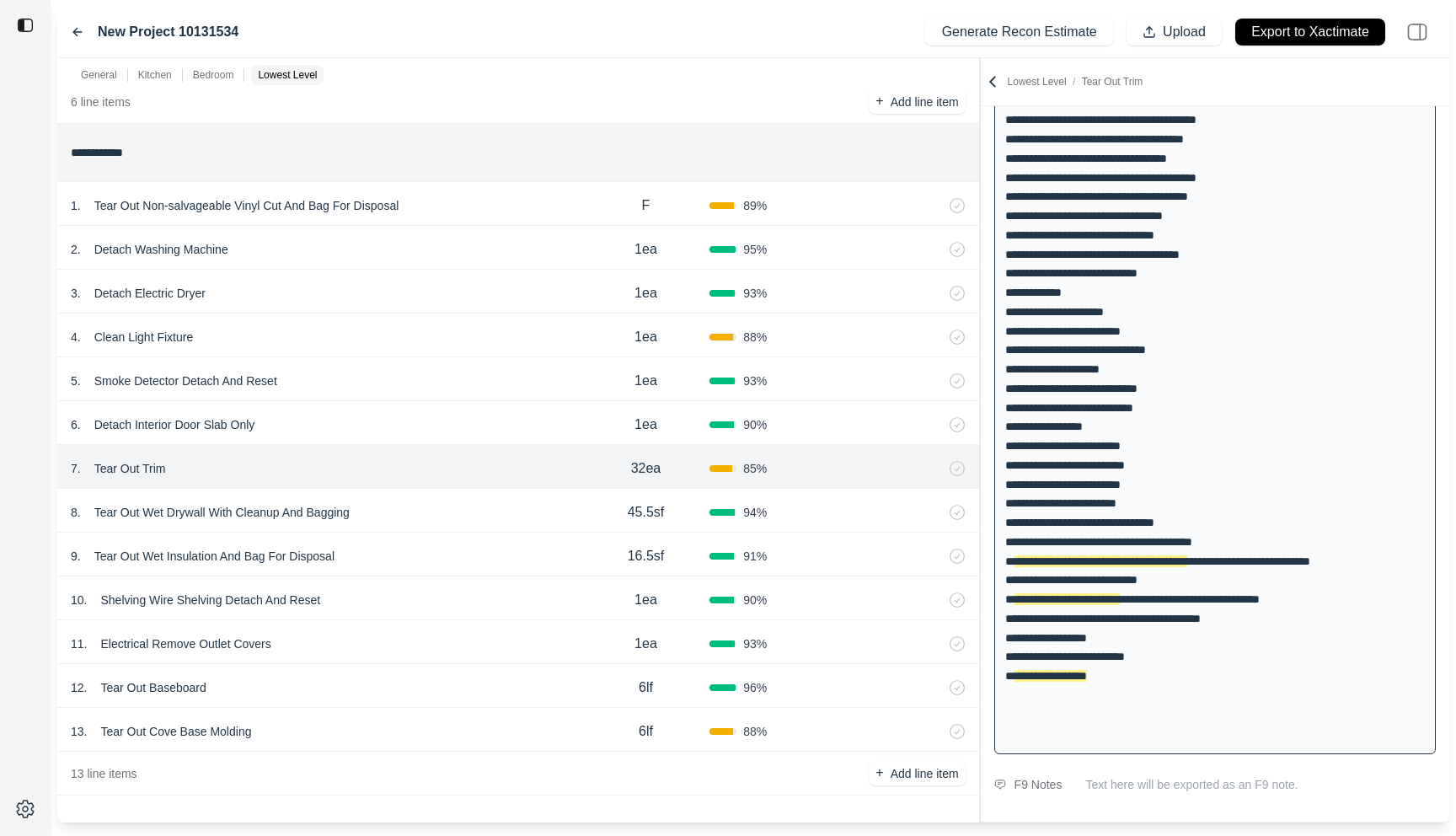
click at [501, 504] on div "8 . Tear Out Wet Drywall With Cleanup And Bagging" at bounding box center [327, 513] width 512 height 24
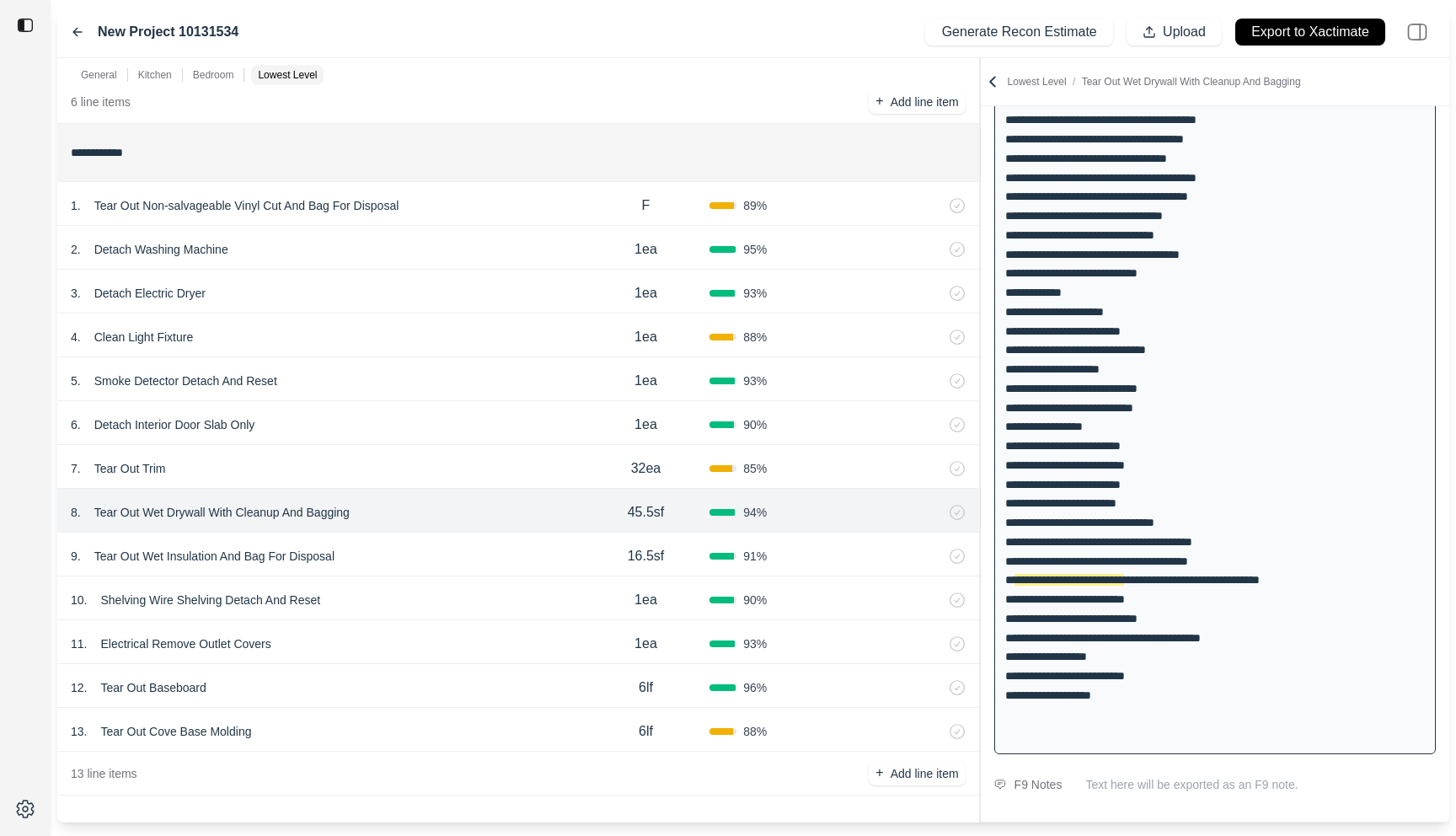
click at [506, 460] on div "7 . Tear Out Trim" at bounding box center [327, 469] width 512 height 24
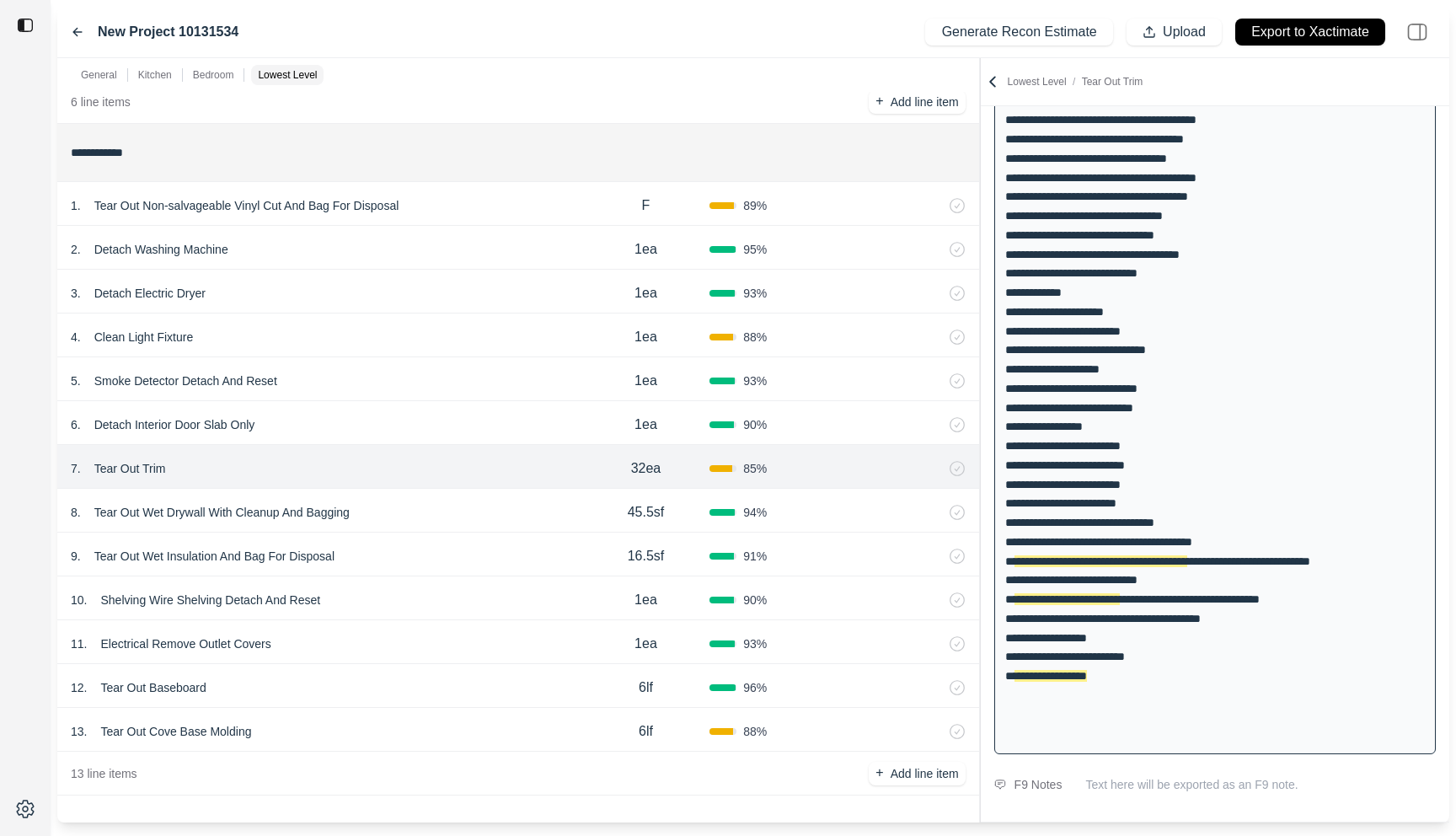
click at [453, 720] on div "13 . Tear Out Cove Base Molding" at bounding box center [327, 732] width 512 height 24
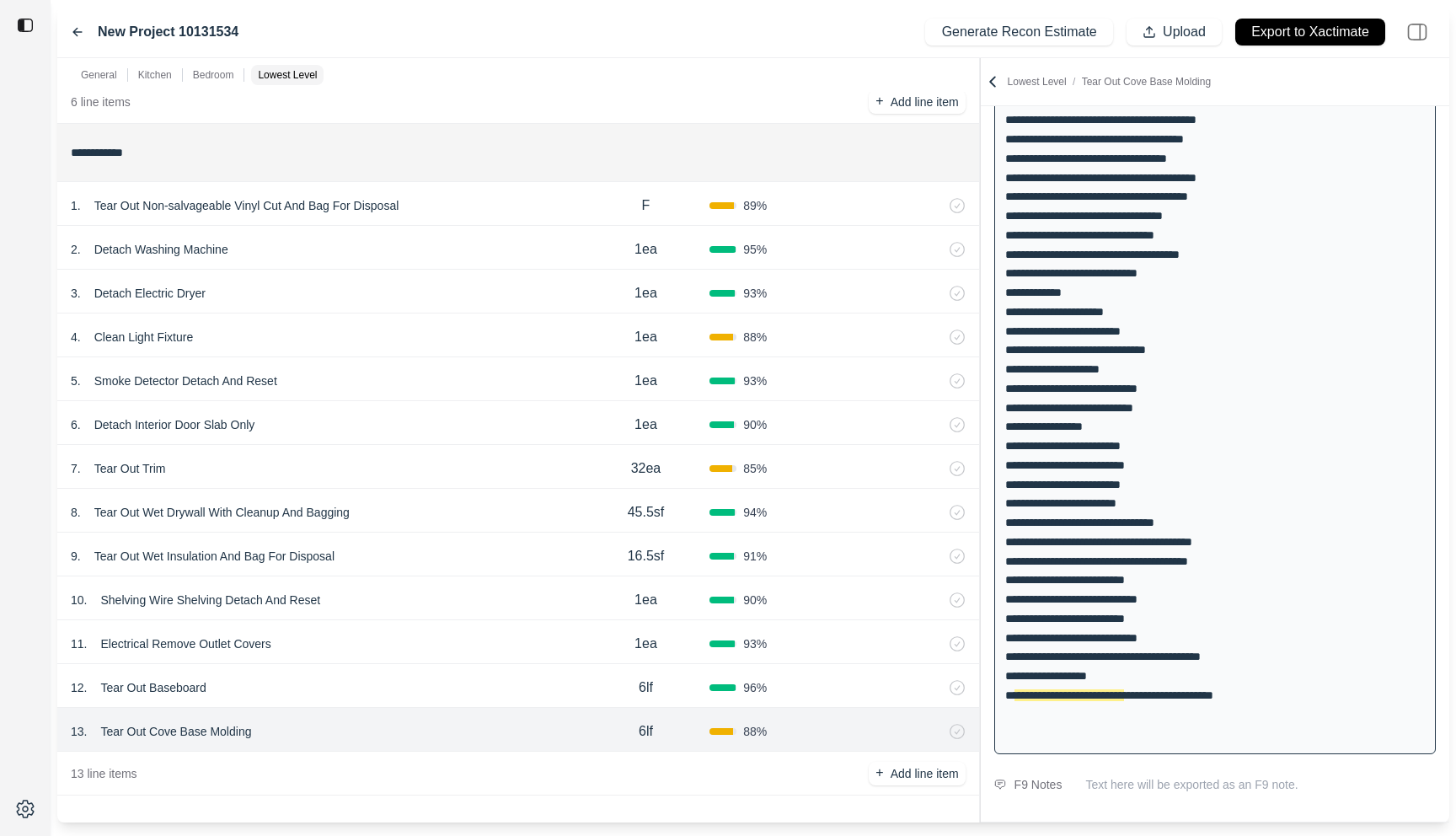
click at [466, 668] on div "12 . Tear Out Baseboard 6lf 96 %" at bounding box center [518, 687] width 922 height 44
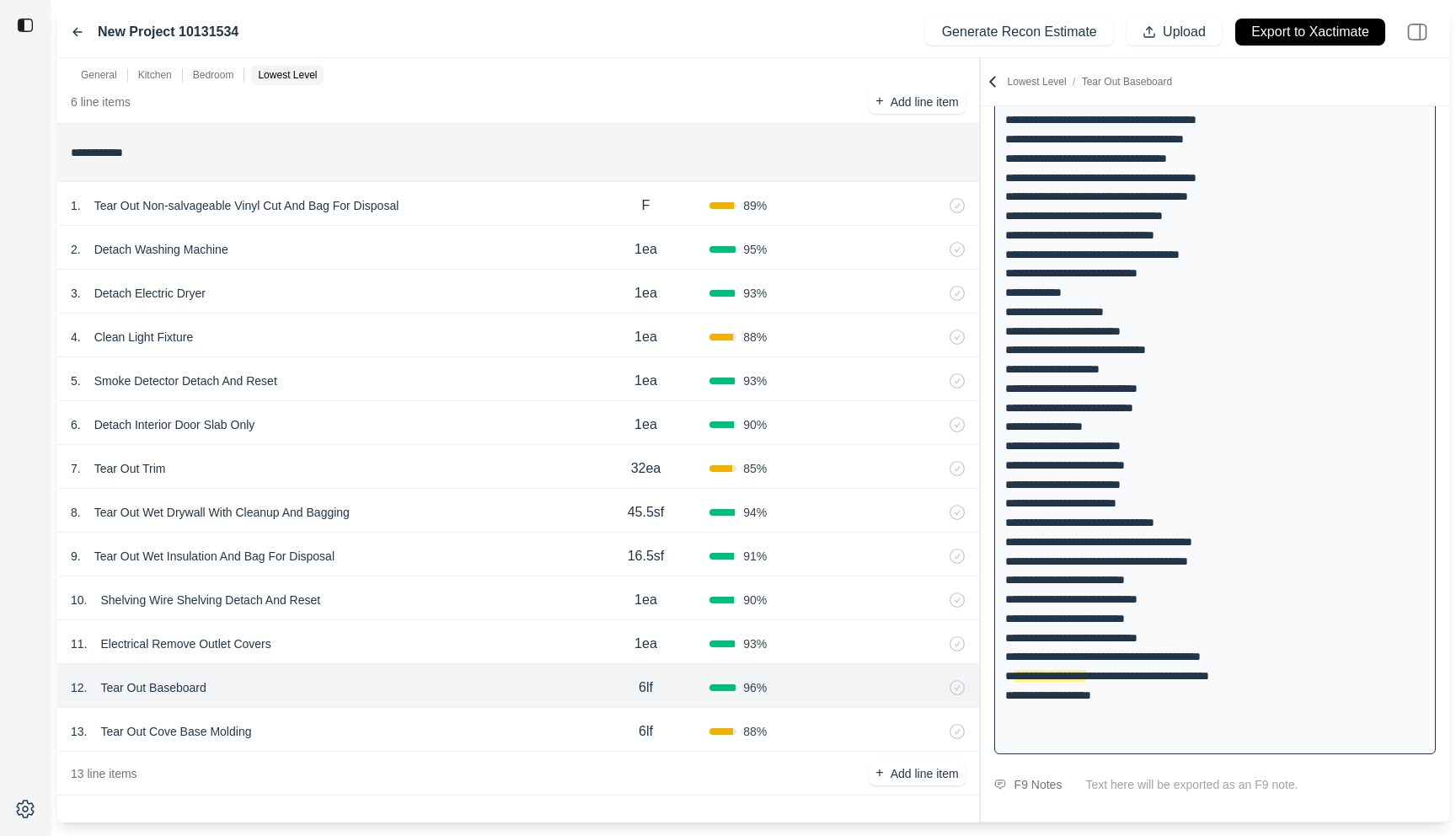
click at [469, 633] on div "11 . Electrical Remove Outlet Covers" at bounding box center [327, 644] width 512 height 24
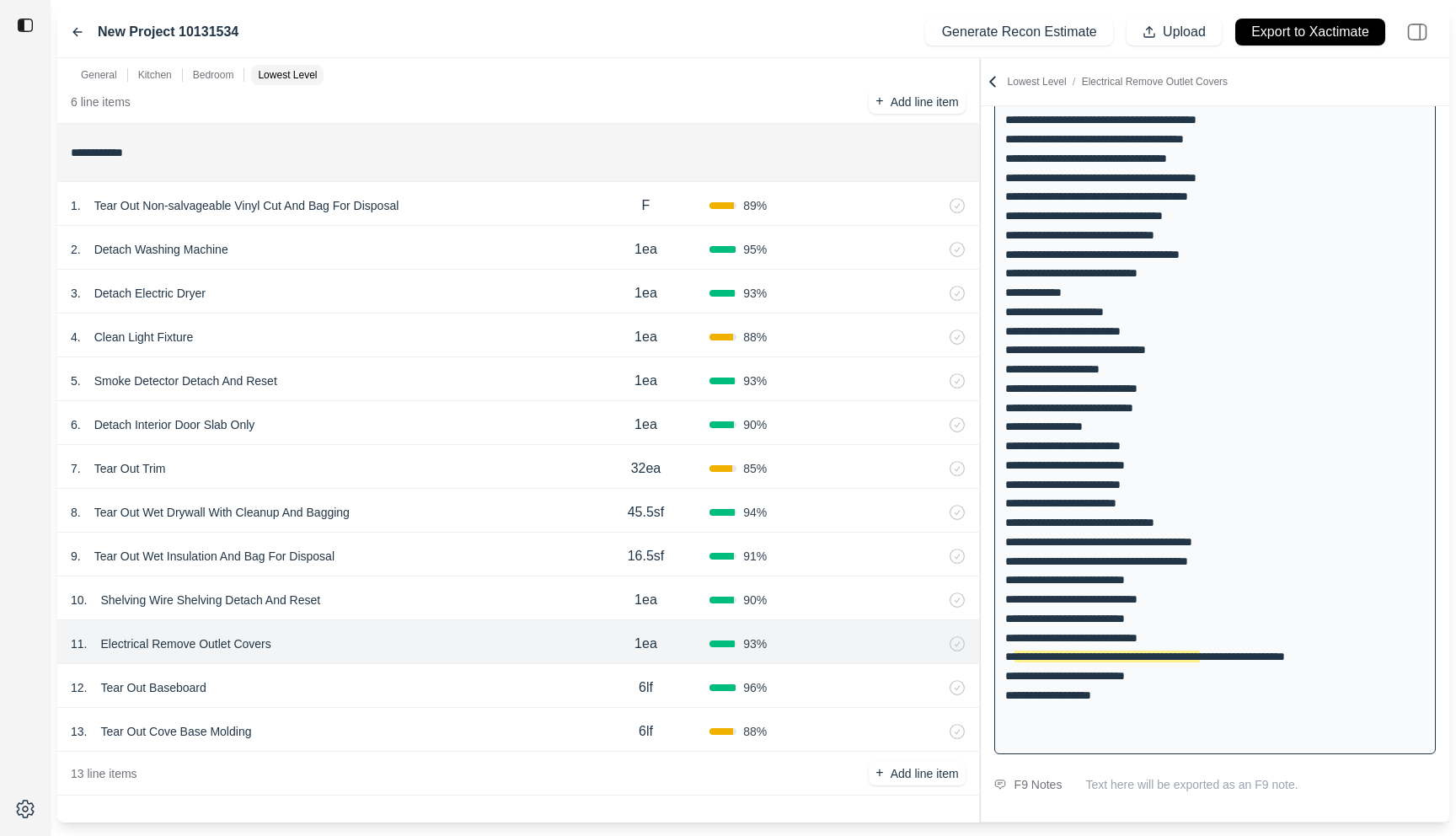
click at [465, 672] on div "12 . Tear Out Baseboard 6lf 96 %" at bounding box center [518, 687] width 922 height 44
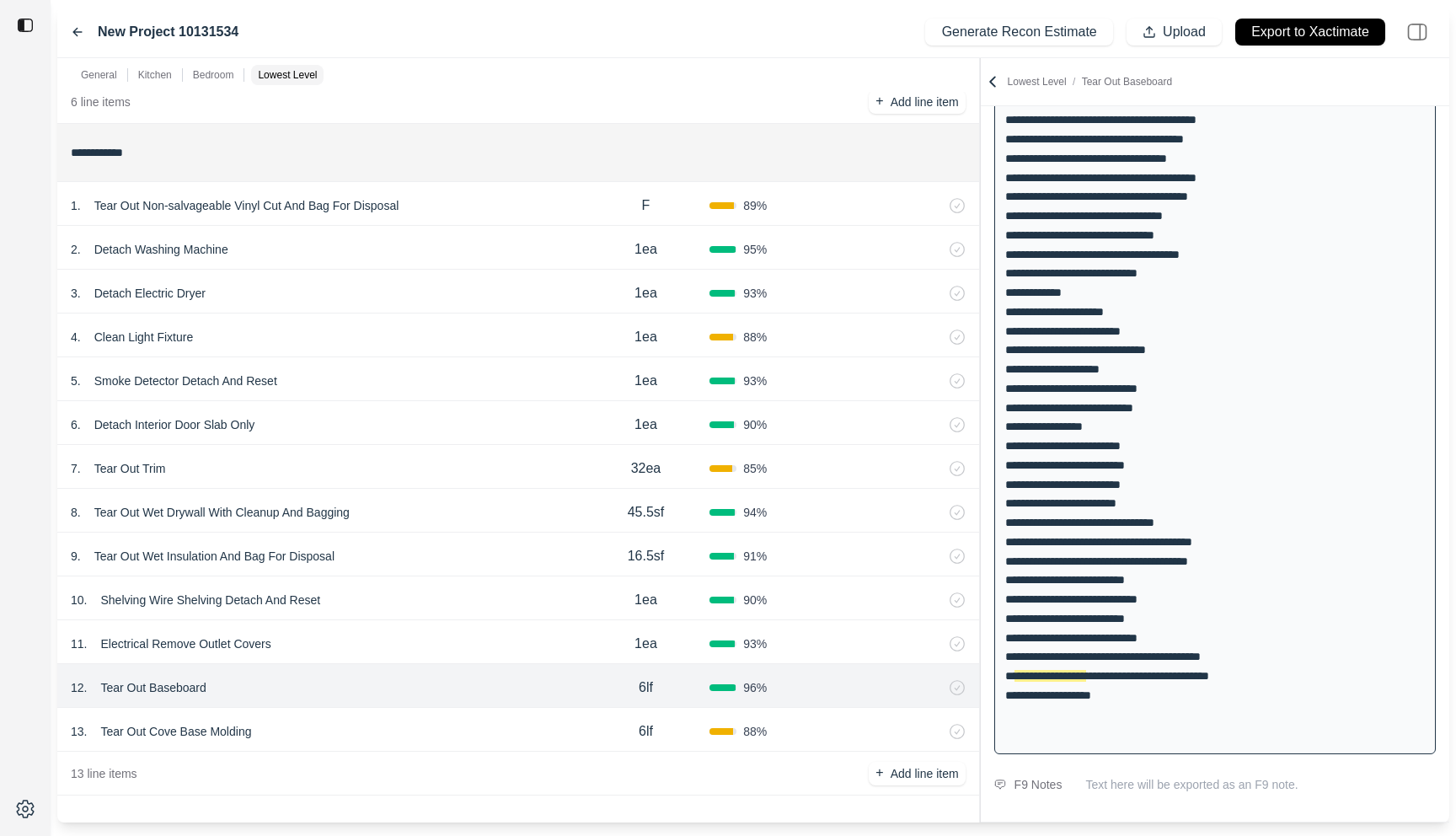
click at [465, 648] on div "11 . Electrical Remove Outlet Covers" at bounding box center [327, 644] width 512 height 24
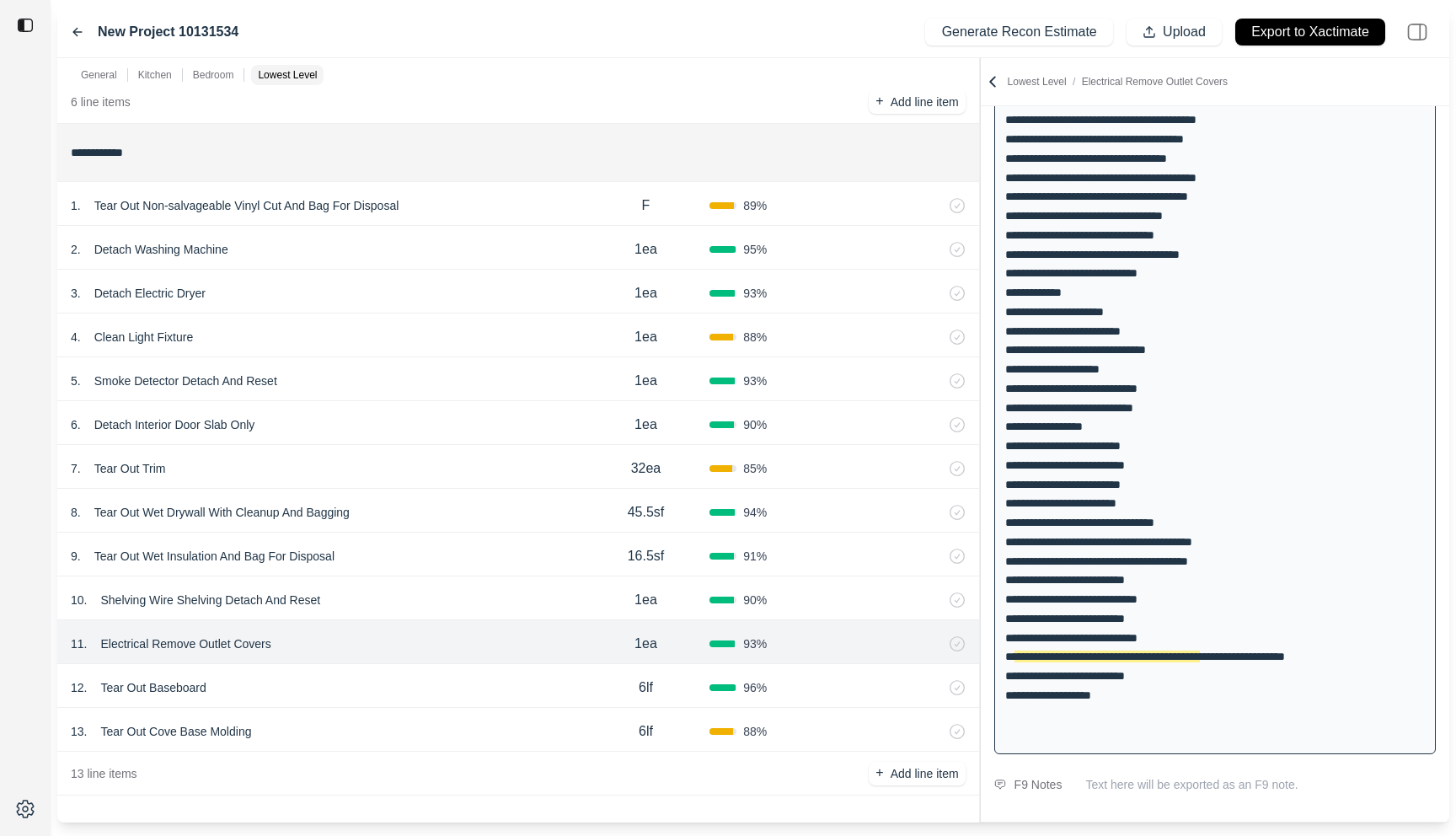
click at [476, 606] on div "10 . Shelving Wire Shelving Detach And Reset" at bounding box center [327, 600] width 512 height 24
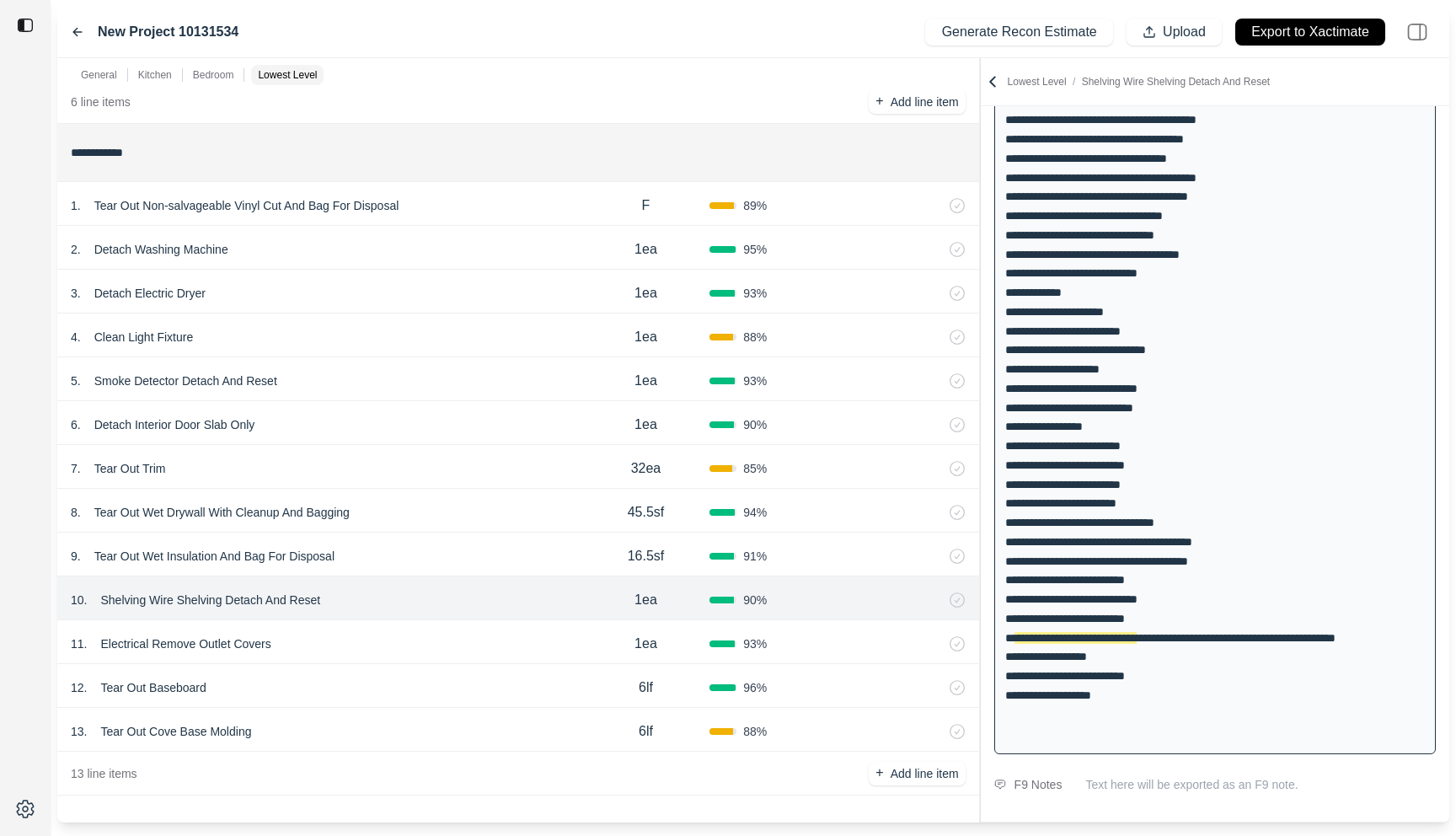
click at [482, 543] on div "9 . Tear Out Wet Insulation And Bag For Disposal 16.5sf 91 %" at bounding box center [518, 555] width 922 height 44
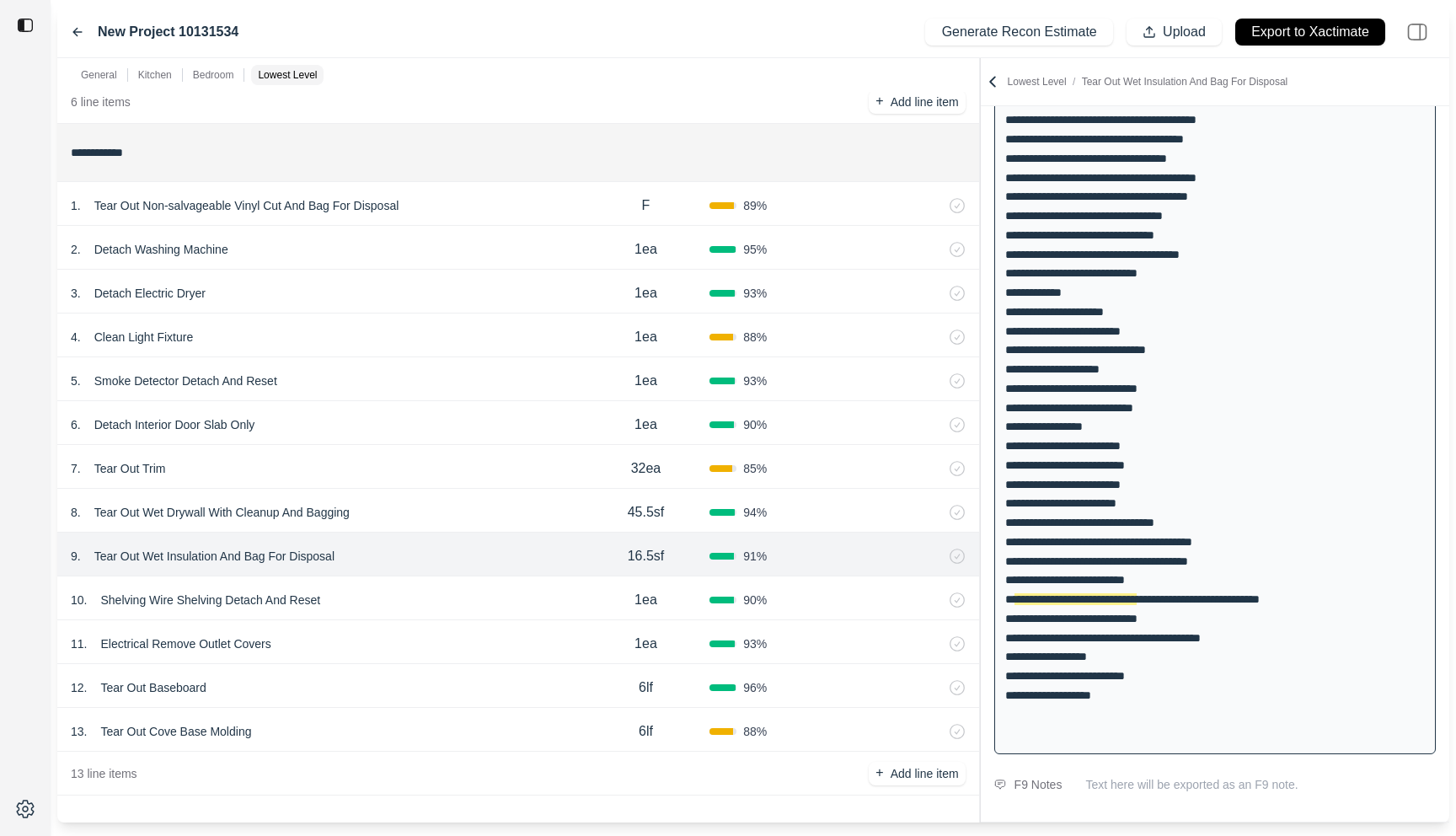
click at [374, 465] on div "7 . Tear Out Trim" at bounding box center [327, 469] width 512 height 24
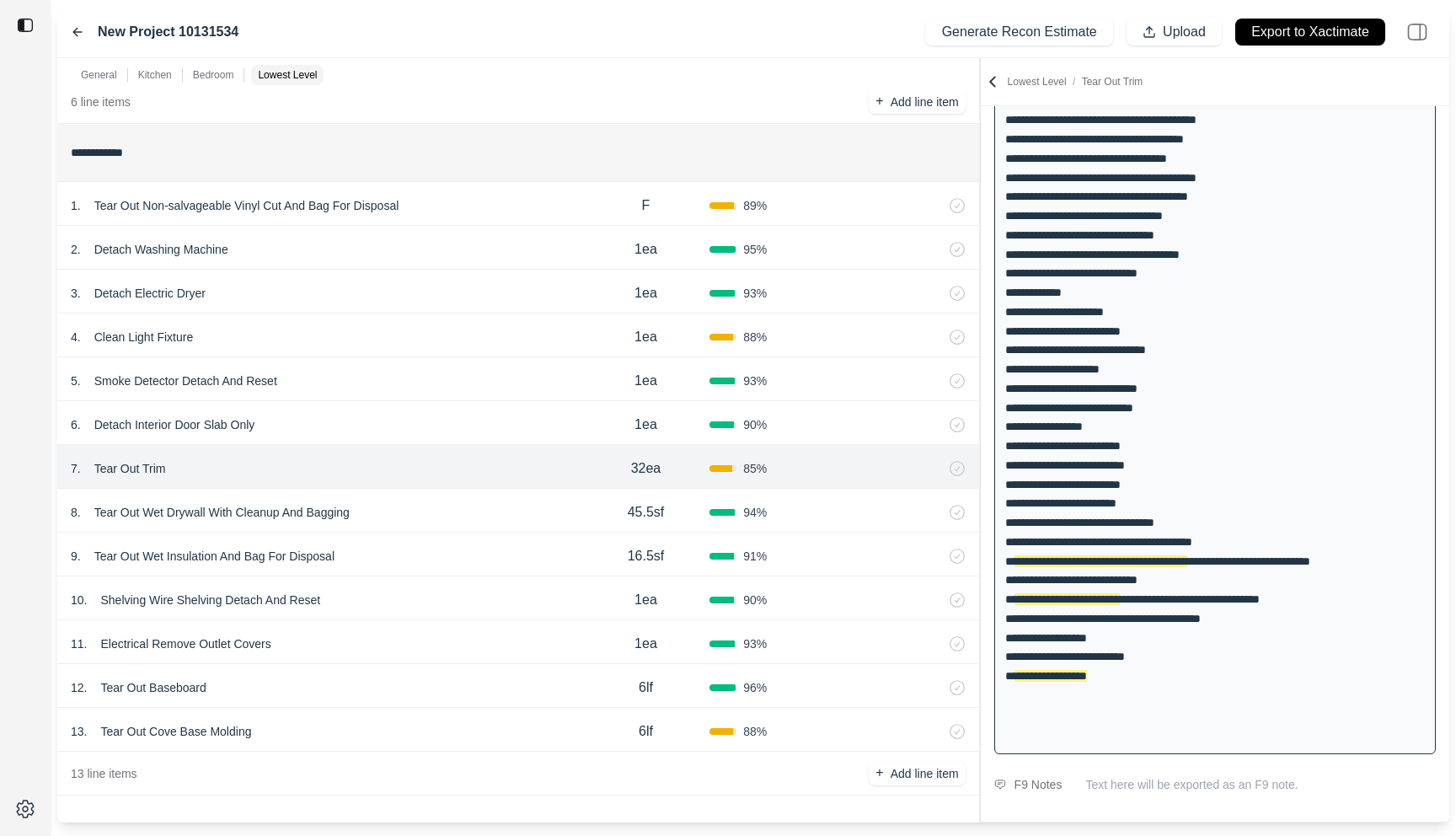
click at [386, 373] on div "5 . Smoke Detector Detach And Reset" at bounding box center [327, 381] width 512 height 24
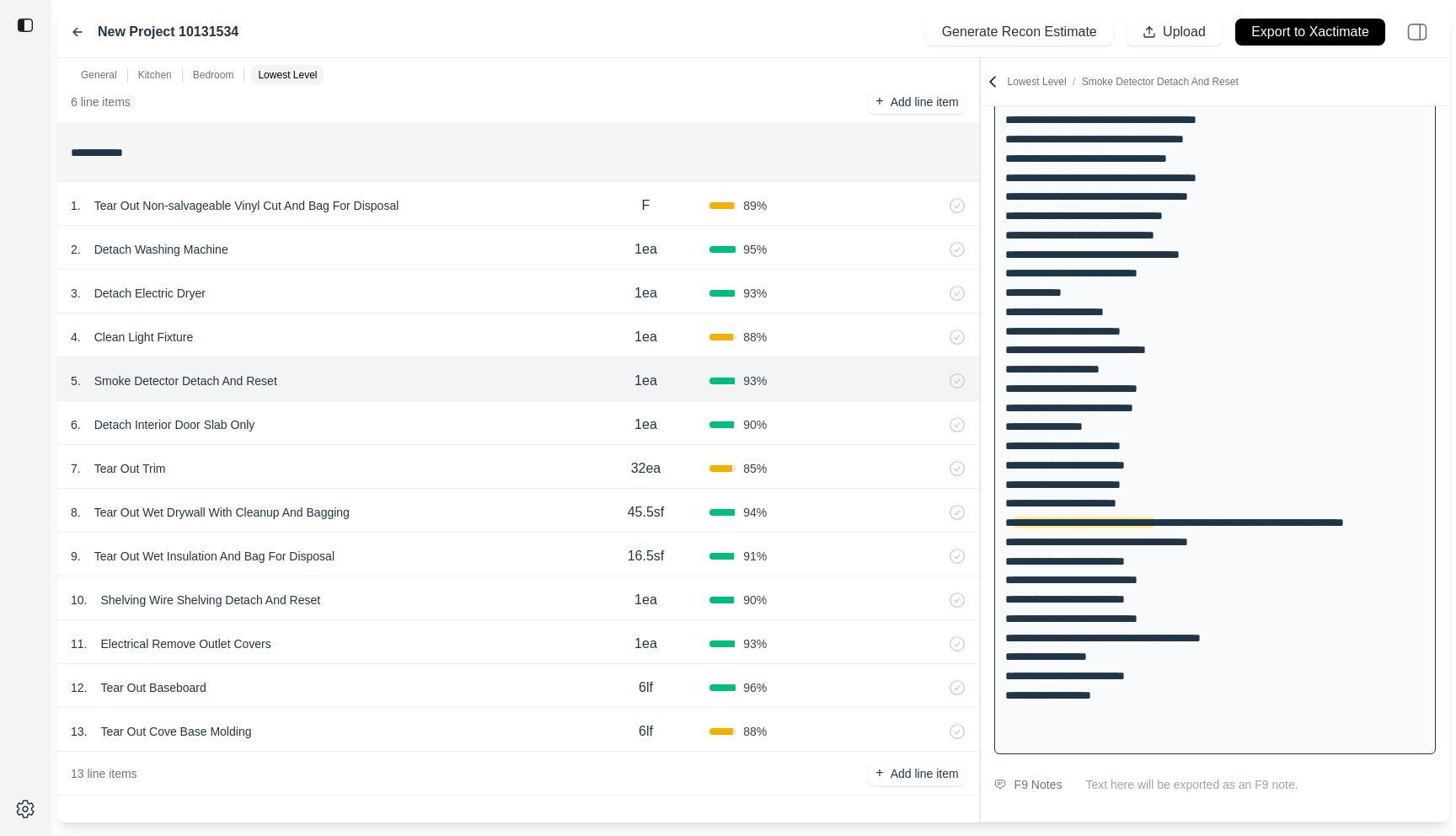
click at [387, 294] on div "3 . Detach Electric Dryer" at bounding box center [327, 294] width 512 height 24
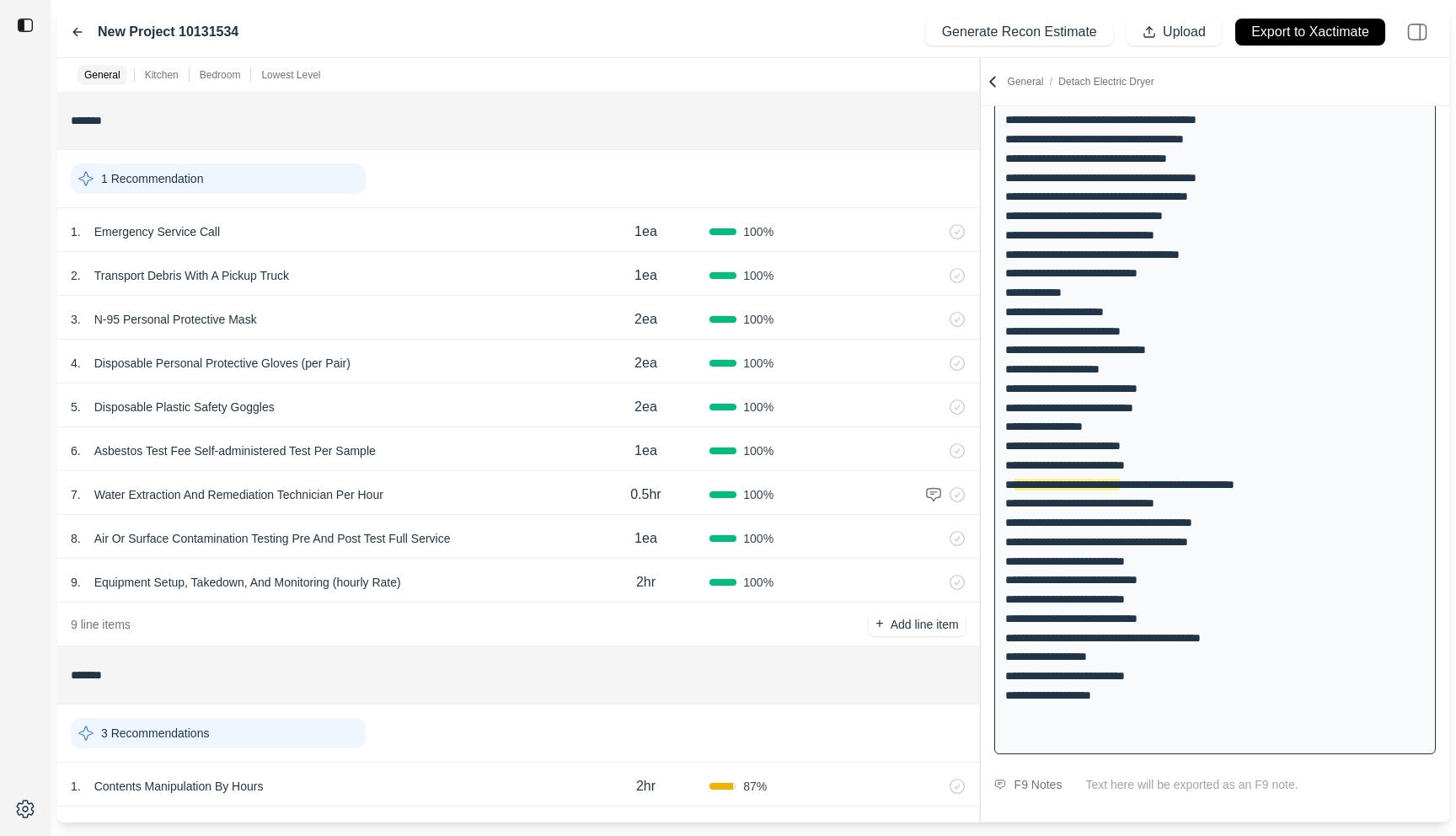
scroll to position [554, 0]
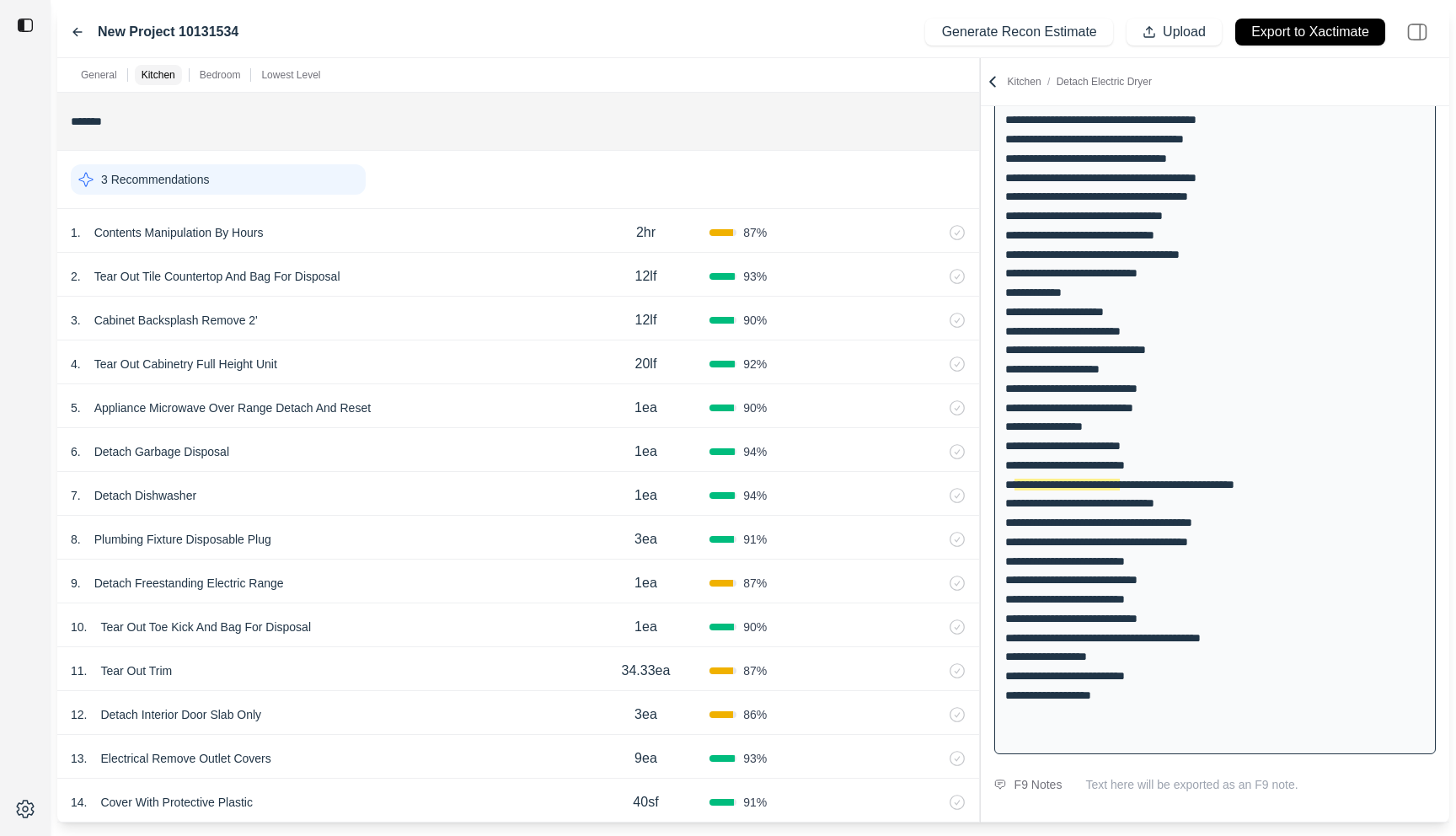
click at [439, 304] on div "3 . Cabinet Backsplash Remove 2' 12lf 90 %" at bounding box center [518, 319] width 922 height 44
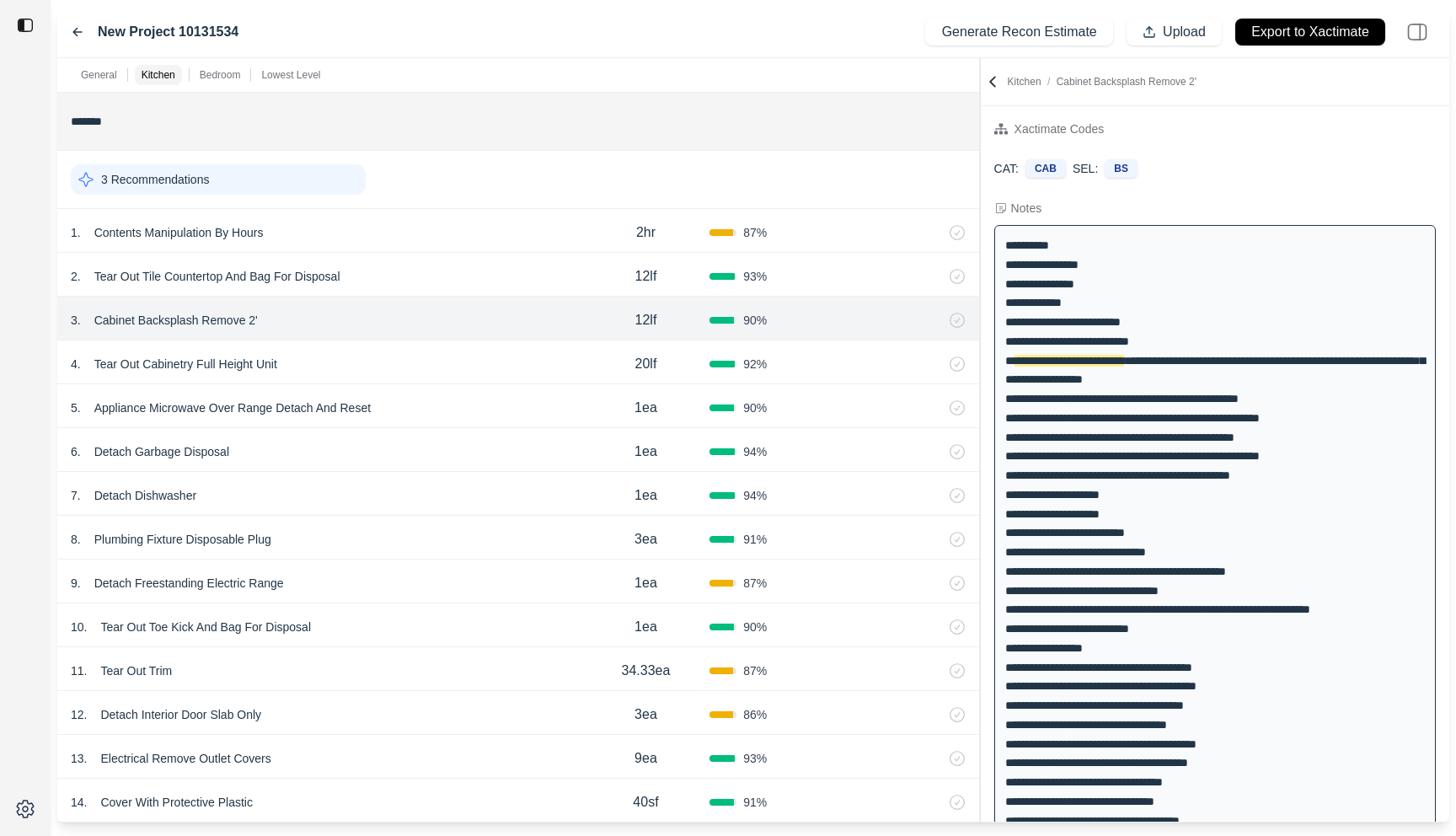
scroll to position [0, 0]
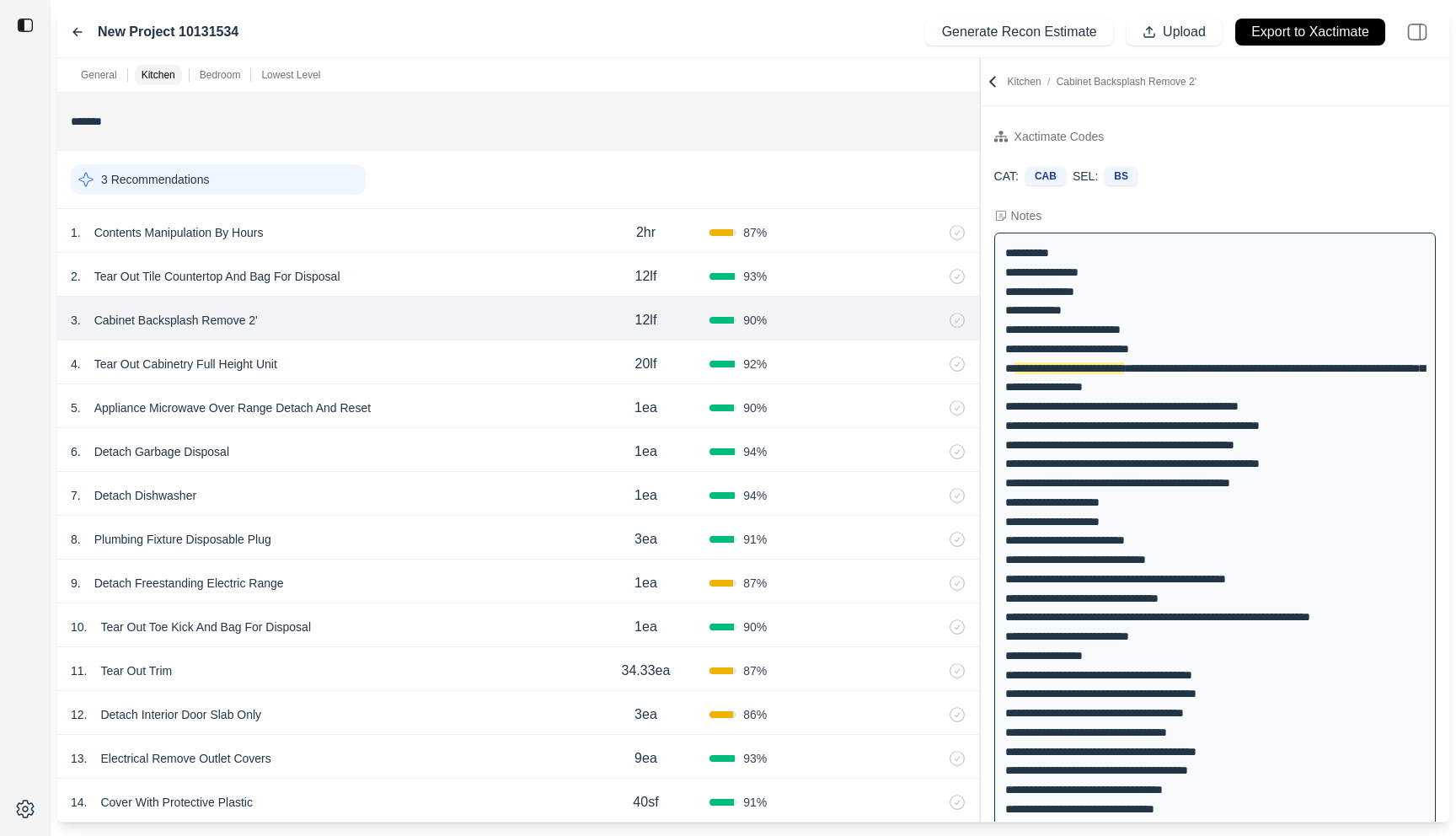
click at [422, 545] on div "8 . Plumbing Fixture Disposable Plug" at bounding box center [327, 540] width 512 height 24
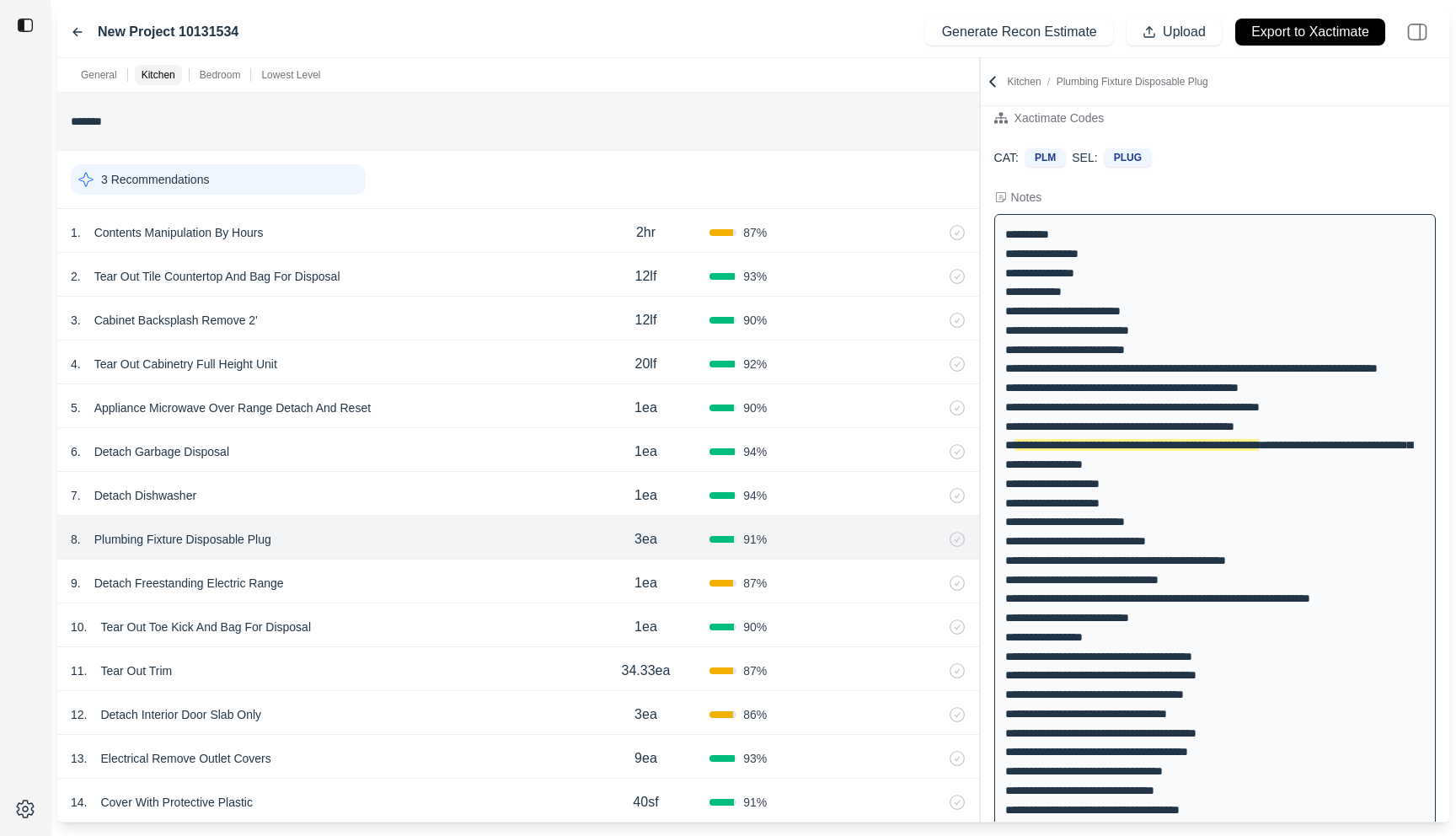
scroll to position [18, 0]
